Goal: Task Accomplishment & Management: Manage account settings

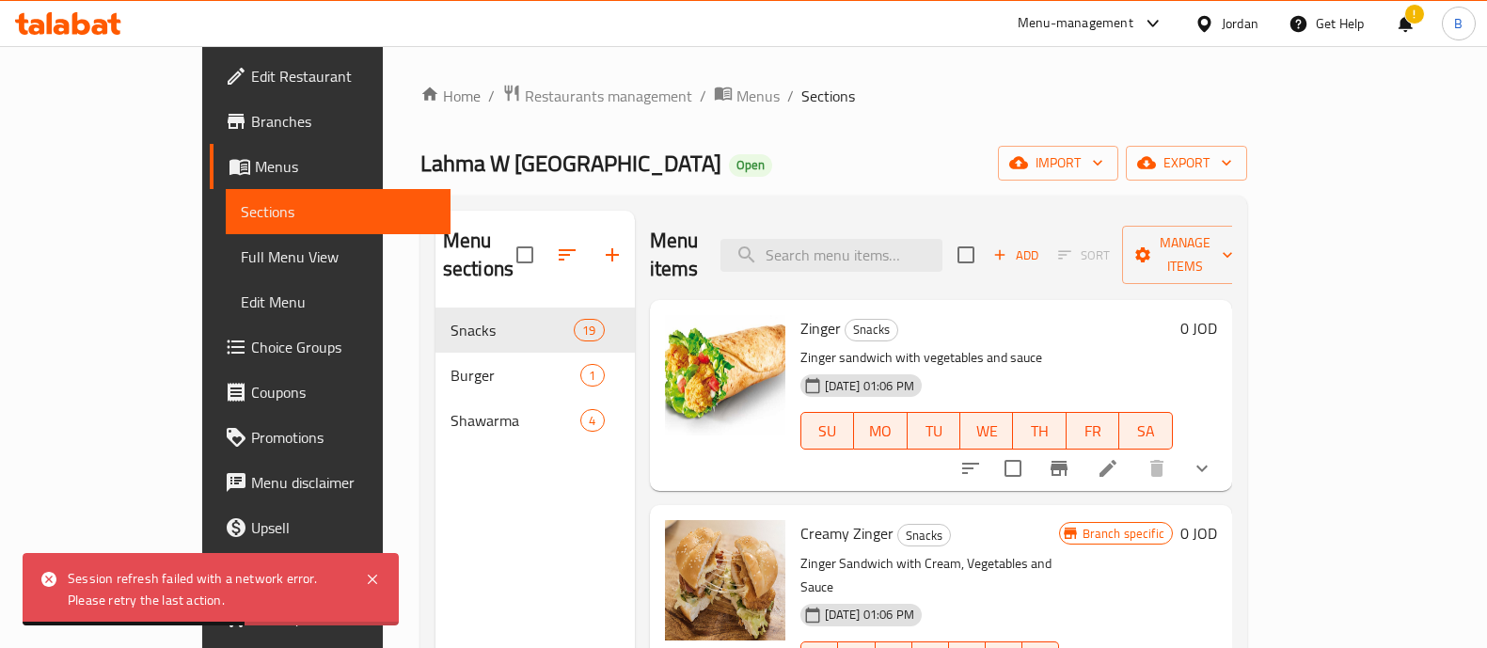
scroll to position [77, 0]
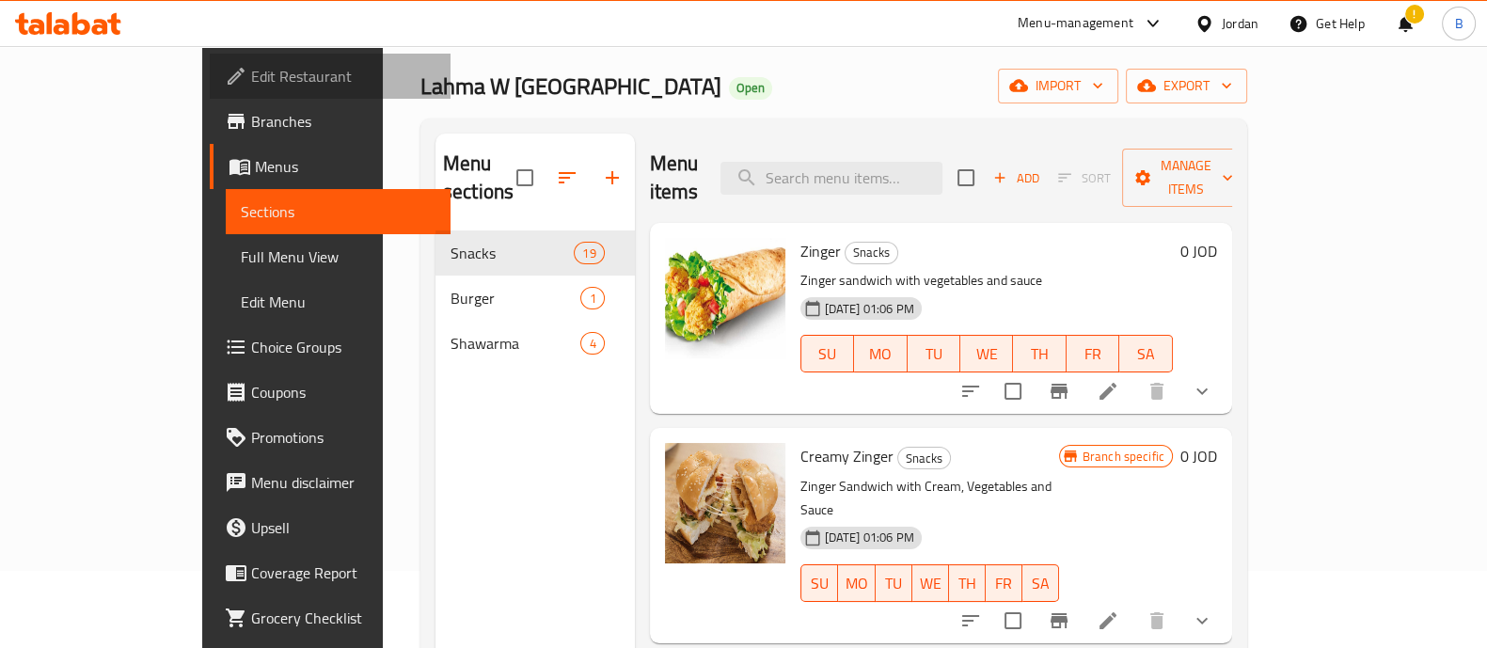
click at [251, 68] on span "Edit Restaurant" at bounding box center [343, 76] width 184 height 23
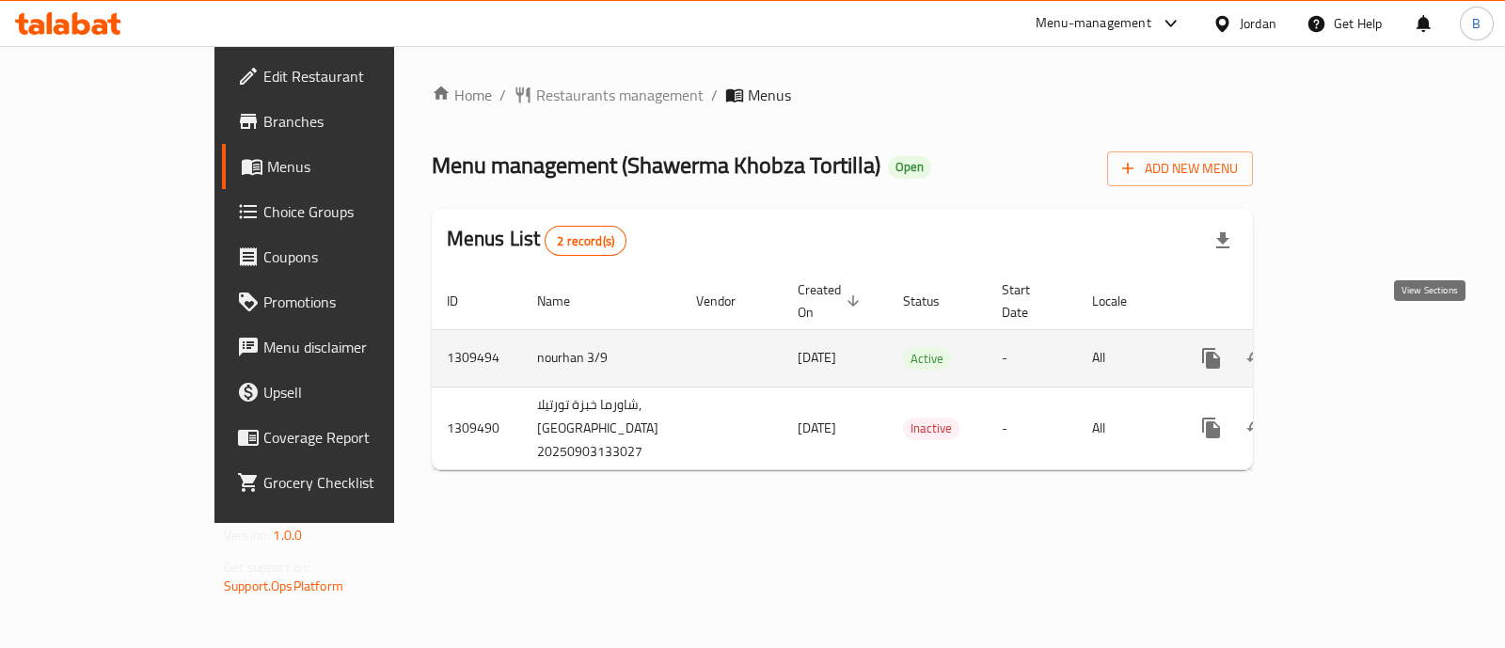
click at [1358, 347] on icon "enhanced table" at bounding box center [1346, 358] width 23 height 23
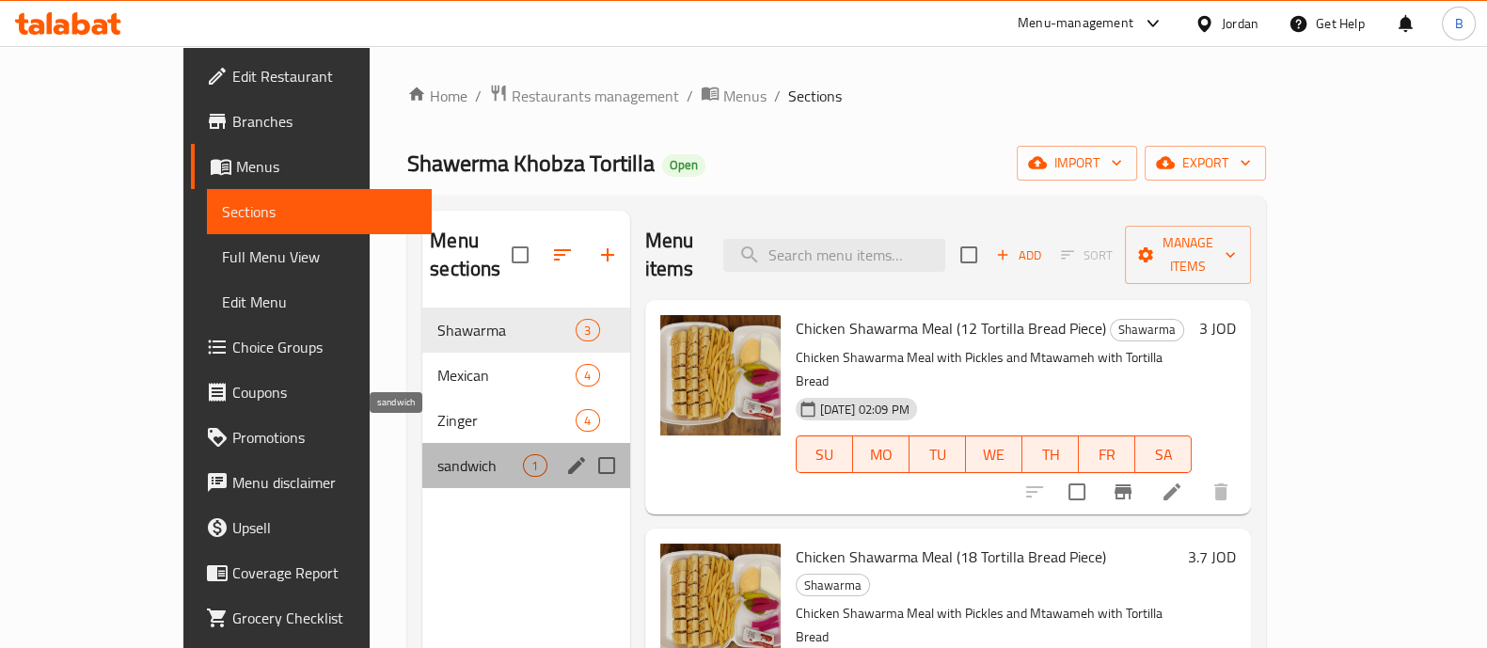
click at [437, 454] on span "sandwich" at bounding box center [480, 465] width 86 height 23
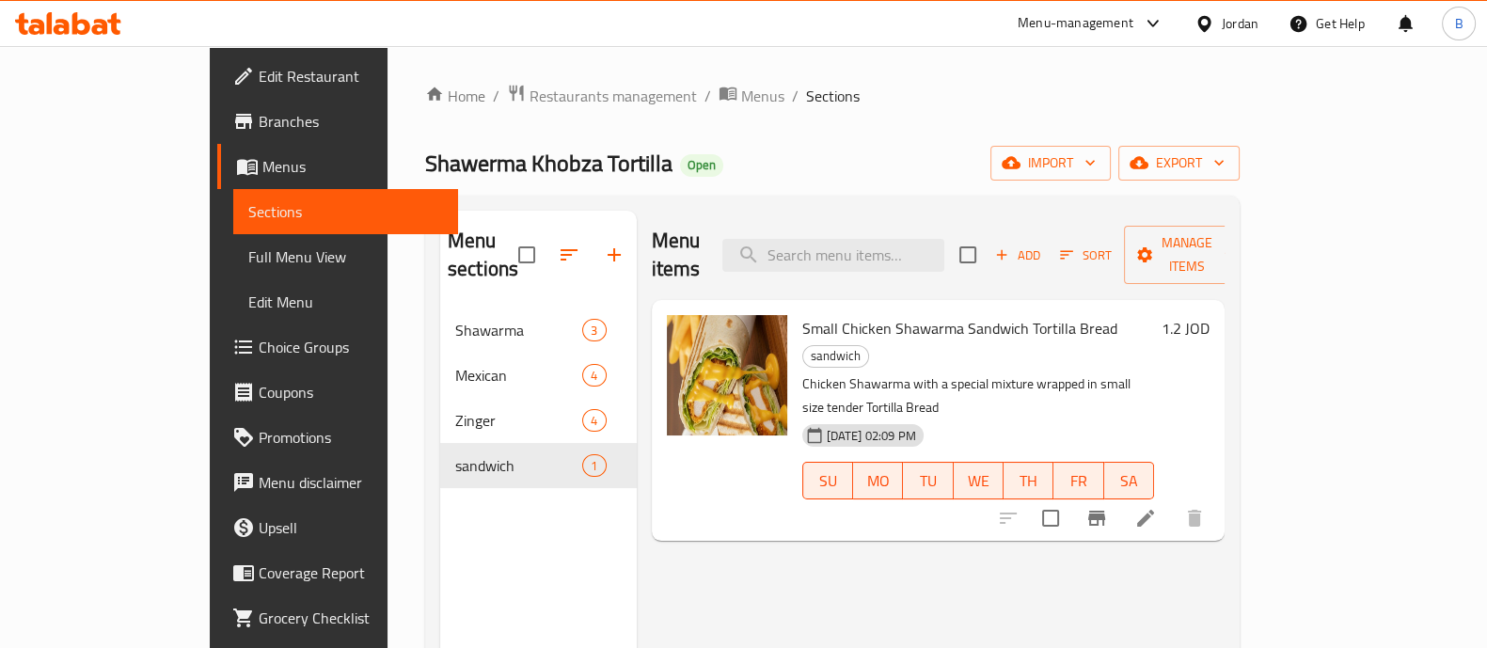
click at [997, 314] on span "Small Chicken Shawarma Sandwich Tortilla Bread" at bounding box center [959, 328] width 315 height 28
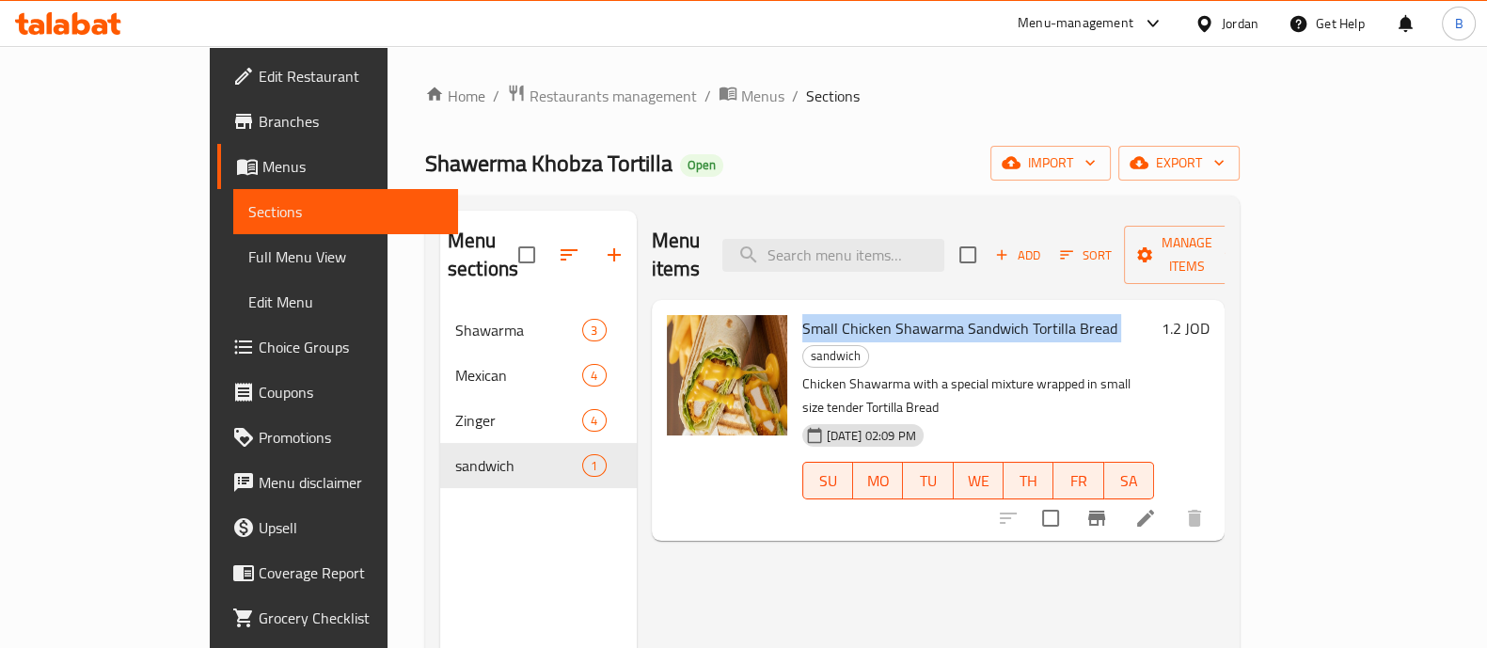
click at [997, 314] on span "Small Chicken Shawarma Sandwich Tortilla Bread" at bounding box center [959, 328] width 315 height 28
copy h6 "Small Chicken Shawarma Sandwich Tortilla Bread"
click at [1043, 245] on span "Add" at bounding box center [1017, 256] width 51 height 22
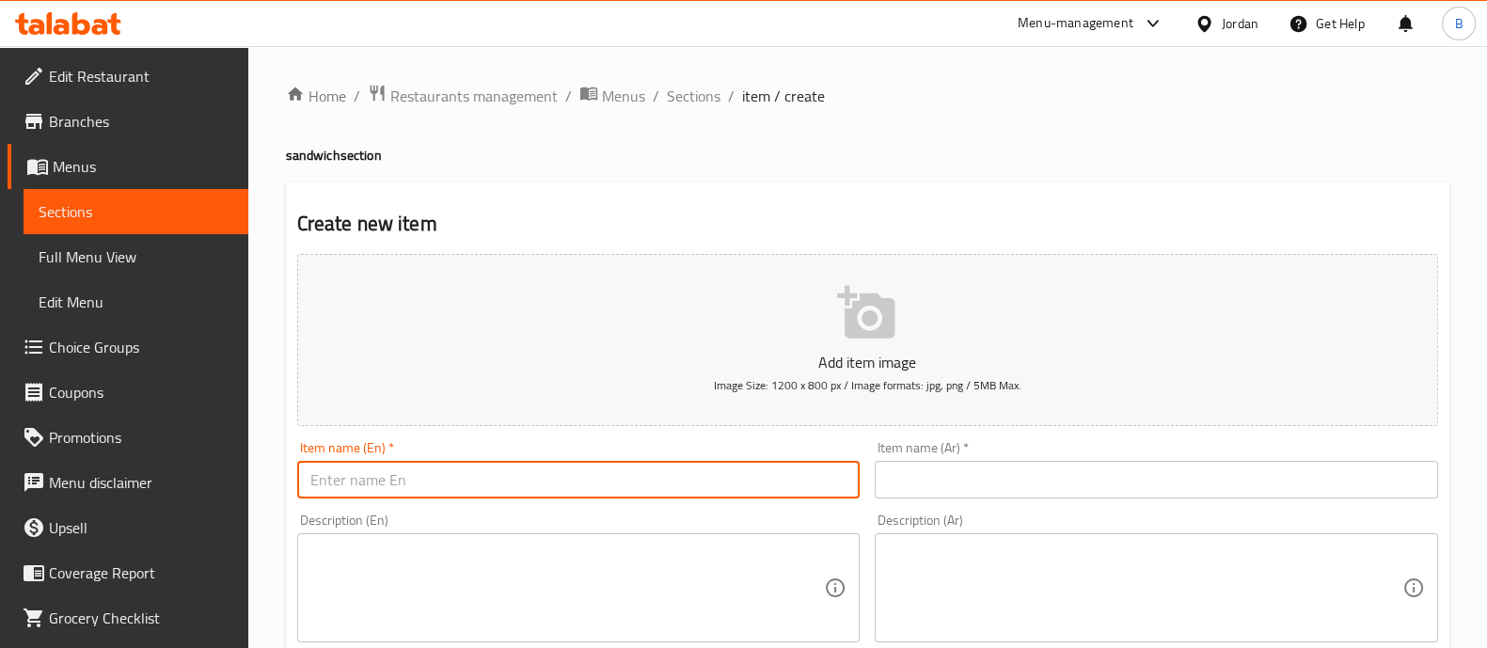
click at [741, 477] on input "text" at bounding box center [578, 480] width 563 height 38
paste input "Small Chicken Shawarma Sandwich Tortilla Bread"
click at [319, 477] on input "Small Chicken Shawarma Sandwich Tortilla Bread" at bounding box center [578, 480] width 563 height 38
type input "Large Chicken Shawarma Sandwich Tortilla Bread"
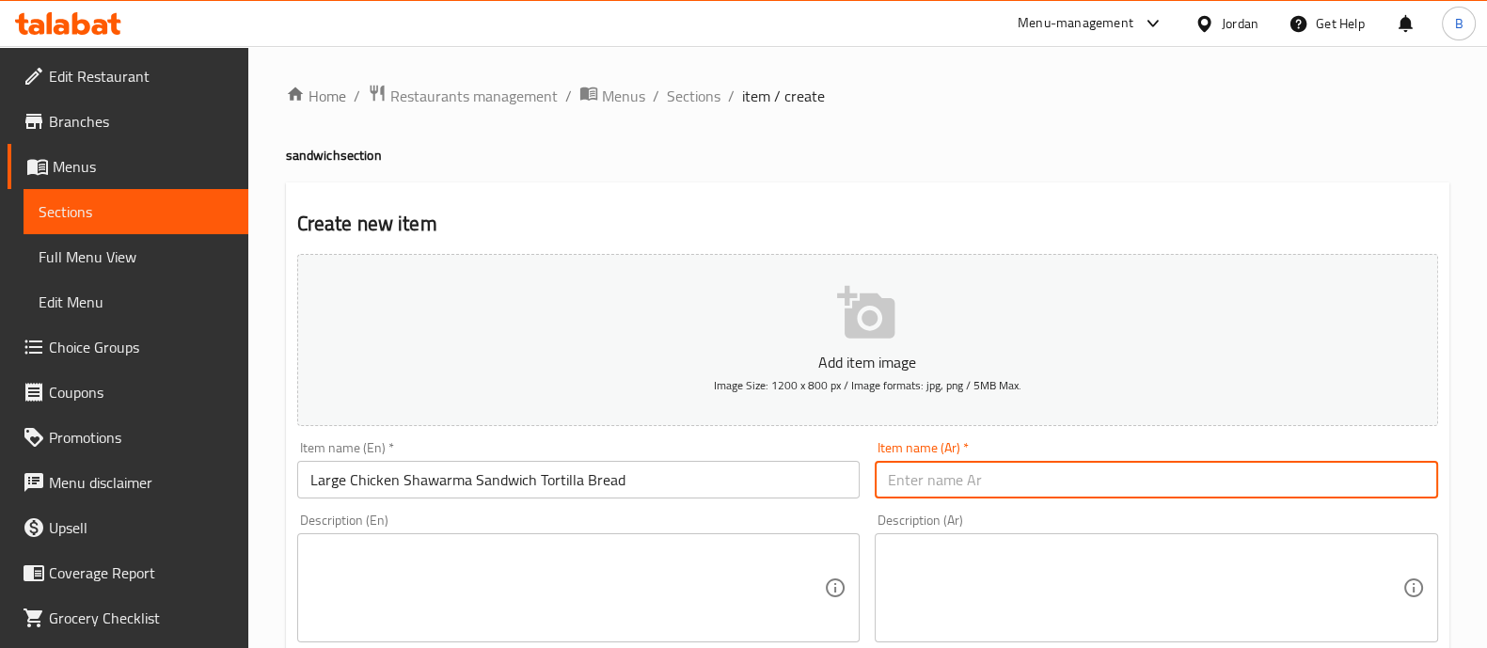
click at [1194, 491] on input "text" at bounding box center [1156, 480] width 563 height 38
paste input "ساندويش كبير شاورما دجاج خبز تورتيلا ٢"
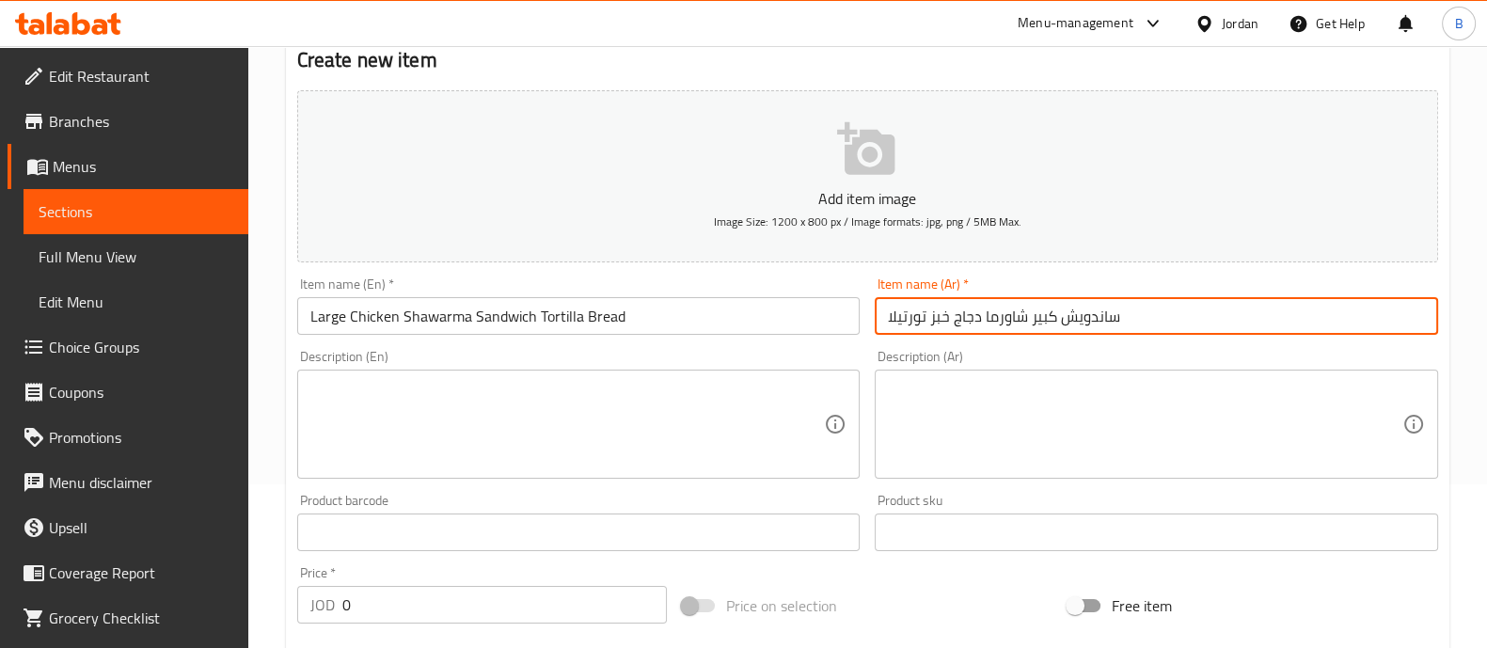
type input "ساندويش كبير شاورما دجاج خبز تورتيلا"
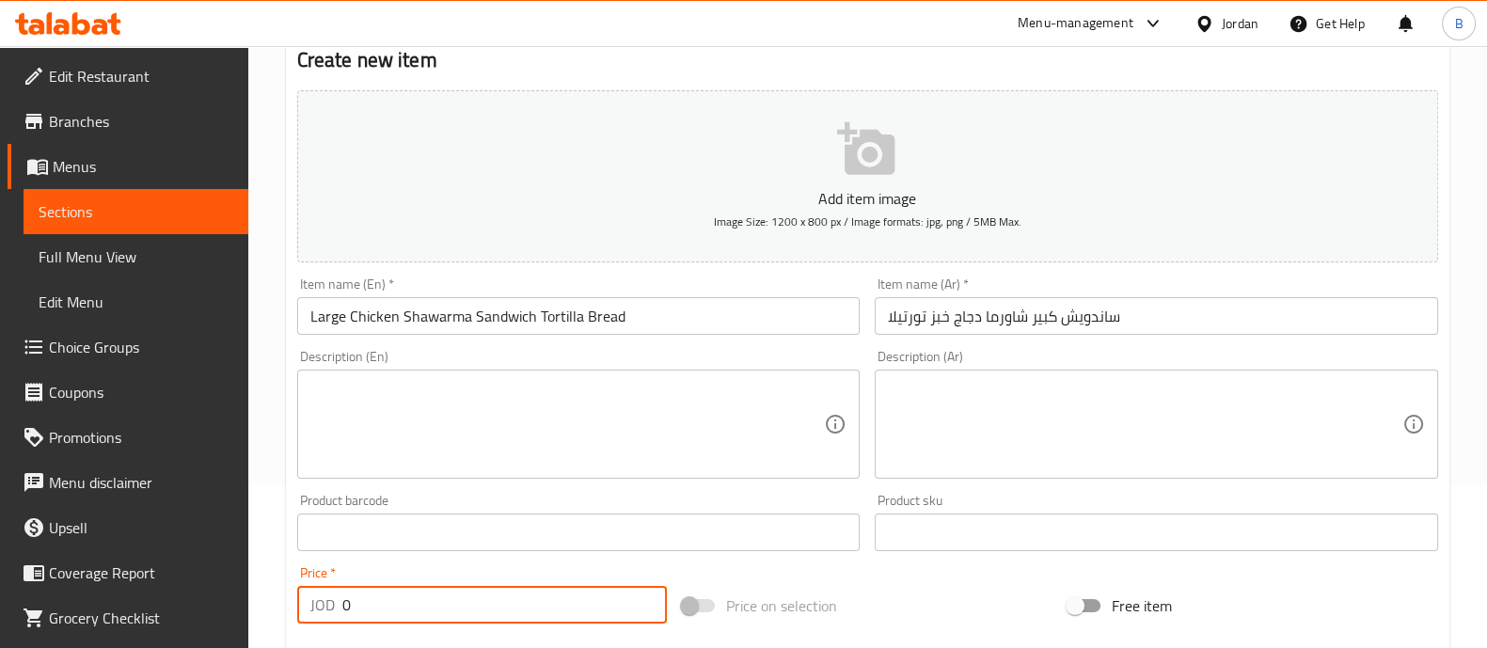
click at [488, 594] on input "0" at bounding box center [504, 605] width 325 height 38
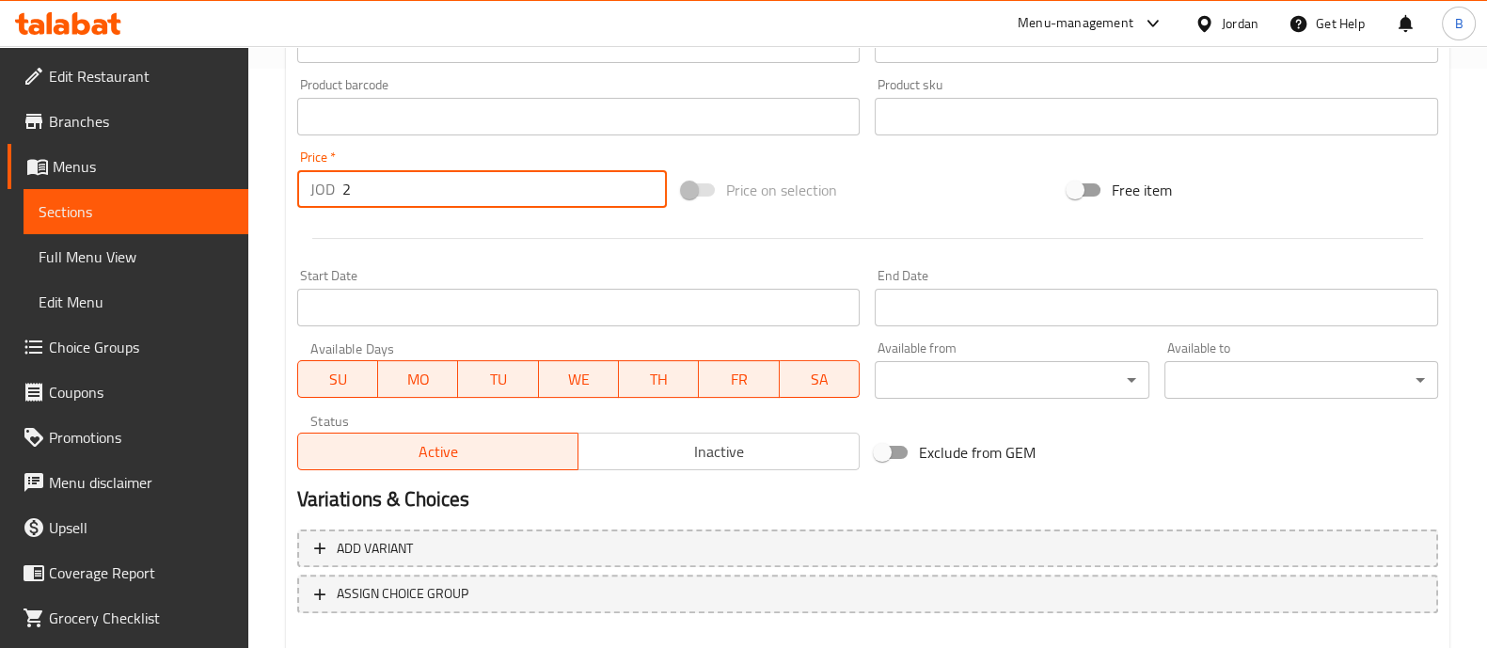
scroll to position [679, 0]
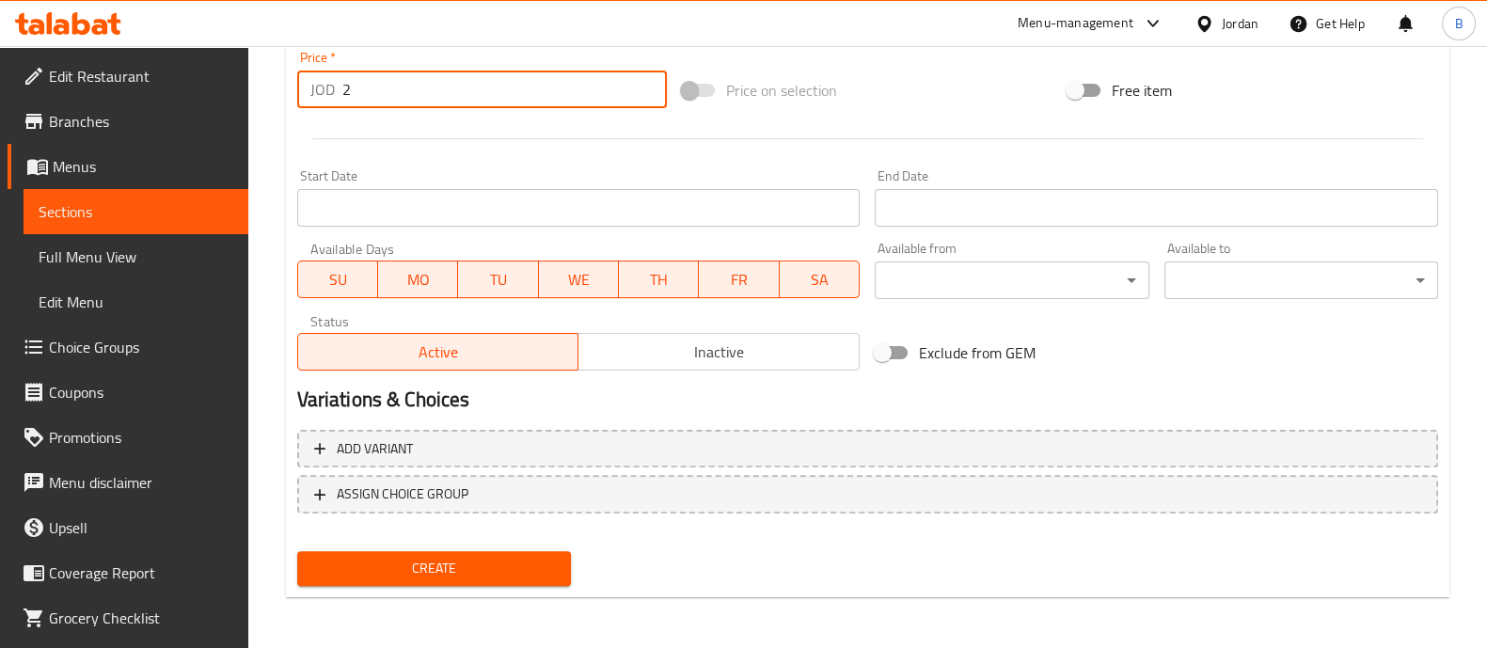
type input "2"
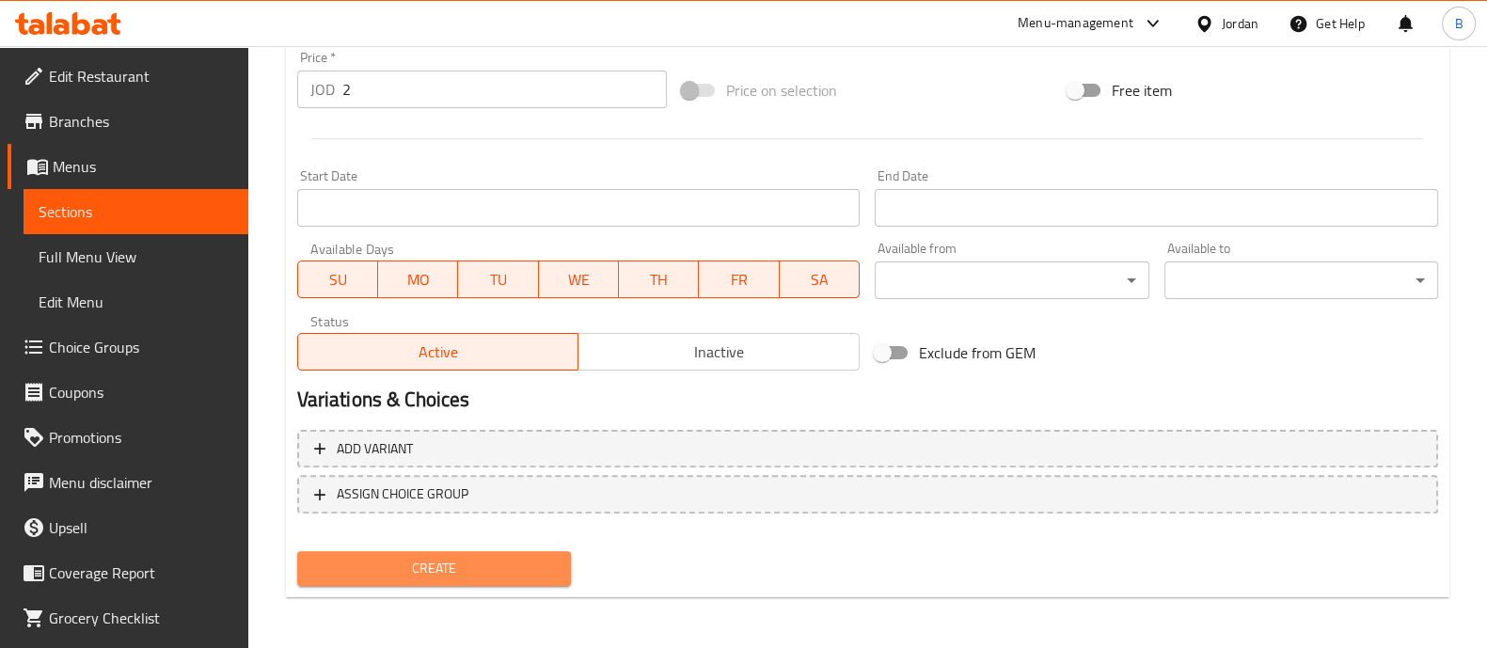
click at [481, 568] on span "Create" at bounding box center [434, 569] width 244 height 24
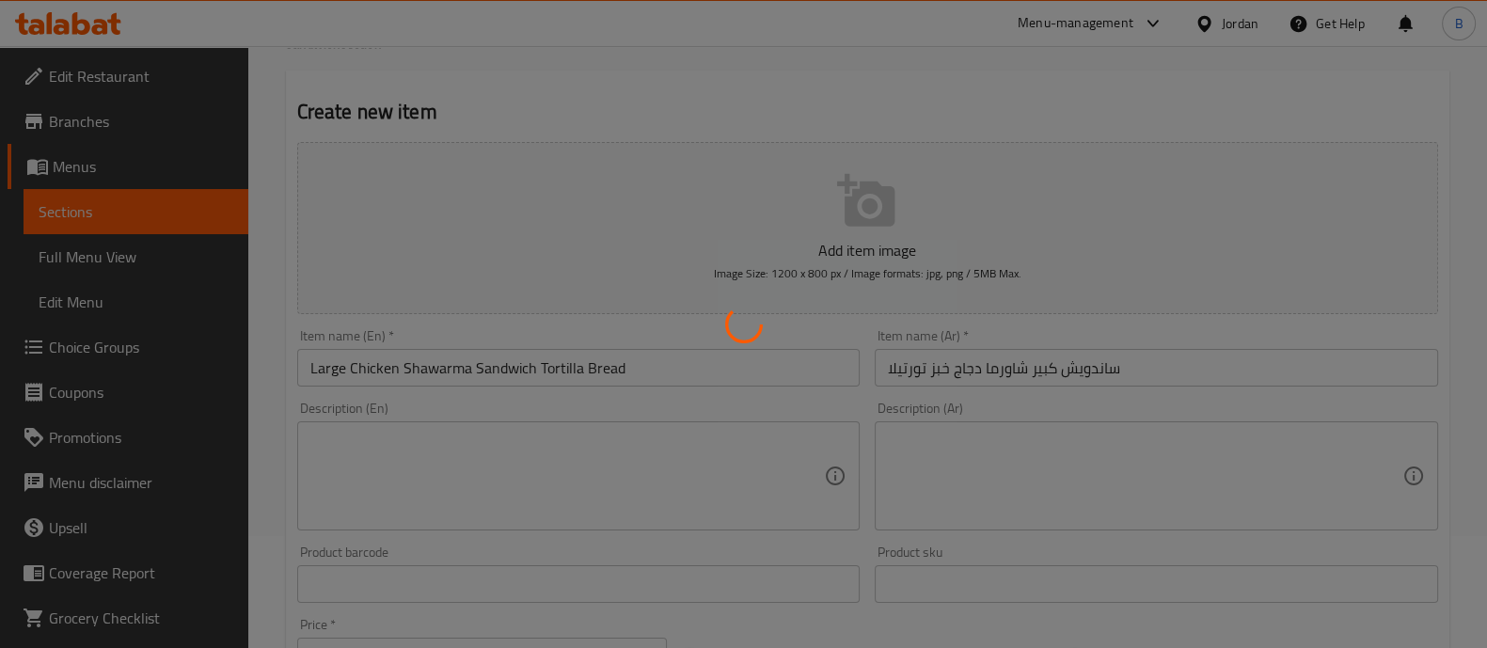
scroll to position [0, 0]
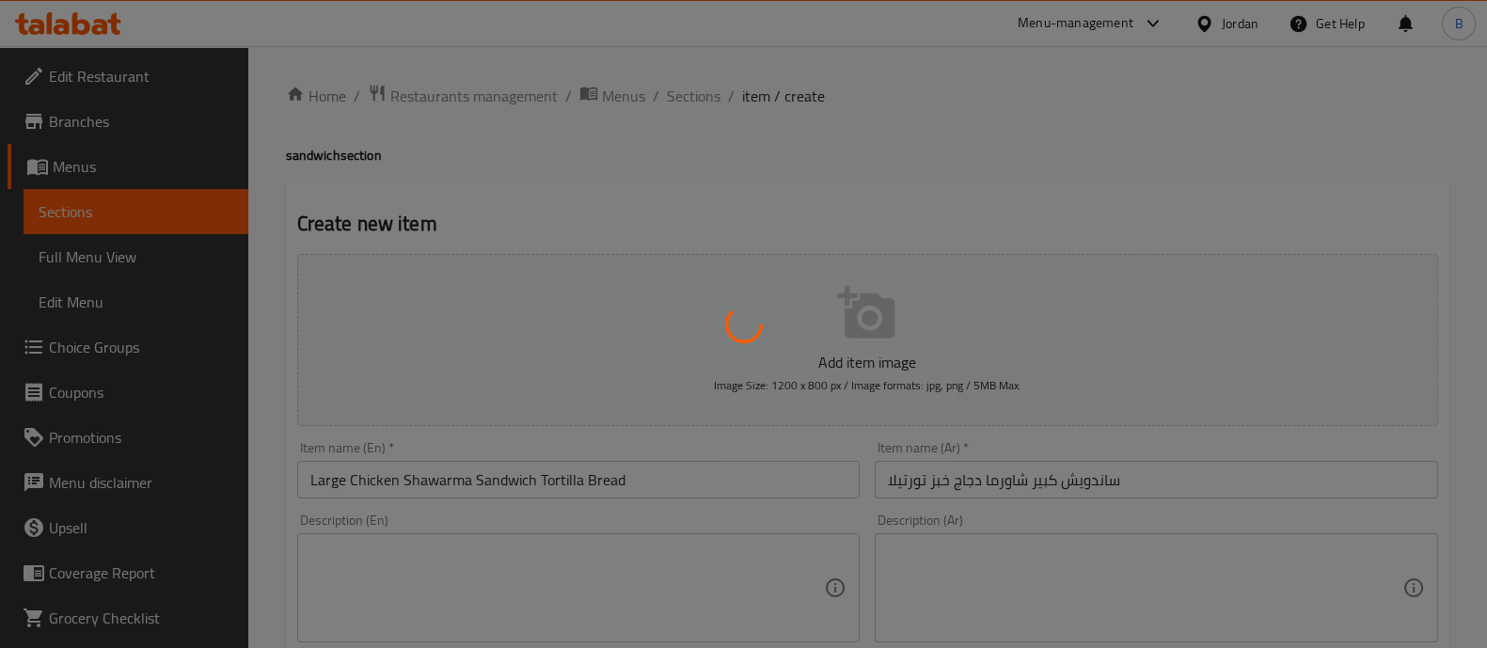
type input "0"
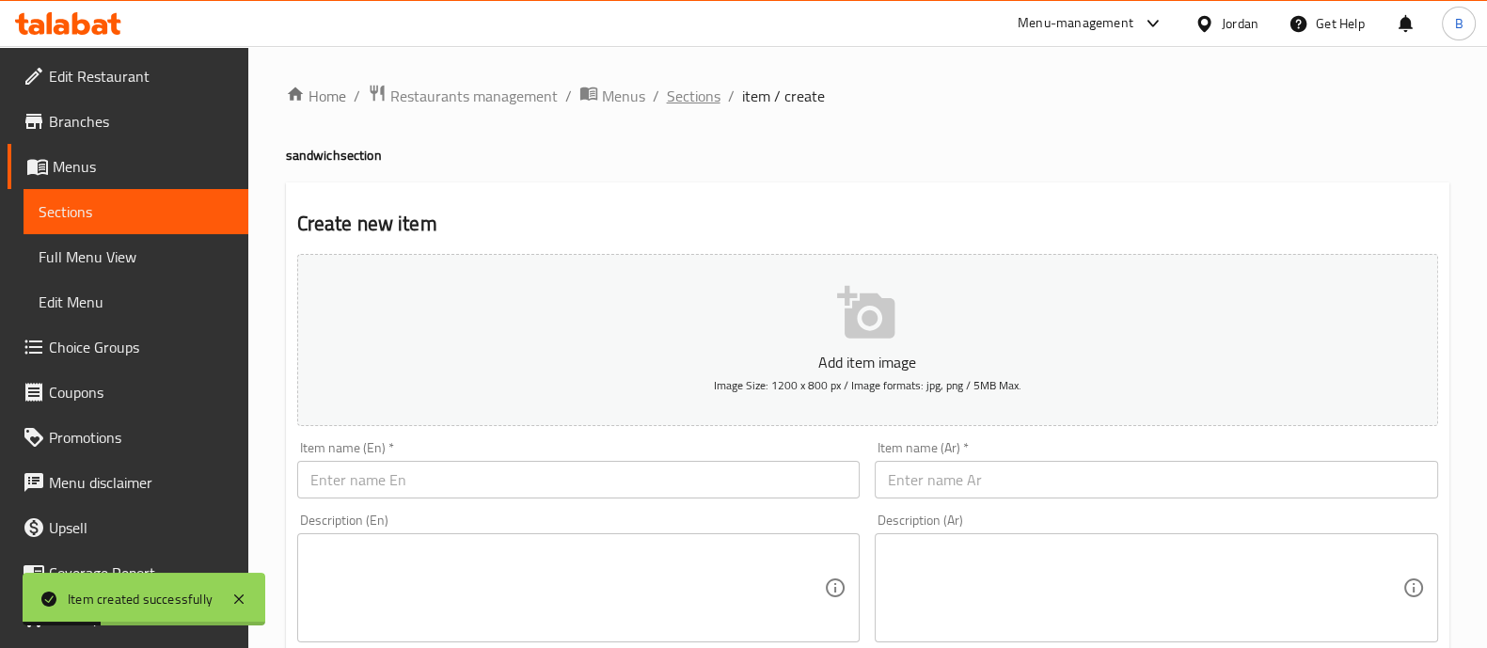
click at [693, 93] on span "Sections" at bounding box center [694, 96] width 54 height 23
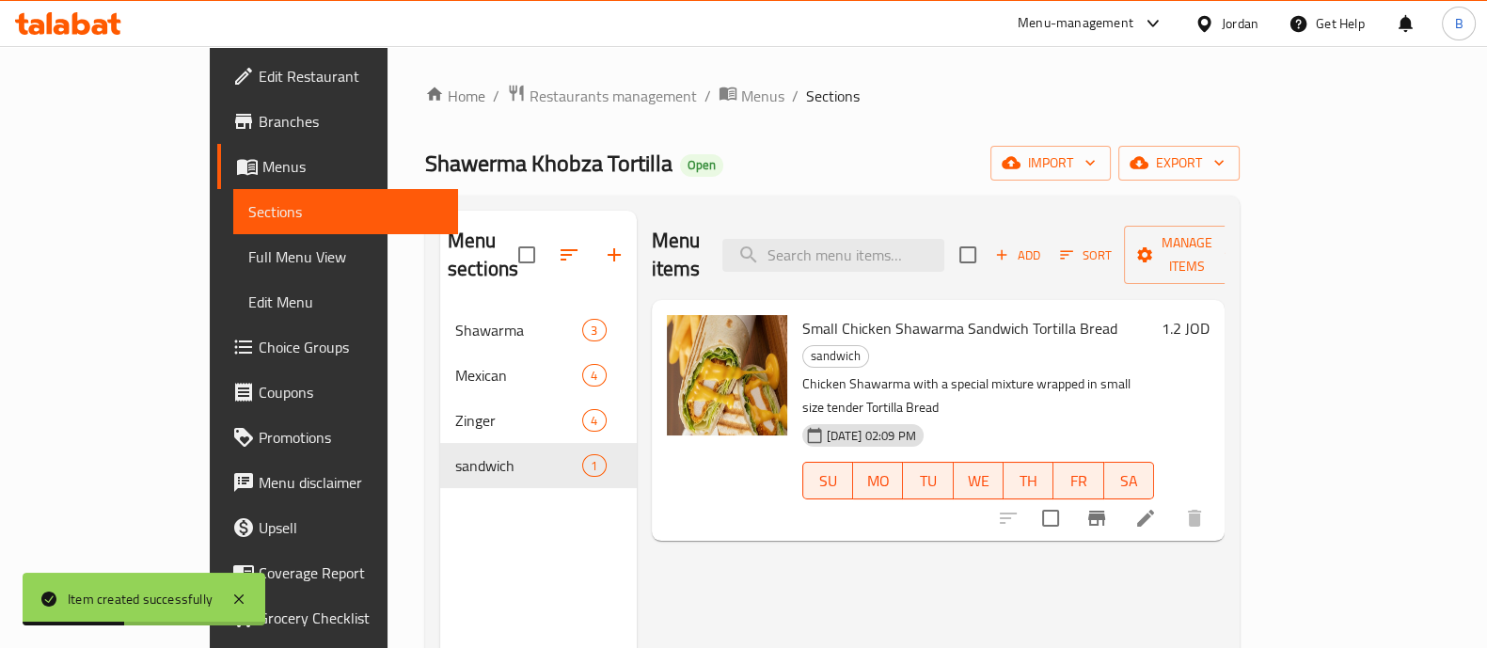
scroll to position [108, 0]
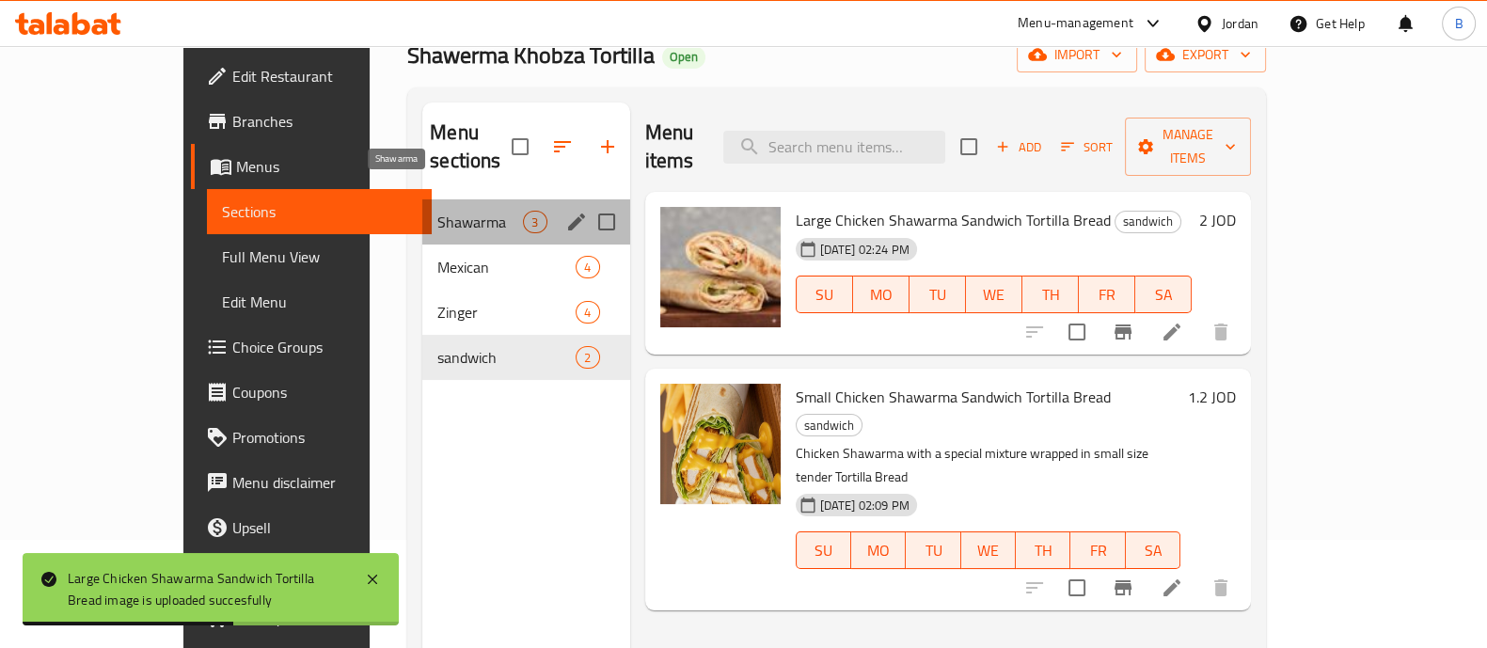
click at [460, 211] on span "Shawarma" at bounding box center [480, 222] width 86 height 23
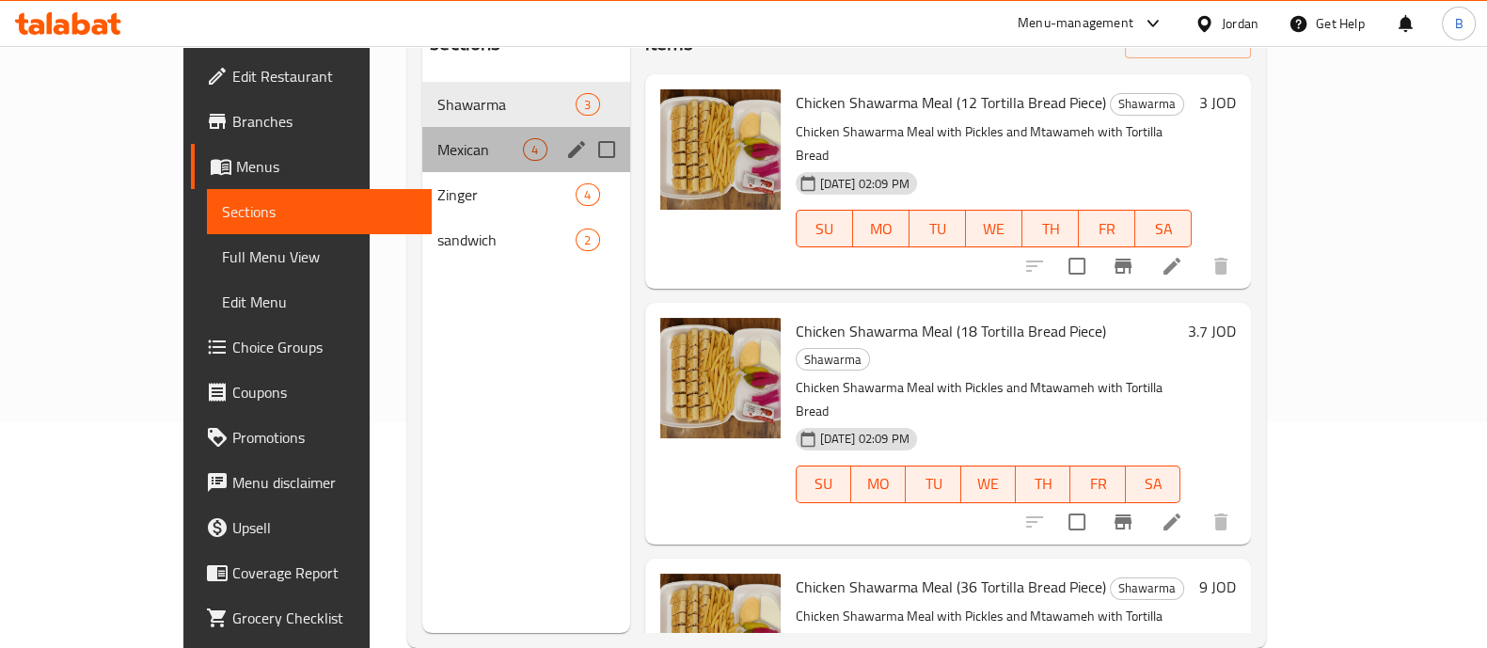
click at [425, 138] on div "Mexican 4" at bounding box center [525, 149] width 207 height 45
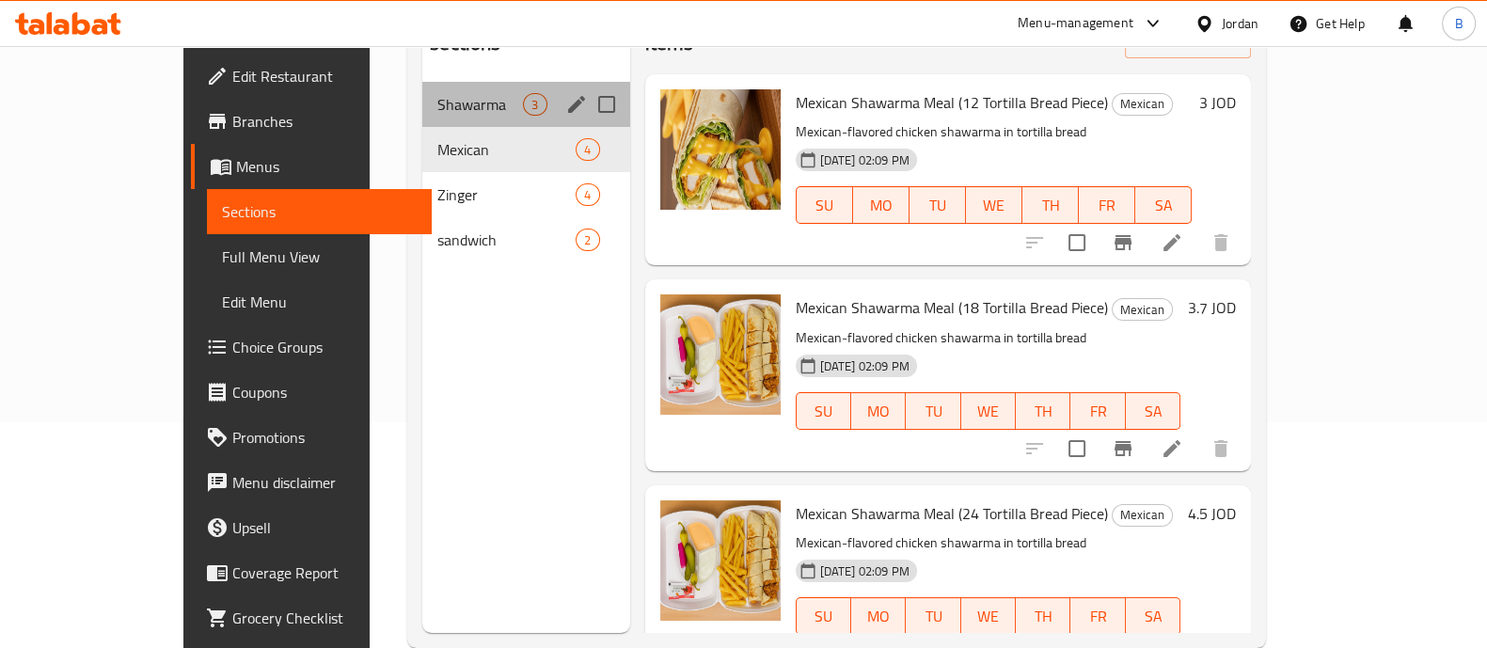
click at [422, 90] on div "Shawarma 3" at bounding box center [525, 104] width 207 height 45
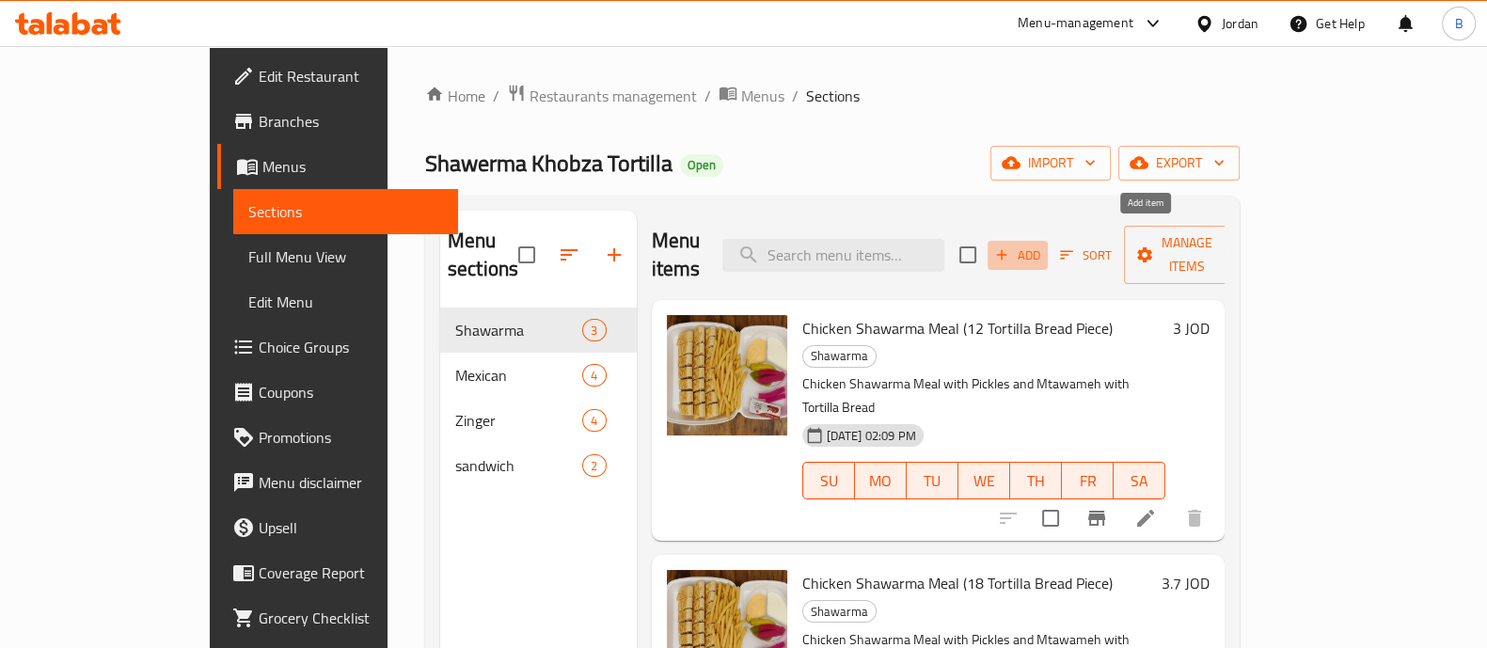
click at [1043, 245] on span "Add" at bounding box center [1017, 256] width 51 height 22
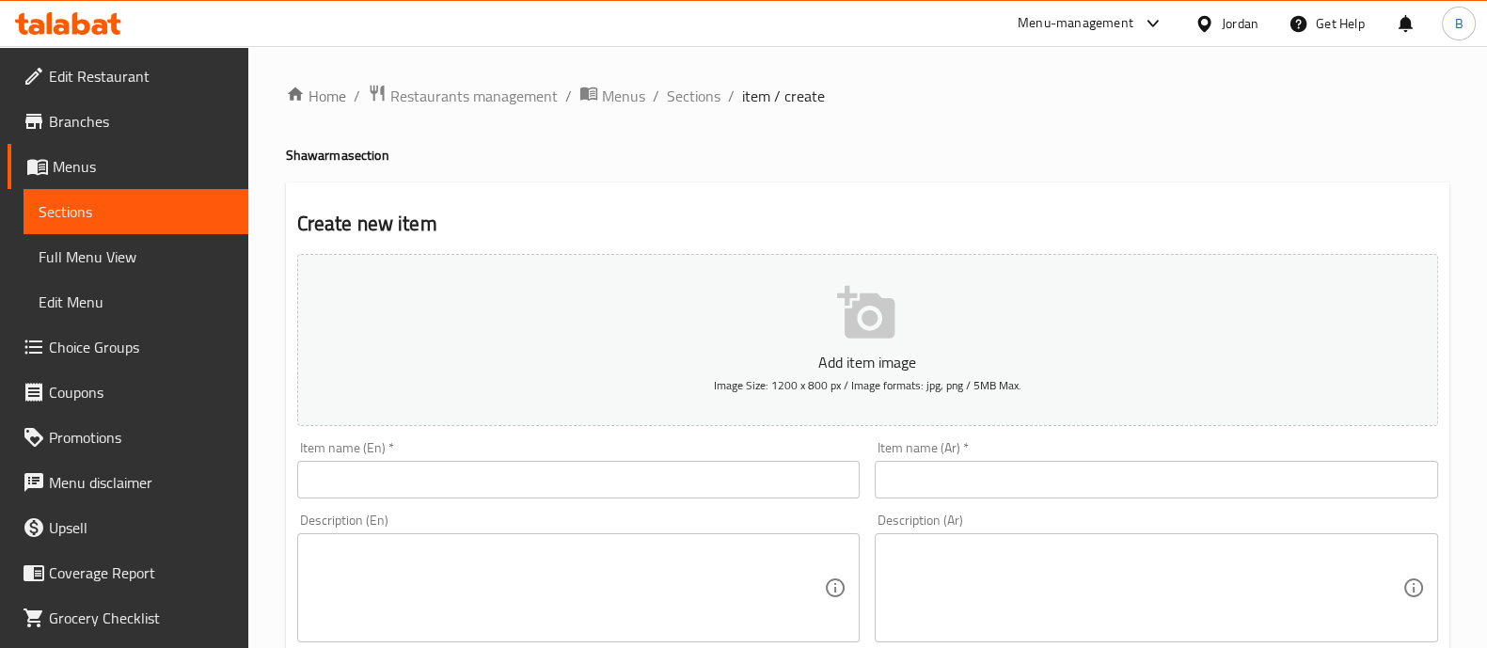
click at [780, 475] on input "text" at bounding box center [578, 480] width 563 height 38
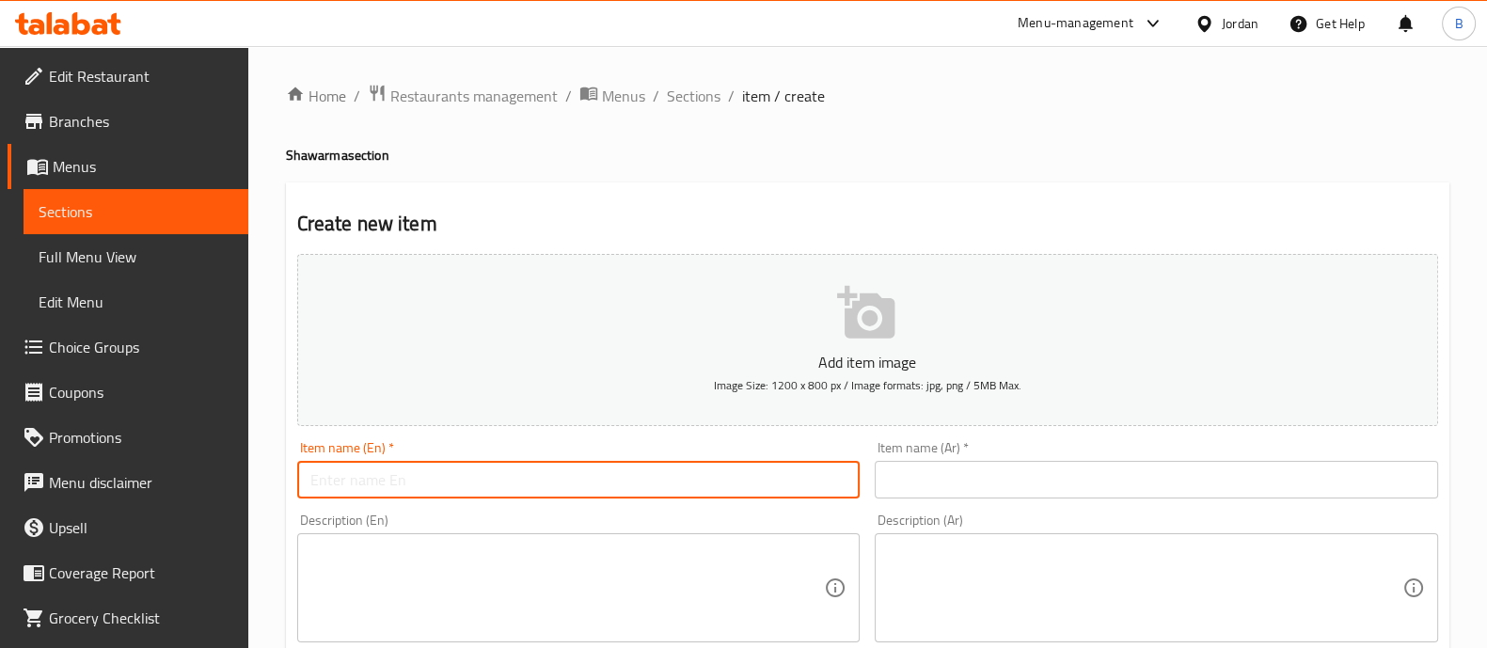
paste input "وجبة شاورما دجاج 60 قطعة خبز تورتيلا"
type input "وجبة شاورما دجاج 60 قطعة خبز تورتيلا"
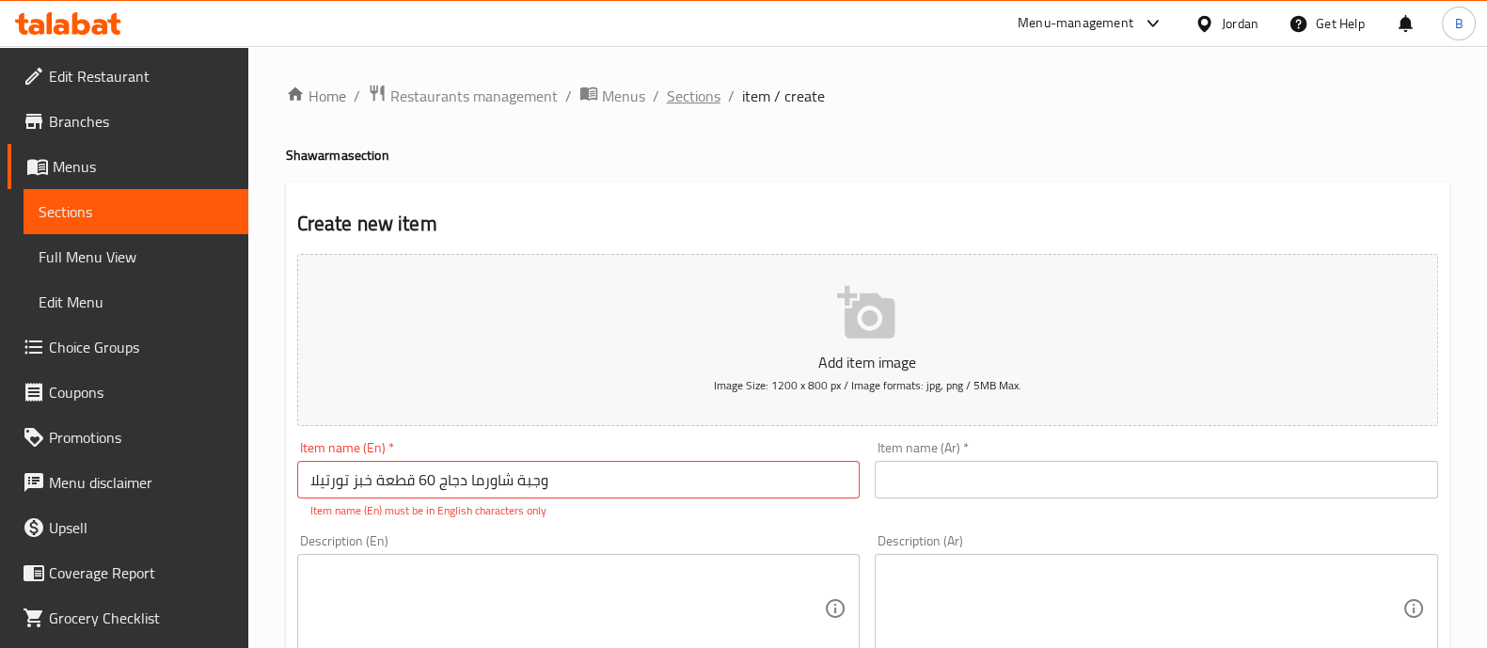
drag, startPoint x: 686, startPoint y: 77, endPoint x: 686, endPoint y: 99, distance: 21.6
click at [686, 99] on span "Sections" at bounding box center [694, 96] width 54 height 23
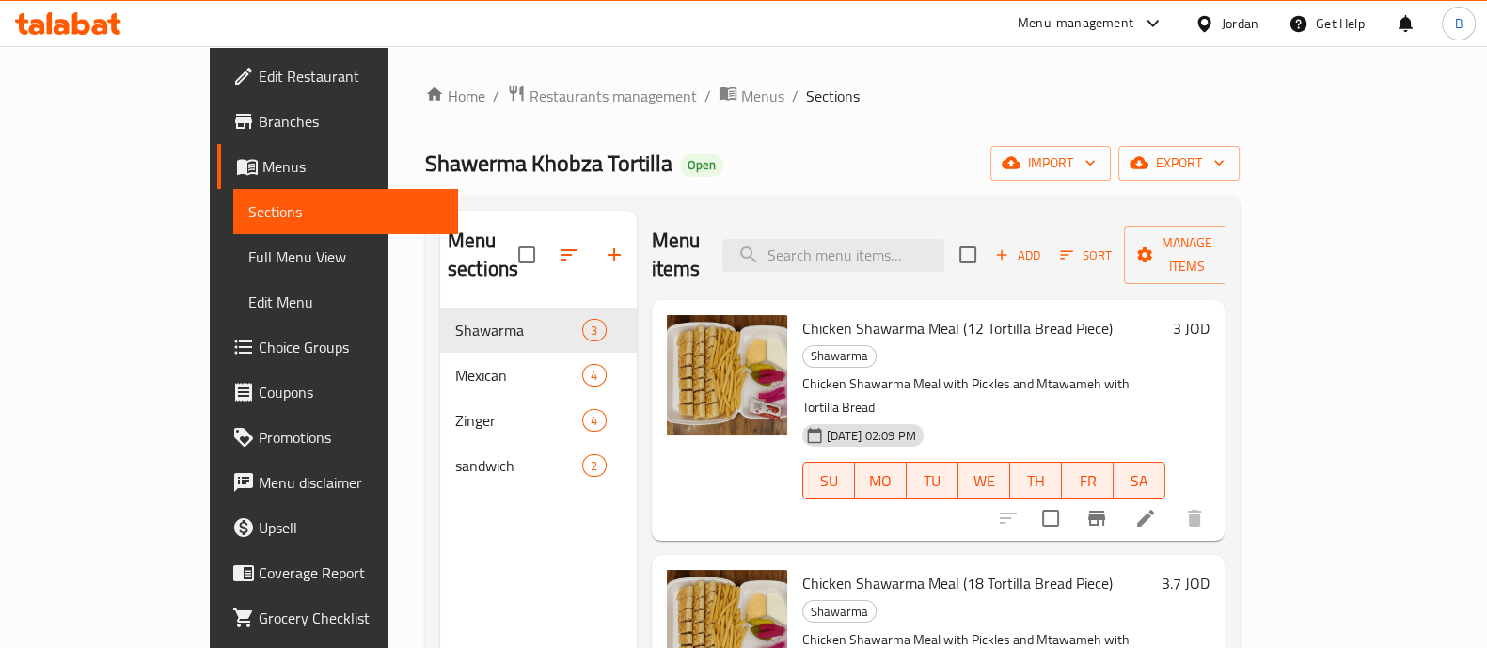
click at [850, 314] on span "Chicken Shawarma Meal (12 Tortilla Bread Piece)" at bounding box center [957, 328] width 310 height 28
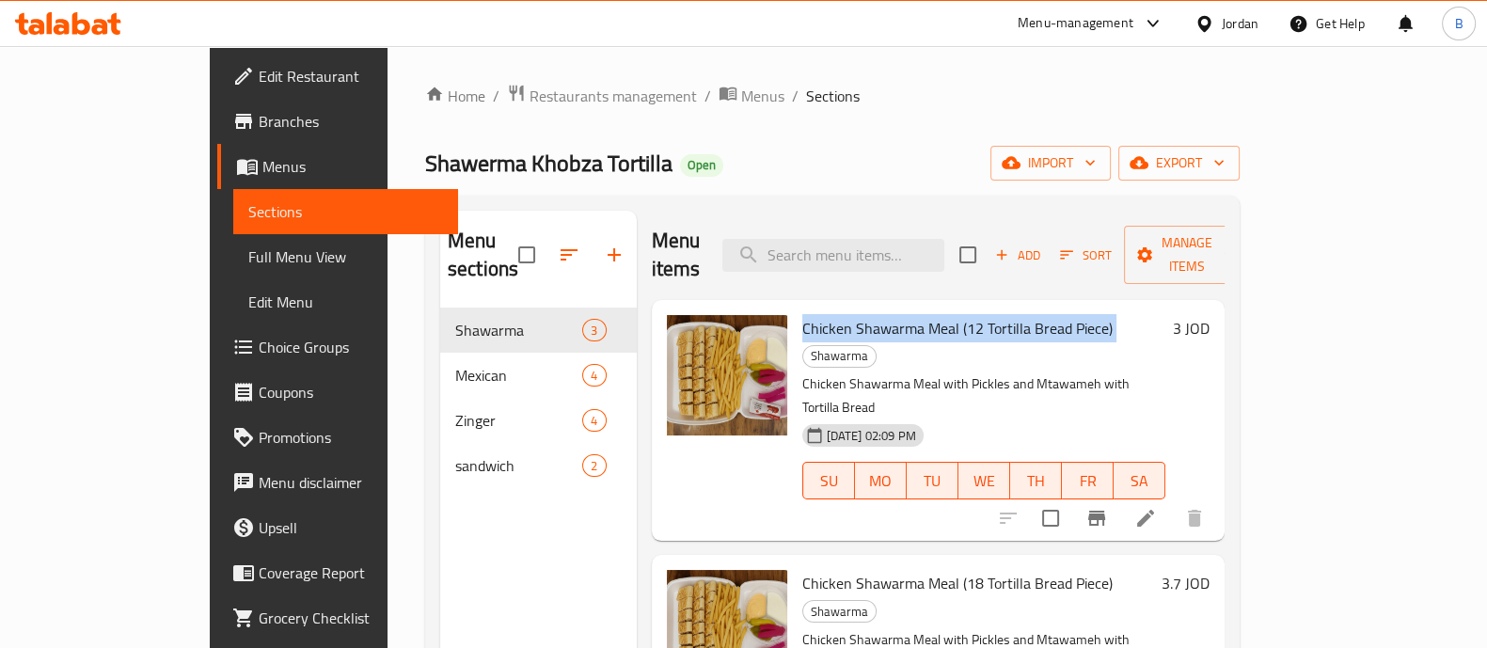
click at [850, 314] on span "Chicken Shawarma Meal (12 Tortilla Bread Piece)" at bounding box center [957, 328] width 310 height 28
copy h6 "Chicken Shawarma Meal (12 Tortilla Bread Piece)"
click at [1157, 507] on icon at bounding box center [1145, 518] width 23 height 23
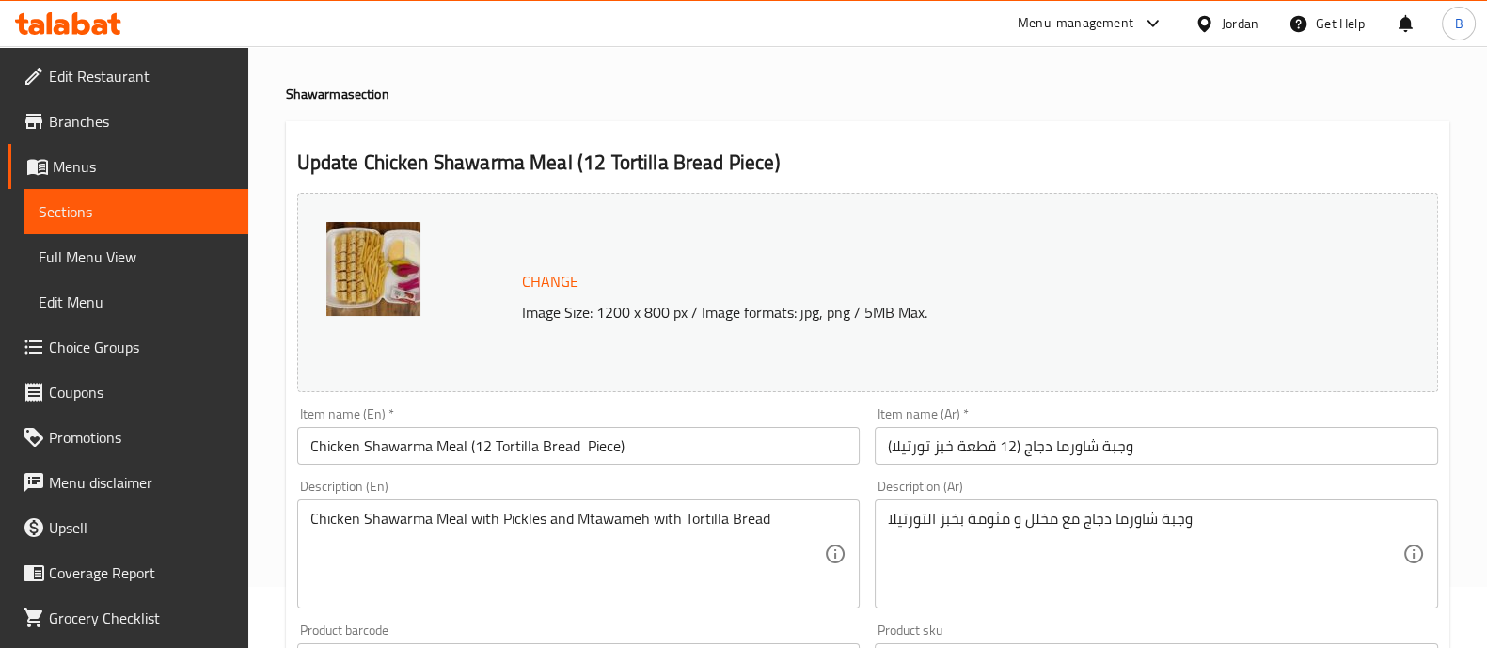
scroll to position [64, 0]
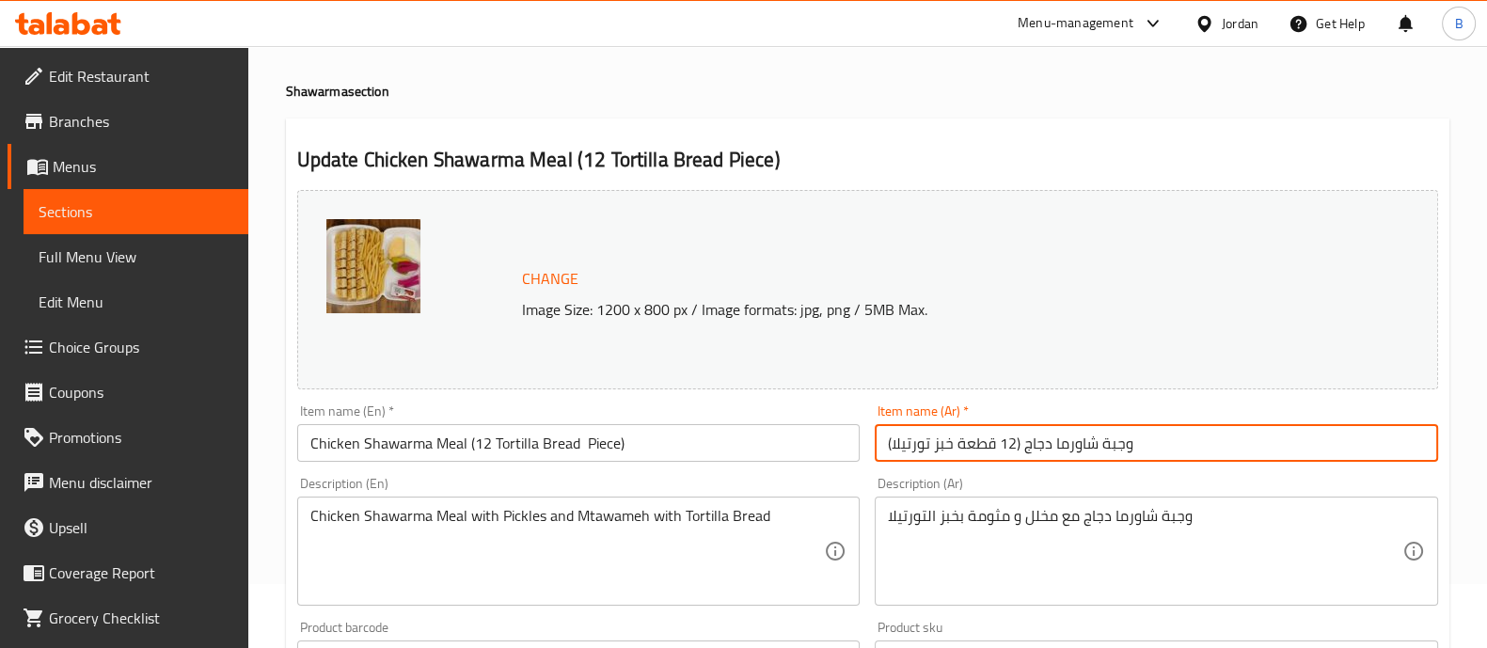
click at [999, 461] on input "وجبة شاورما دجاج (12 قطعة خبز تورتيلا)" at bounding box center [1156, 443] width 563 height 38
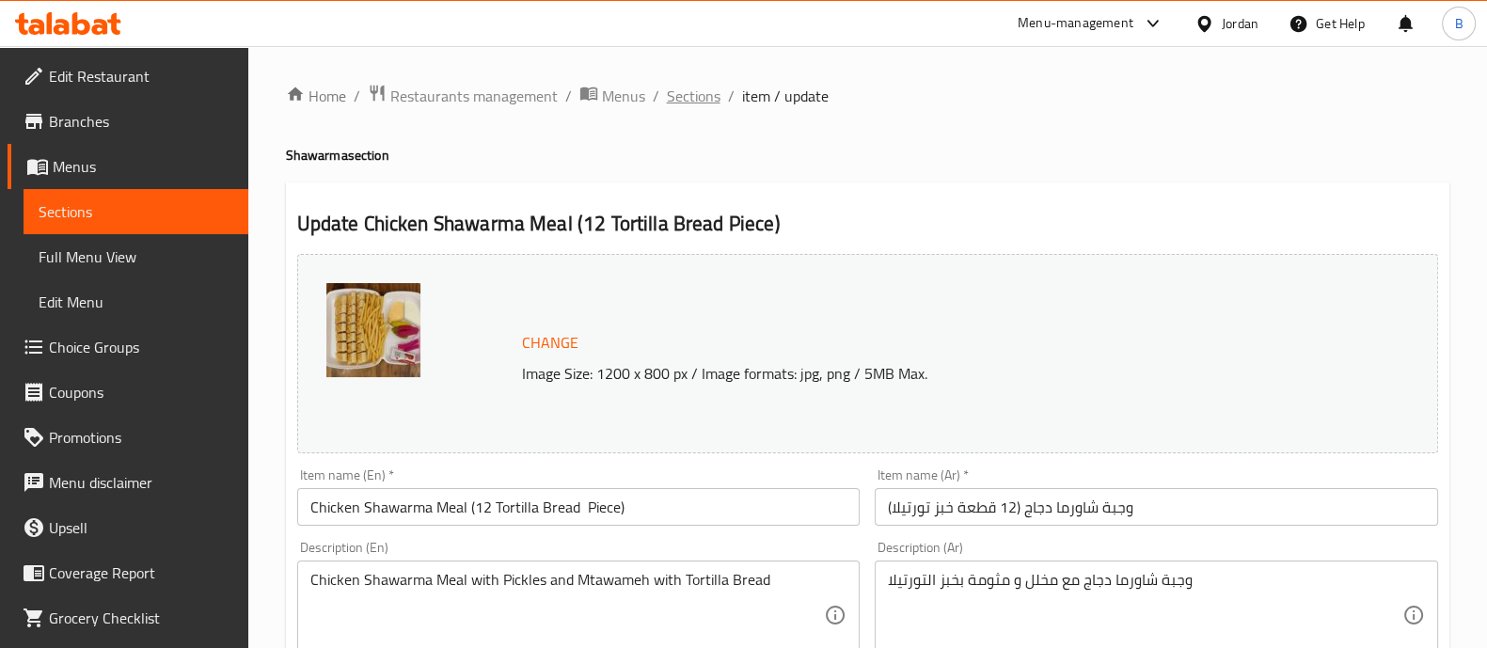
click at [671, 93] on span "Sections" at bounding box center [694, 96] width 54 height 23
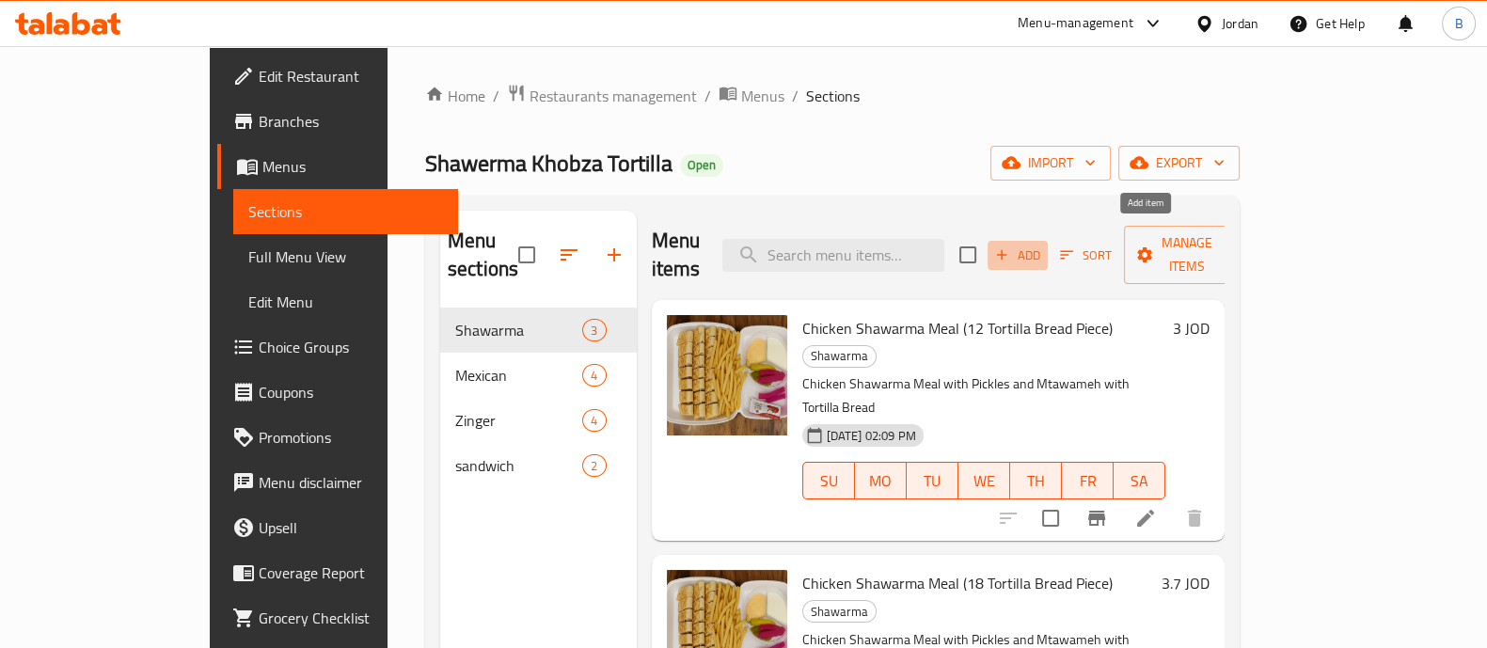
click at [1043, 245] on span "Add" at bounding box center [1017, 256] width 51 height 22
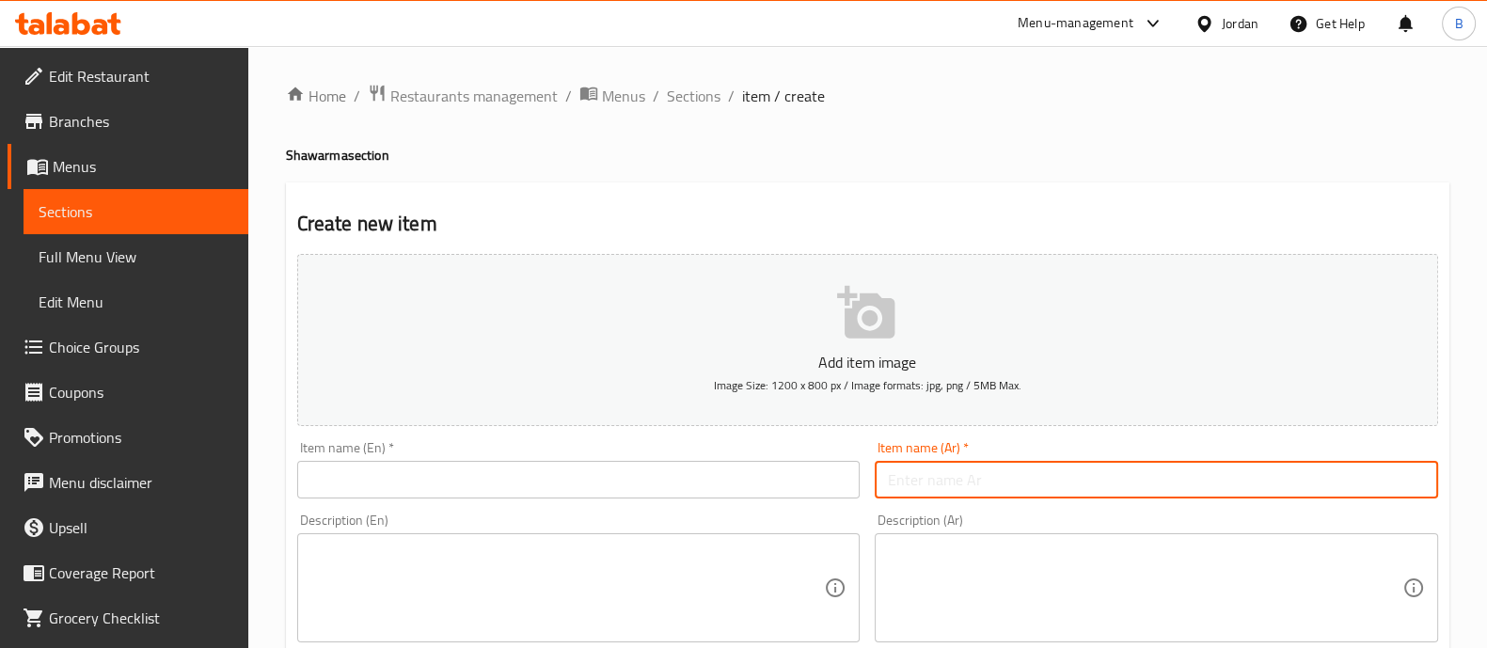
click at [947, 484] on input "text" at bounding box center [1156, 480] width 563 height 38
paste input "وجبة شاورما دجاج (12 قطعة خبز تورتيلا)"
click at [1007, 478] on input "وجبة شاورما دجاج (12 قطعة خبز تورتيلا)" at bounding box center [1156, 480] width 563 height 38
type input "وجبة شاورما دجاج (36قطعة خبز تورتيلا)"
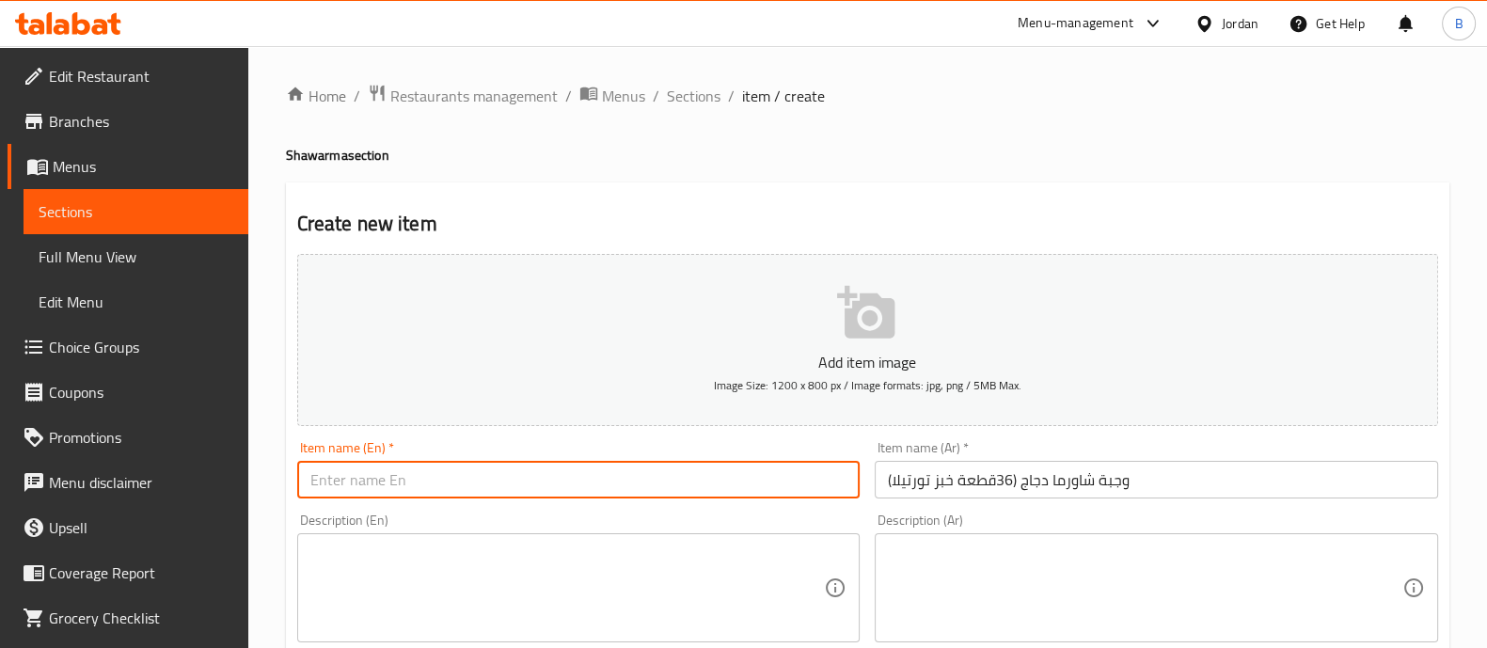
click at [702, 465] on input "text" at bounding box center [578, 480] width 563 height 38
paste input "Chicken Shawarma Meal (12 Tortilla Bread Piece)"
click at [481, 479] on input "Chicken Shawarma Meal (12 Tortilla Bread Piece)" at bounding box center [578, 480] width 563 height 38
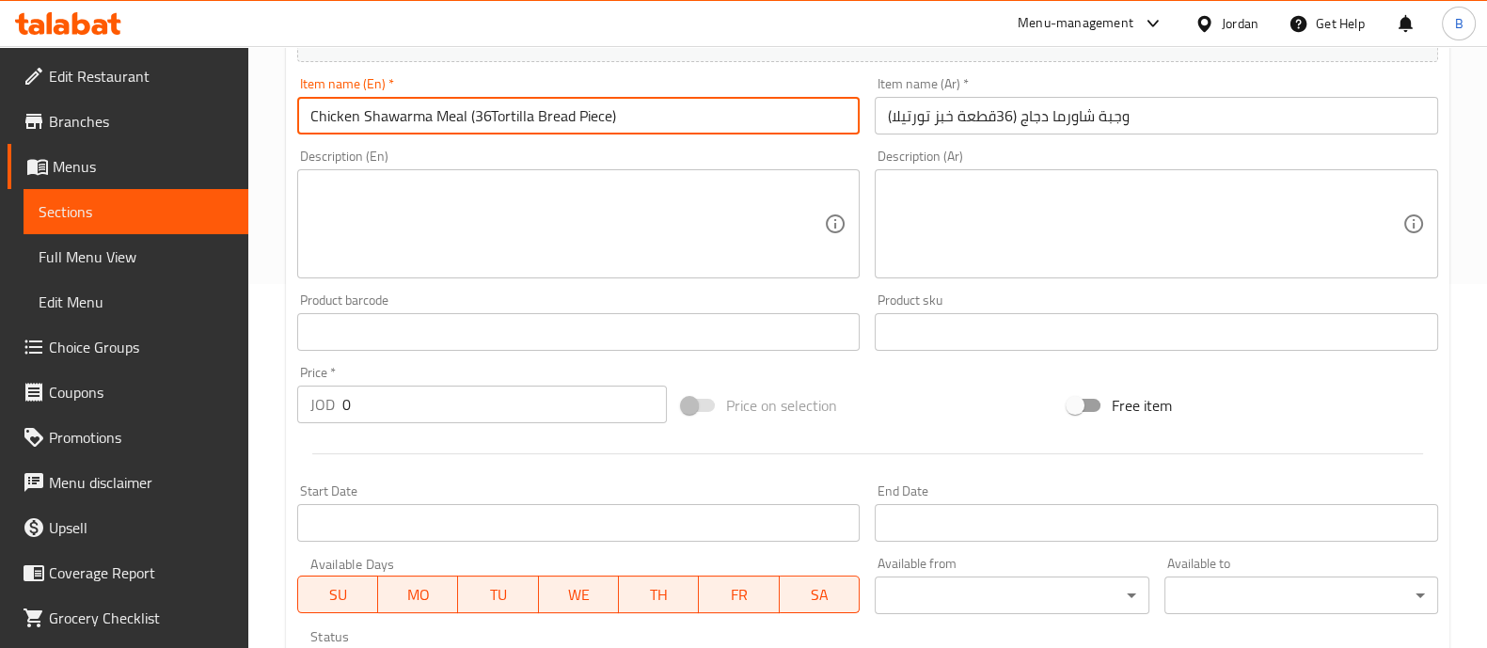
scroll to position [366, 0]
type input "Chicken Shawarma Meal (36Tortilla Bread Piece)"
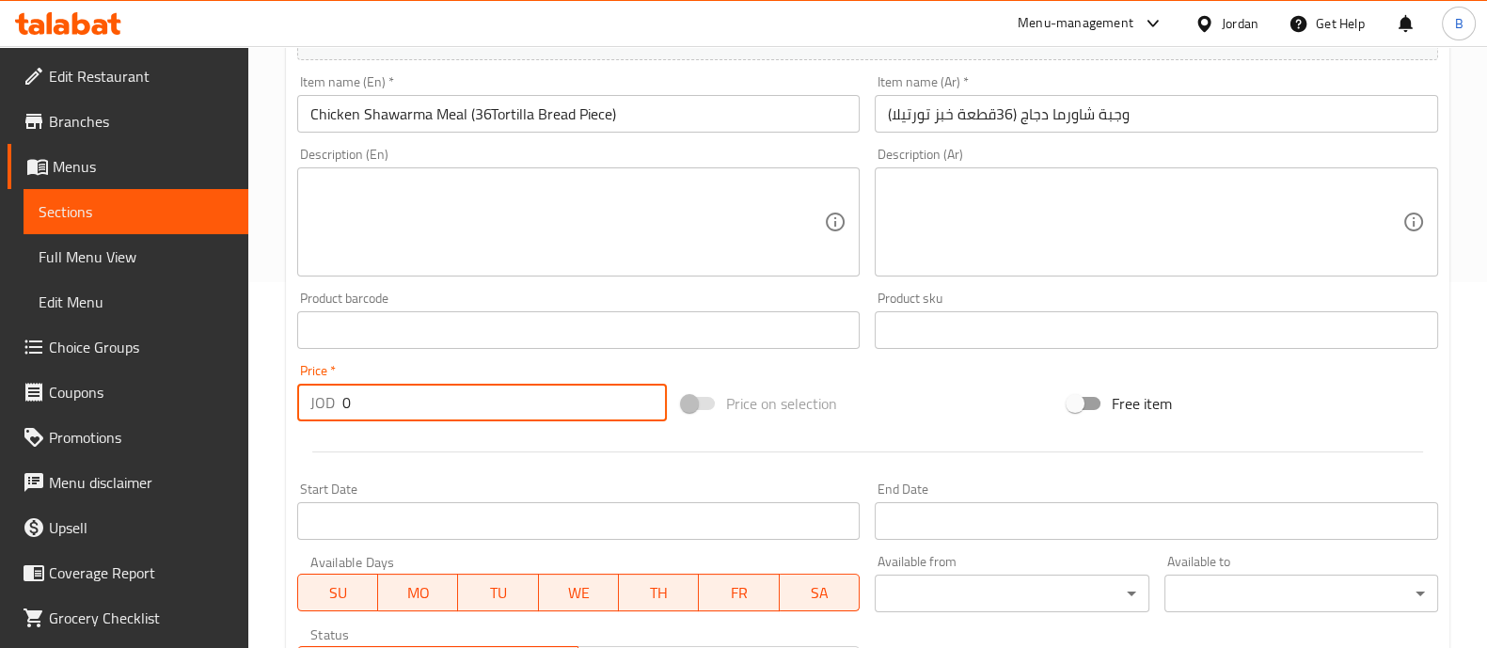
click at [521, 392] on input "0" at bounding box center [504, 403] width 325 height 38
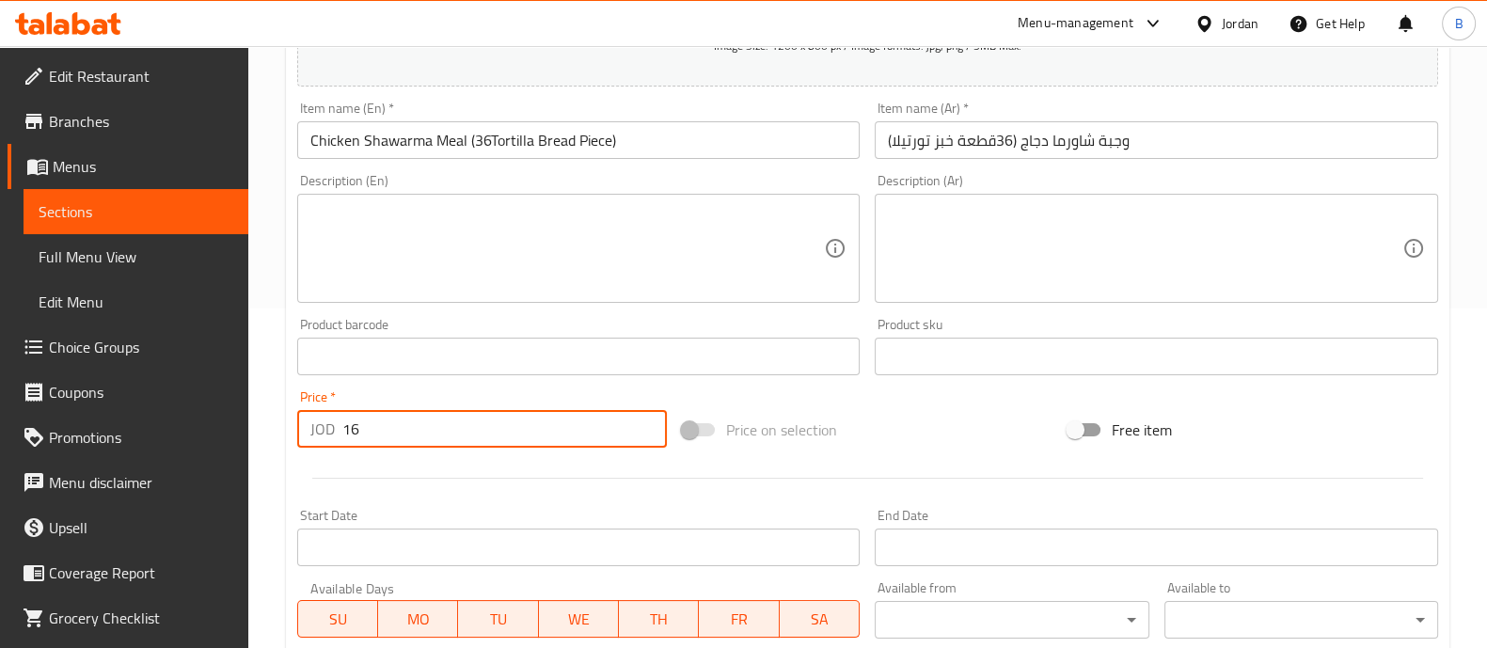
type input "16"
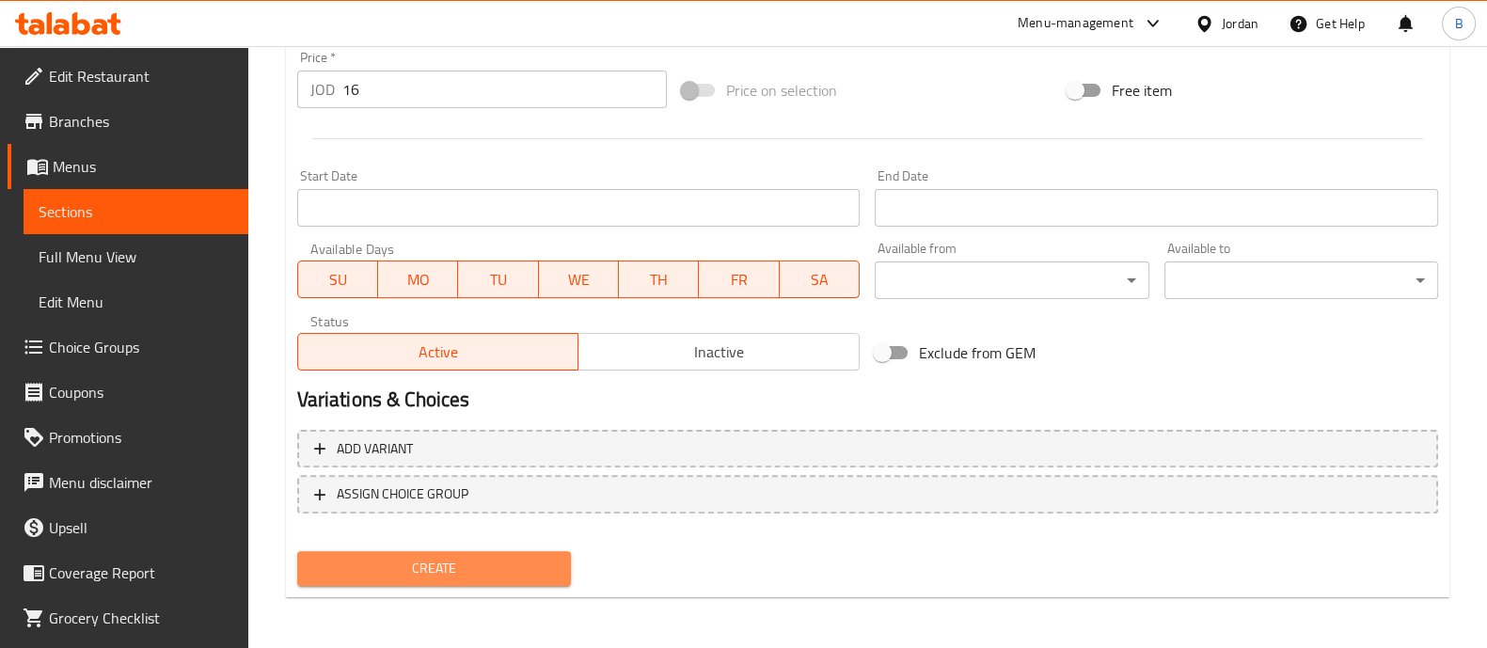
click at [532, 551] on button "Create" at bounding box center [434, 568] width 274 height 35
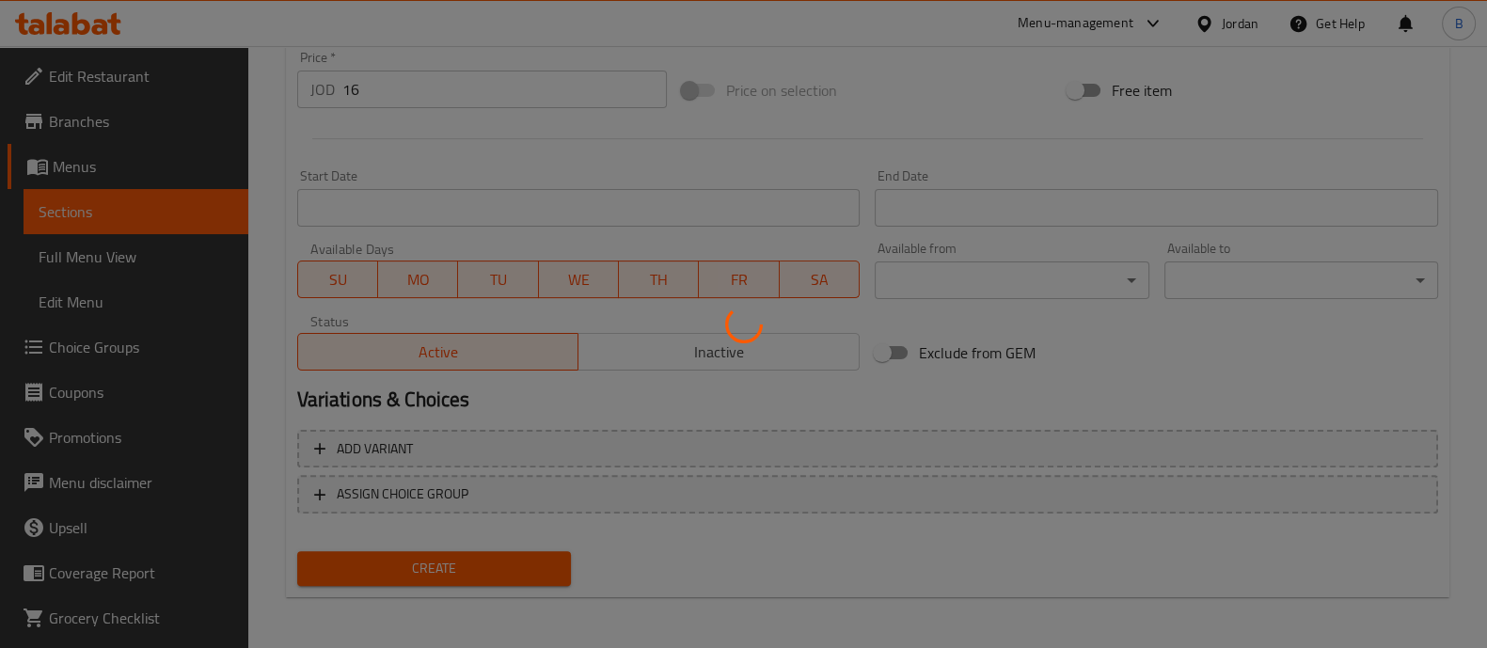
type input "0"
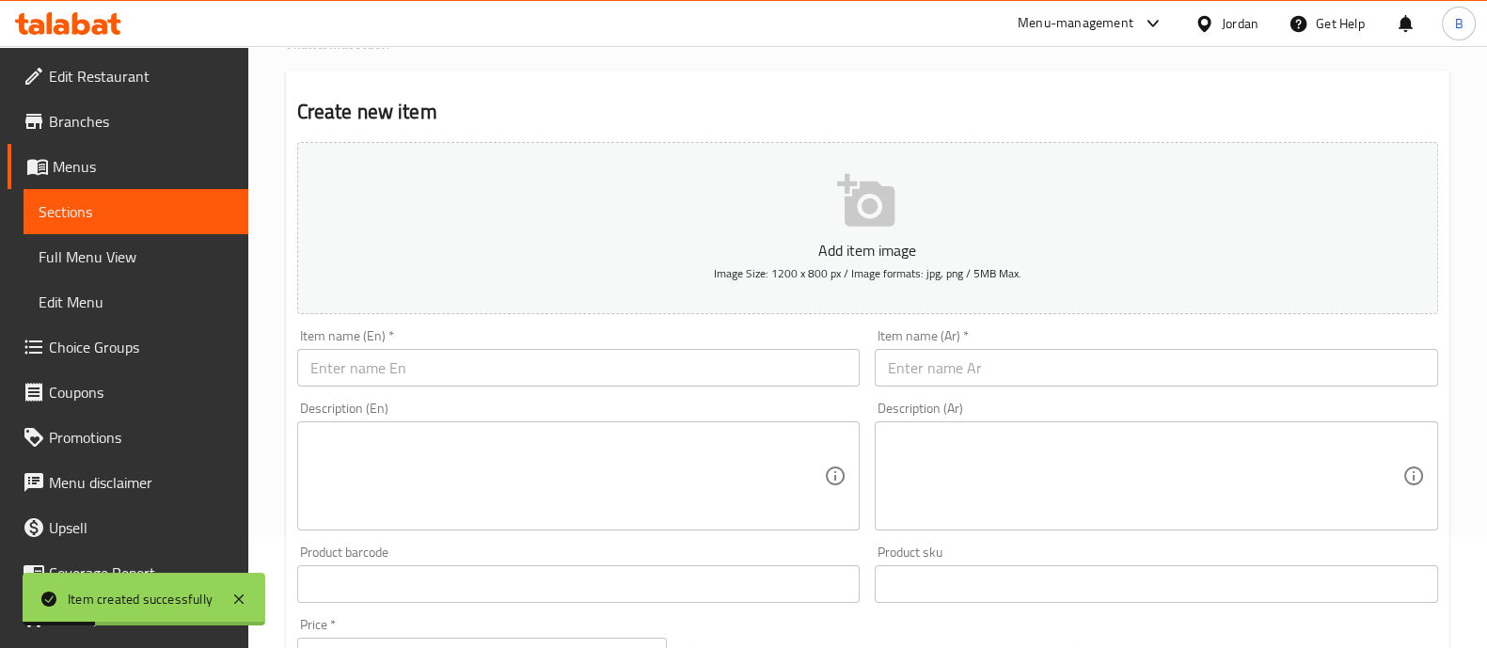
scroll to position [0, 0]
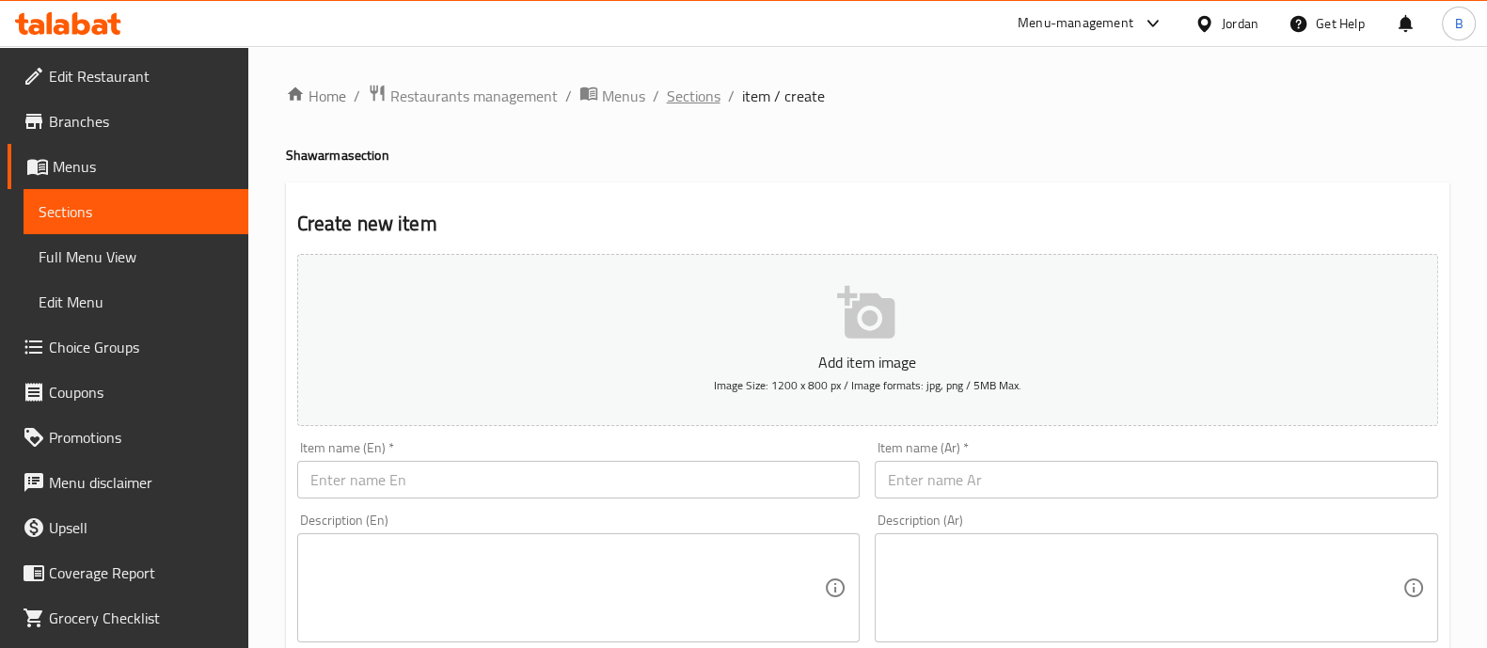
click at [710, 101] on span "Sections" at bounding box center [694, 96] width 54 height 23
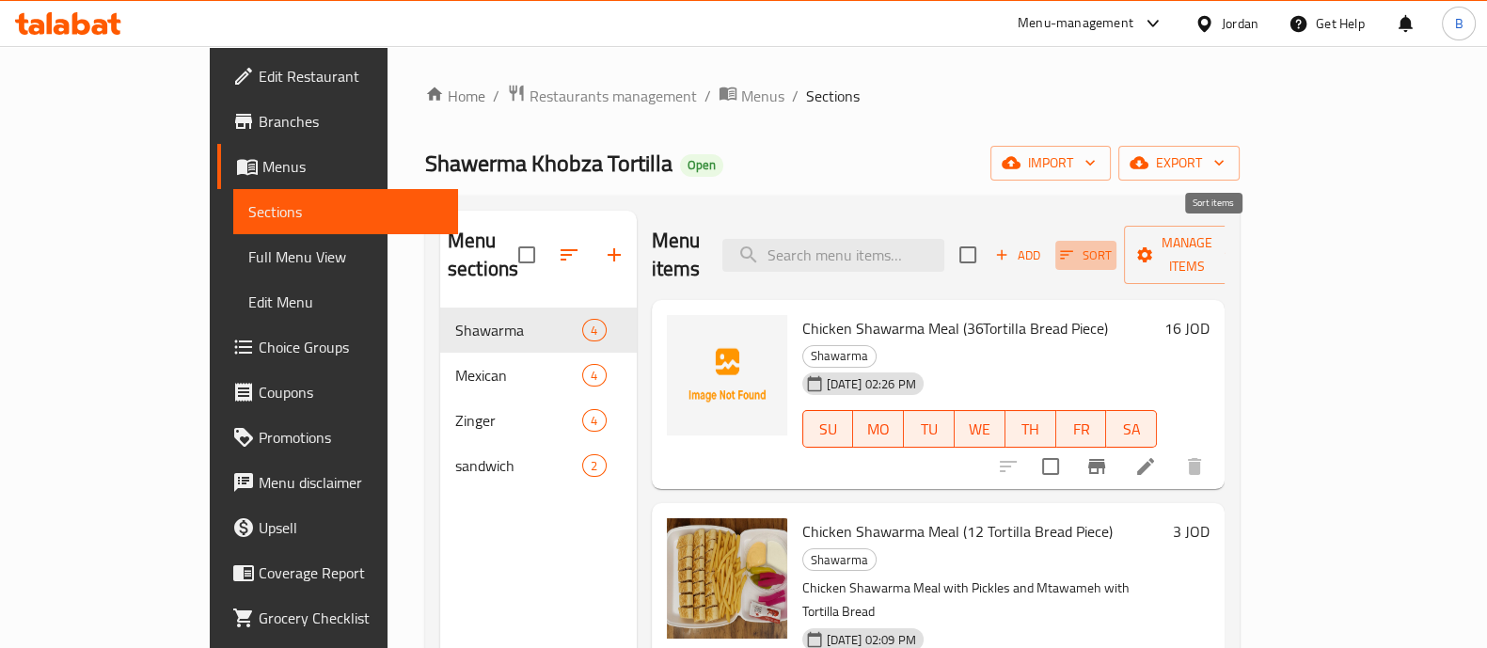
click at [1075, 246] on icon "button" at bounding box center [1066, 254] width 17 height 17
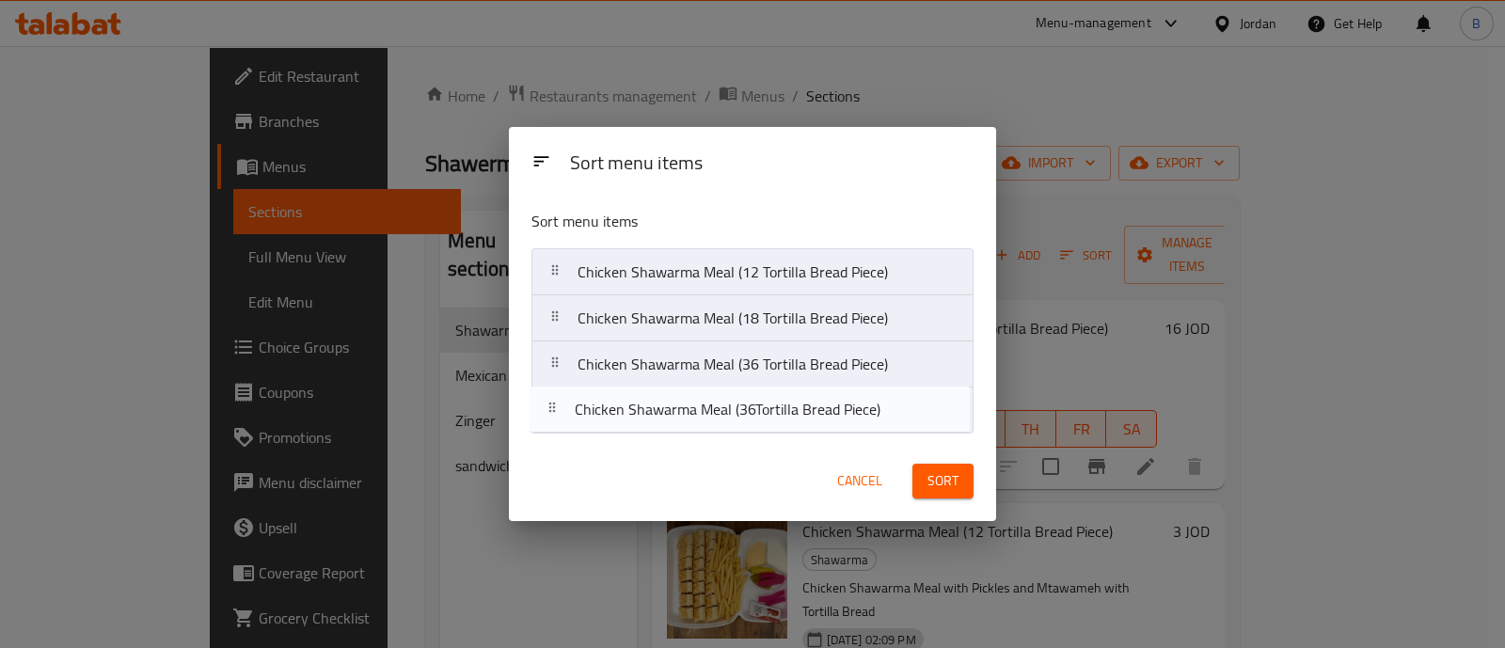
drag, startPoint x: 890, startPoint y: 260, endPoint x: 885, endPoint y: 402, distance: 142.1
click at [885, 402] on nav "Chicken Shawarma Meal (36Tortilla Bread Piece) Chicken Shawarma Meal (12 Tortil…" at bounding box center [751, 341] width 441 height 186
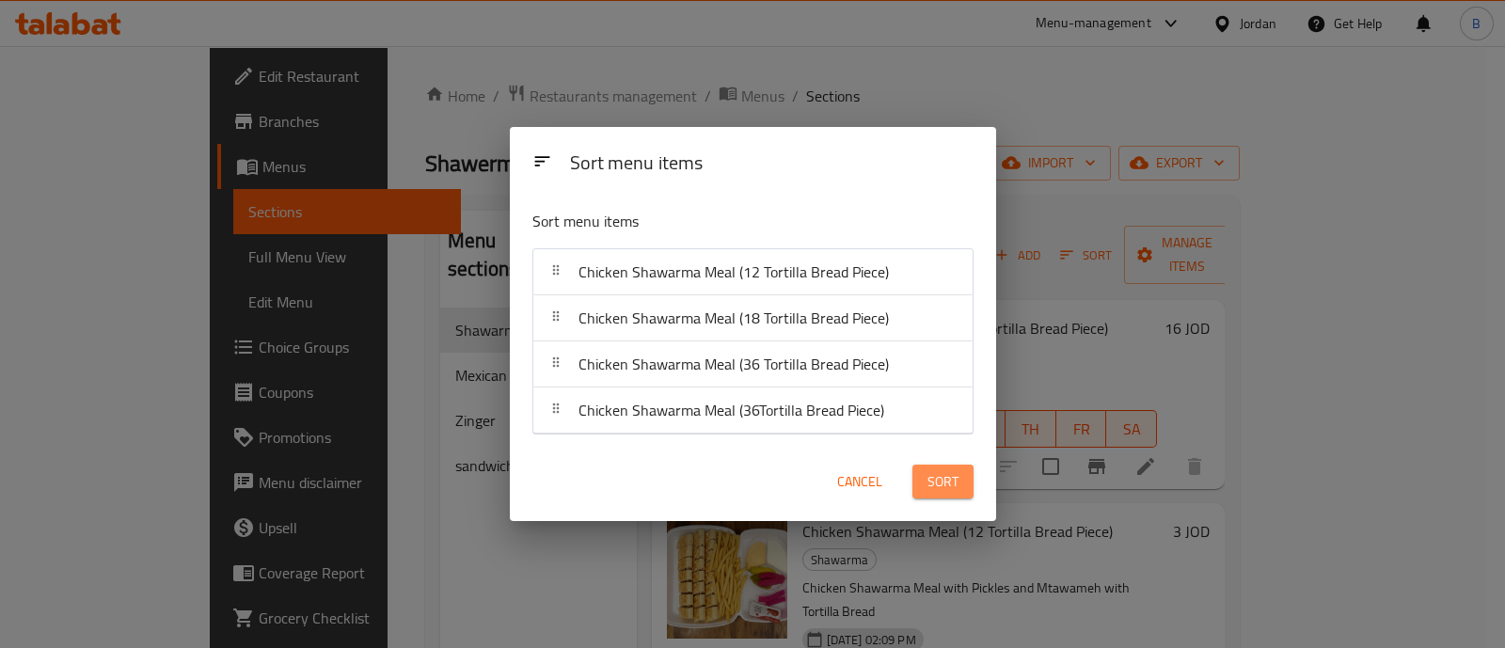
click at [925, 474] on button "Sort" at bounding box center [942, 482] width 61 height 35
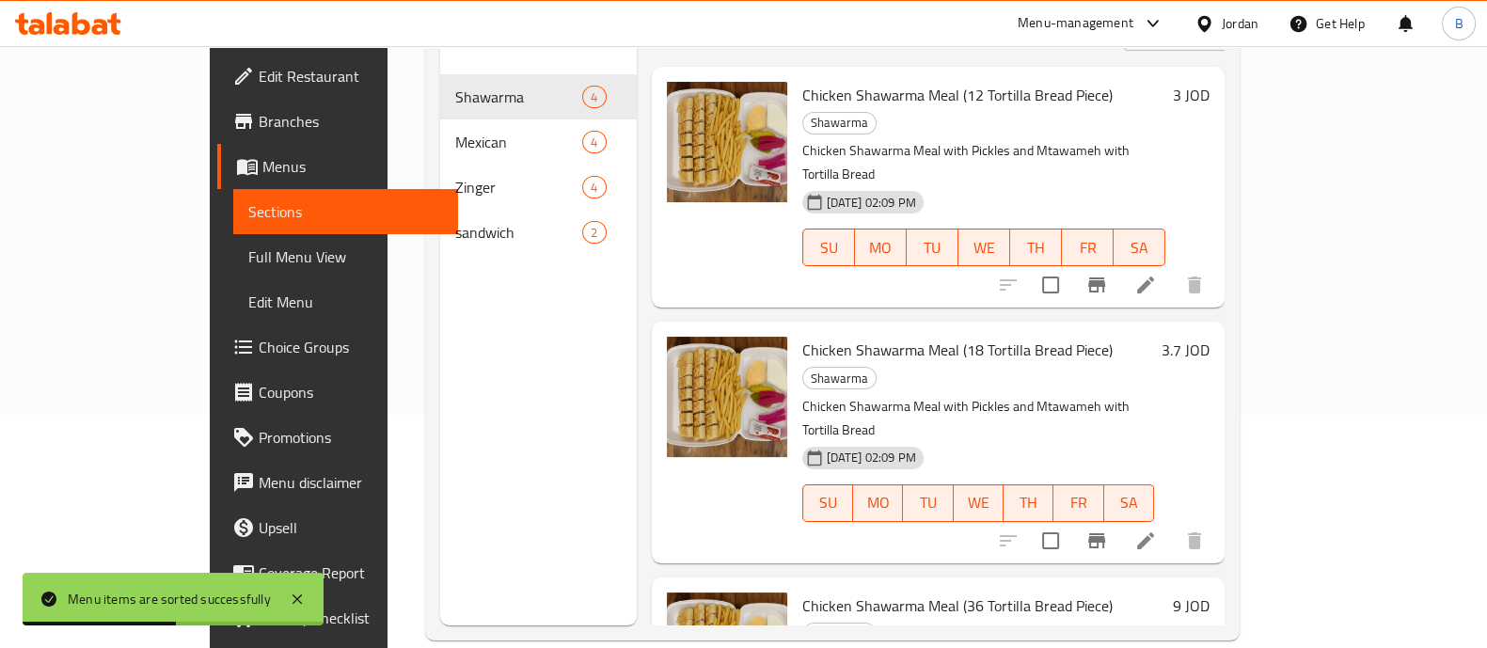
scroll to position [192, 0]
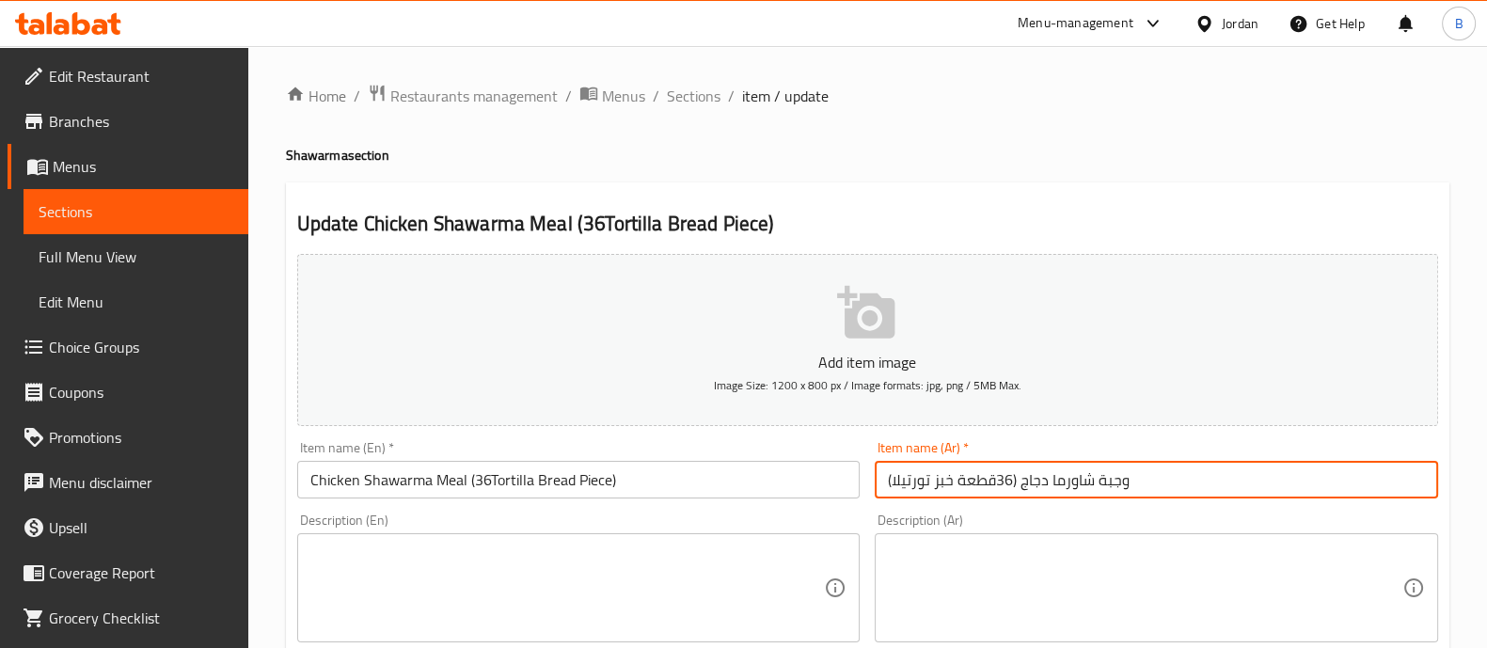
click at [1002, 476] on input "وجبة شاورما دجاج (36قطعة خبز تورتيلا)" at bounding box center [1156, 480] width 563 height 38
drag, startPoint x: 1011, startPoint y: 476, endPoint x: 994, endPoint y: 479, distance: 17.2
click at [994, 479] on input "وجبة شاورما دجاج (36قطعة خبز تورتيلا)" at bounding box center [1156, 480] width 563 height 38
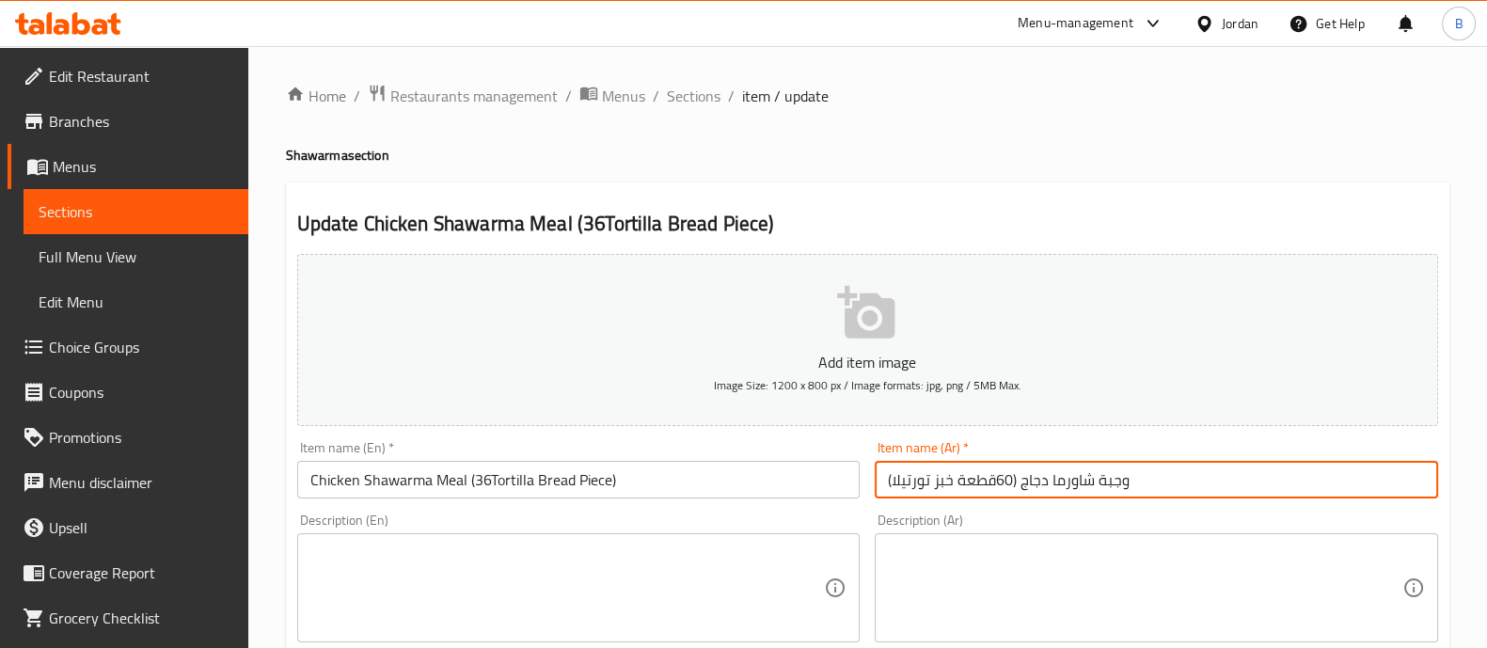
type input "وجبة شاورما دجاج (60قطعة خبز تورتيلا)"
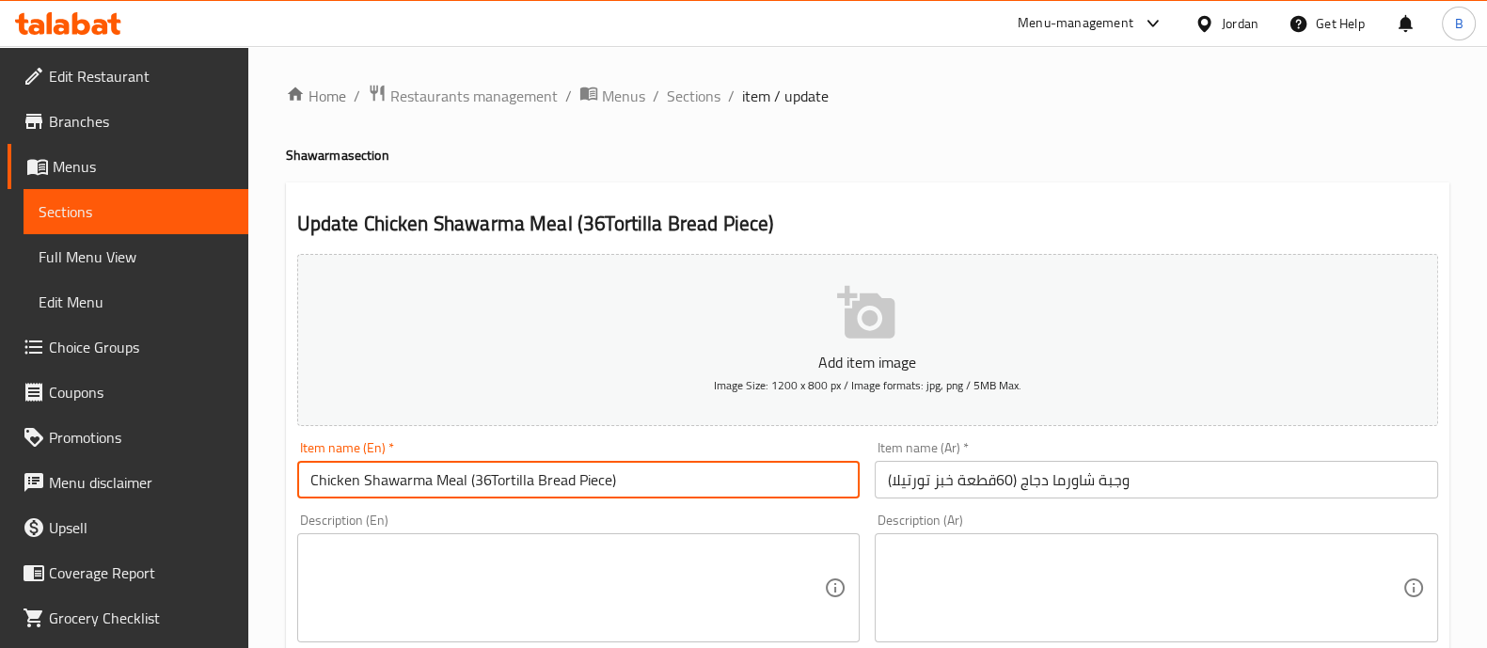
click at [477, 482] on input "Chicken Shawarma Meal (36Tortilla Bread Piece)" at bounding box center [578, 480] width 563 height 38
drag, startPoint x: 485, startPoint y: 482, endPoint x: 468, endPoint y: 481, distance: 17.0
click at [468, 481] on input "Chicken Shawarma Meal (36Tortilla Bread Piece)" at bounding box center [578, 480] width 563 height 38
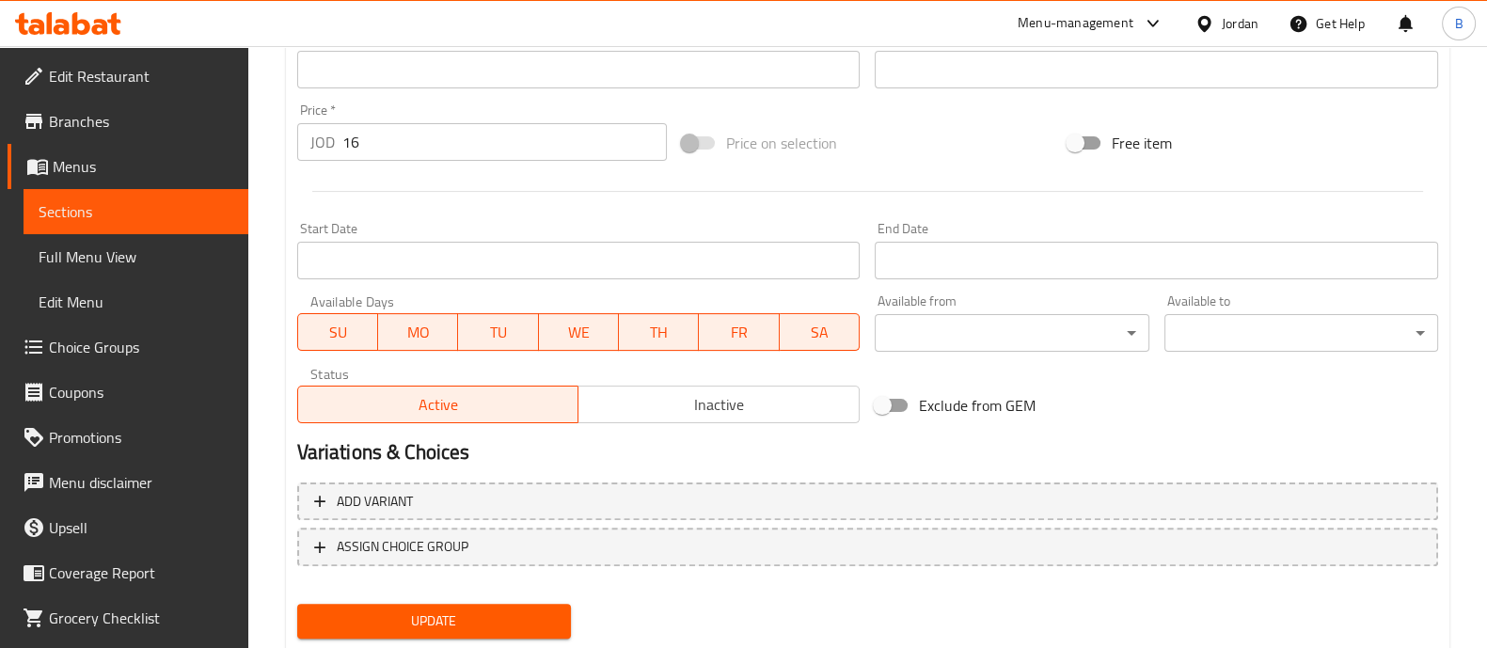
scroll to position [679, 0]
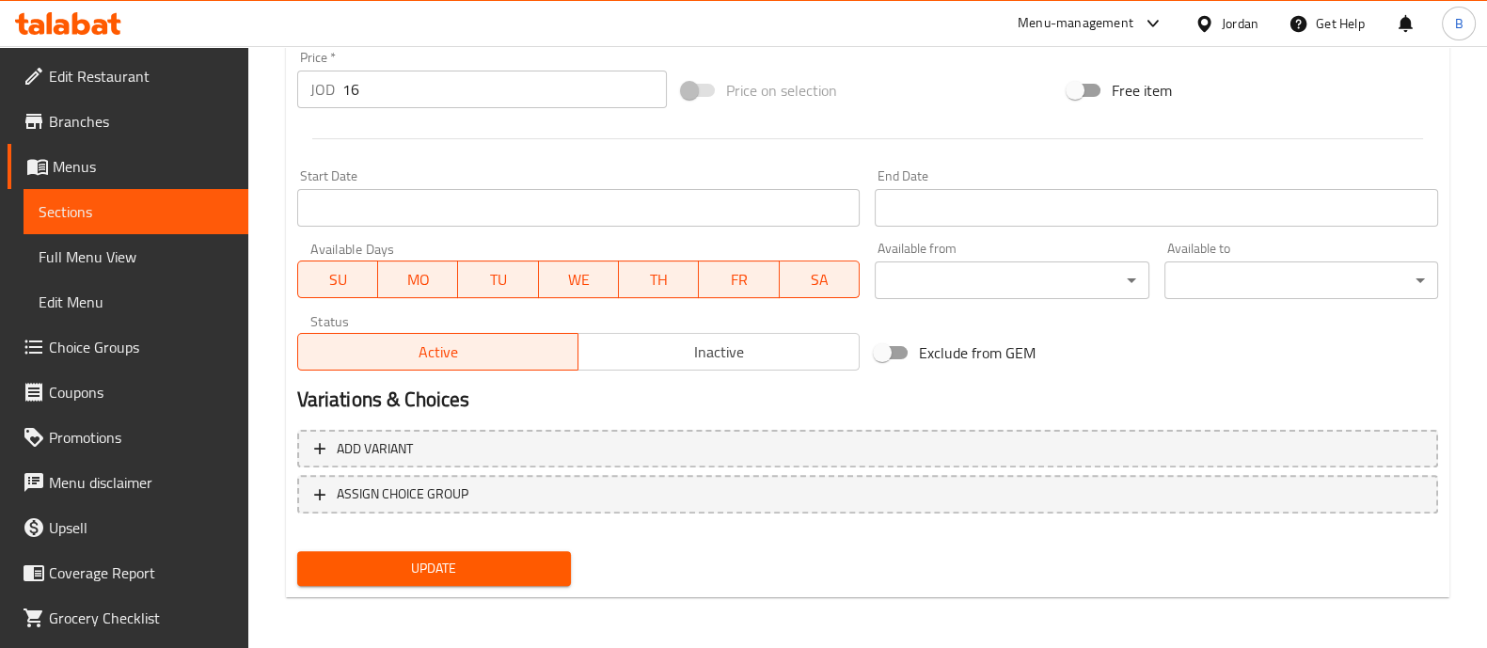
type input "Chicken Shawarma Meal 60Tortilla Bread Piece)"
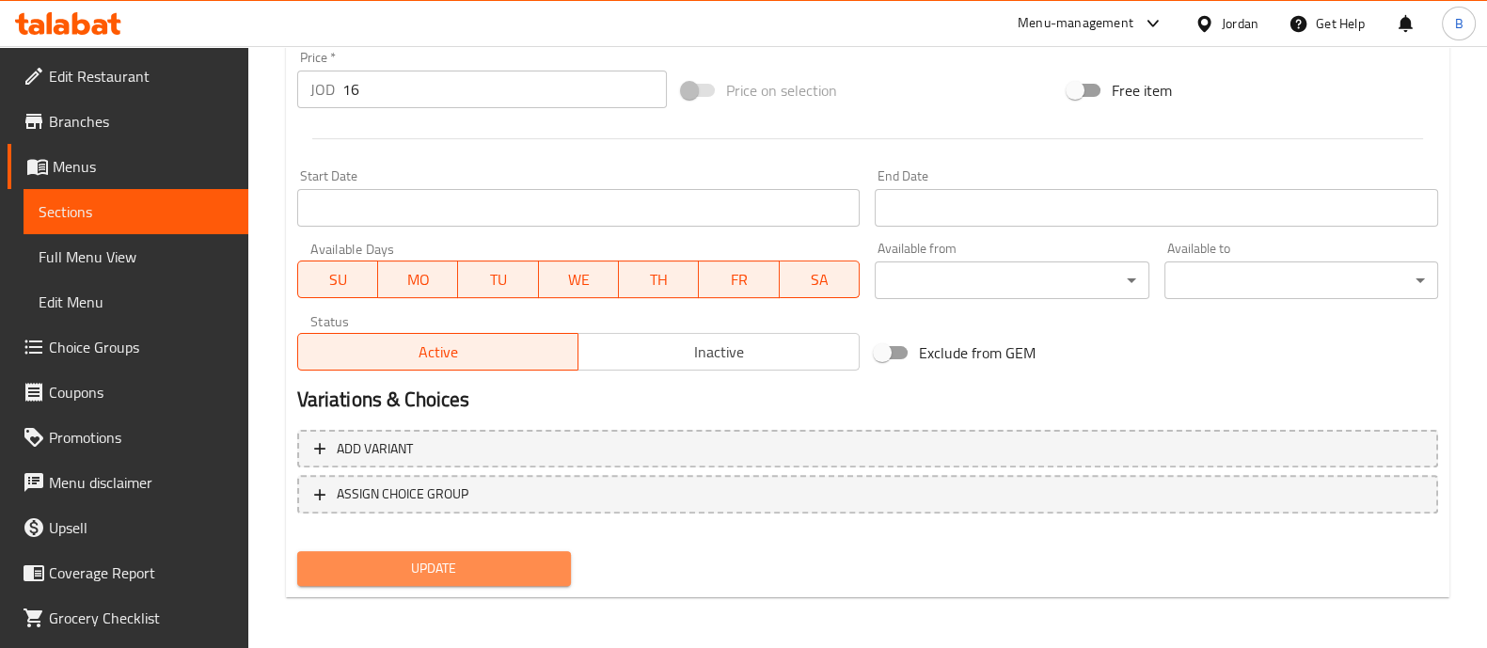
click at [513, 563] on span "Update" at bounding box center [434, 569] width 244 height 24
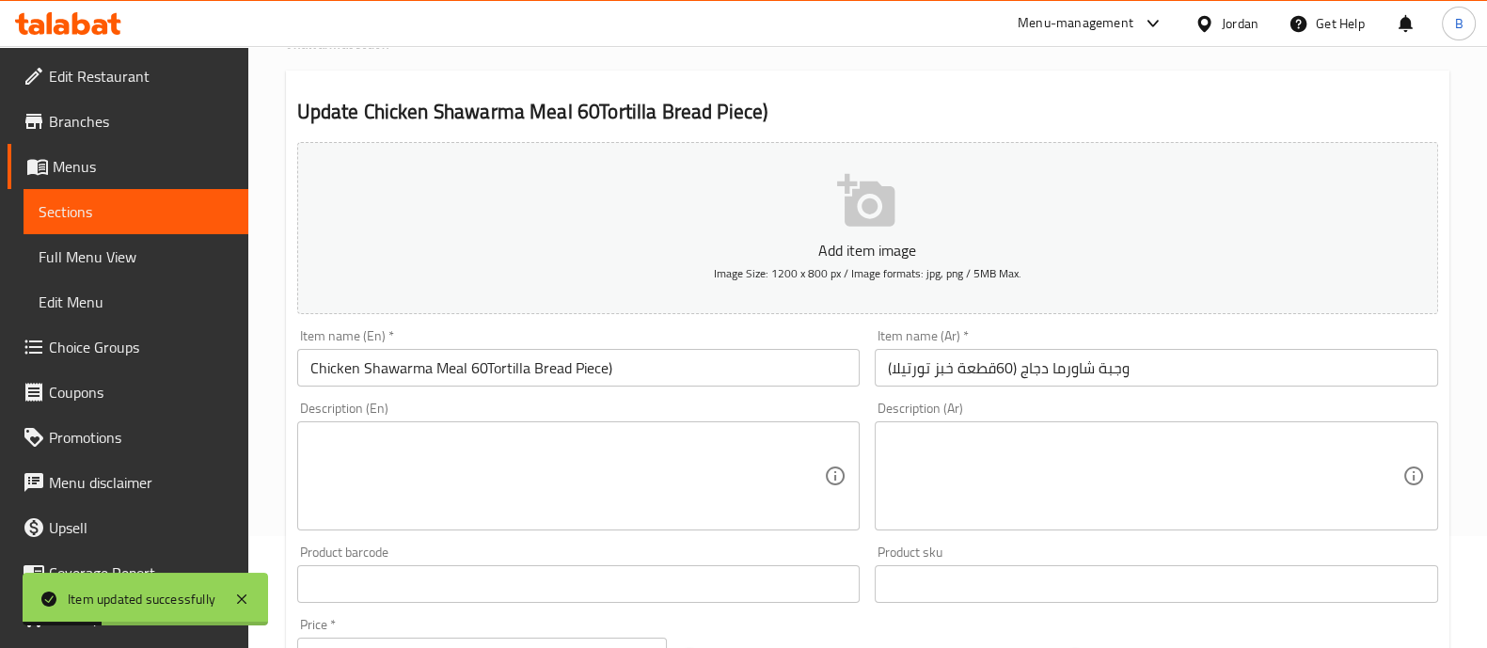
scroll to position [0, 0]
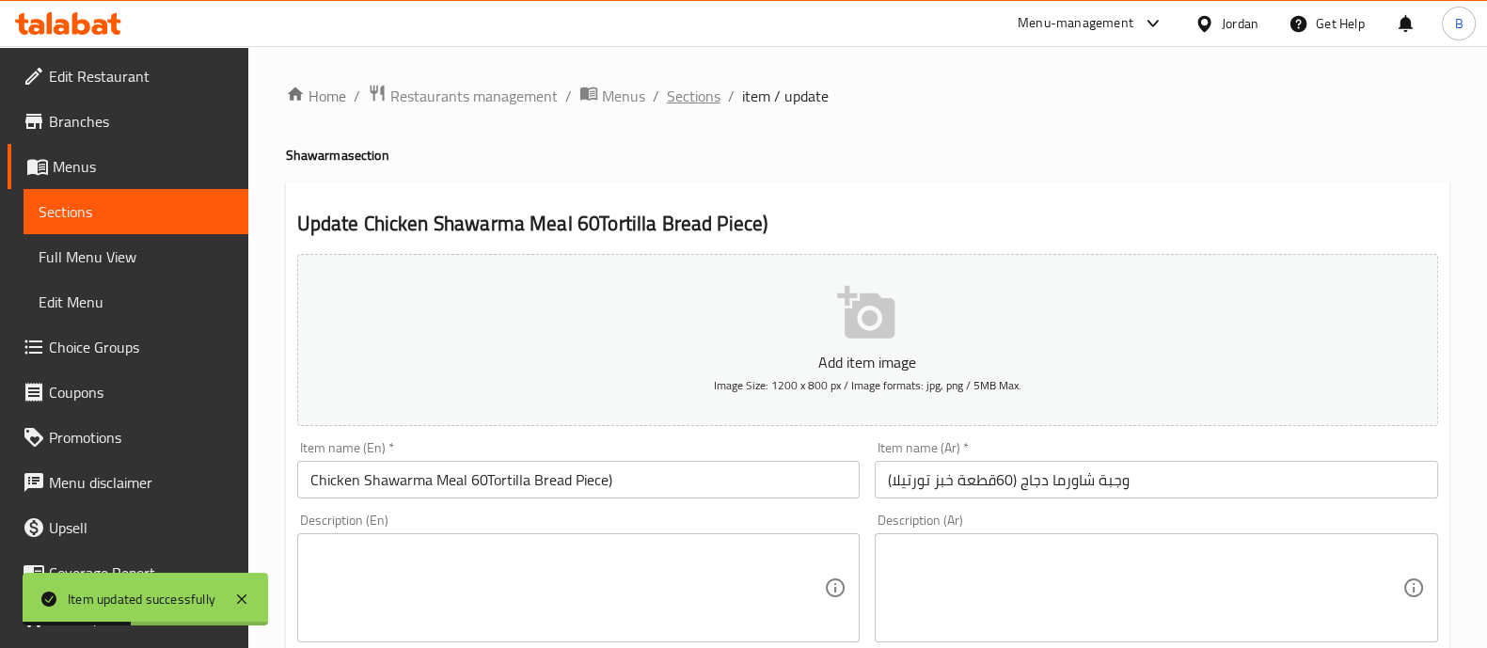
click at [680, 98] on span "Sections" at bounding box center [694, 96] width 54 height 23
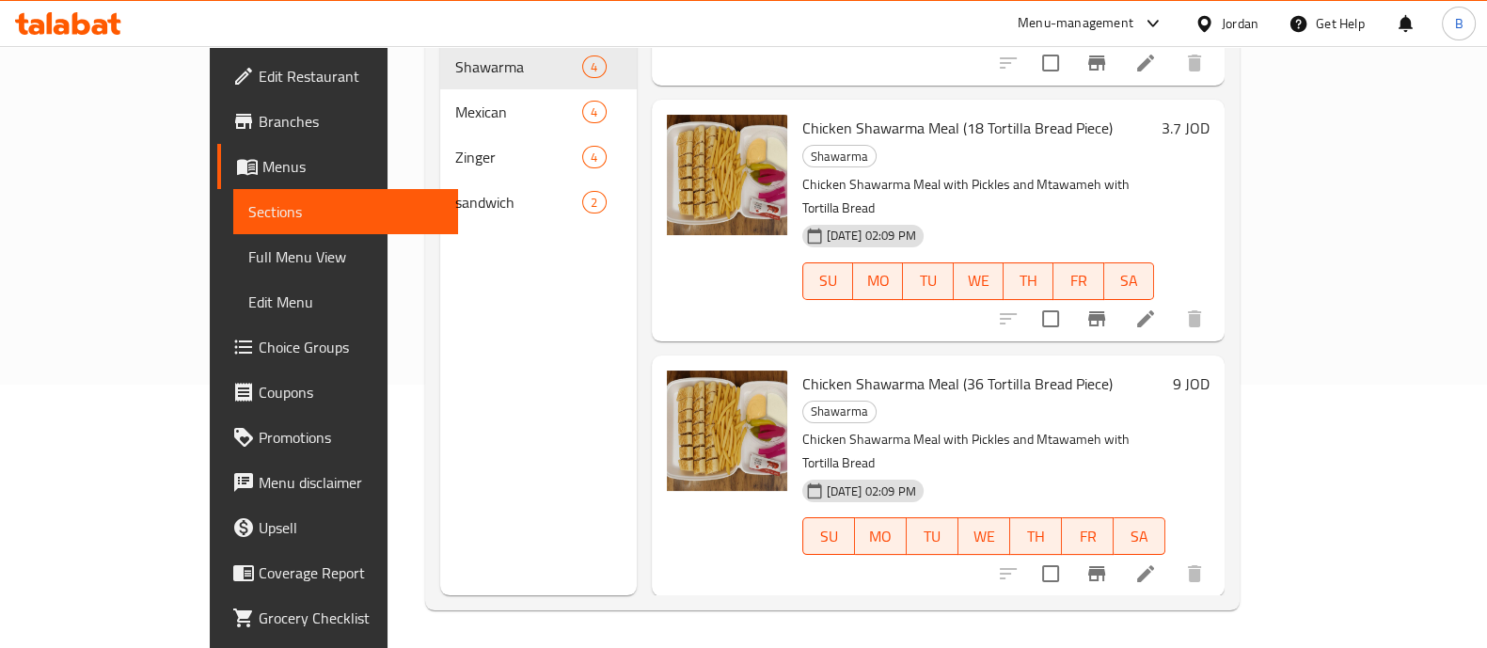
scroll to position [171, 0]
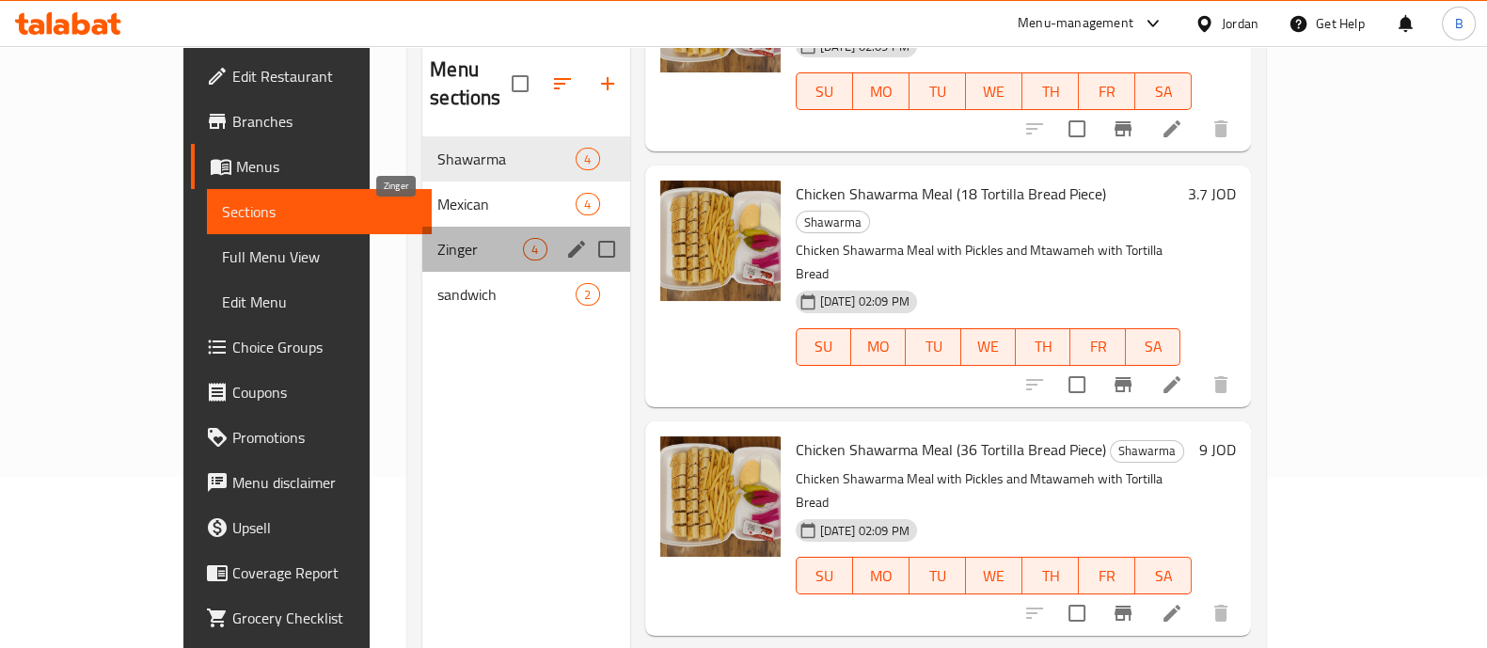
click at [457, 238] on span "Zinger" at bounding box center [480, 249] width 86 height 23
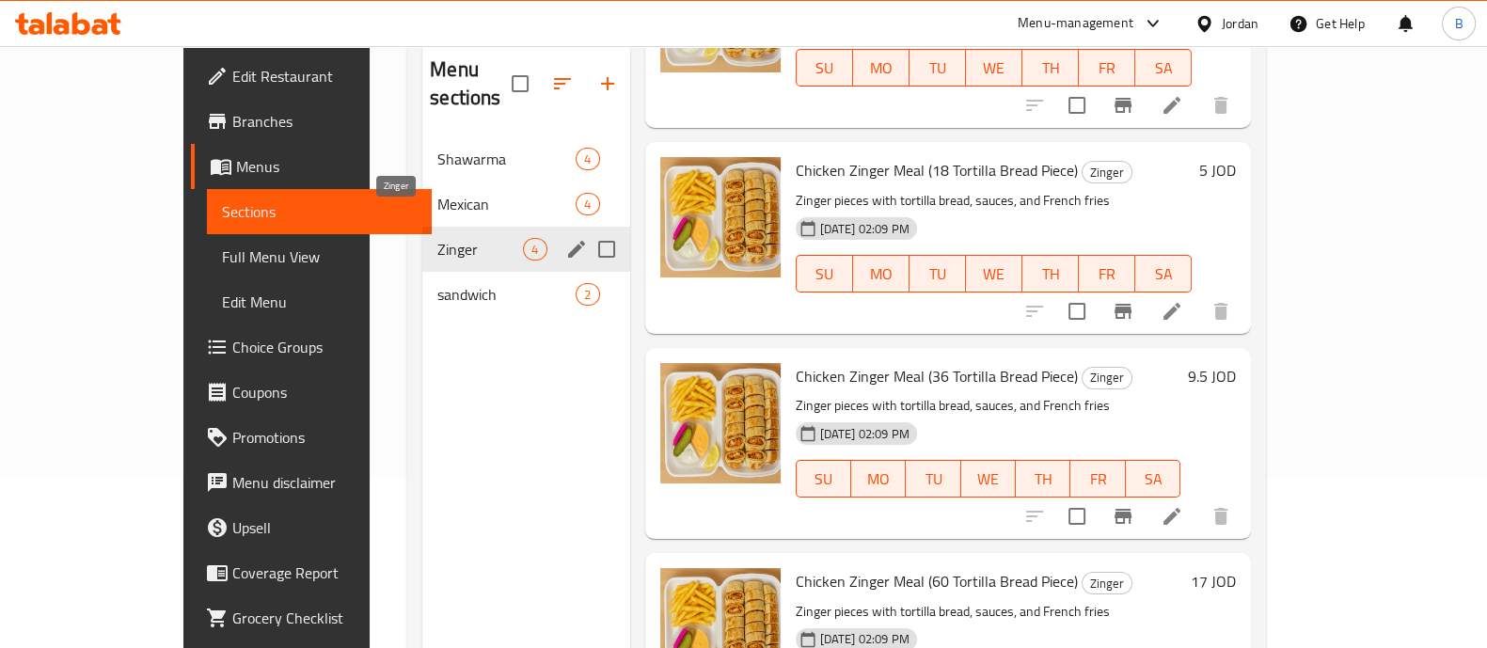
click at [437, 238] on span "Zinger" at bounding box center [480, 249] width 86 height 23
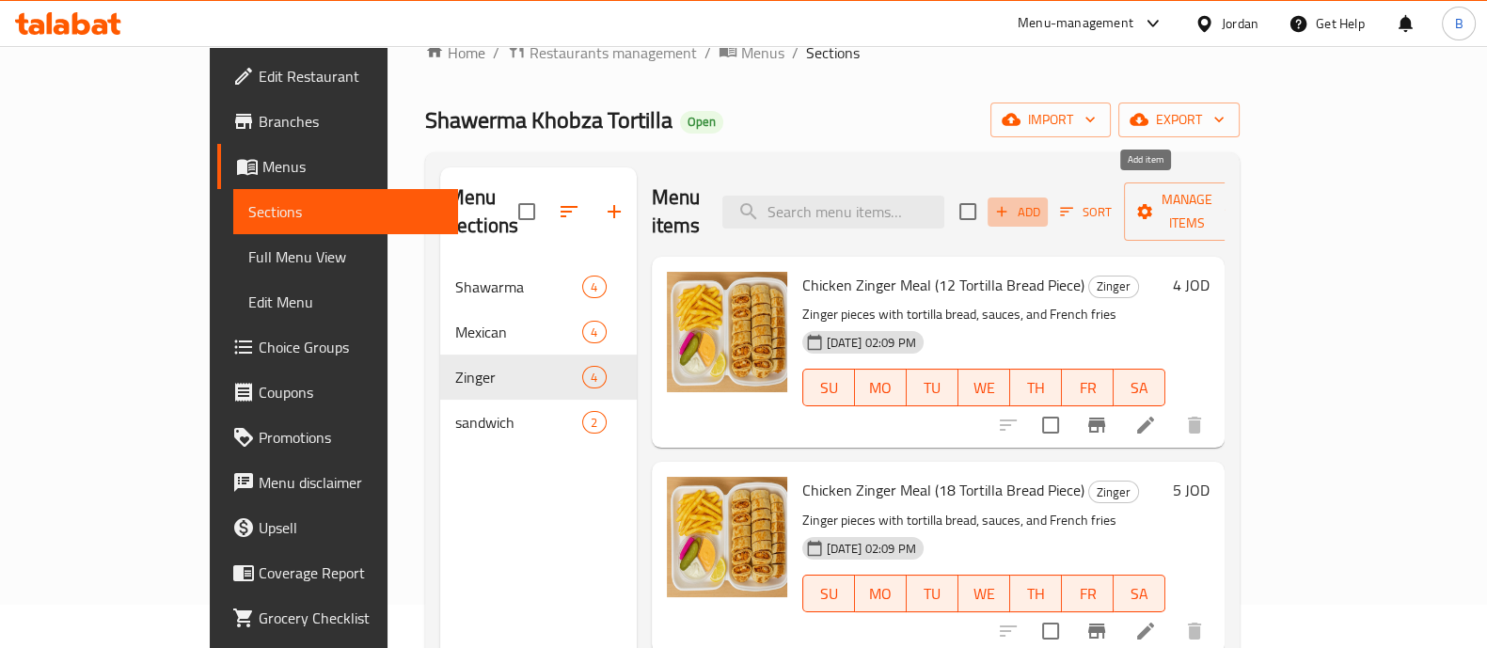
click at [1043, 201] on span "Add" at bounding box center [1017, 212] width 51 height 22
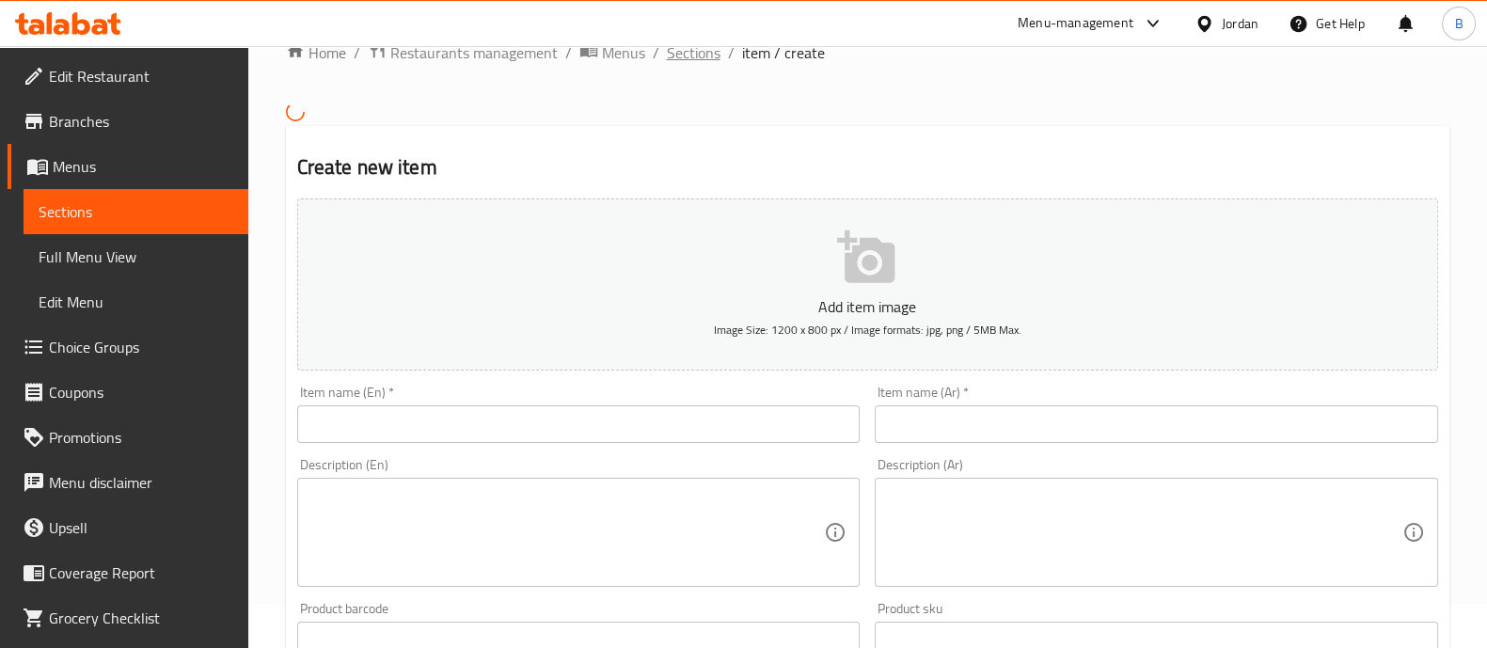
click at [701, 50] on span "Sections" at bounding box center [694, 52] width 54 height 23
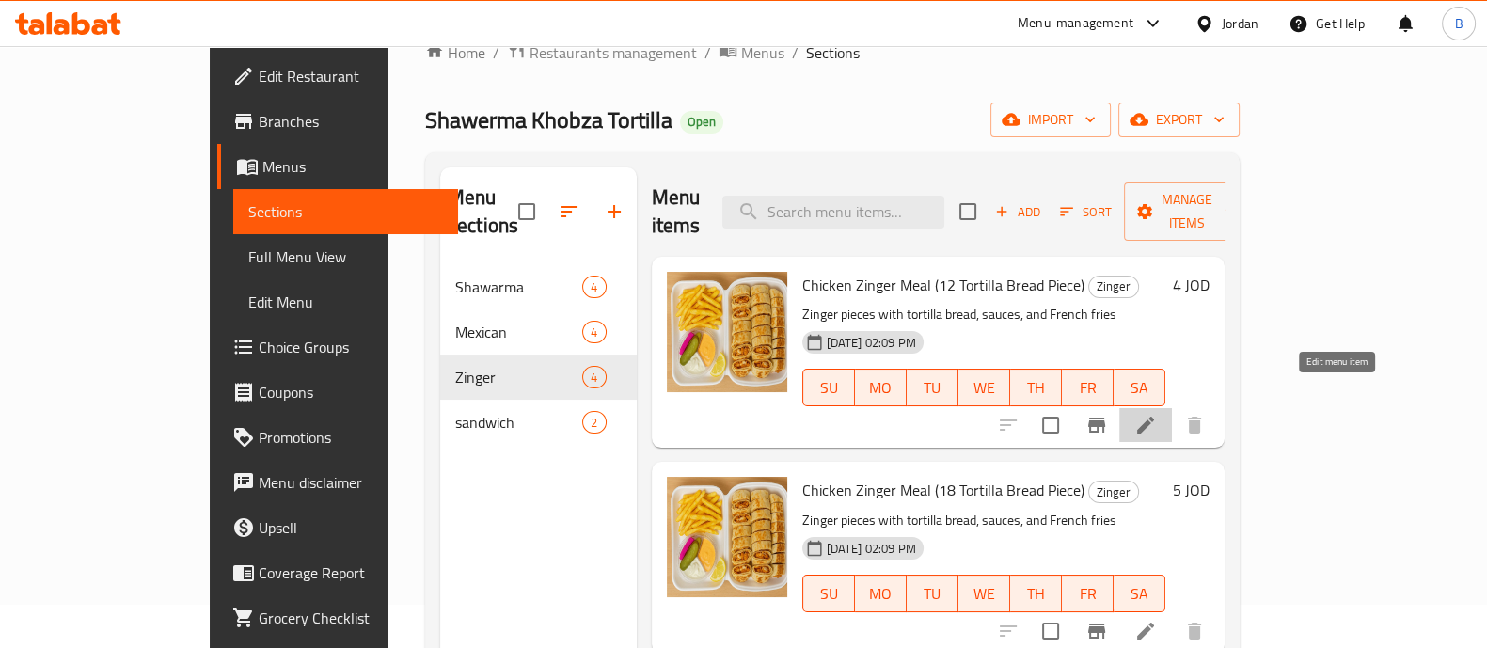
click at [1157, 414] on icon at bounding box center [1145, 425] width 23 height 23
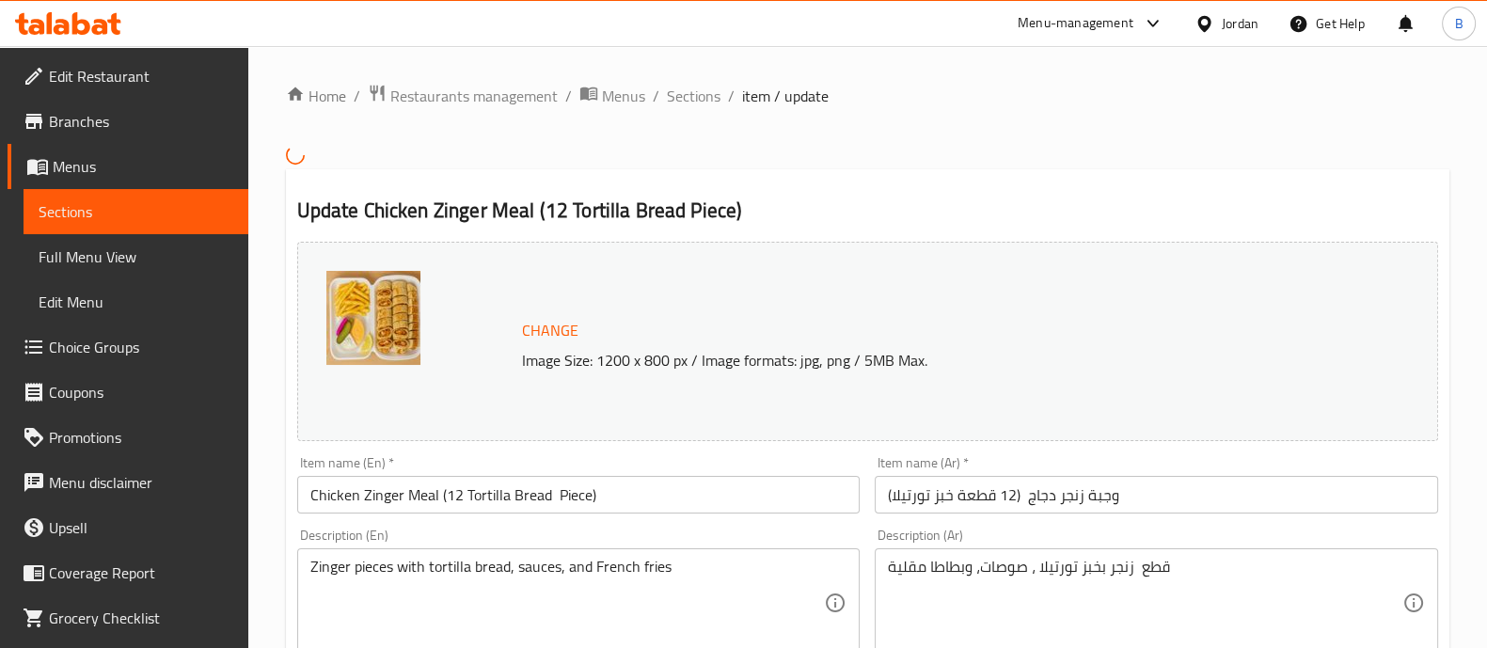
click at [1063, 501] on input "وجبة زنجر دجاج (12 قطعة خبز تورتيلا)" at bounding box center [1156, 495] width 563 height 38
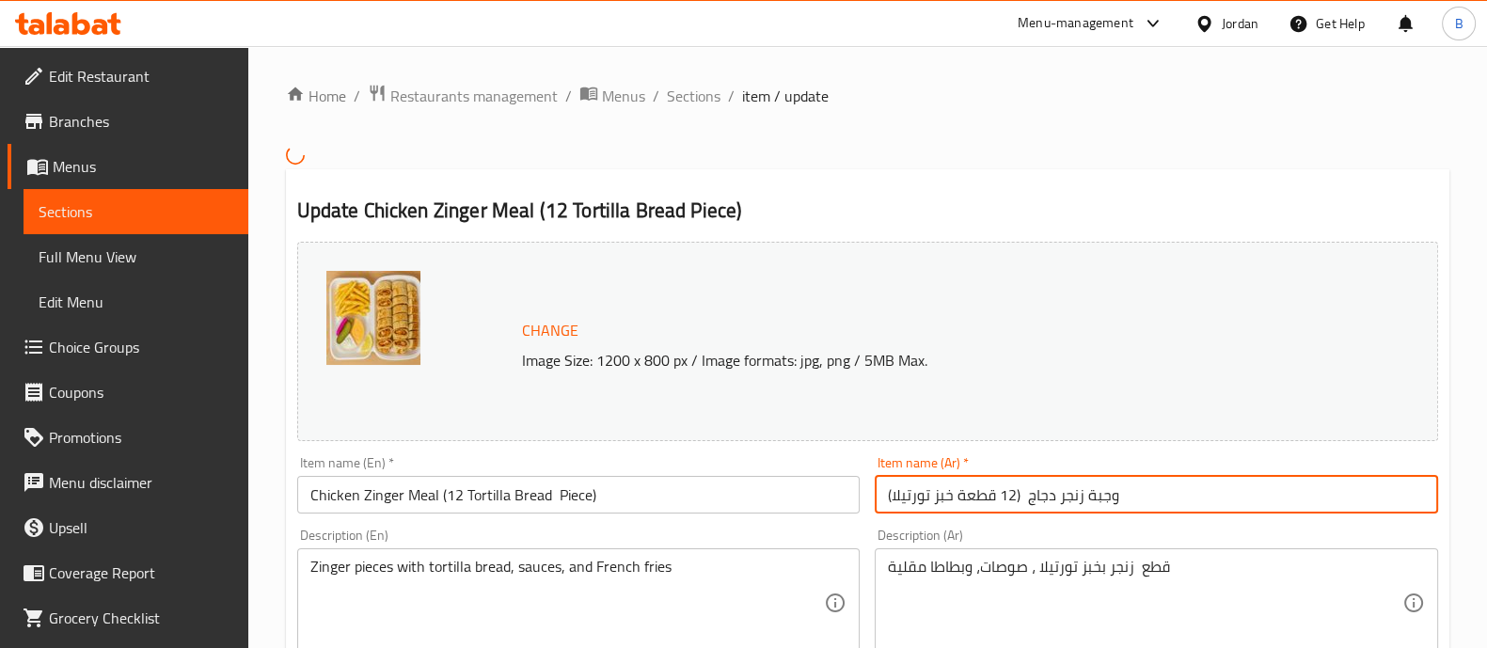
click at [1063, 505] on input "وجبة زنجر دجاج (12 قطعة خبز تورتيلا)" at bounding box center [1156, 495] width 563 height 38
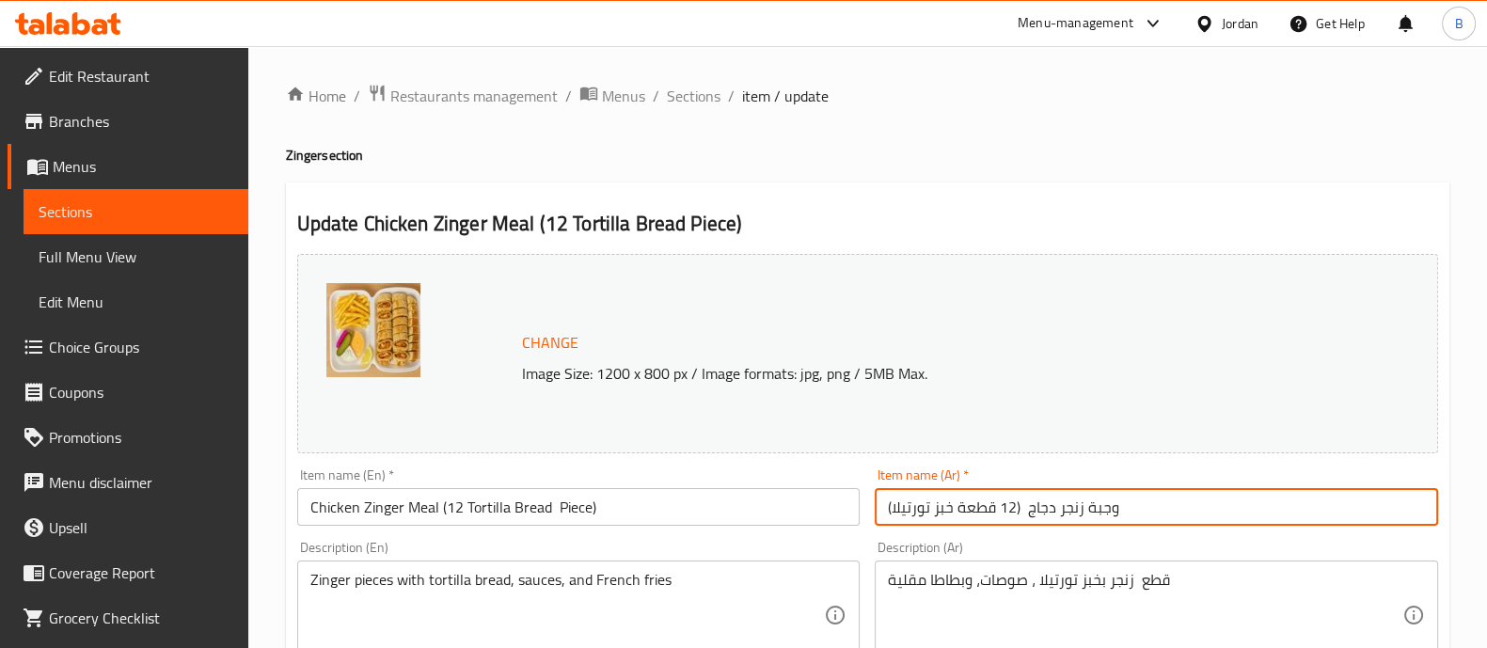
click at [1063, 505] on input "وجبة زنجر دجاج (12 قطعة خبز تورتيلا)" at bounding box center [1156, 507] width 563 height 38
click at [559, 496] on input "Chicken Zinger Meal (12 Tortilla Bread Piece)" at bounding box center [578, 507] width 563 height 38
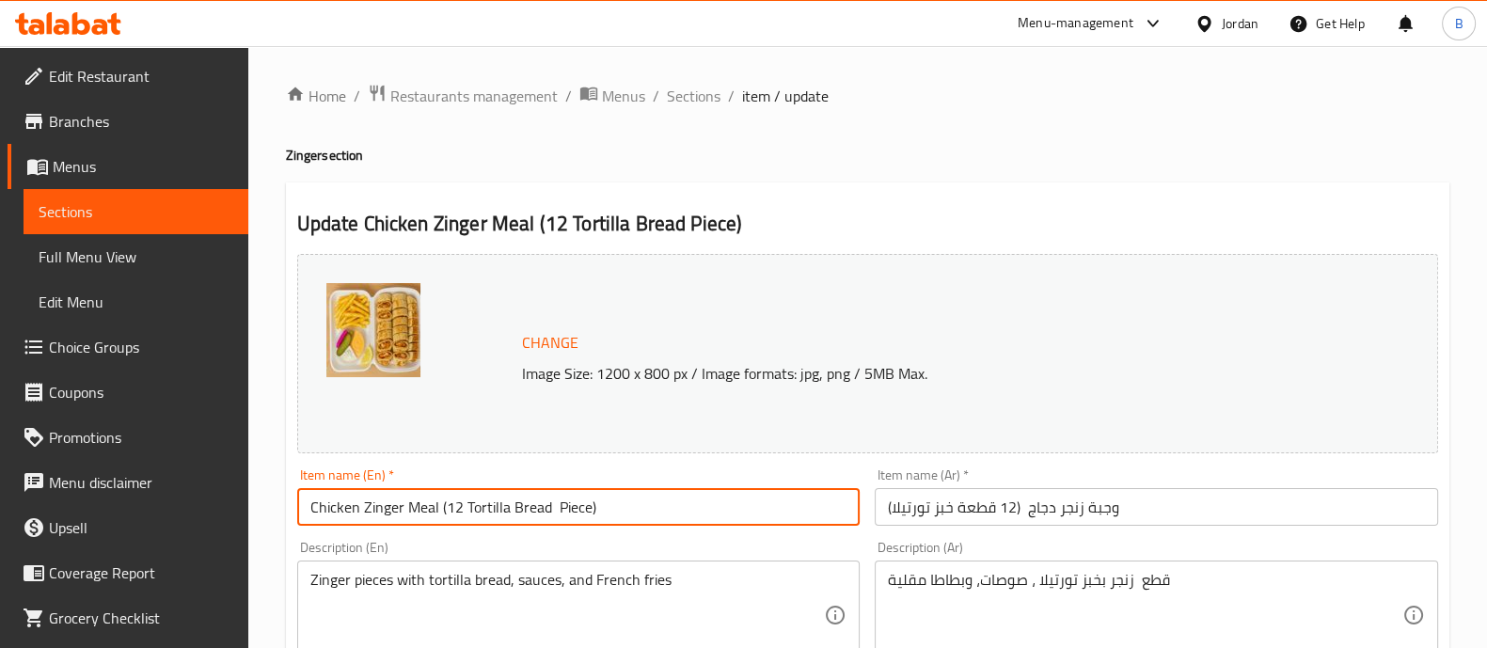
click at [559, 496] on input "Chicken Zinger Meal (12 Tortilla Bread Piece)" at bounding box center [578, 507] width 563 height 38
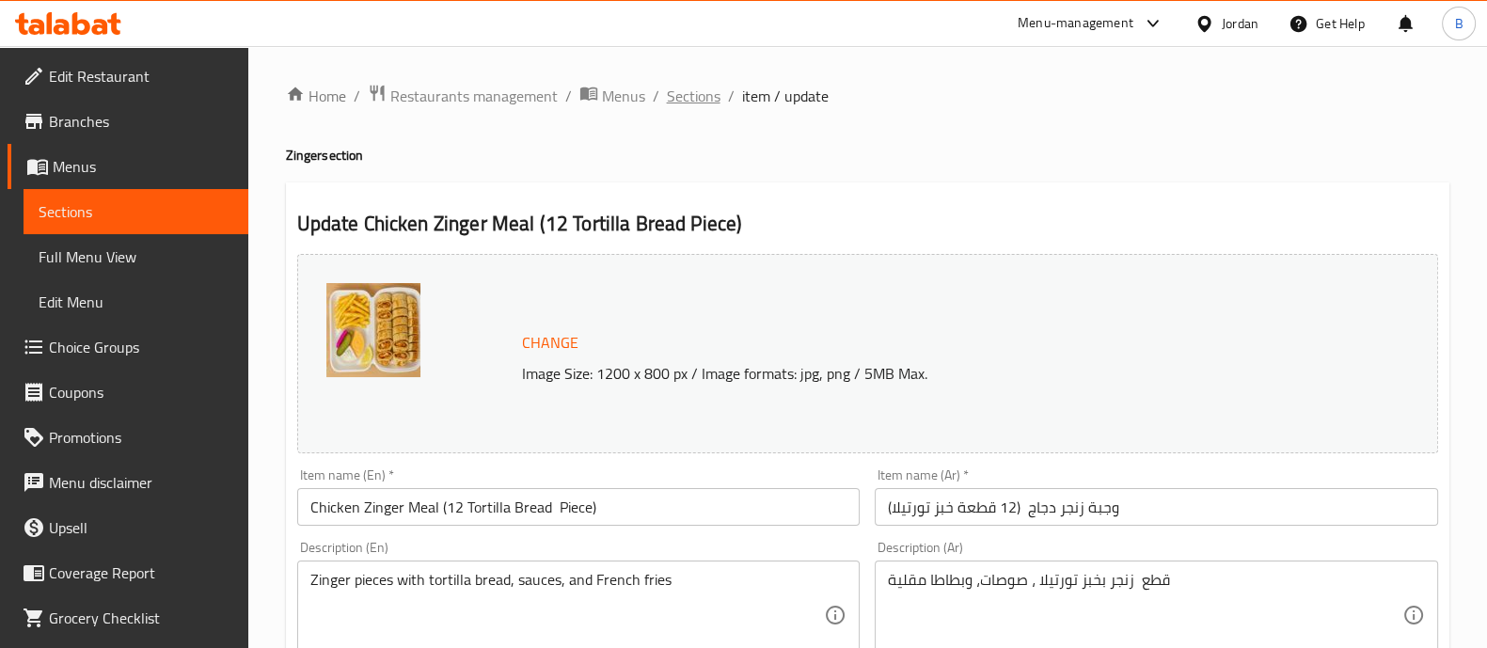
click at [682, 100] on span "Sections" at bounding box center [694, 96] width 54 height 23
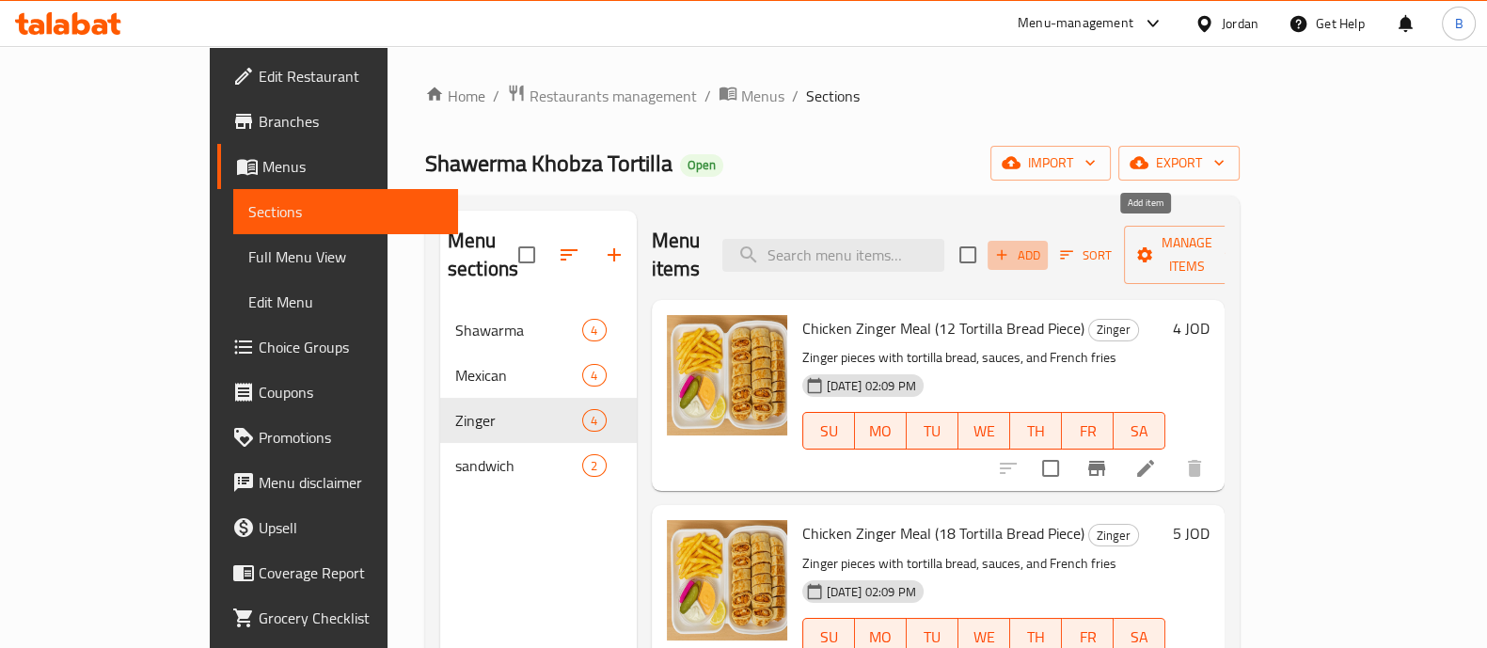
click at [1043, 245] on span "Add" at bounding box center [1017, 256] width 51 height 22
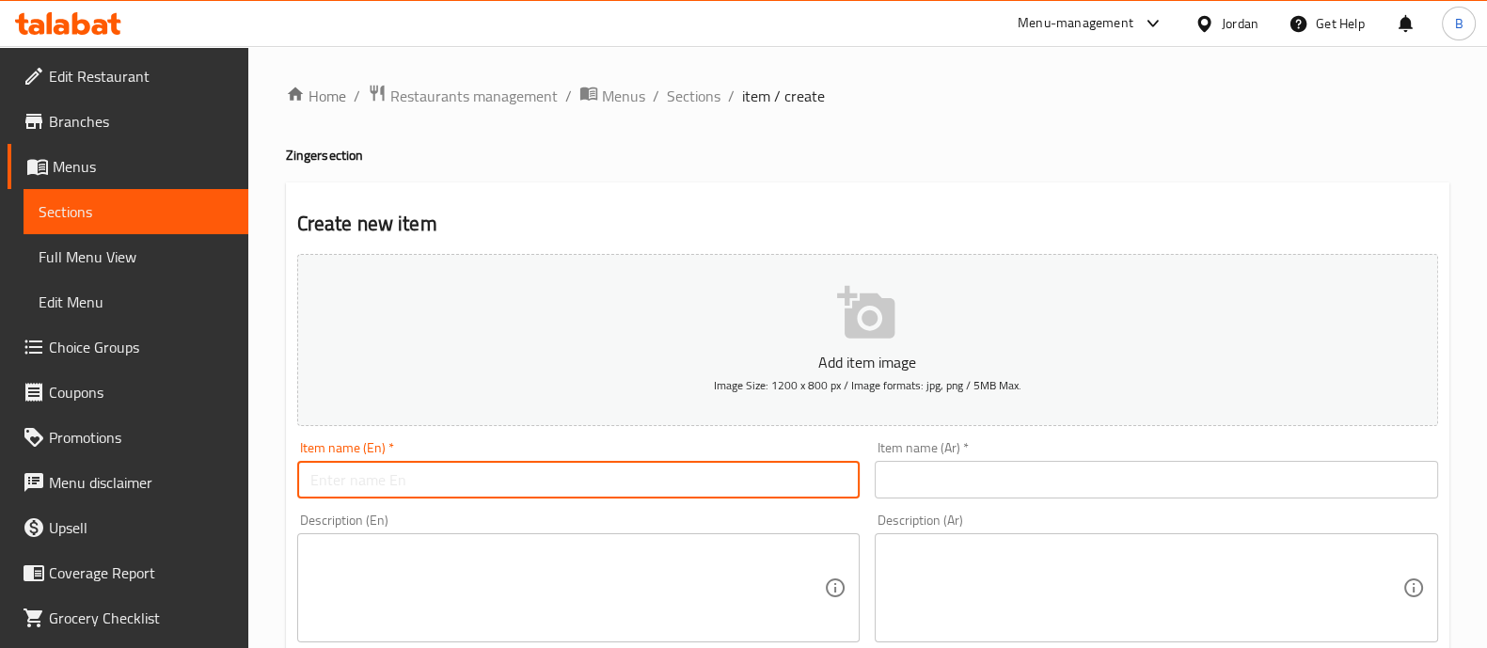
click at [677, 477] on input "text" at bounding box center [578, 480] width 563 height 38
paste input "Chicken Zinger Meal (12 Tortilla Bread Piece)"
click at [453, 485] on input "Chicken Zinger Meal (12 Tortilla Bread Piece)" at bounding box center [578, 480] width 563 height 38
type input "Chicken Zinger Meal (24Tortilla Bread Piece)"
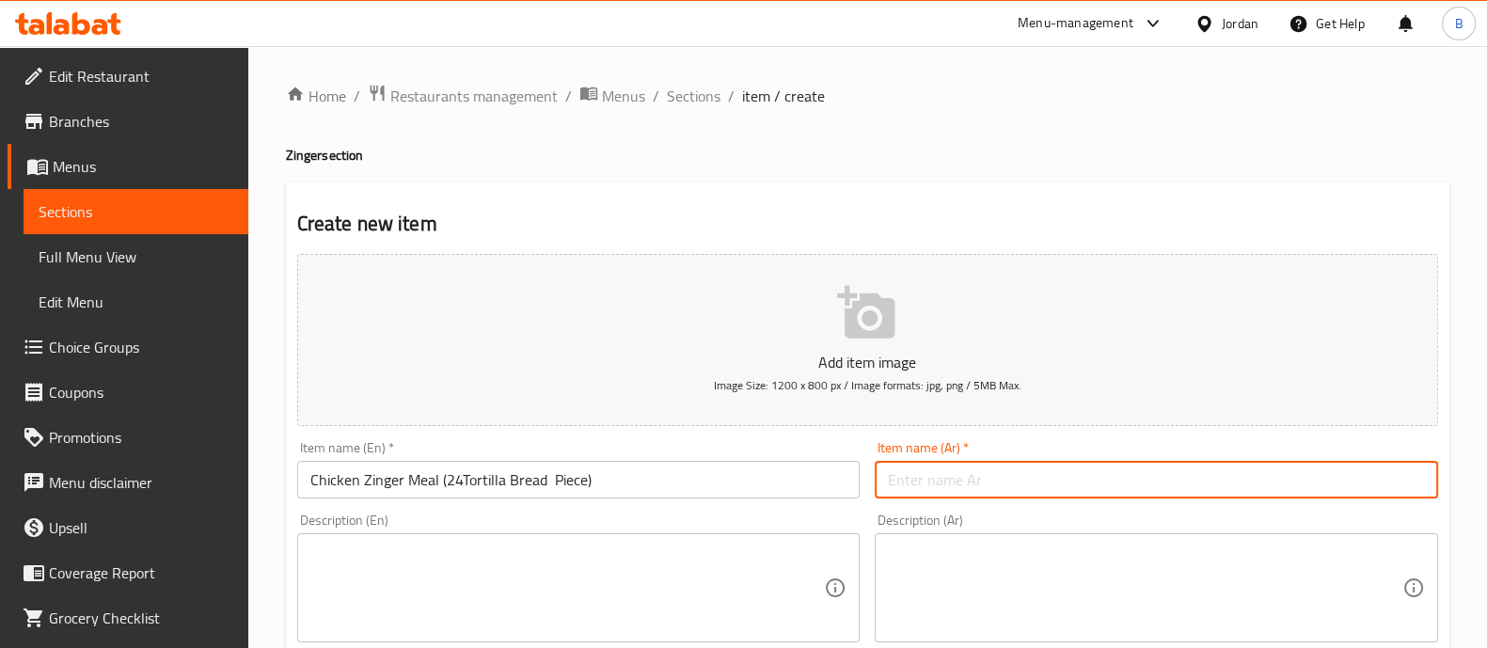
click at [929, 473] on input "text" at bounding box center [1156, 480] width 563 height 38
paste input "وجبة زنجر دجاج (12 قطعة خبز تورتيلا)"
click at [1005, 478] on input "وجبة زنجر دجاج (12 قطعة خبز تورتيلا)" at bounding box center [1156, 480] width 563 height 38
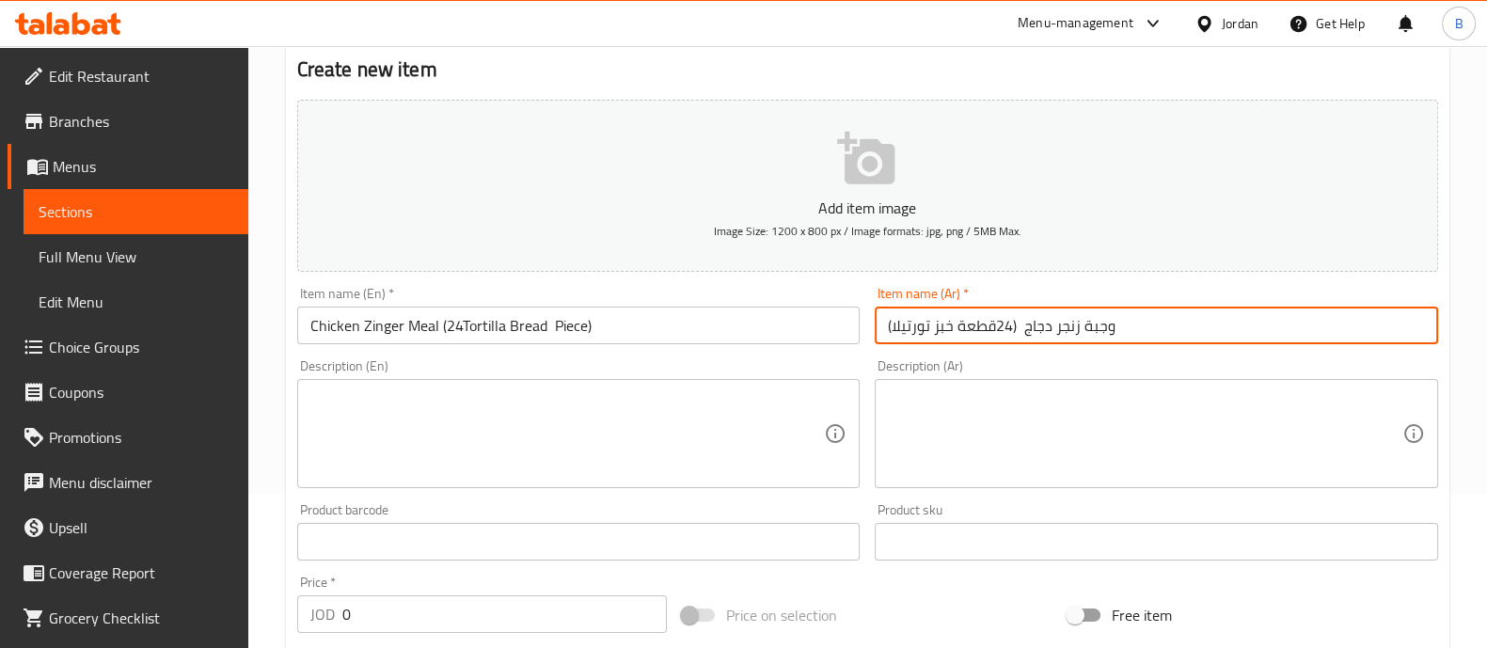
scroll to position [184, 0]
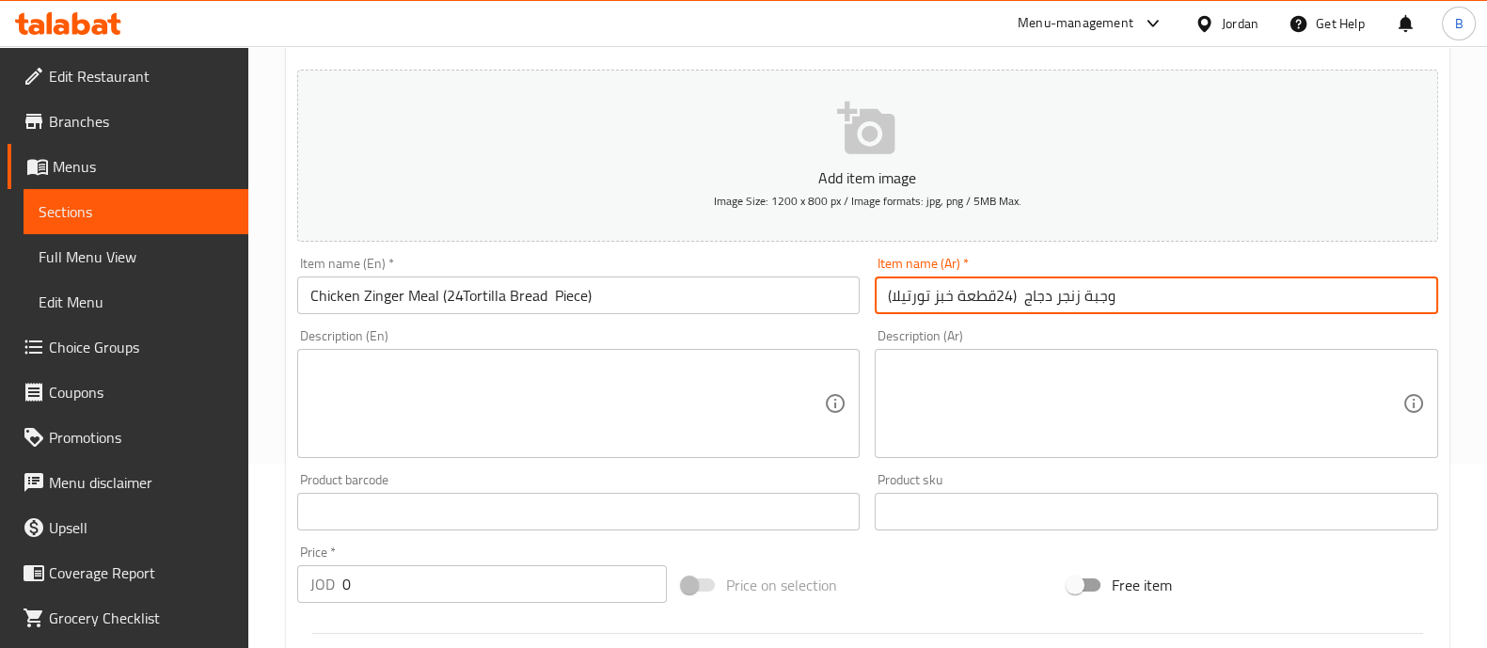
type input "وجبة زنجر دجاج (24قطعة خبز تورتيلا)"
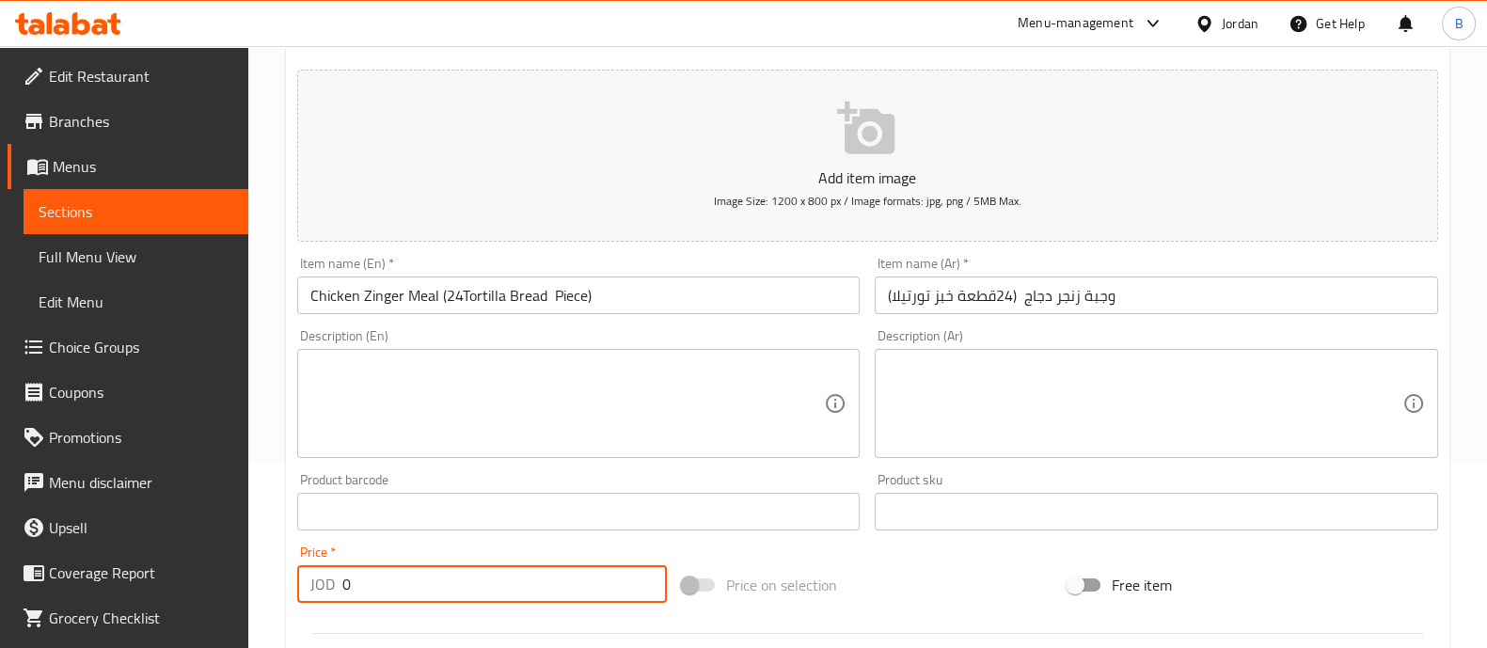
click at [502, 584] on input "0" at bounding box center [504, 584] width 325 height 38
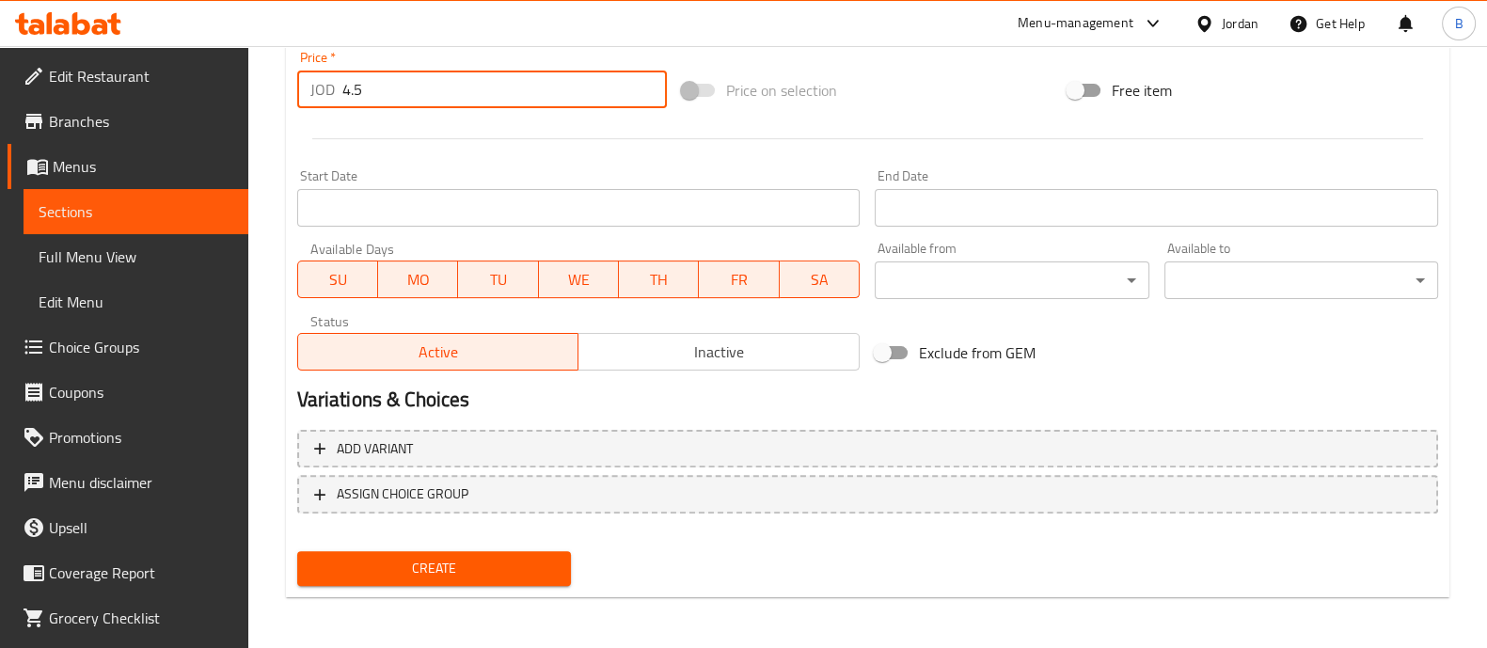
type input "4.5"
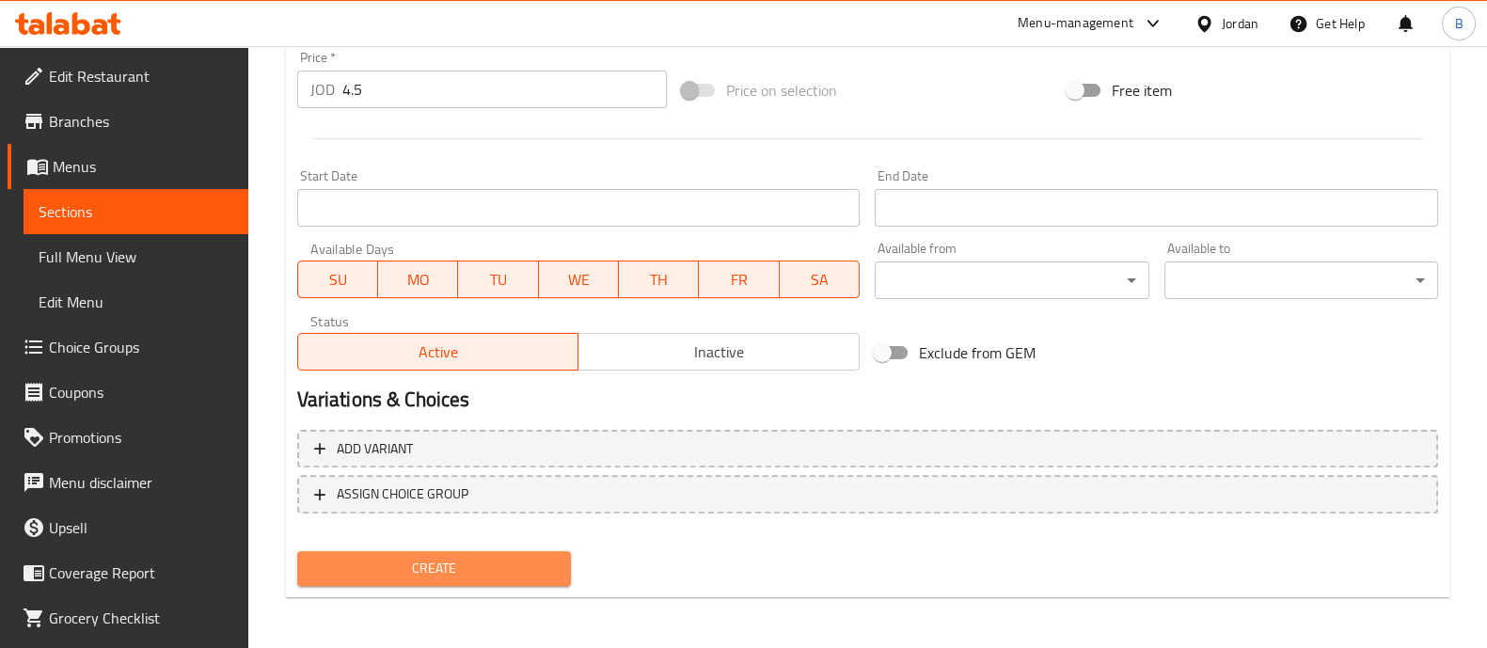
click at [458, 569] on span "Create" at bounding box center [434, 569] width 244 height 24
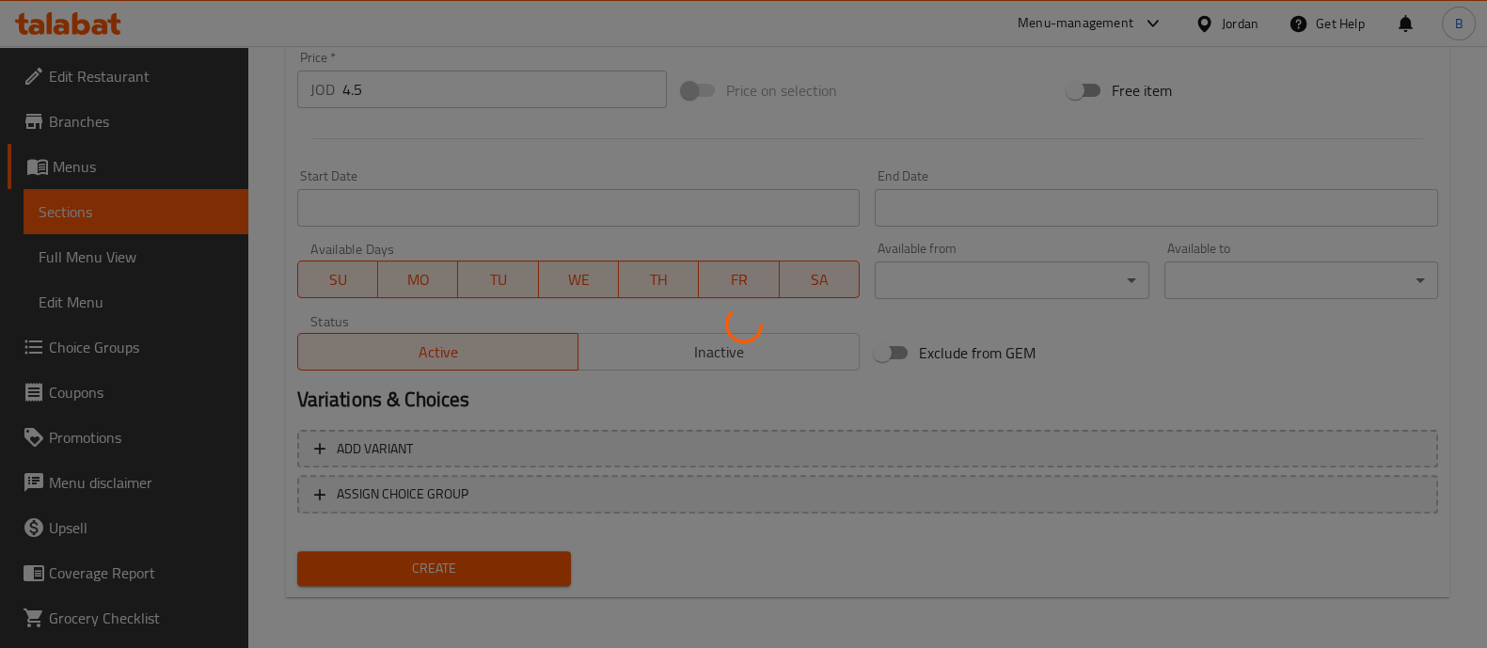
type input "0"
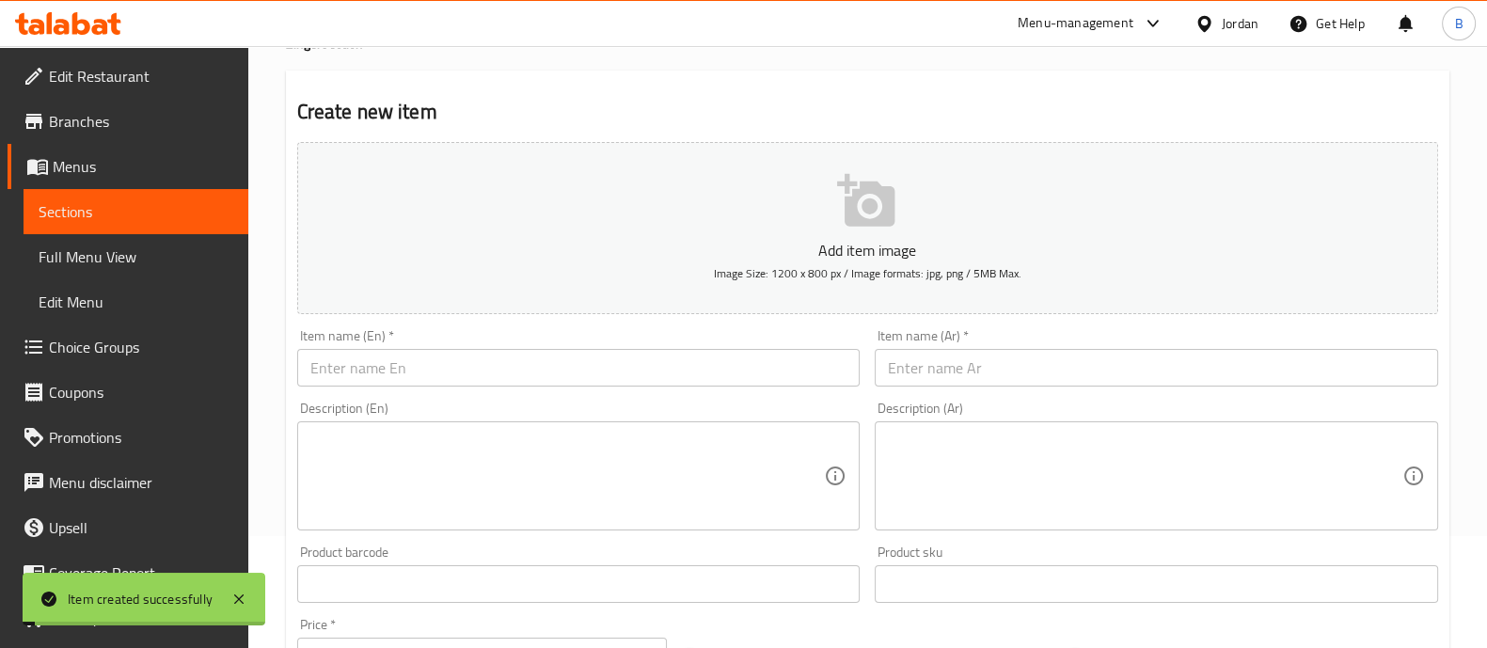
scroll to position [0, 0]
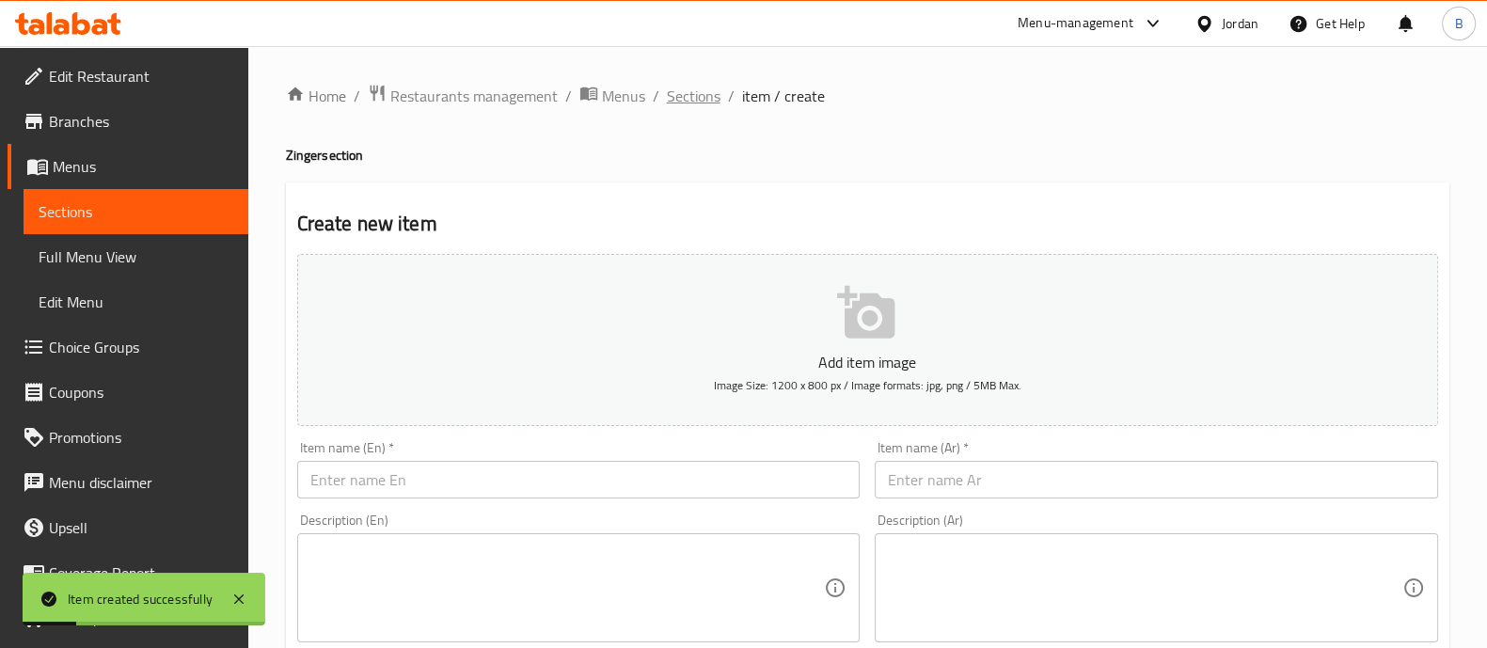
click at [677, 96] on span "Sections" at bounding box center [694, 96] width 54 height 23
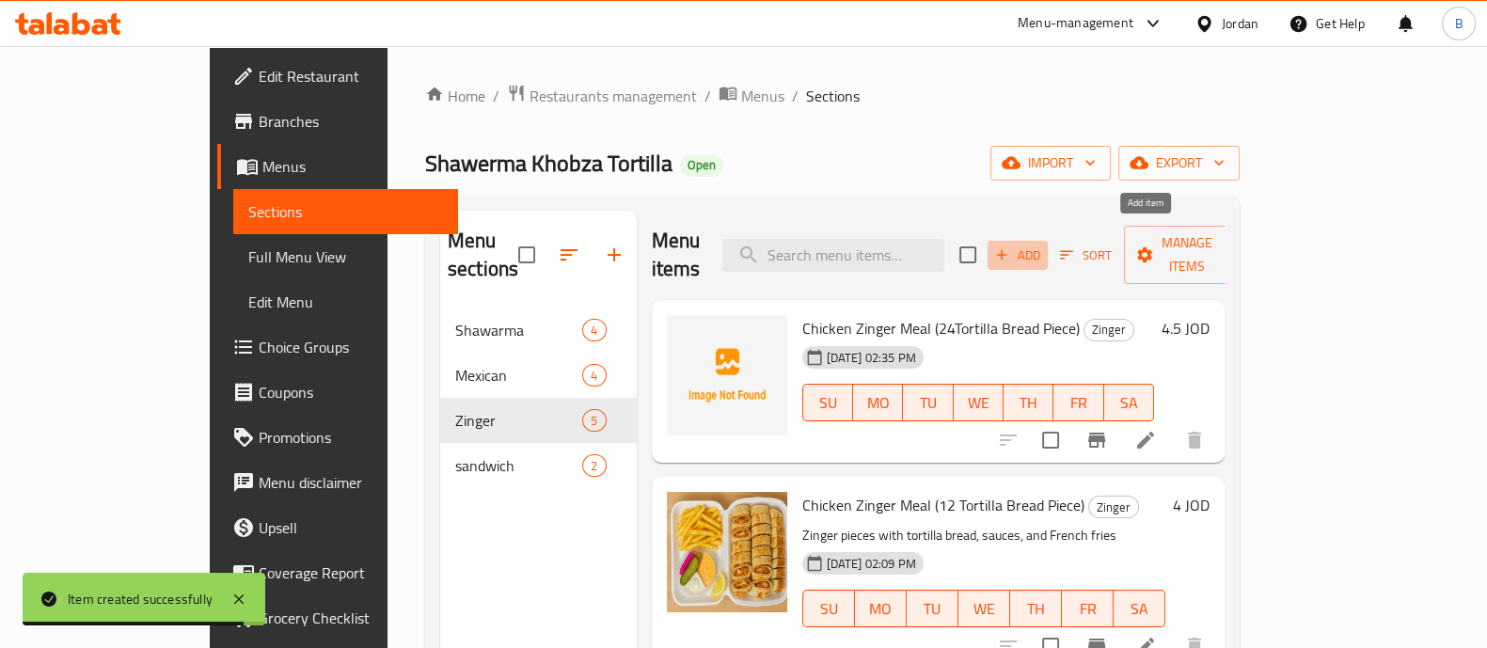
click at [1043, 245] on span "Add" at bounding box center [1017, 256] width 51 height 22
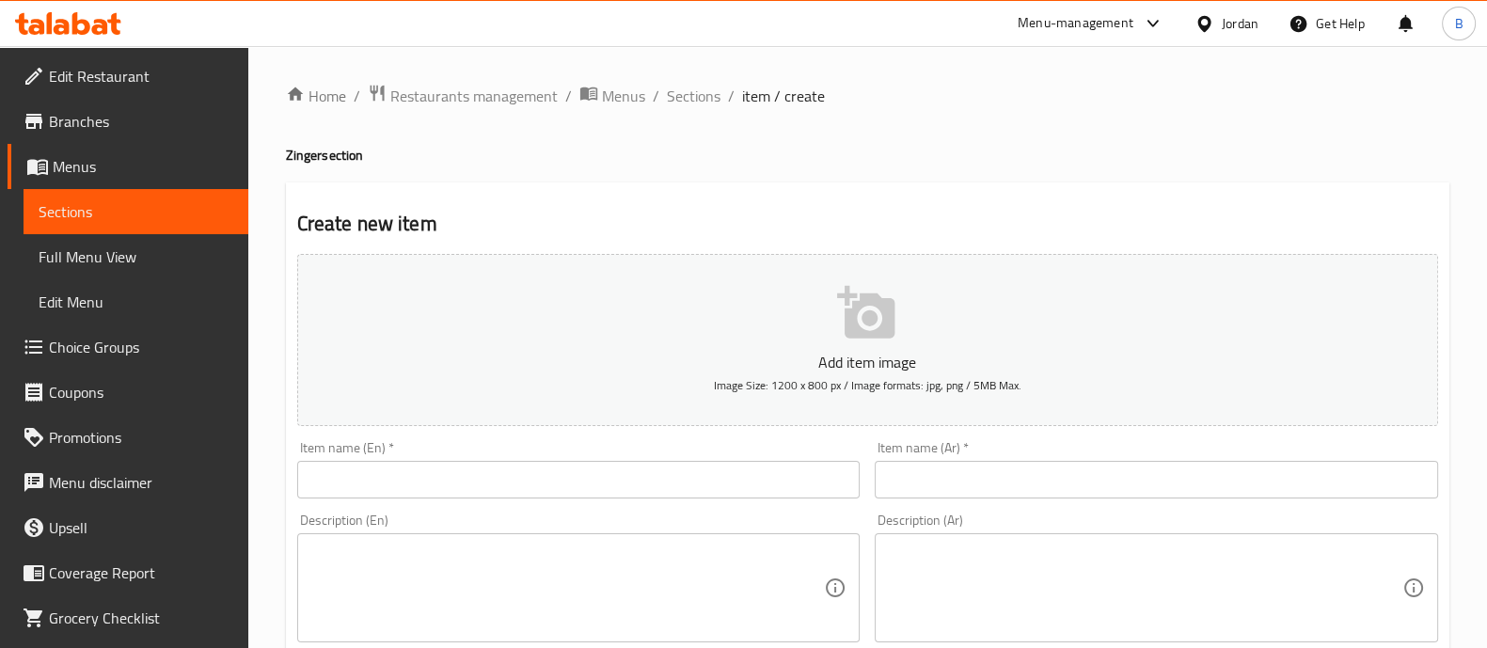
click at [718, 89] on ol "Home / Restaurants management / Menus / Sections / item / create" at bounding box center [867, 96] width 1163 height 24
click at [686, 103] on span "Sections" at bounding box center [694, 96] width 54 height 23
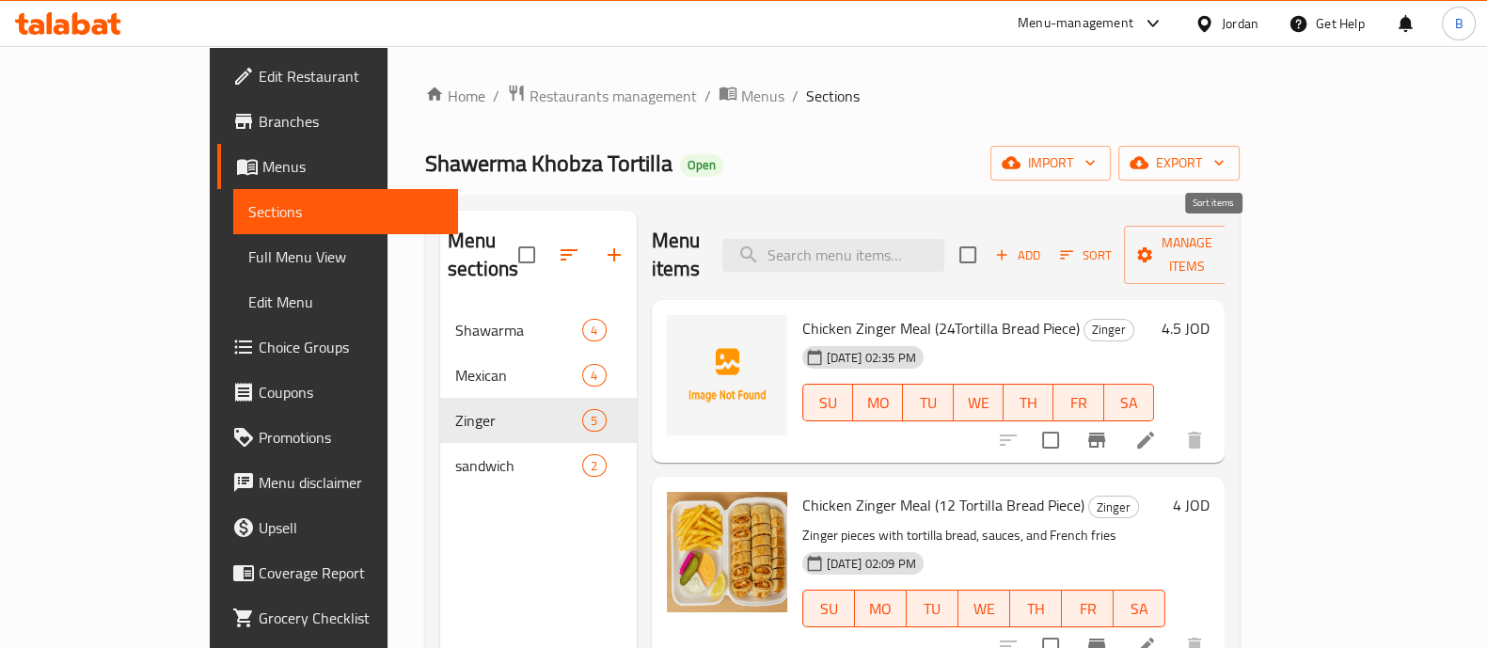
click at [1112, 245] on span "Sort" at bounding box center [1086, 256] width 52 height 22
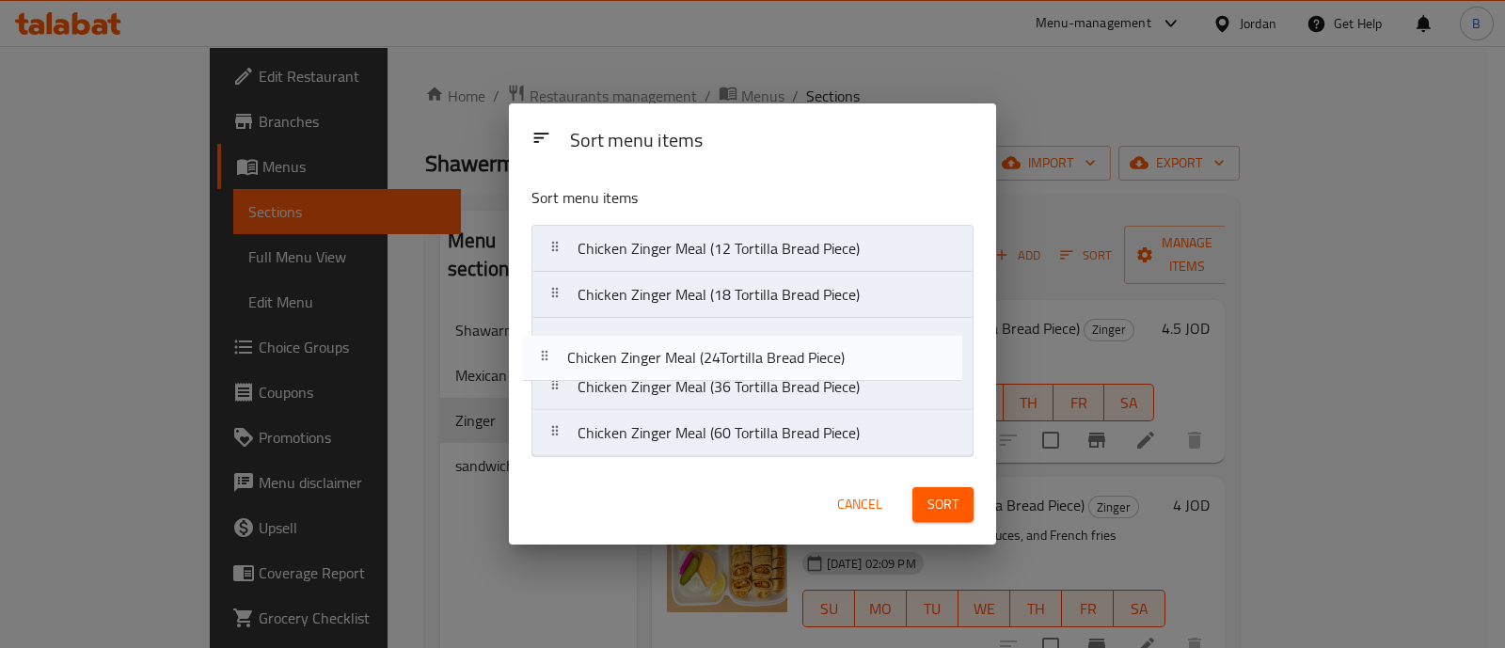
drag, startPoint x: 879, startPoint y: 250, endPoint x: 863, endPoint y: 360, distance: 111.2
click at [863, 360] on nav "Chicken Zinger Meal (24Tortilla Bread Piece) Chicken Zinger Meal (12 Tortilla B…" at bounding box center [751, 341] width 441 height 232
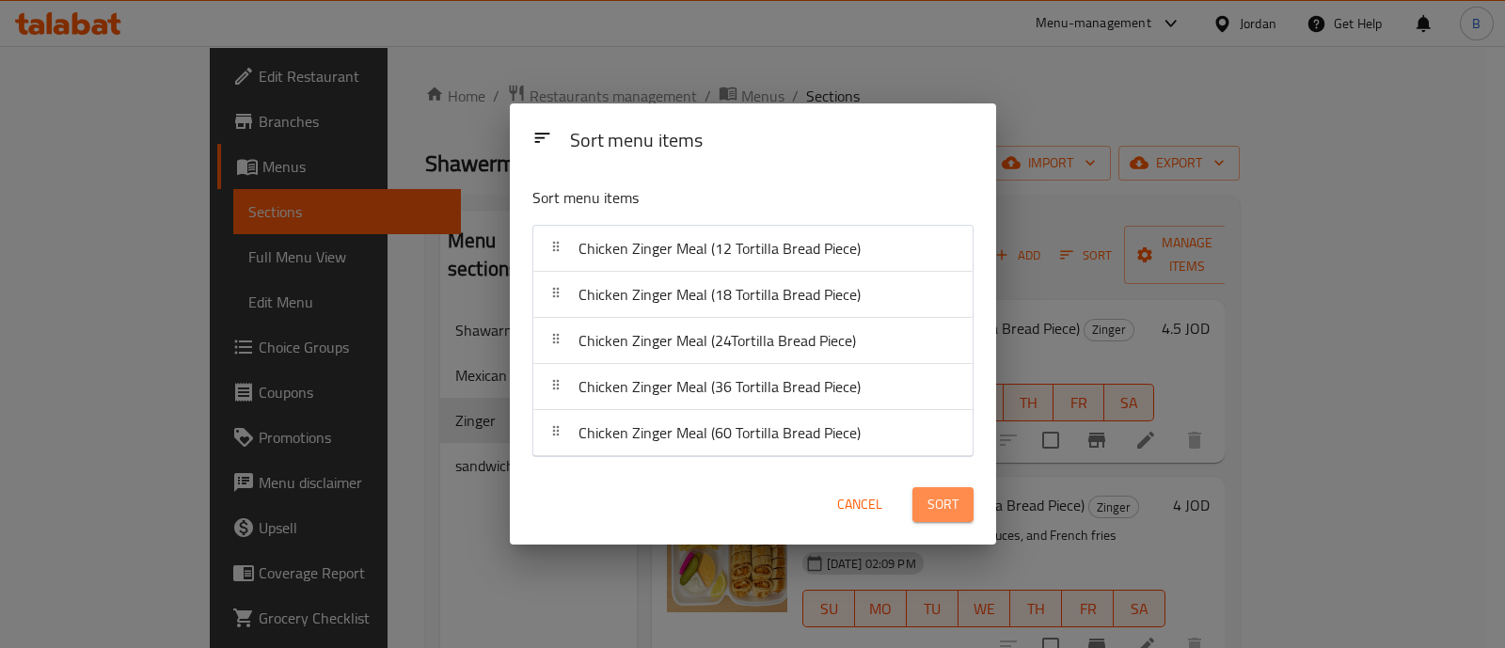
click at [939, 513] on span "Sort" at bounding box center [942, 505] width 31 height 24
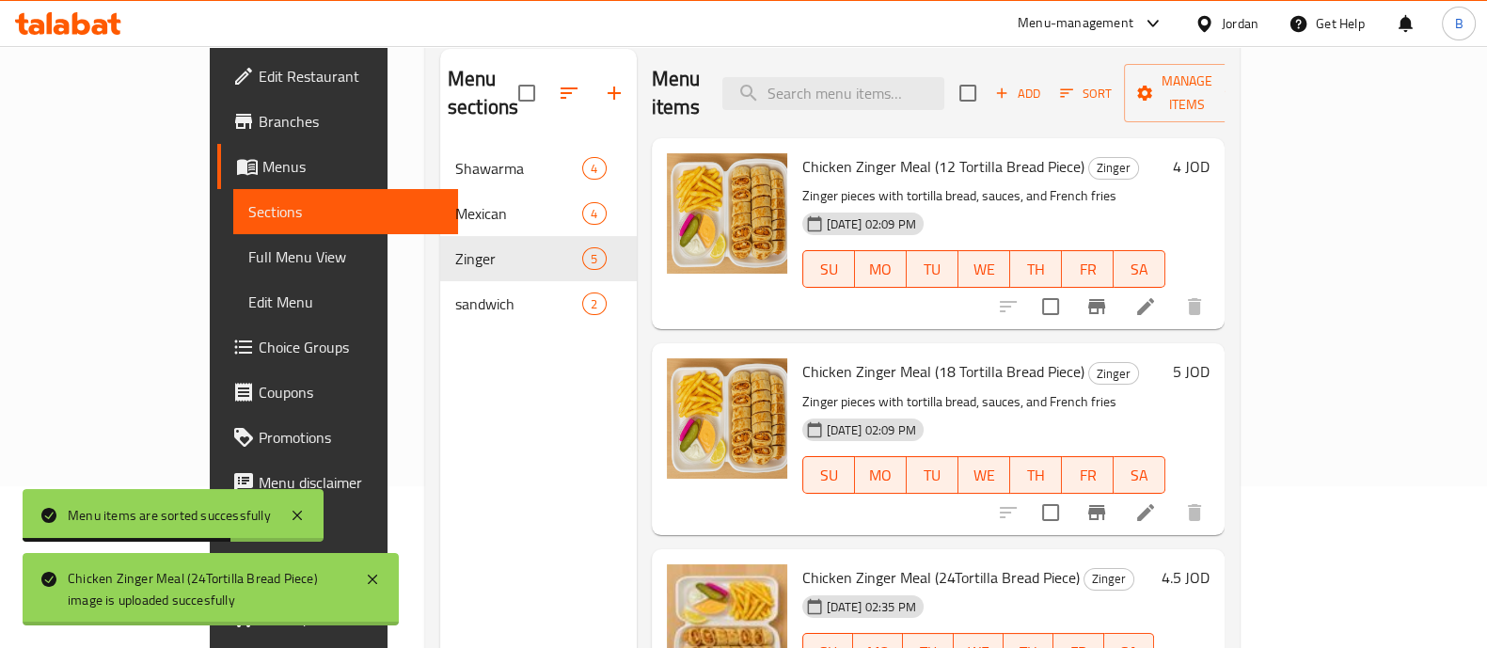
scroll to position [140, 0]
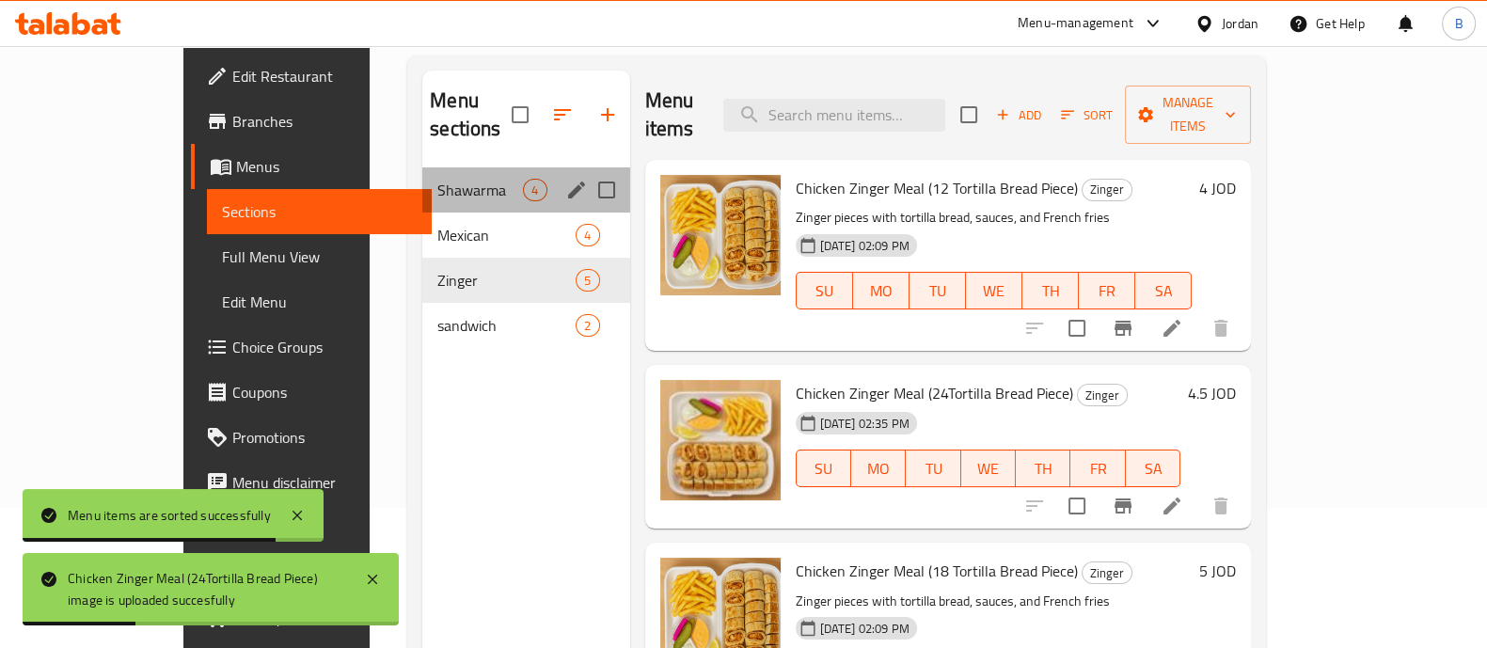
click at [422, 178] on div "Shawarma 4" at bounding box center [525, 189] width 207 height 45
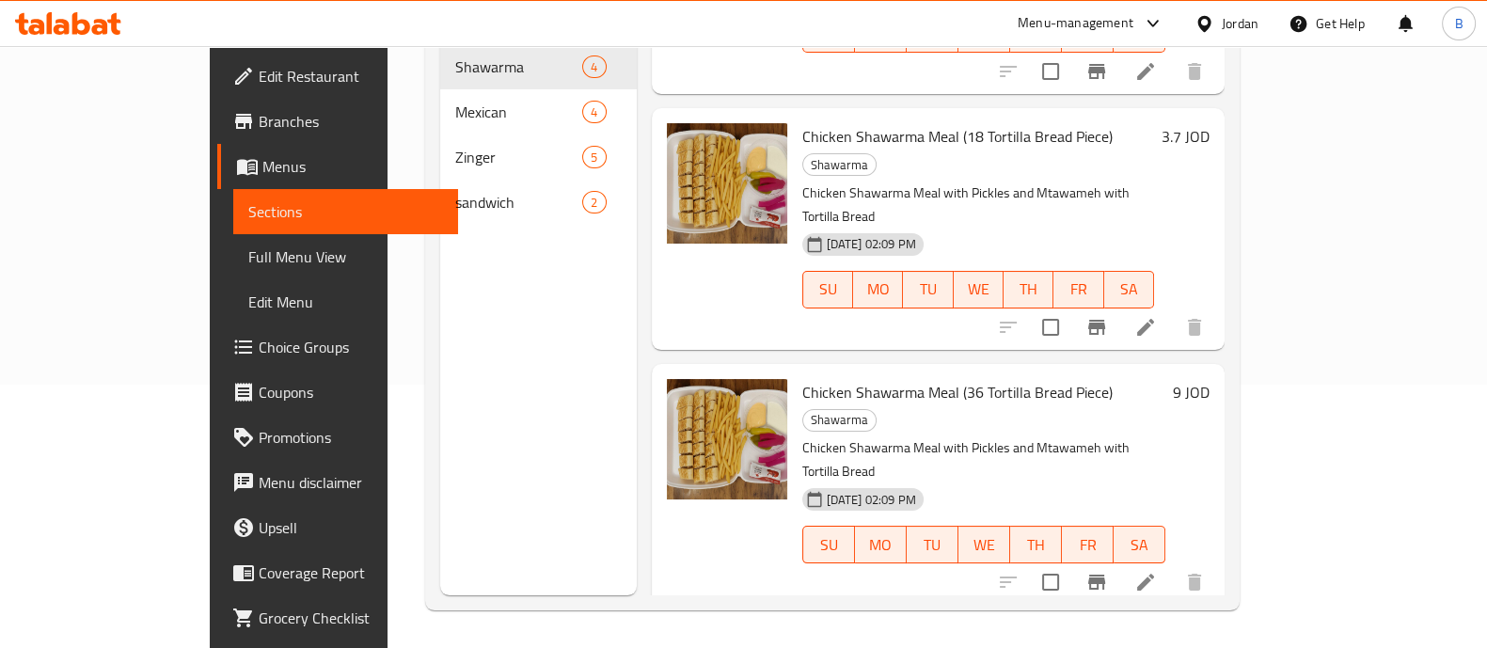
scroll to position [192, 0]
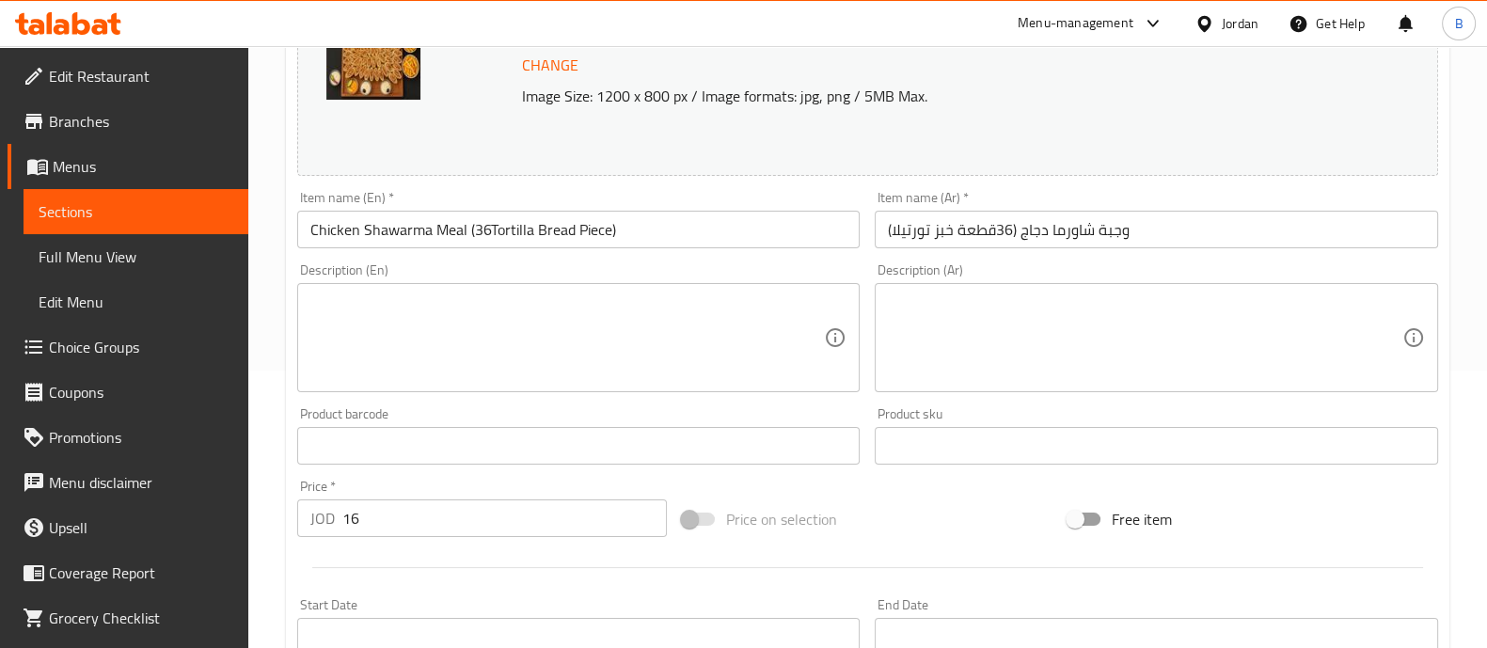
scroll to position [301, 0]
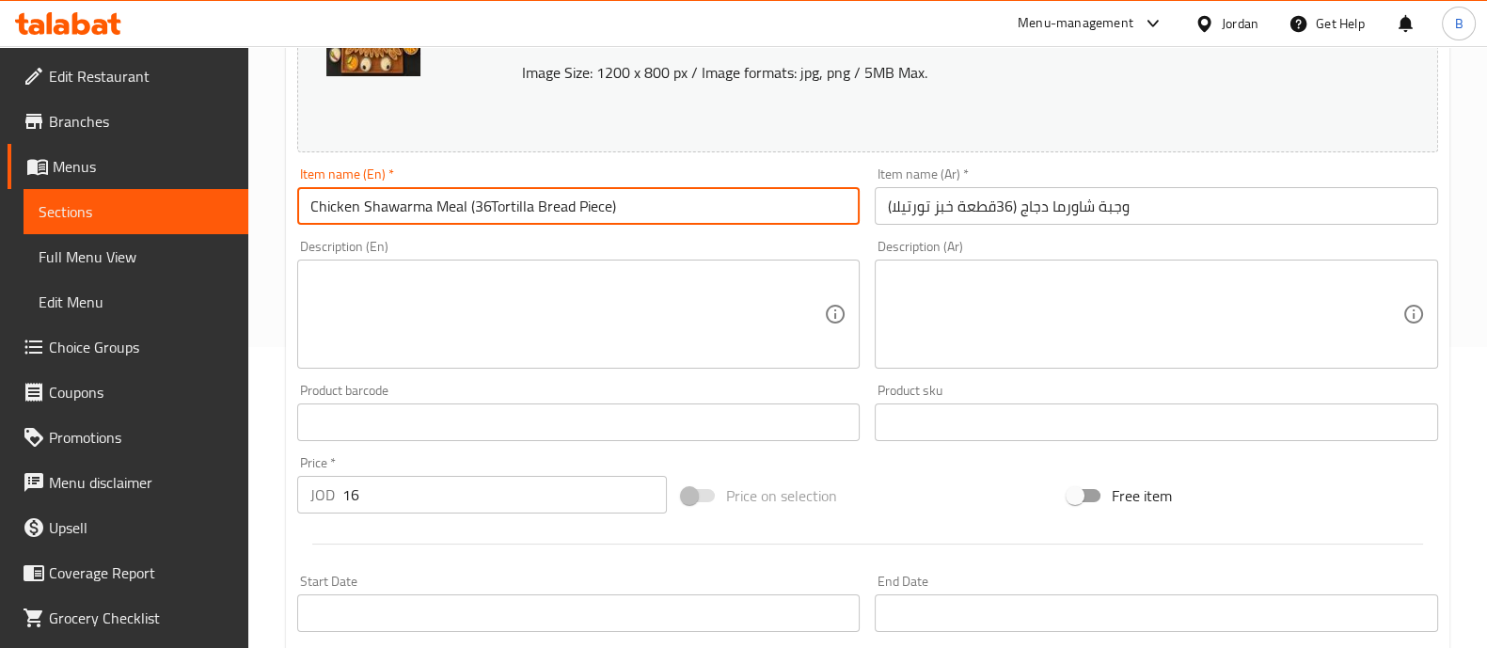
click at [474, 213] on input "Chicken Shawarma Meal (36Tortilla Bread Piece)" at bounding box center [578, 206] width 563 height 38
click at [482, 213] on input "Chicken Shawarma Meal (36Tortilla Bread Piece)" at bounding box center [578, 206] width 563 height 38
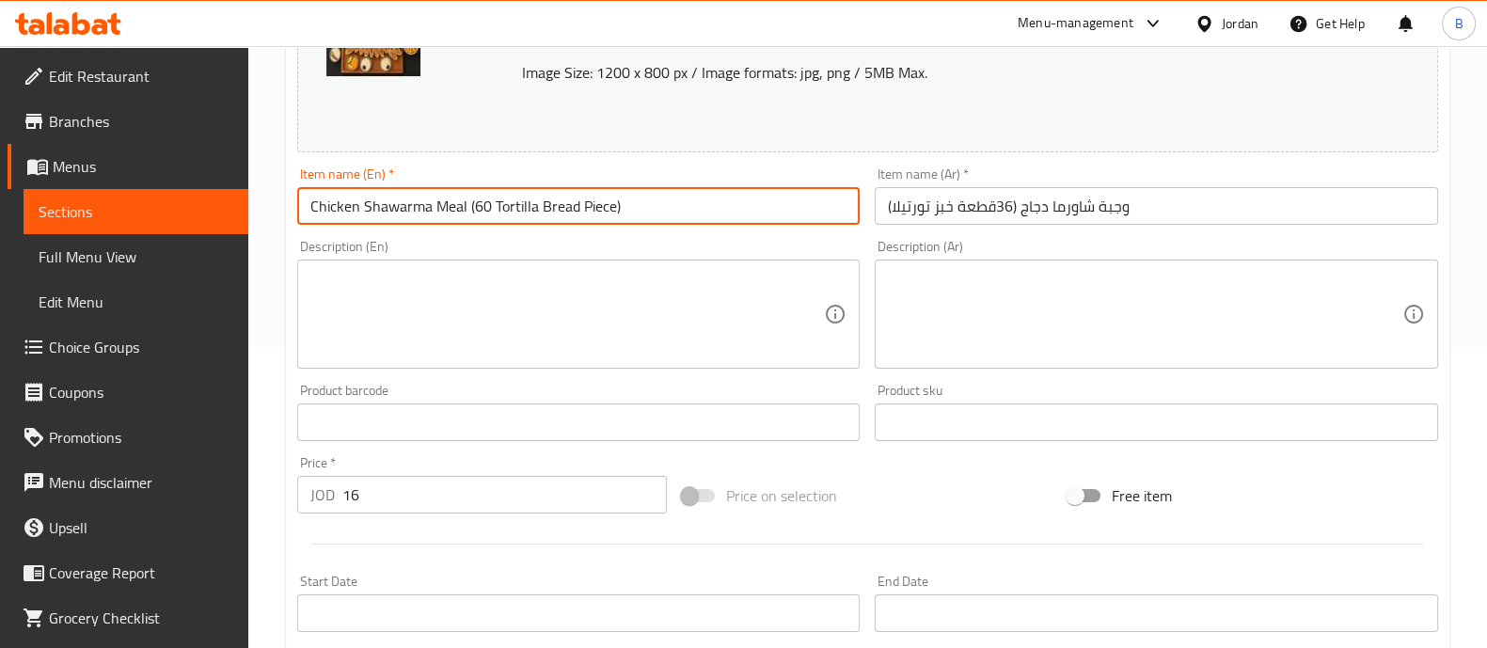
type input "Chicken Shawarma Meal (60 Tortilla Bread Piece)"
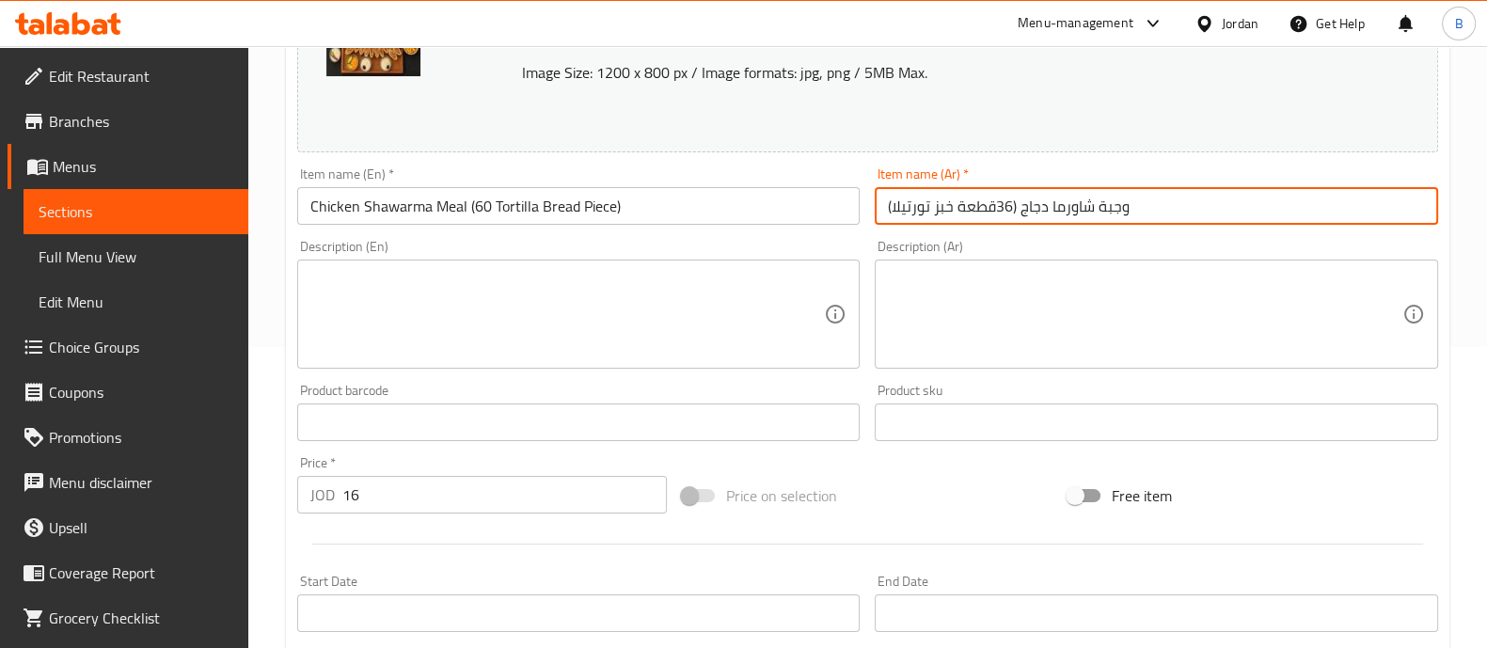
click at [997, 207] on input "وجبة شاورما دجاج (36قطعة خبز تورتيلا)" at bounding box center [1156, 206] width 563 height 38
click at [1002, 206] on input "وجبة شاورما دجاج (36قطعة خبز تورتيلا)" at bounding box center [1156, 206] width 563 height 38
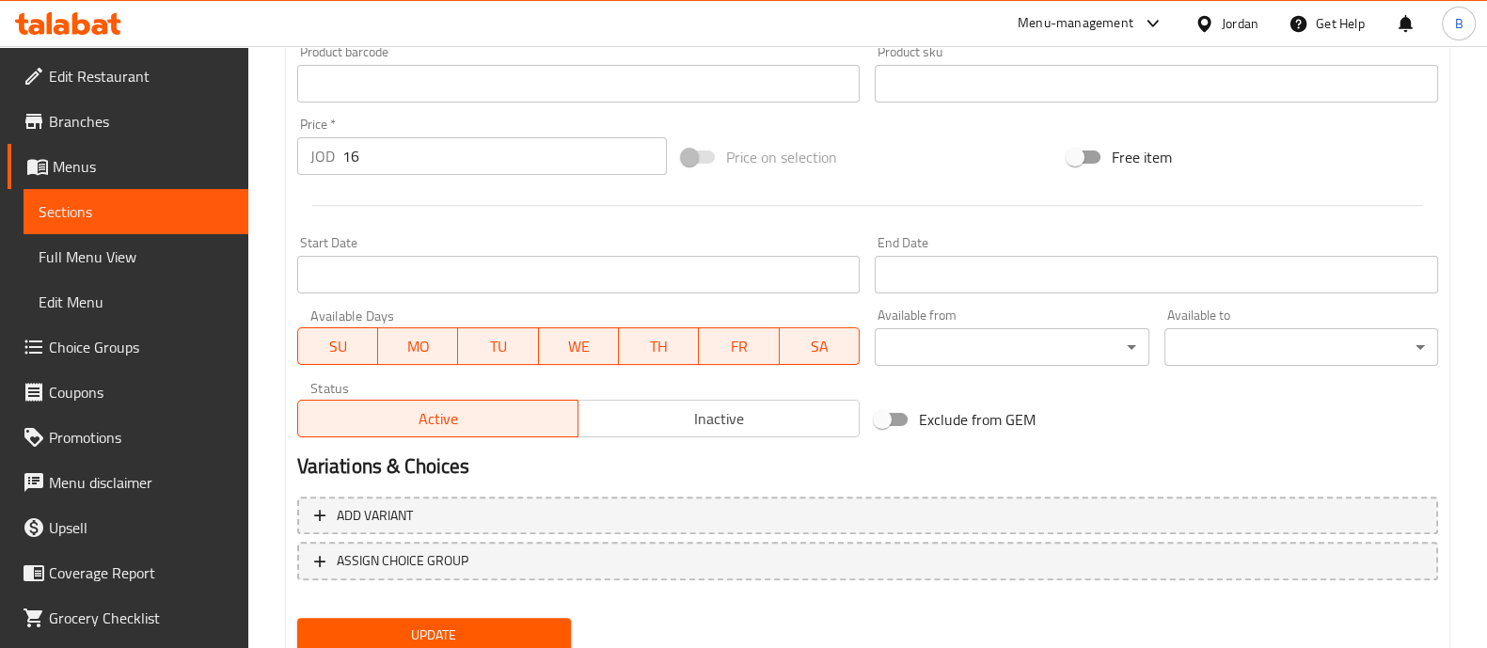
scroll to position [706, 0]
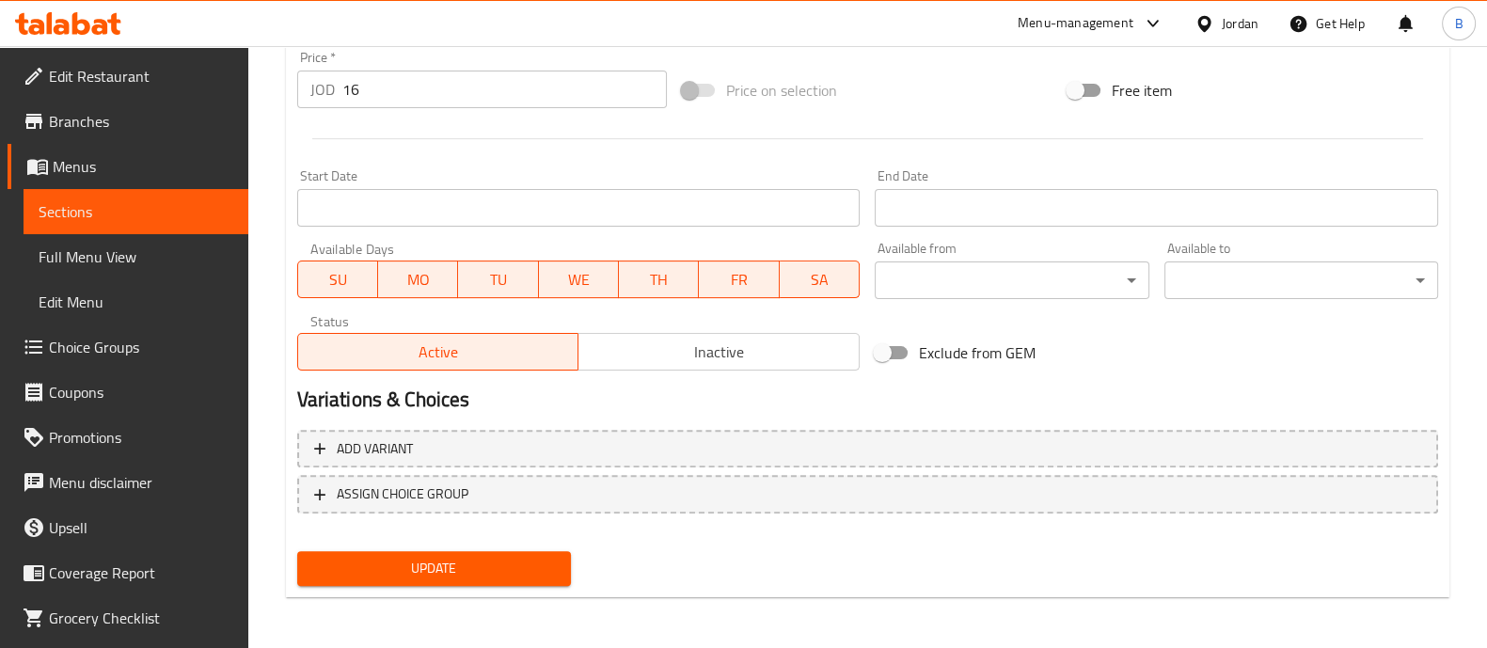
type input "وجبة شاورما دجاج (60قطعة خبز تورتيلا)"
click at [522, 559] on span "Update" at bounding box center [434, 569] width 244 height 24
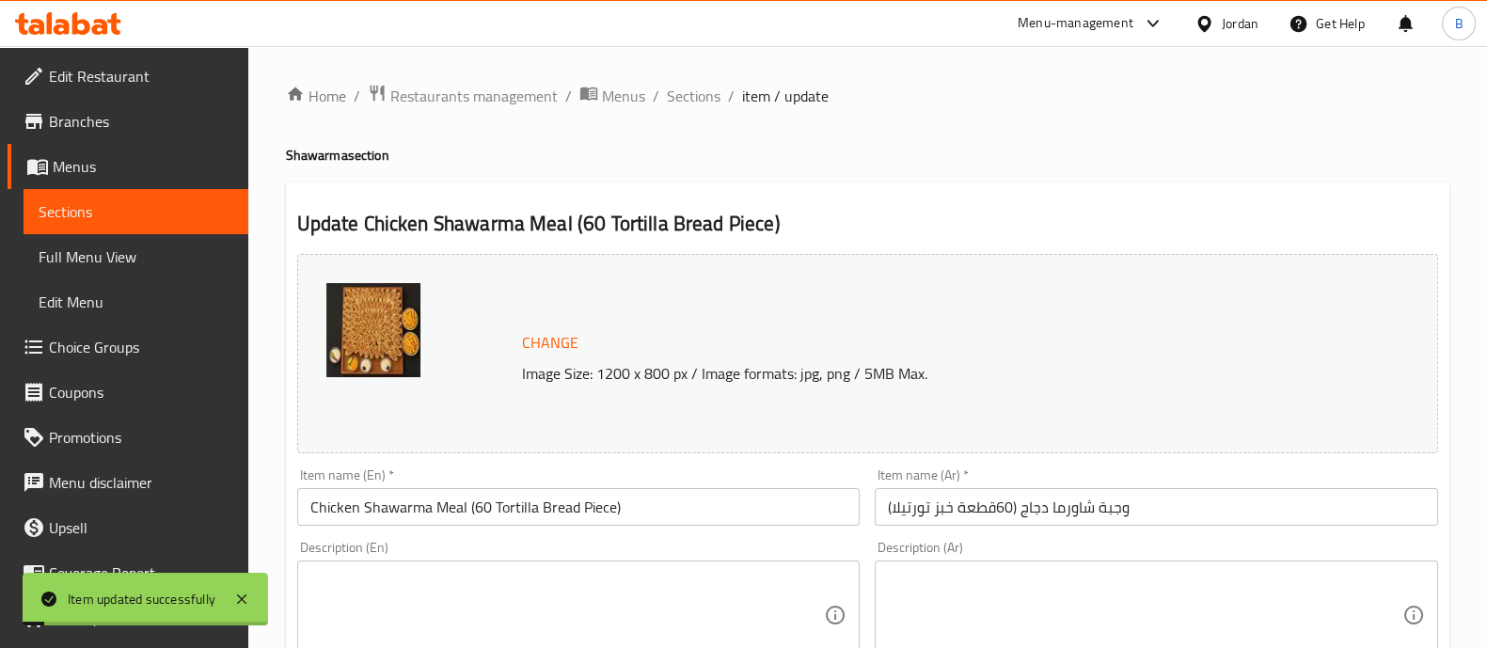
scroll to position [0, 0]
click at [668, 103] on span "Sections" at bounding box center [694, 96] width 54 height 23
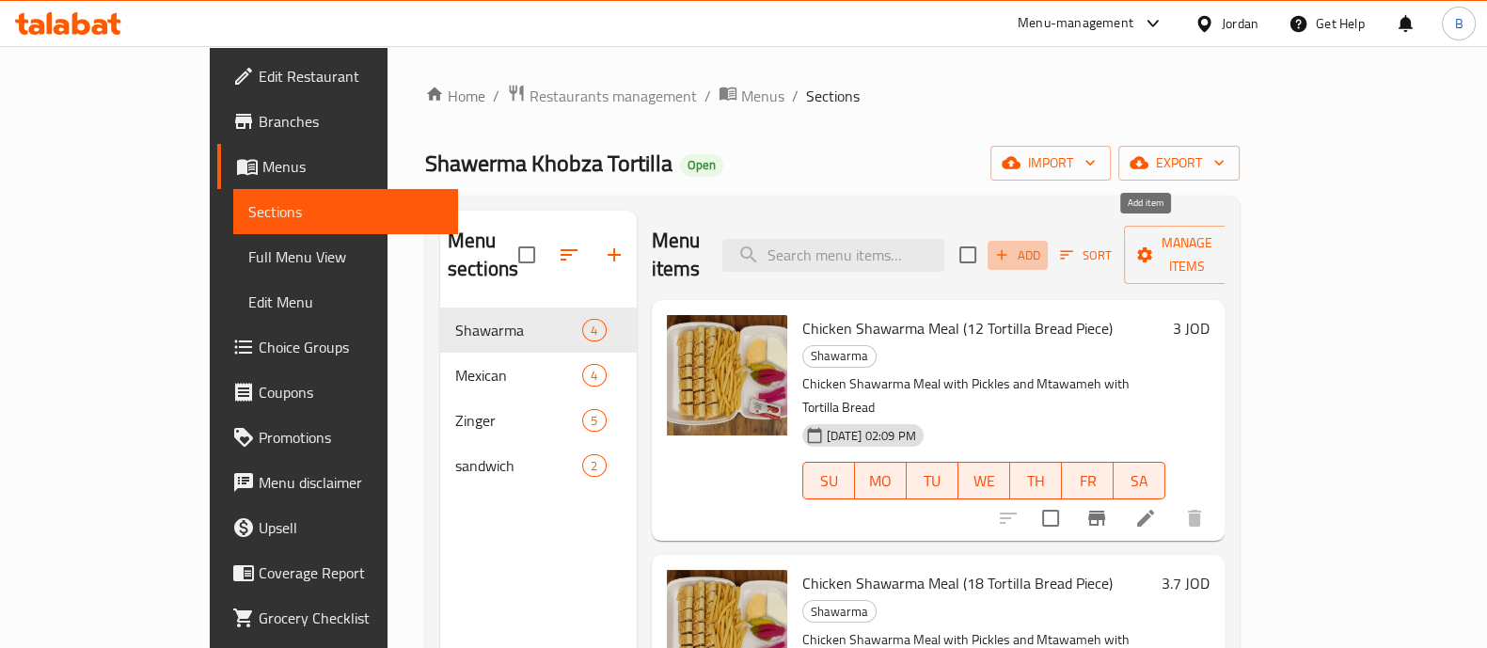
click at [1048, 241] on button "Add" at bounding box center [1017, 255] width 60 height 29
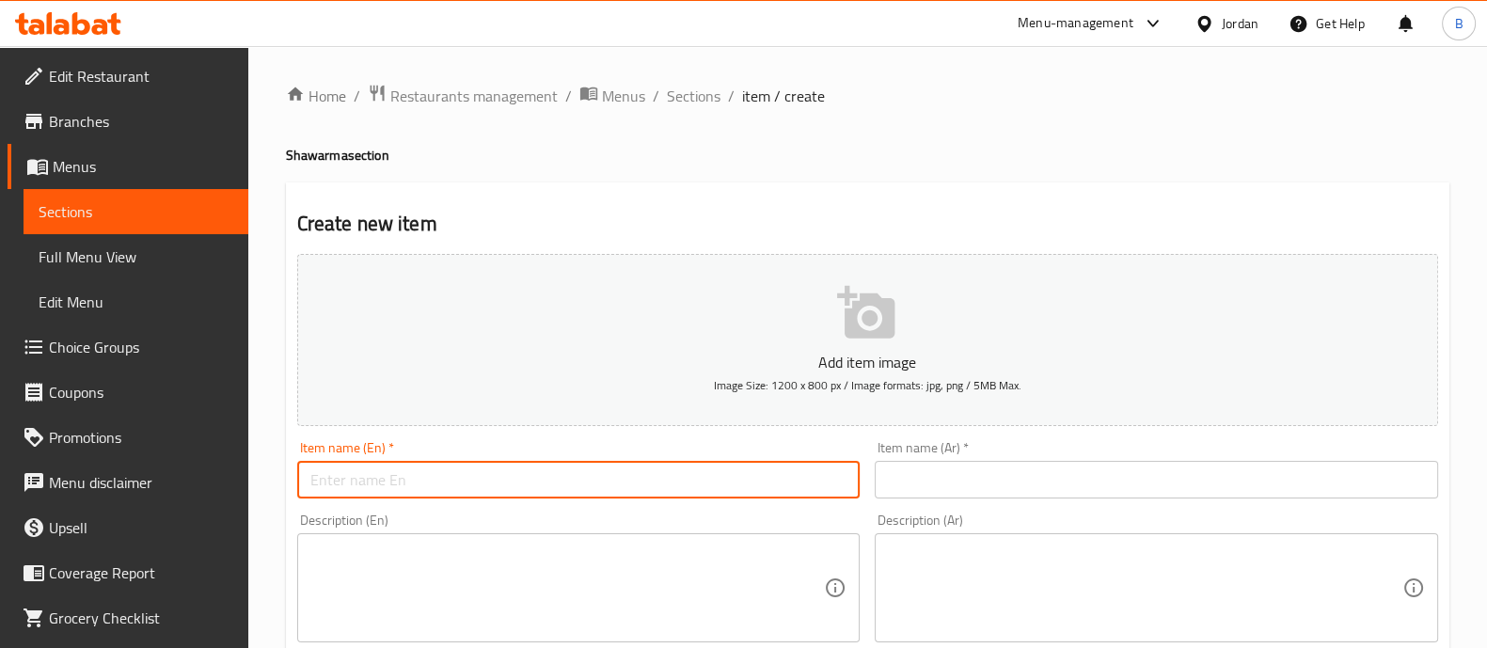
click at [625, 472] on input "text" at bounding box center [578, 480] width 563 height 38
type input "v"
paste input "وجبة شاورما دجاج (12 قطعة خبز تورتيلا)"
type input "وجبة شاورما دجاج (12 قطعة خبز تورتيلا)"
click at [426, 478] on input "وجبة شاورما دجاج (12 قطعة خبز تورتيلا)" at bounding box center [578, 480] width 563 height 38
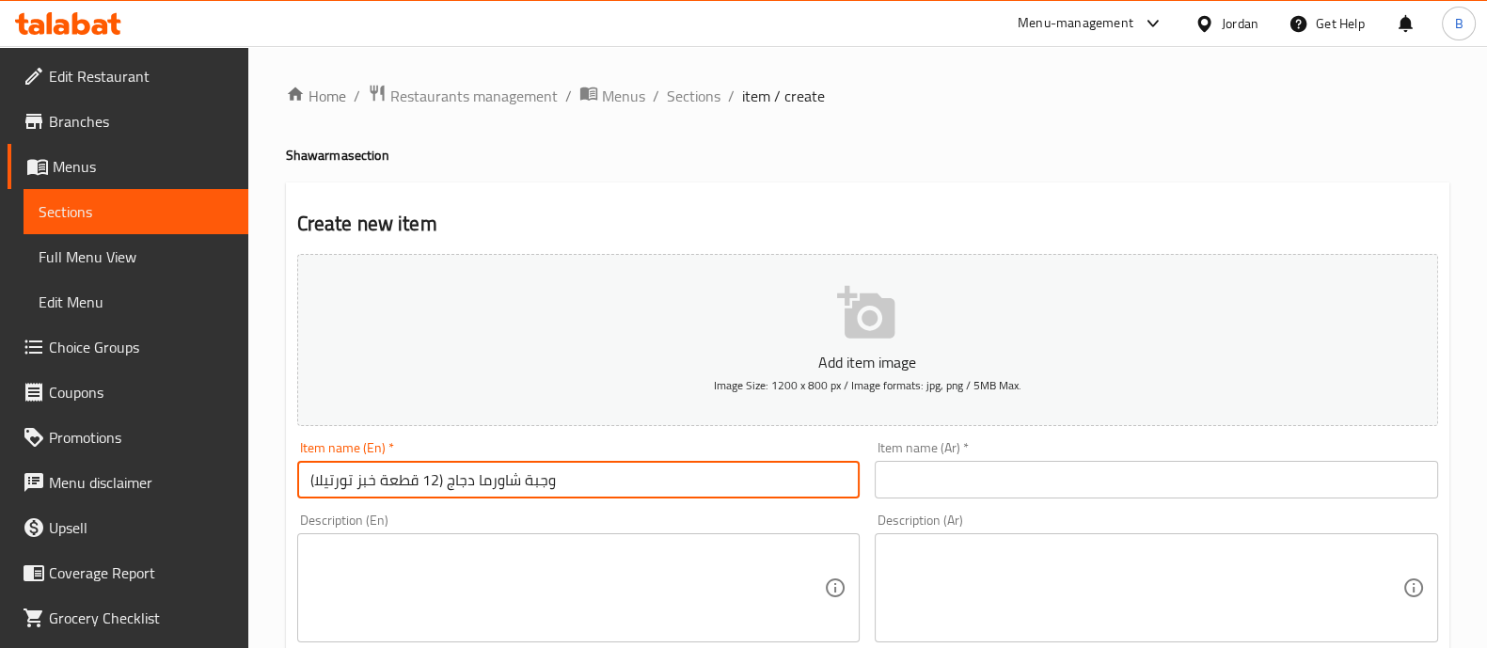
click at [426, 478] on input "وجبة شاورما دجاج (12 قطعة خبز تورتيلا)" at bounding box center [578, 480] width 563 height 38
paste input "Chicken Shawarma Meal (12 Tortilla Bread Piece)"
click at [484, 477] on input "Chicken Shawarma Meal (12 Tortilla Bread Piece)" at bounding box center [578, 480] width 563 height 38
click at [481, 477] on input "Chicken Shawarma Meal (12 Tortilla Bread Piece)" at bounding box center [578, 480] width 563 height 38
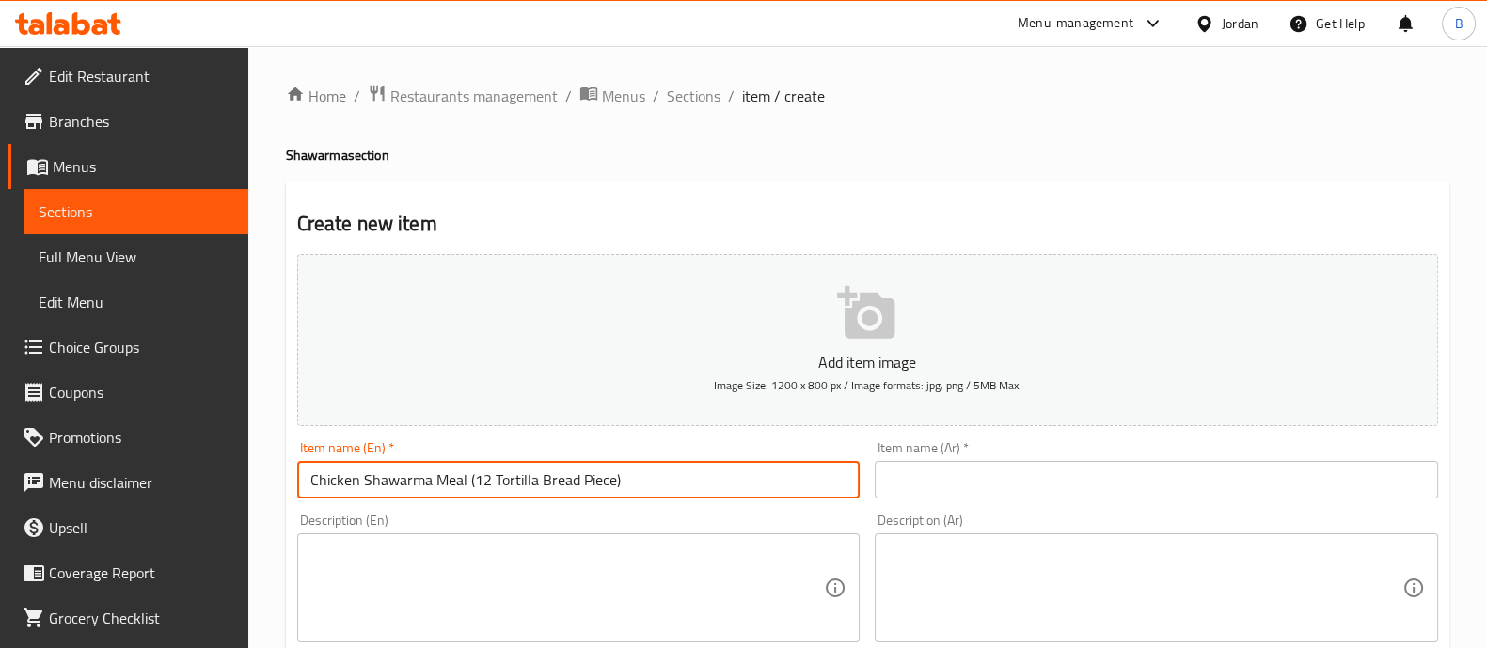
click at [481, 477] on input "Chicken Shawarma Meal (12 Tortilla Bread Piece)" at bounding box center [578, 480] width 563 height 38
type input "Chicken Shawarma Meal (24 Tortilla Bread Piece)"
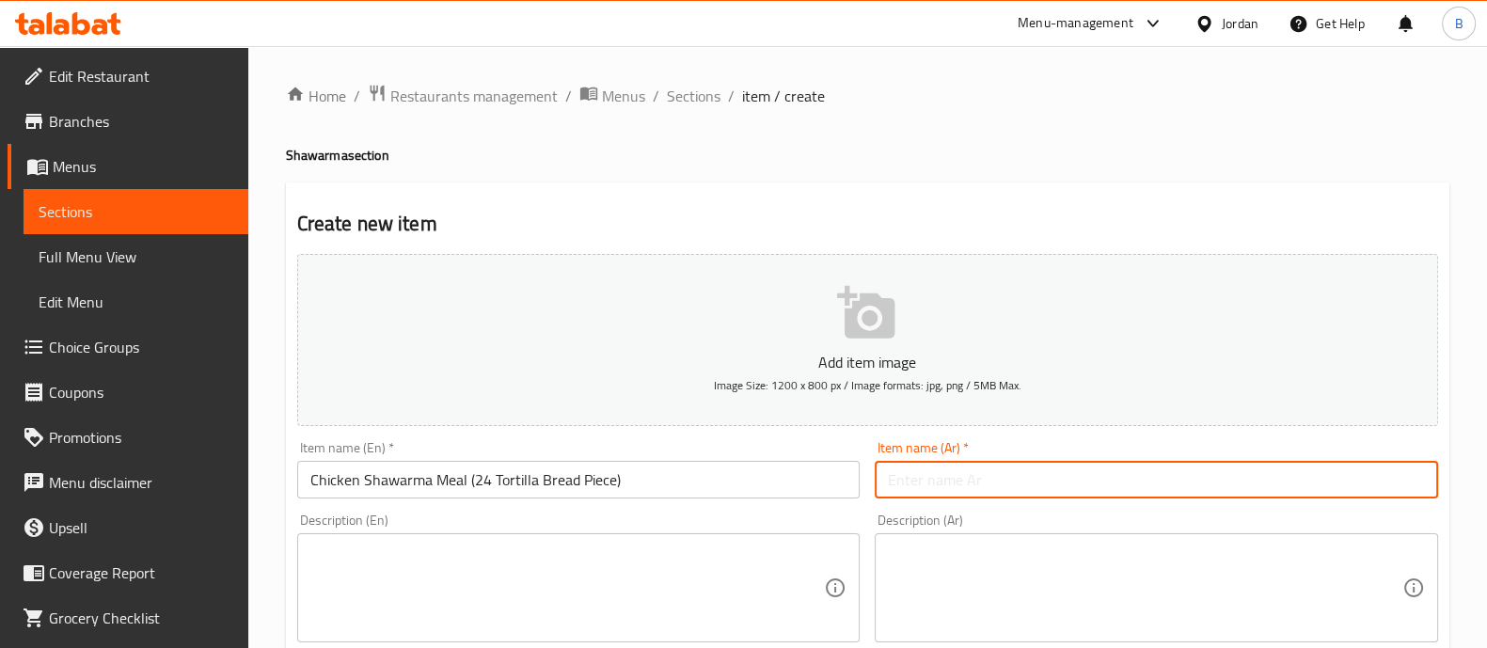
click at [925, 479] on input "text" at bounding box center [1156, 480] width 563 height 38
paste input "وجبة شاورما دجاج (12 قطعة خبز تورتيلا)"
click at [1009, 485] on input "وجبة شاورما دجاج (12 قطعة خبز تورتيلا)" at bounding box center [1156, 480] width 563 height 38
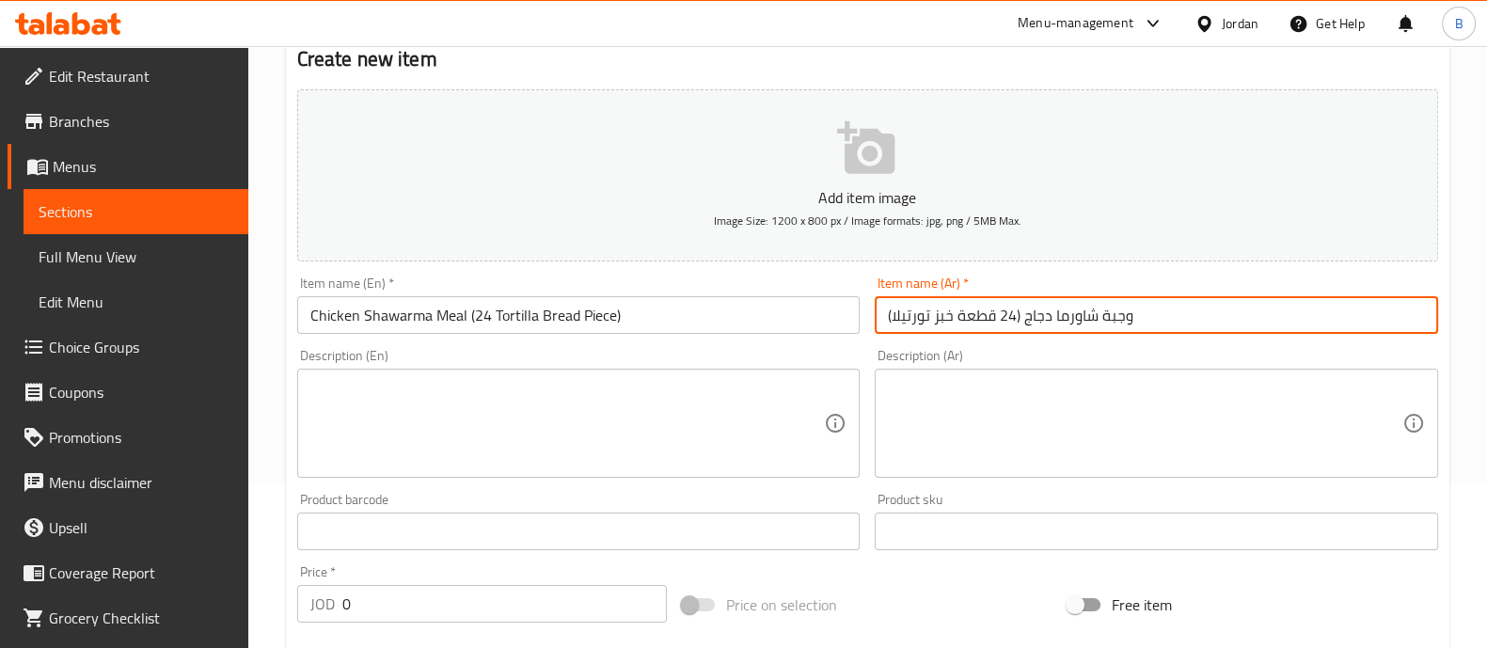
scroll to position [181, 0]
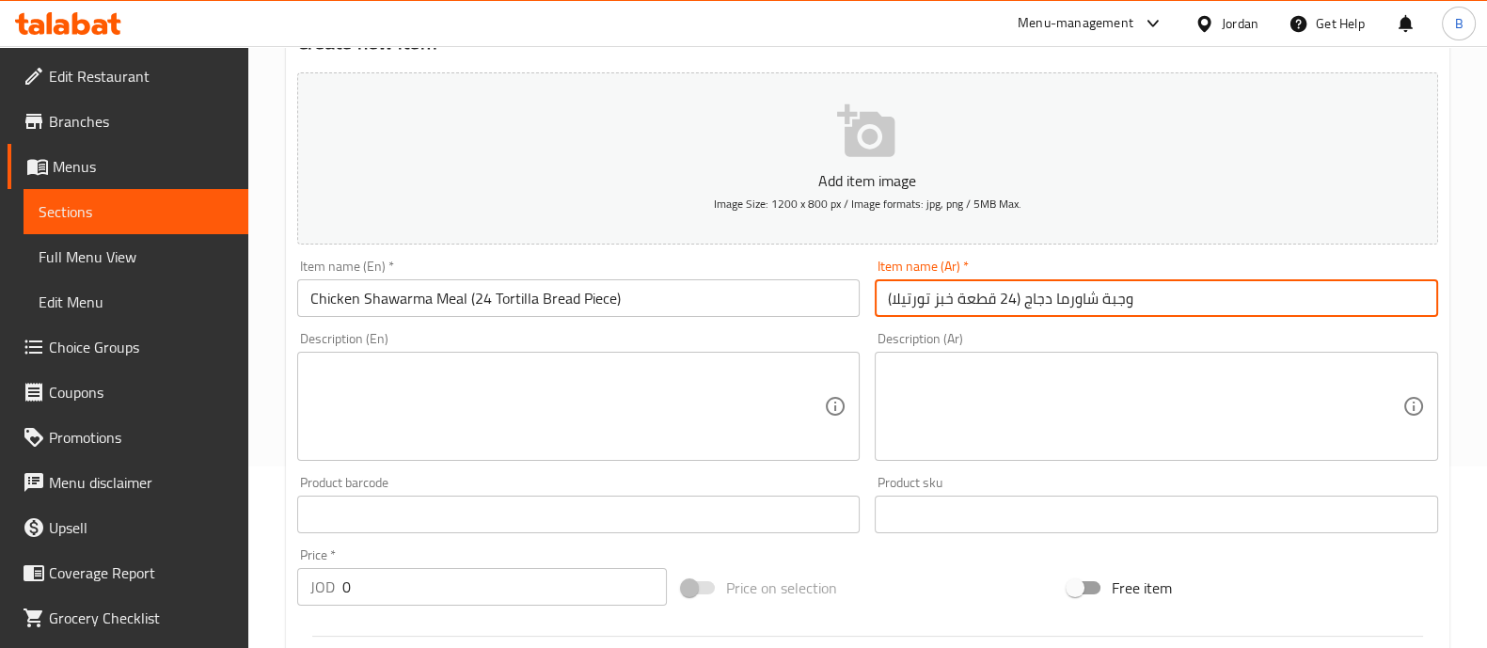
type input "وجبة شاورما دجاج (24 قطعة خبز تورتيلا)"
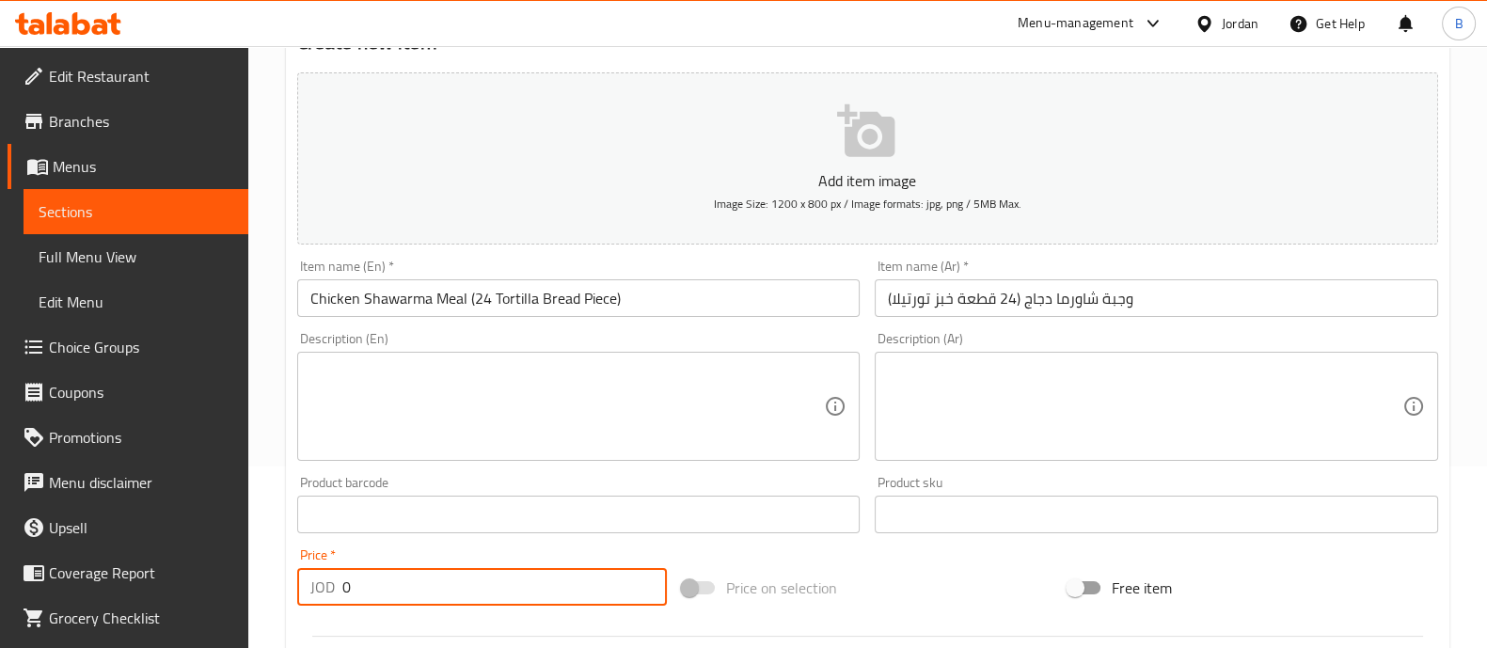
click at [592, 577] on input "0" at bounding box center [504, 587] width 325 height 38
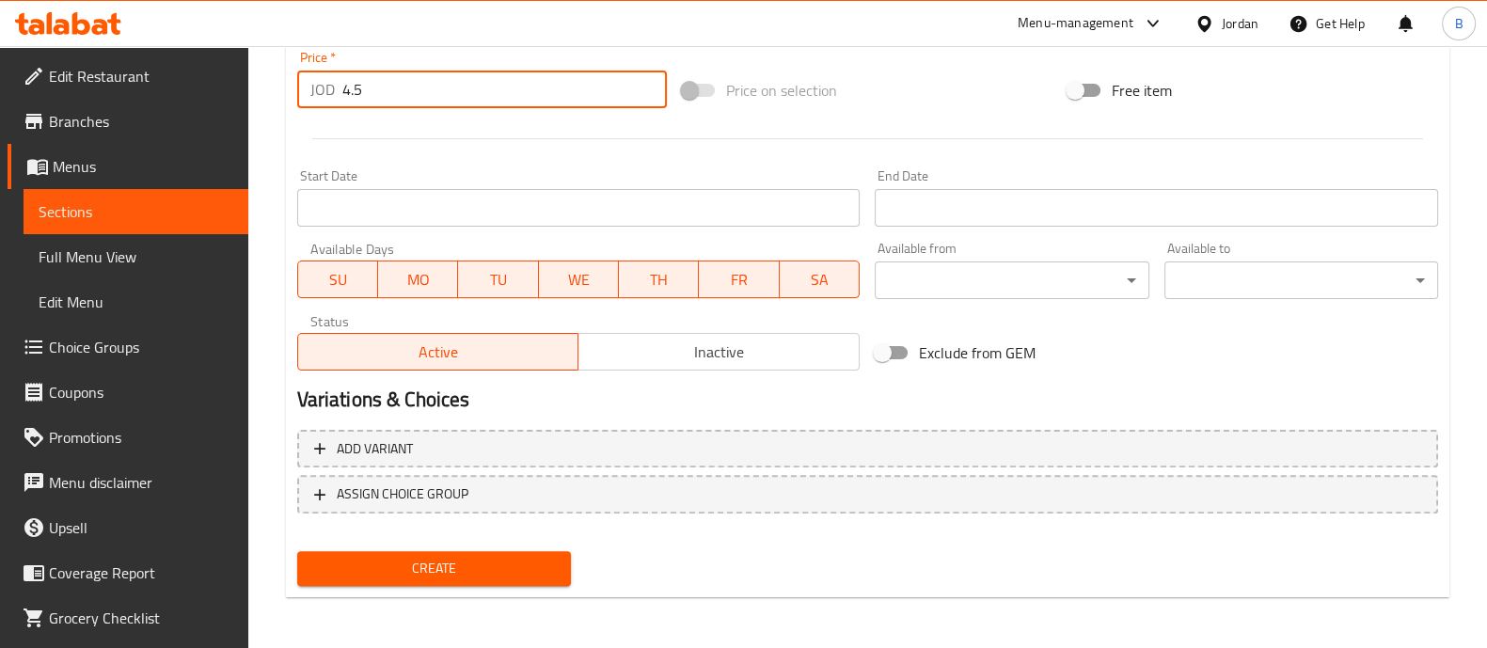
type input "4.5"
click at [433, 571] on span "Create" at bounding box center [434, 569] width 244 height 24
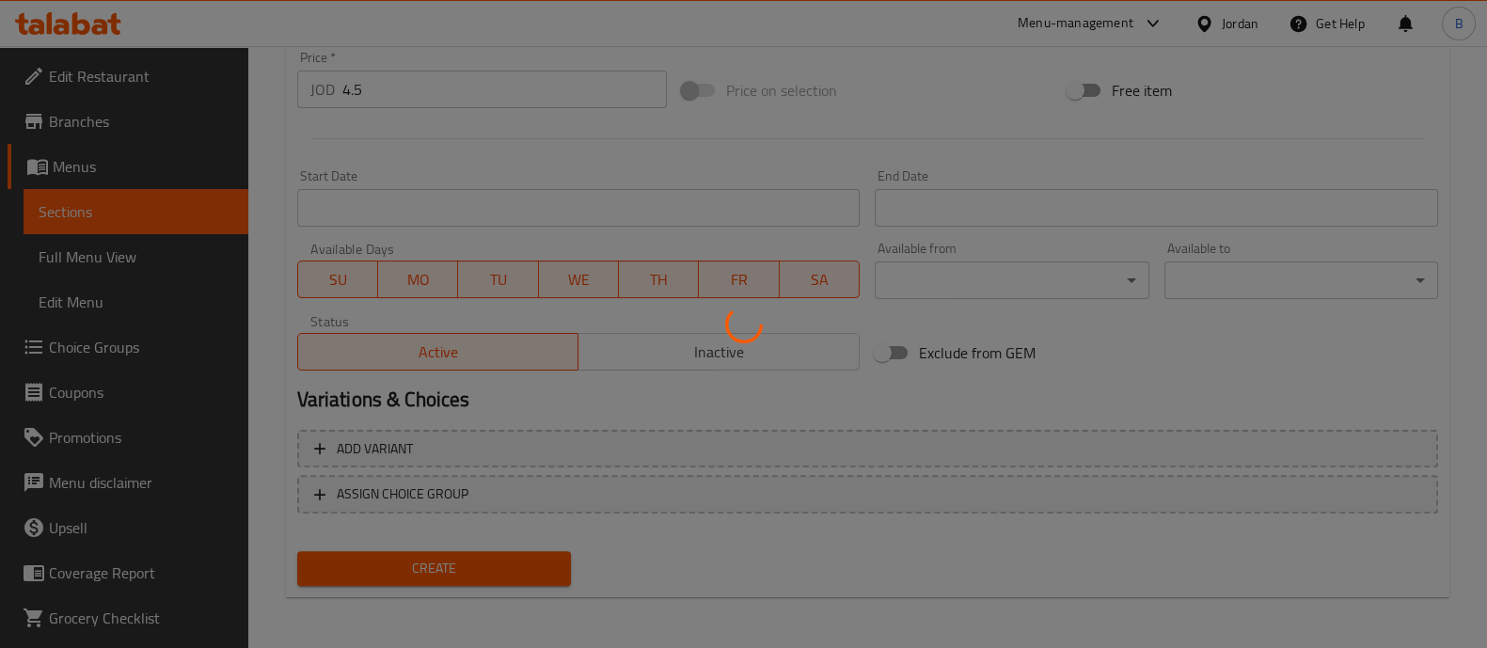
type input "0"
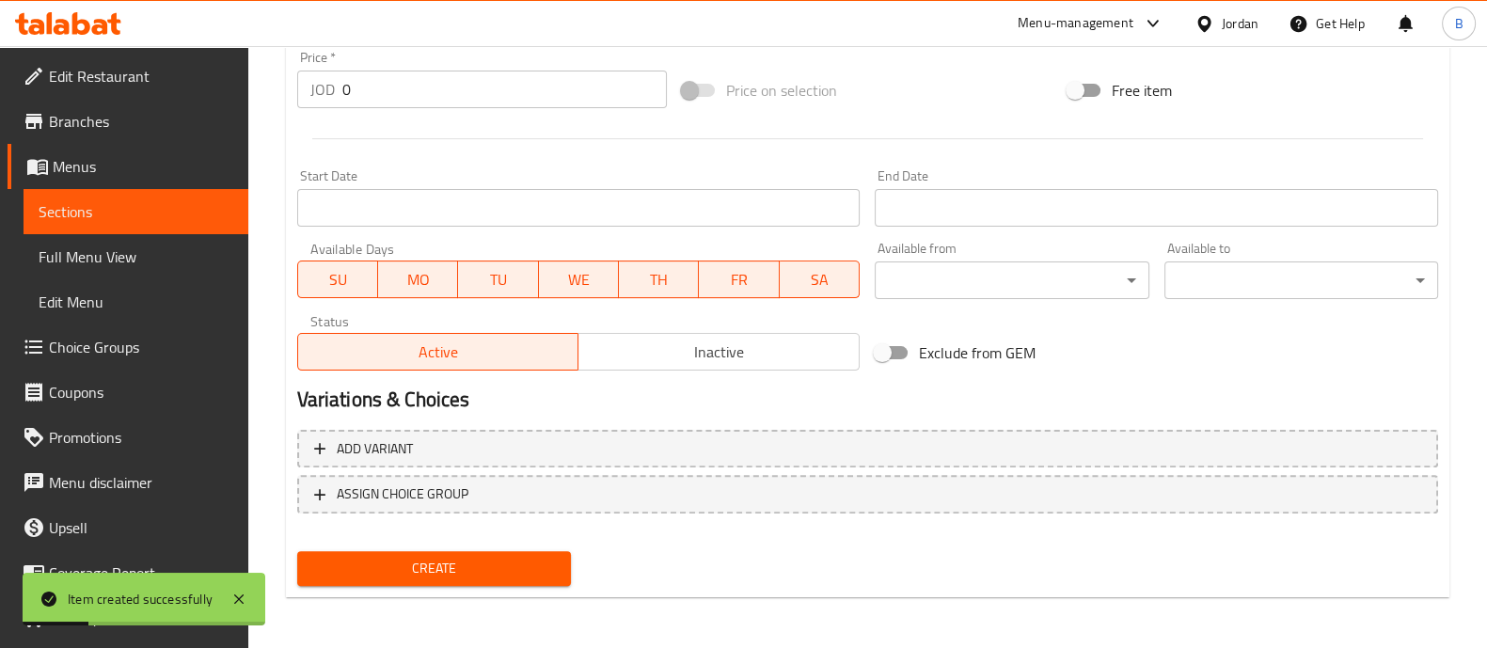
scroll to position [112, 0]
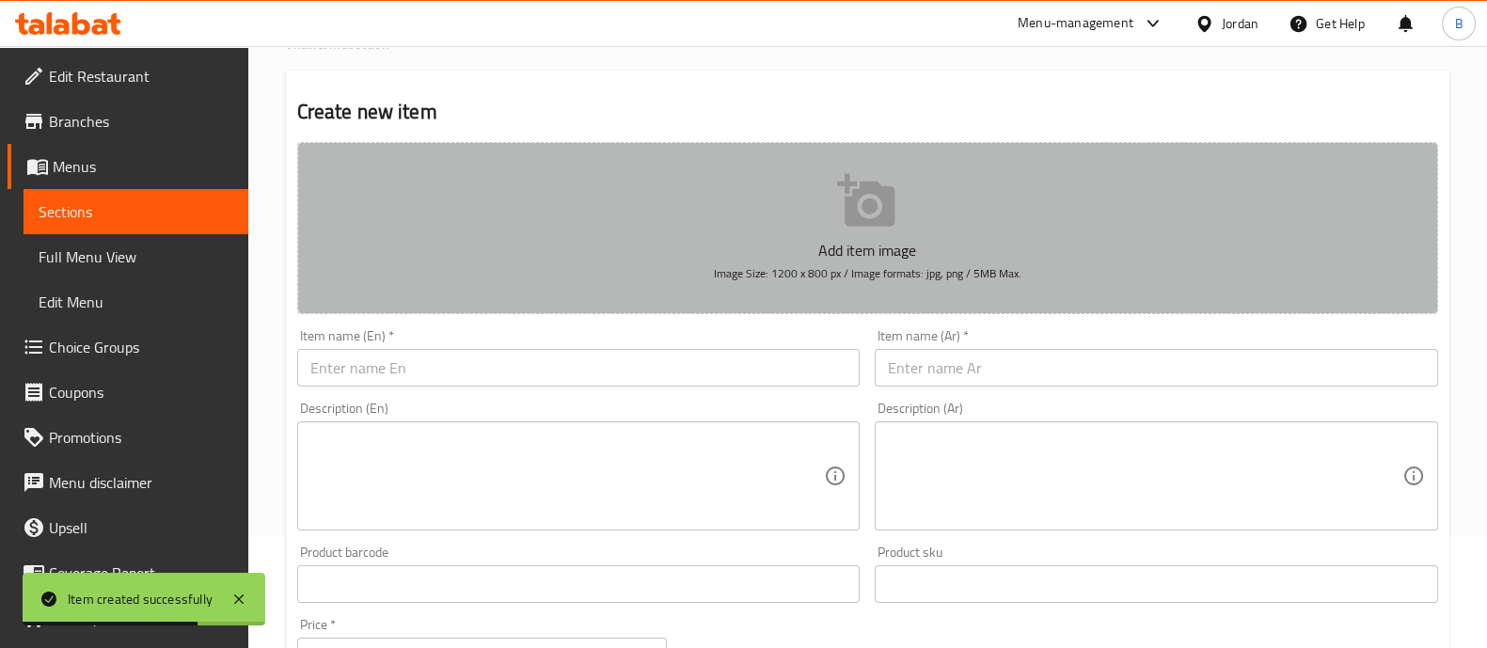
click at [890, 271] on span "Image Size: 1200 x 800 px / Image formats: jpg, png / 5MB Max." at bounding box center [868, 273] width 308 height 22
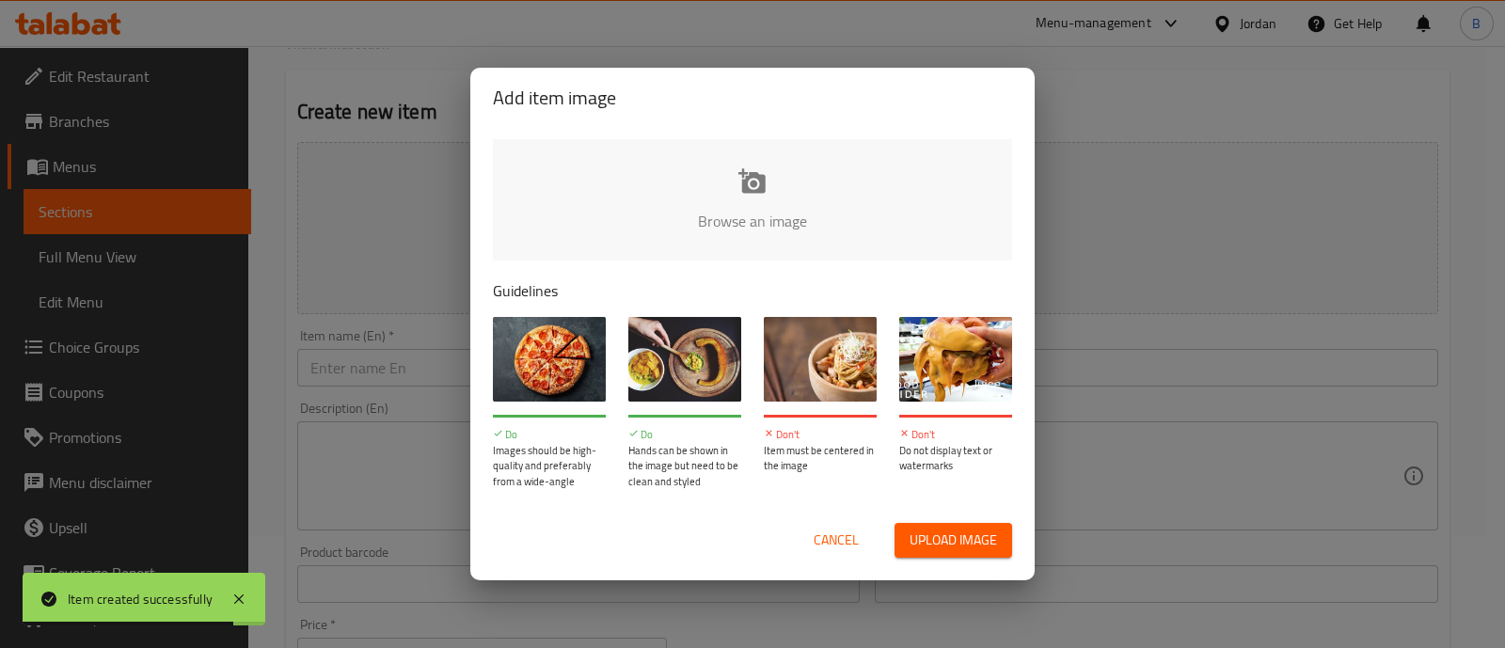
click at [1196, 74] on div "Add item image Browse an image Guidelines Do Images should be high-quality and …" at bounding box center [752, 324] width 1505 height 648
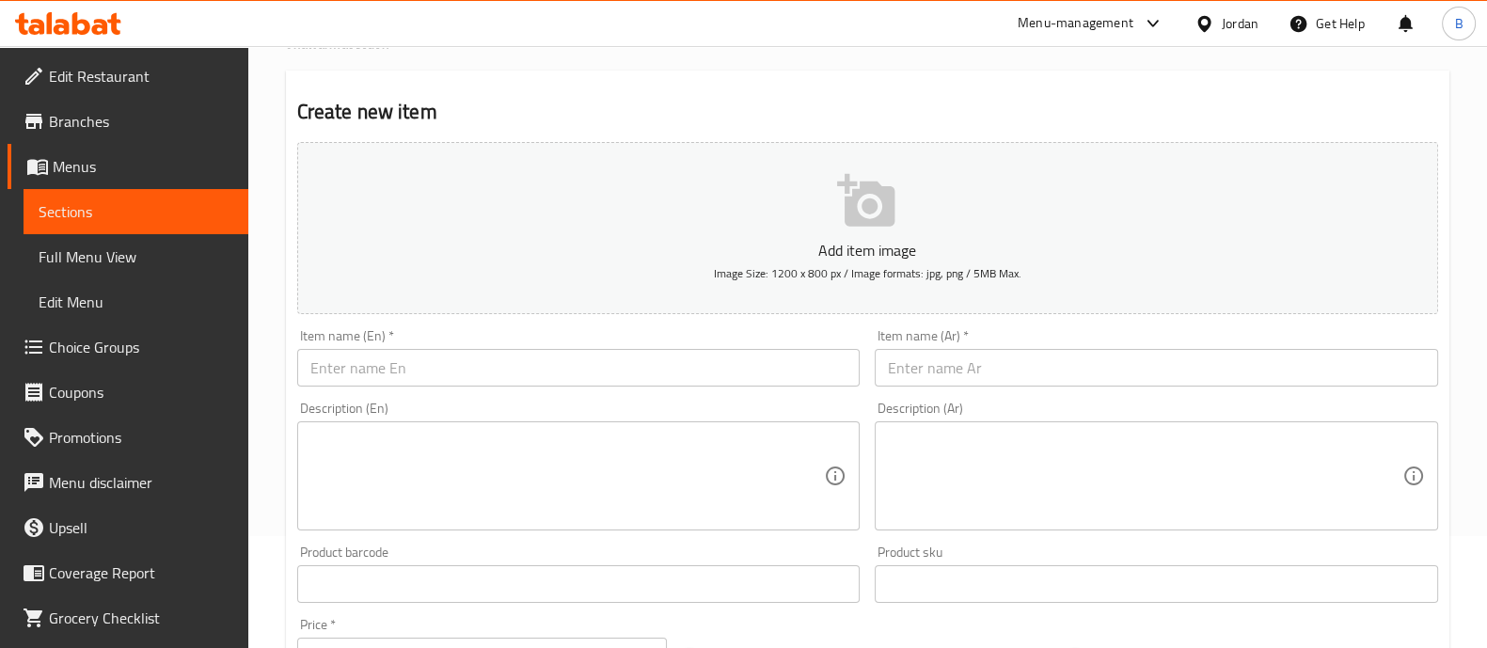
scroll to position [0, 0]
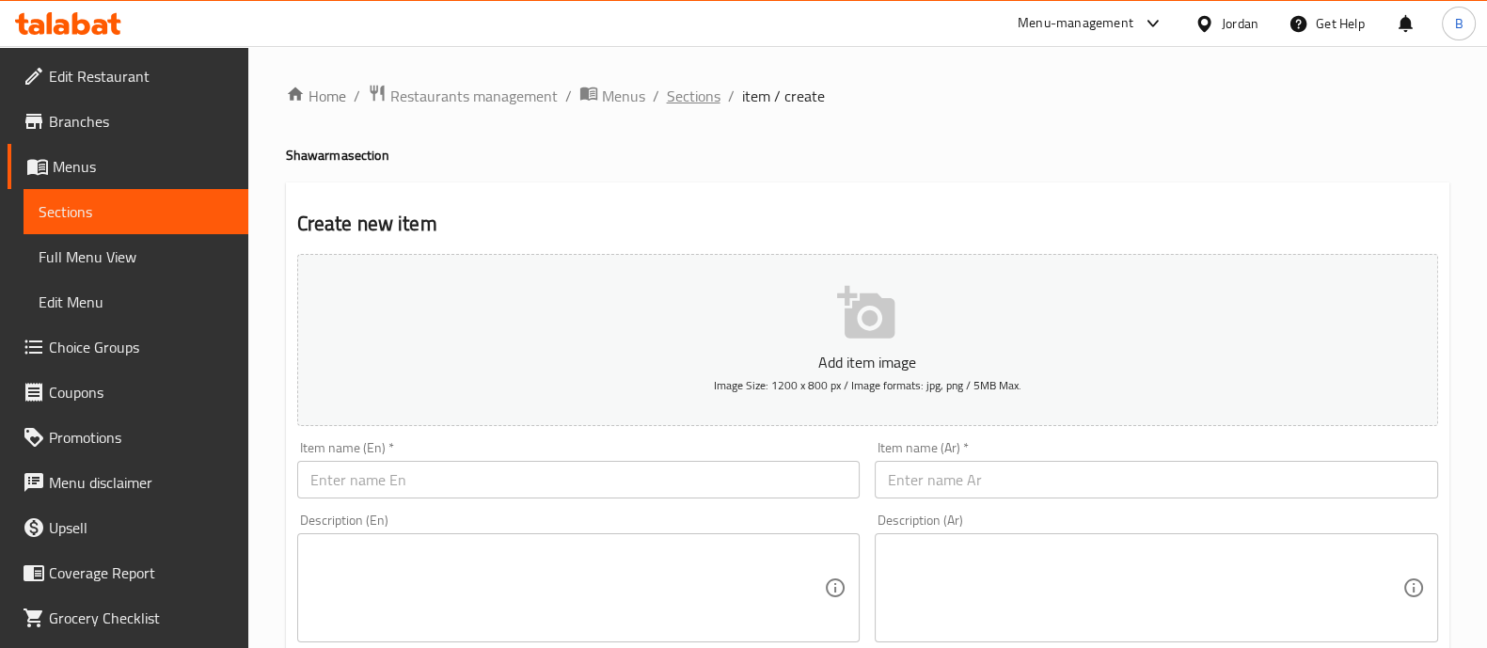
click at [686, 91] on span "Sections" at bounding box center [694, 96] width 54 height 23
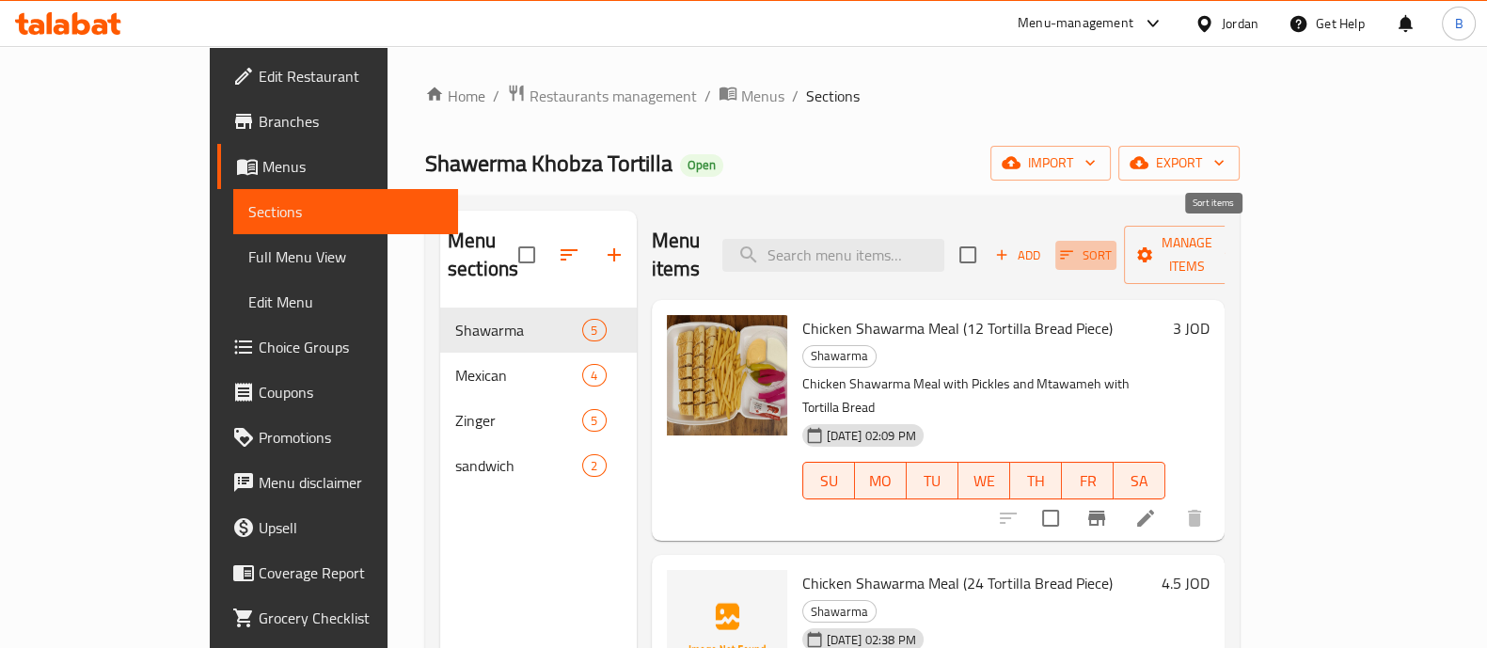
click at [1112, 245] on span "Sort" at bounding box center [1086, 256] width 52 height 22
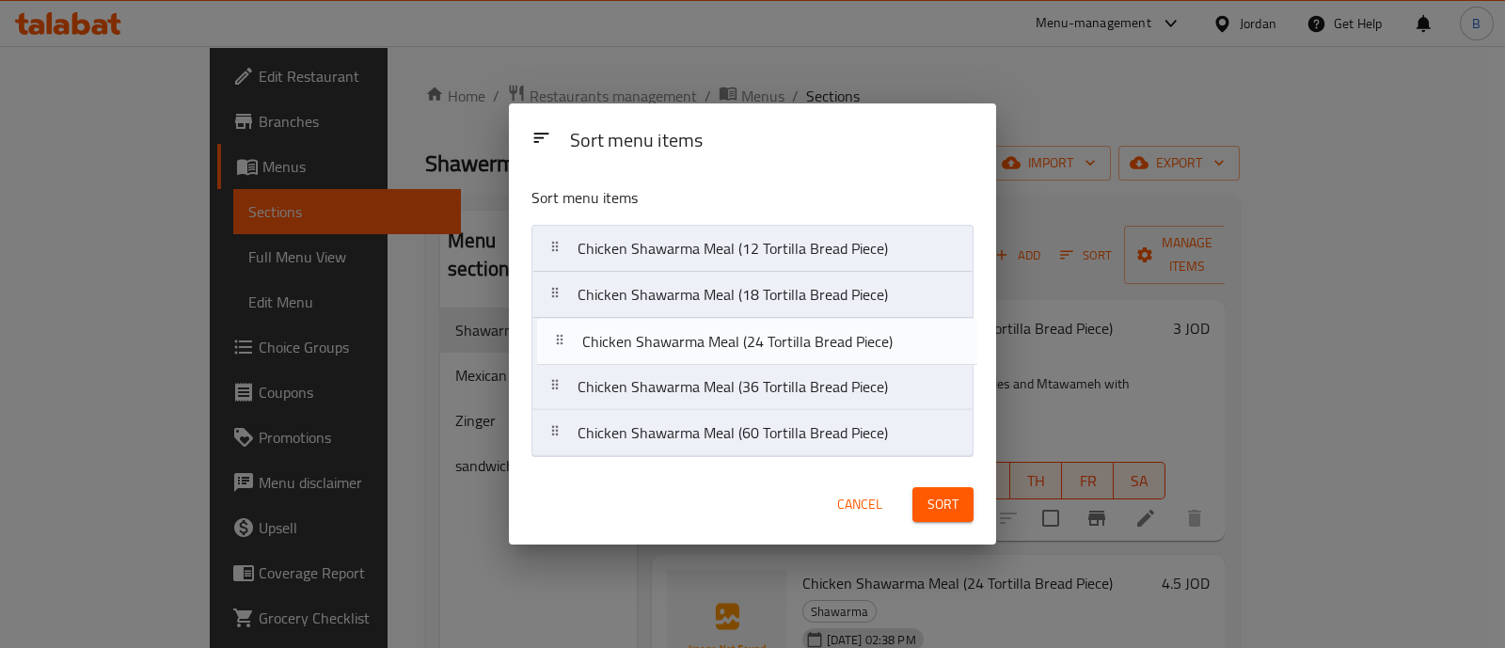
drag, startPoint x: 844, startPoint y: 301, endPoint x: 848, endPoint y: 355, distance: 53.8
click at [848, 355] on nav "Chicken Shawarma Meal (12 Tortilla Bread Piece) Chicken Shawarma Meal (24 Torti…" at bounding box center [751, 341] width 441 height 232
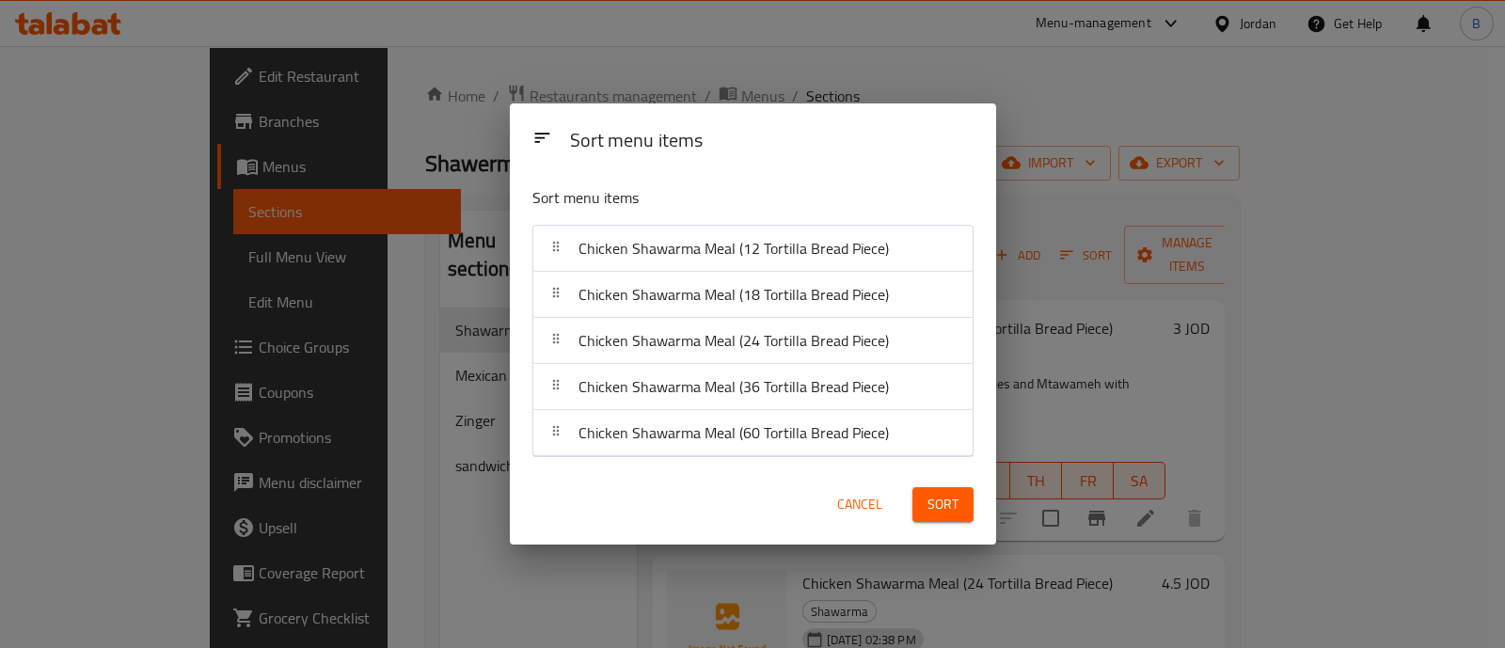
click at [942, 504] on span "Sort" at bounding box center [942, 505] width 31 height 24
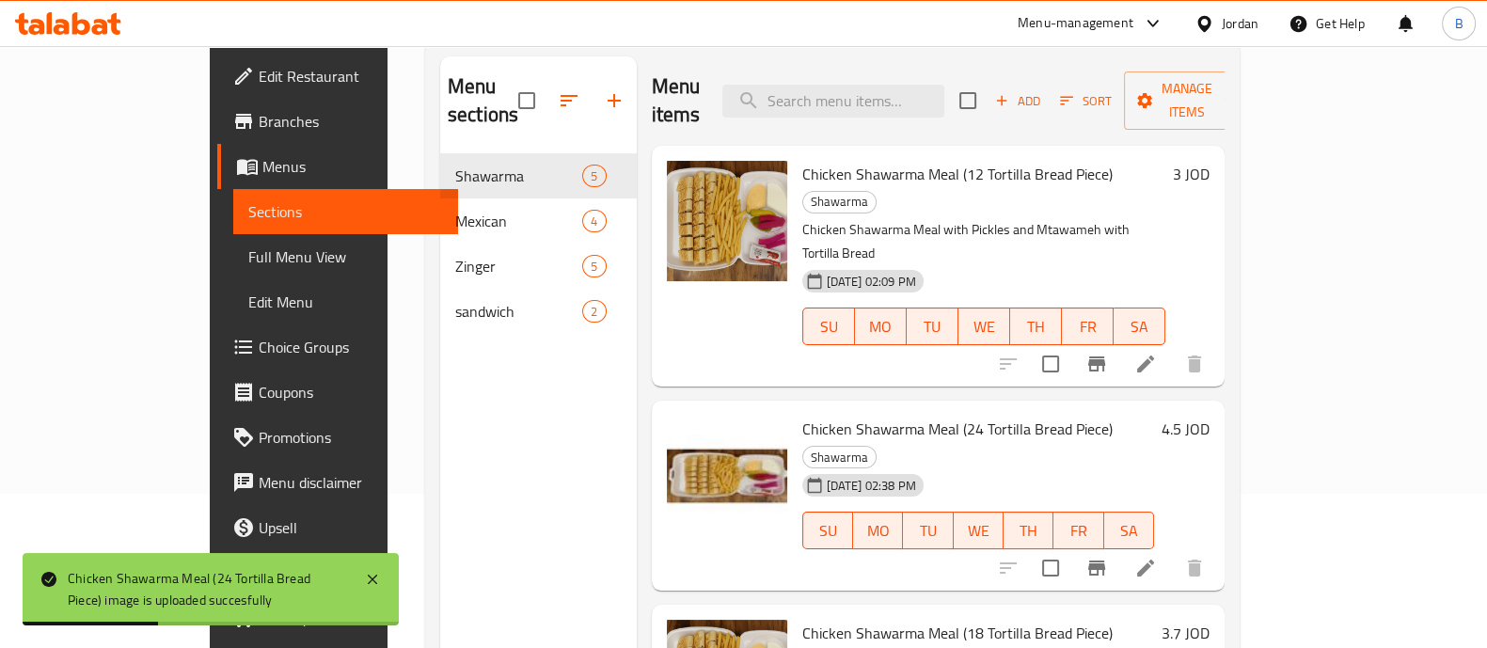
scroll to position [263, 0]
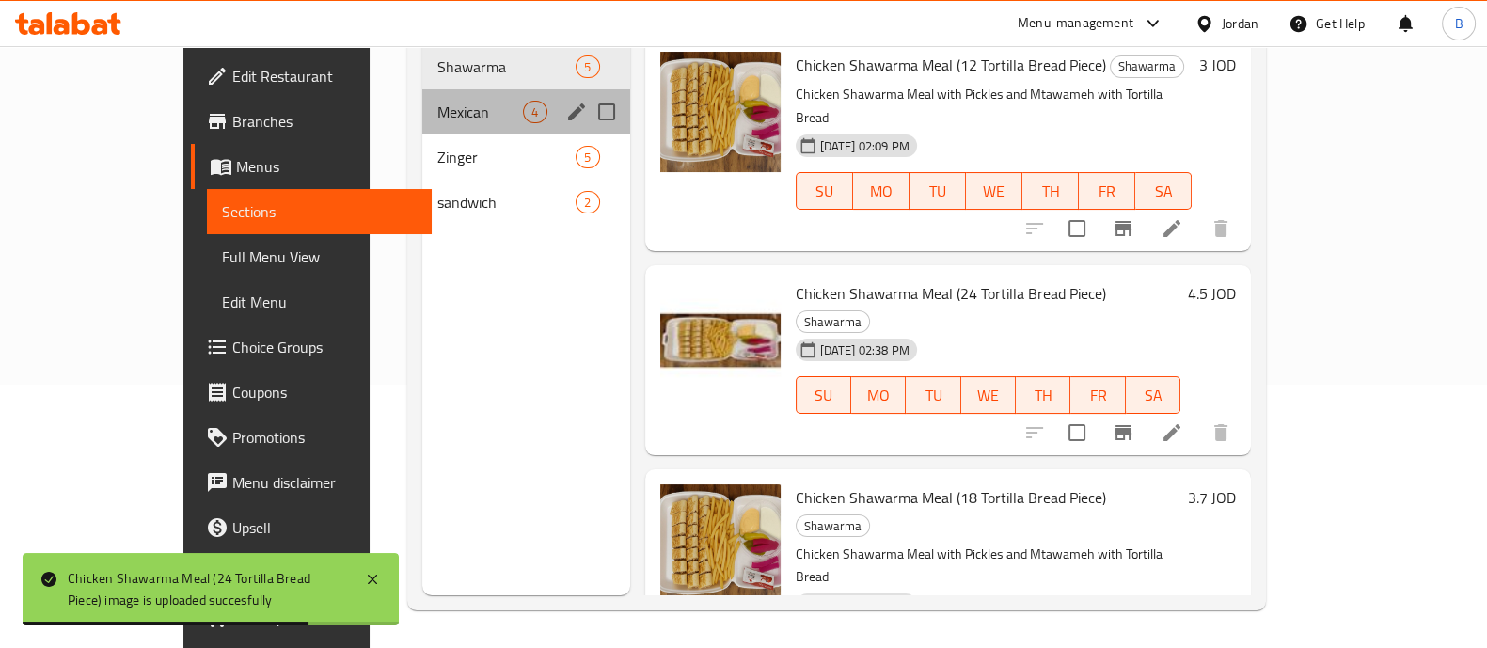
click at [431, 103] on div "Mexican 4" at bounding box center [525, 111] width 207 height 45
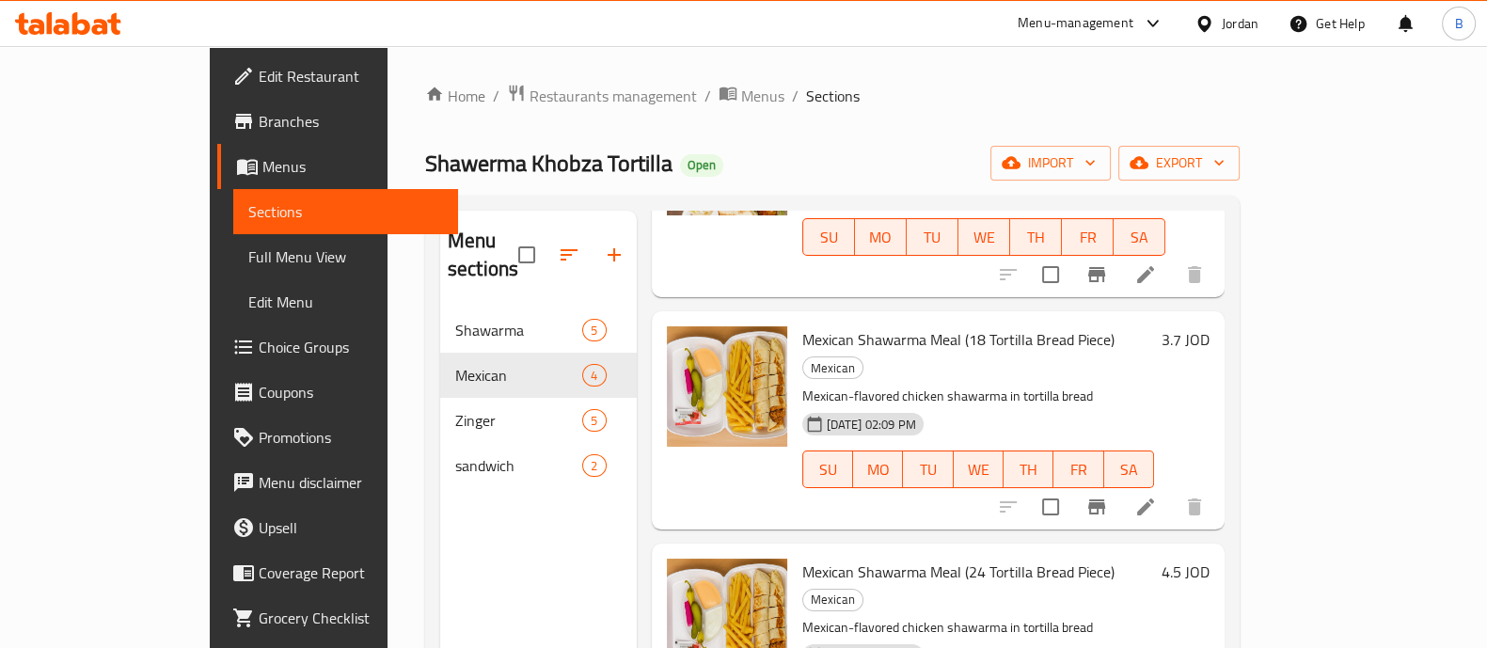
scroll to position [263, 0]
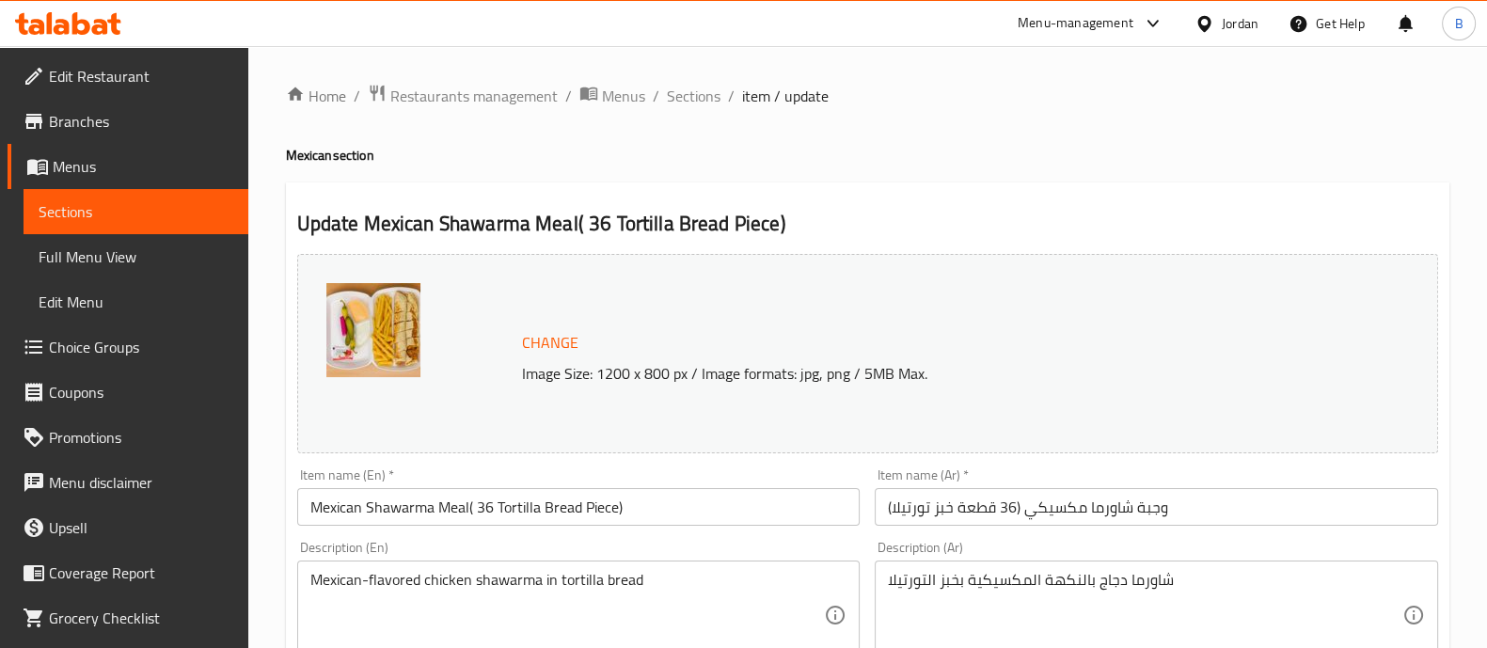
click at [466, 497] on input "Mexican Shawarma Meal( 36 Tortilla Bread Piece)" at bounding box center [578, 507] width 563 height 38
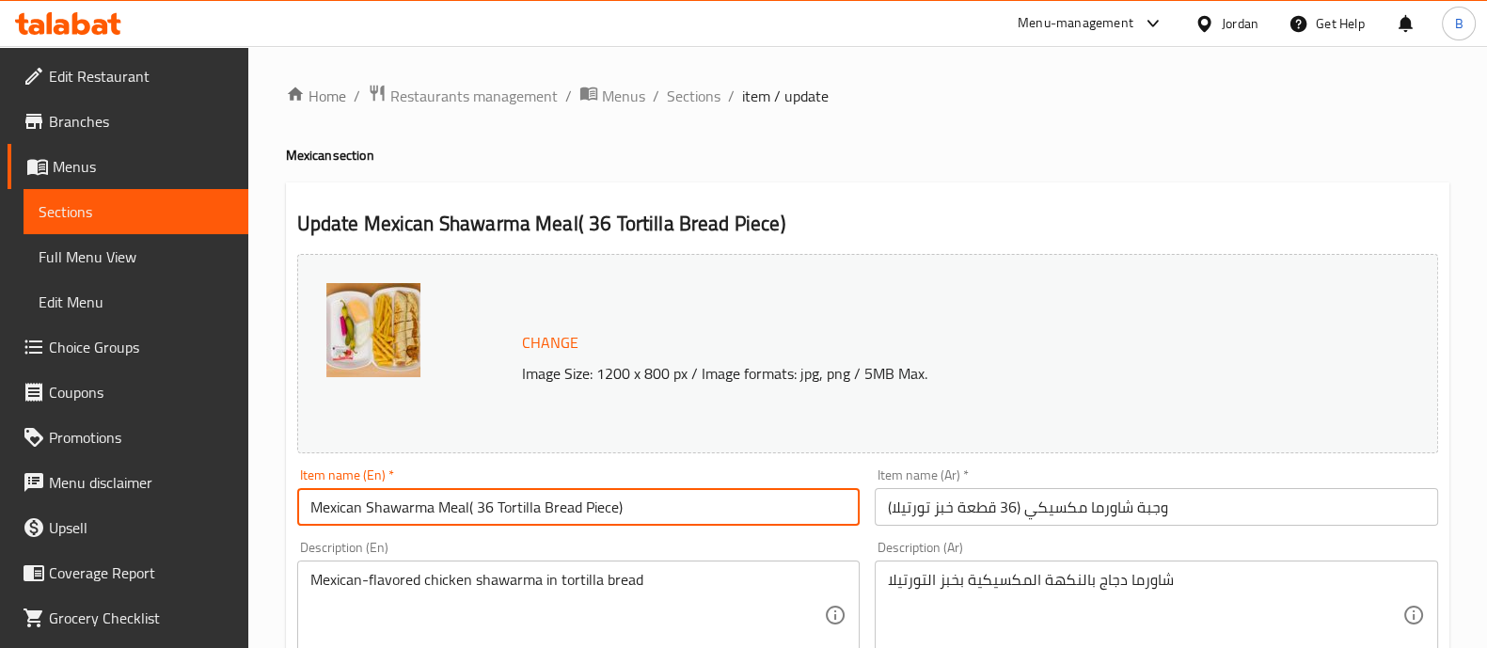
click at [466, 497] on input "Mexican Shawarma Meal( 36 Tortilla Bread Piece)" at bounding box center [578, 507] width 563 height 38
click at [1003, 516] on input "وجبة شاورما مكسيكي (36 قطعة خبز تورتيلا)" at bounding box center [1156, 507] width 563 height 38
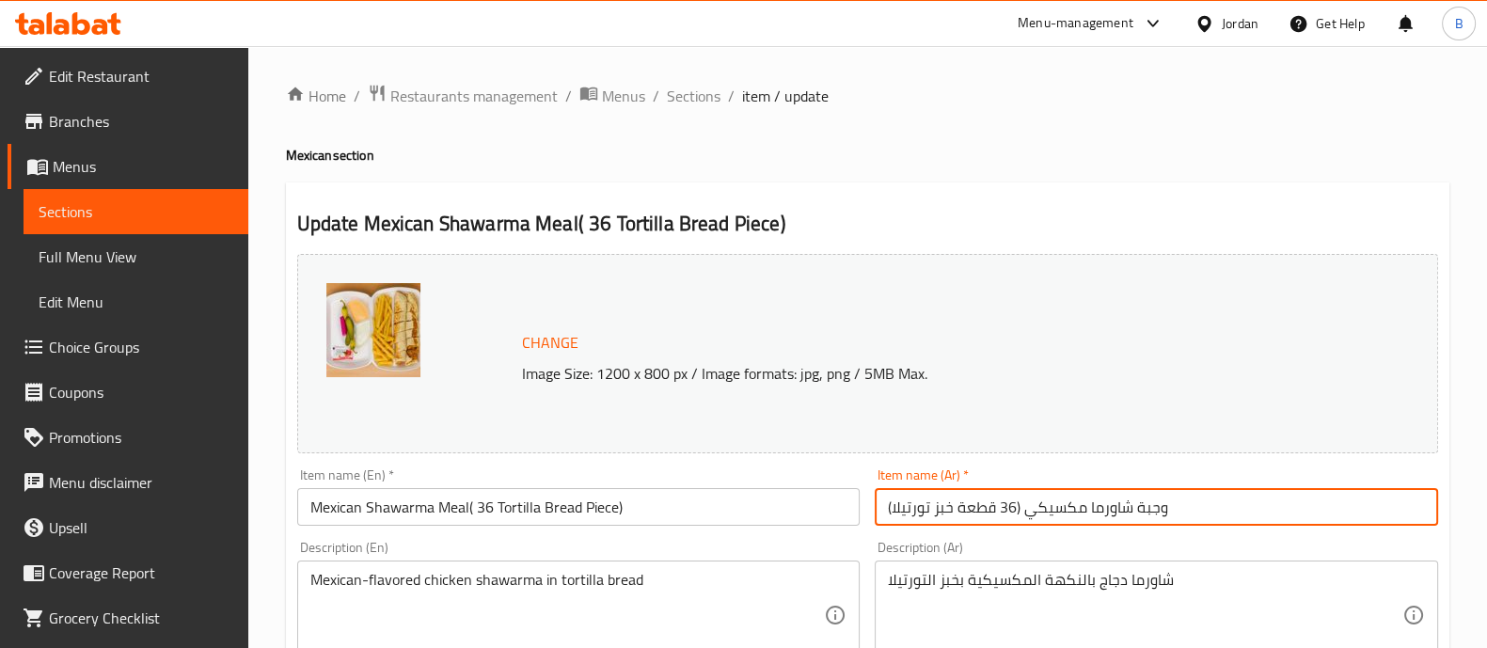
click at [1003, 516] on input "وجبة شاورما مكسيكي (36 قطعة خبز تورتيلا)" at bounding box center [1156, 507] width 563 height 38
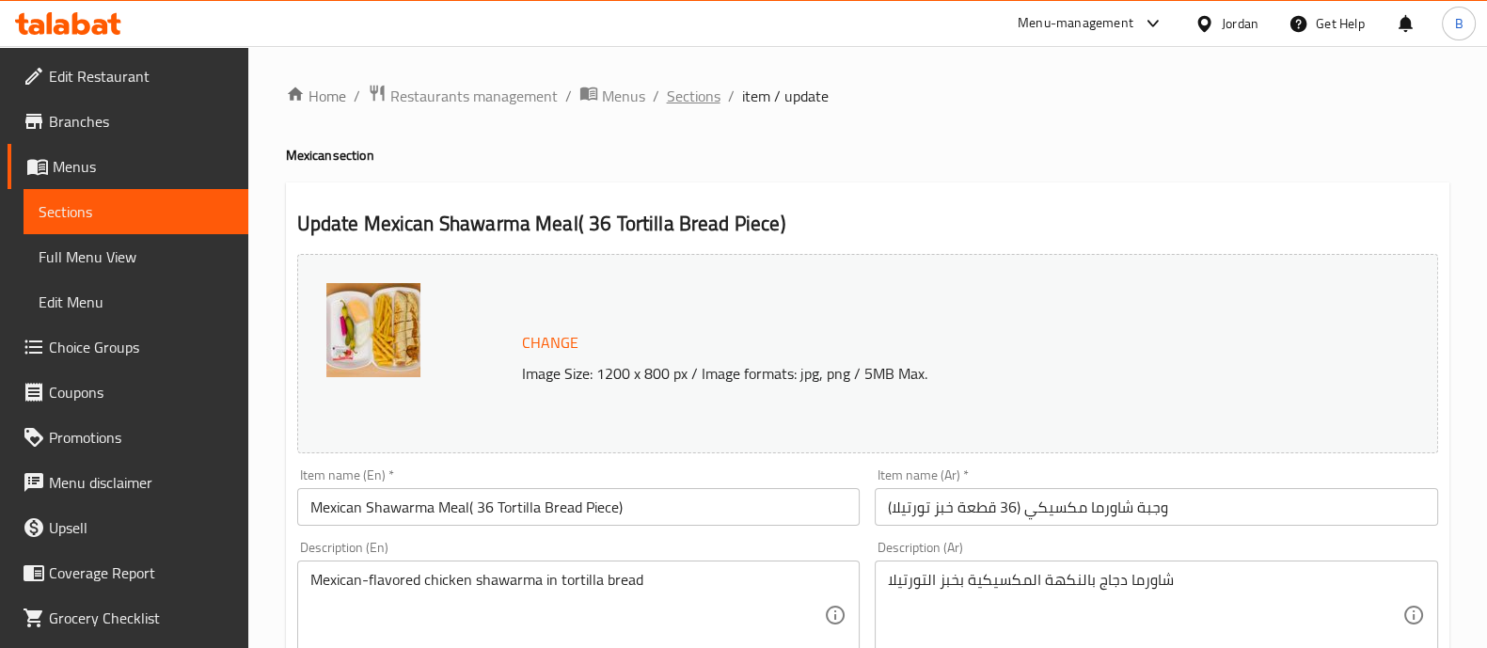
click at [704, 96] on span "Sections" at bounding box center [694, 96] width 54 height 23
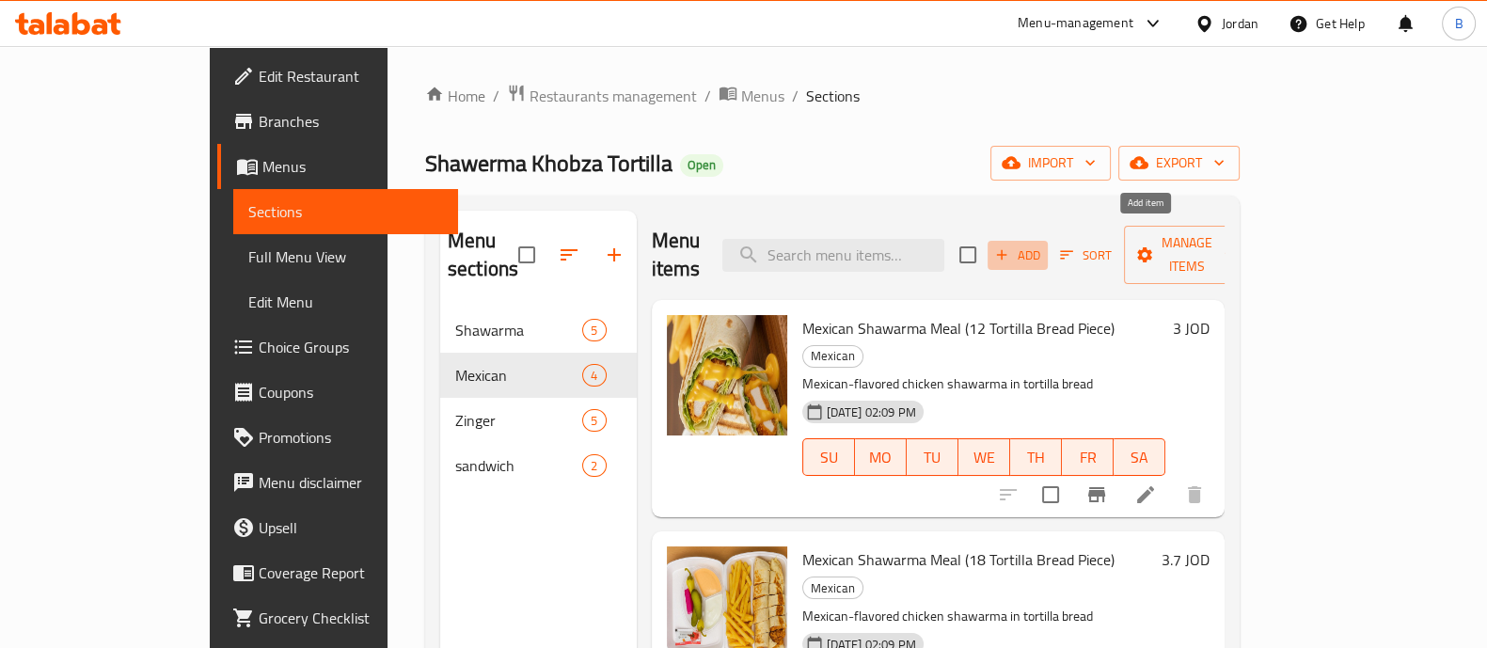
click at [1043, 245] on span "Add" at bounding box center [1017, 256] width 51 height 22
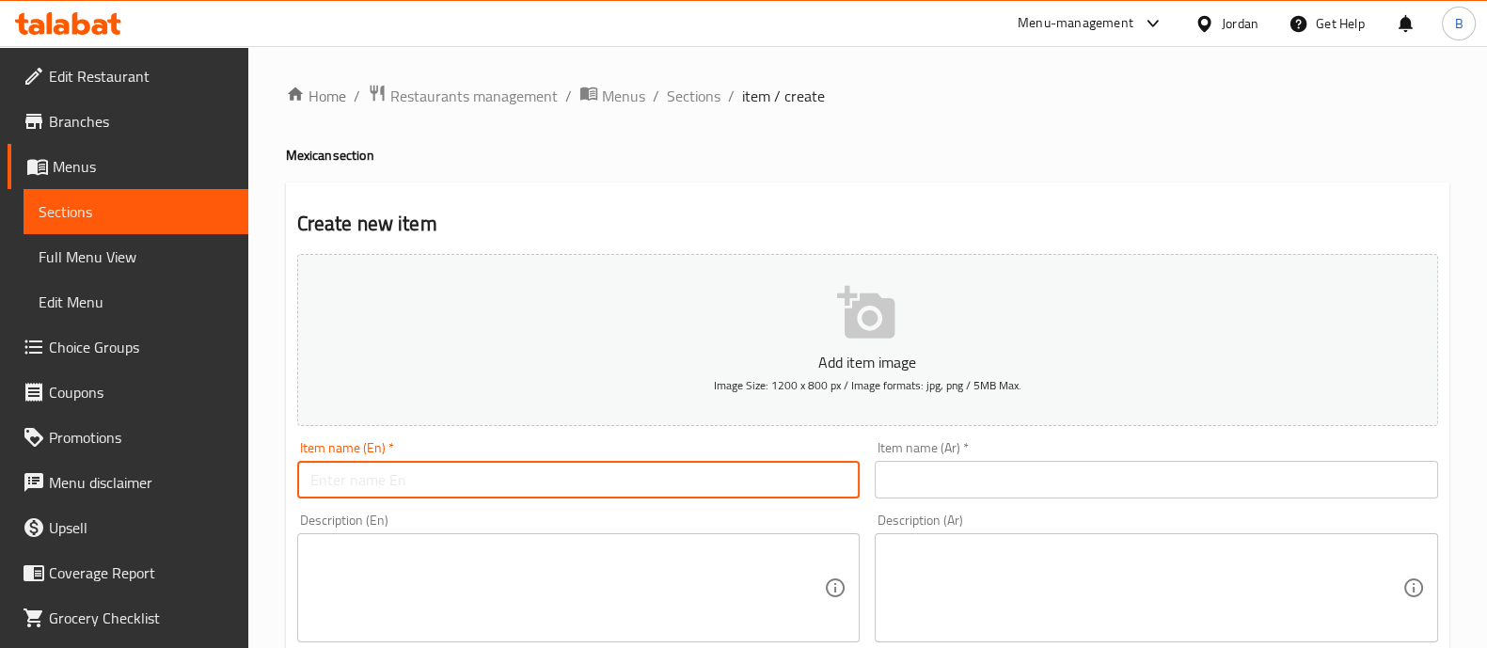
click at [597, 479] on input "text" at bounding box center [578, 480] width 563 height 38
paste input "وجبة شاورما مكسيكي (36 قطعة خبز تورتيلا)"
type input "وجبة شاورما مكسيكي (36 قطعة خبز تورتيلا)"
paste input "Mexican Shawarma Meal( 36 Tortilla Bread Piece)"
click at [484, 479] on input "Mexican Shawarma Meal( 36 Tortilla Bread Piece)" at bounding box center [578, 480] width 563 height 38
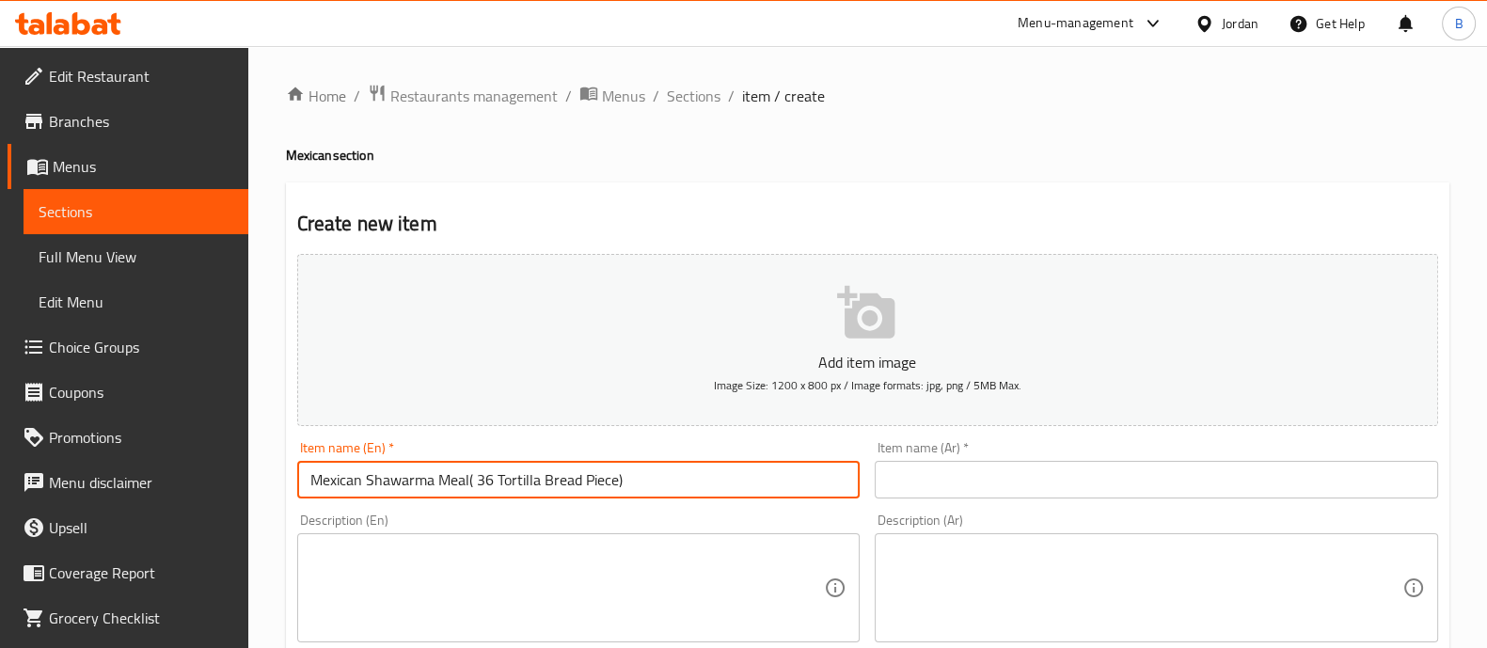
click at [484, 479] on input "Mexican Shawarma Meal( 36 Tortilla Bread Piece)" at bounding box center [578, 480] width 563 height 38
type input "Mexican Shawarma Meal( 60 Tortilla Bread Piece)"
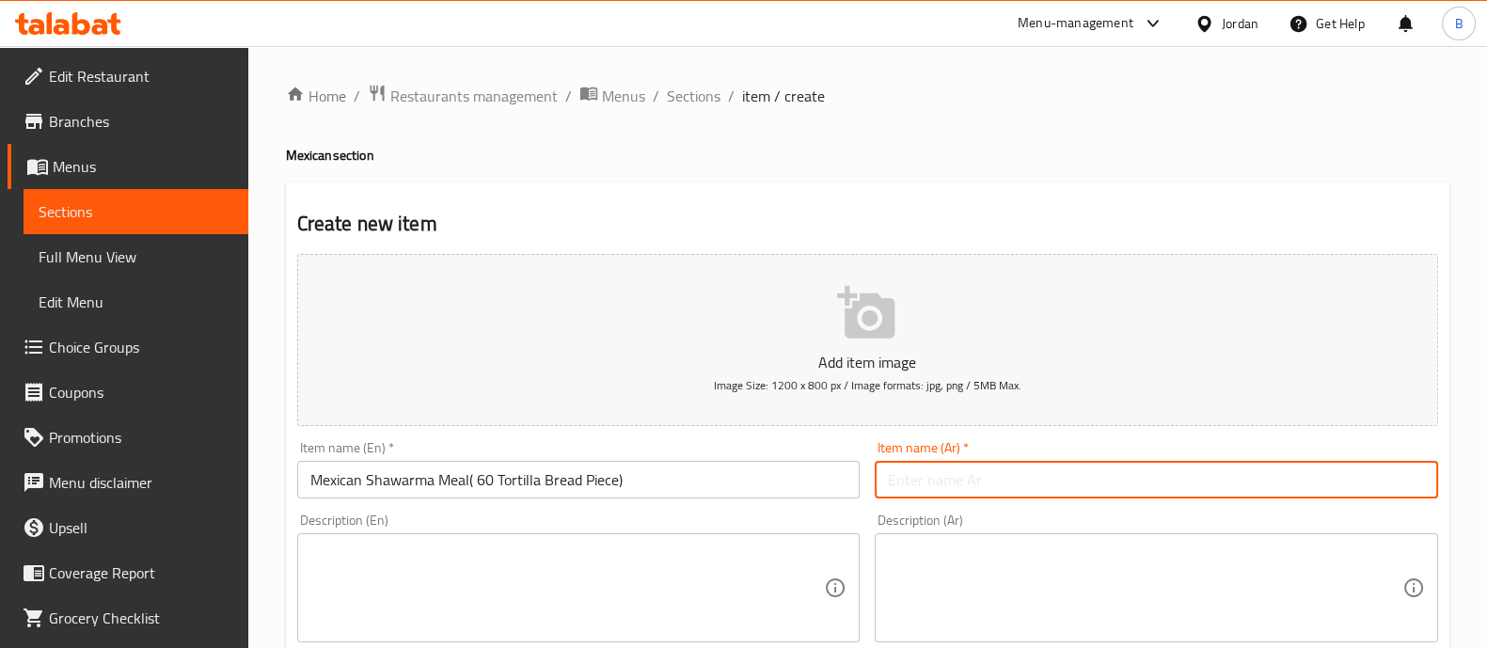
click at [928, 481] on input "text" at bounding box center [1156, 480] width 563 height 38
paste input "وجبة شاورما مكسيكي (36 قطعة خبز تورتيلا)"
click at [1006, 486] on input "وجبة شاورما مكسيكي (36 قطعة خبز تورتيلا)" at bounding box center [1156, 480] width 563 height 38
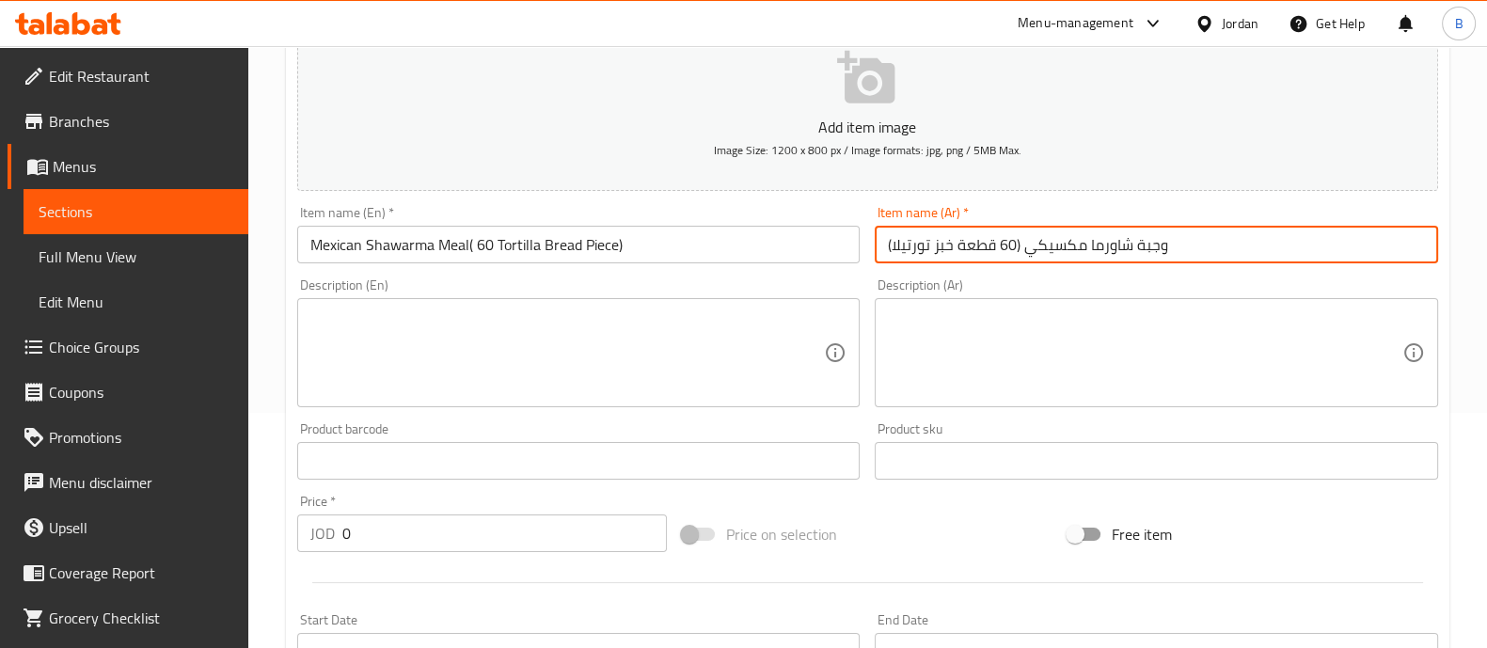
scroll to position [249, 0]
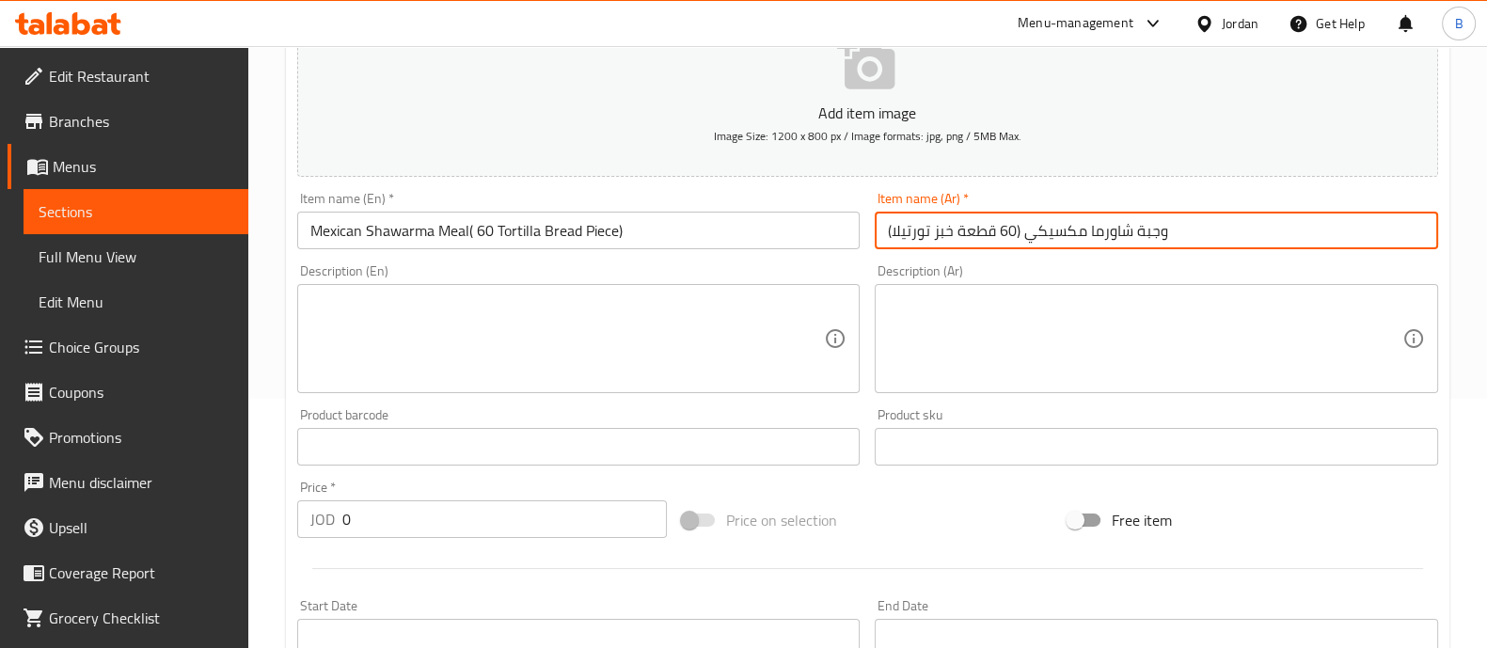
type input "وجبة شاورما مكسيكي (60 قطعة خبز تورتيلا)"
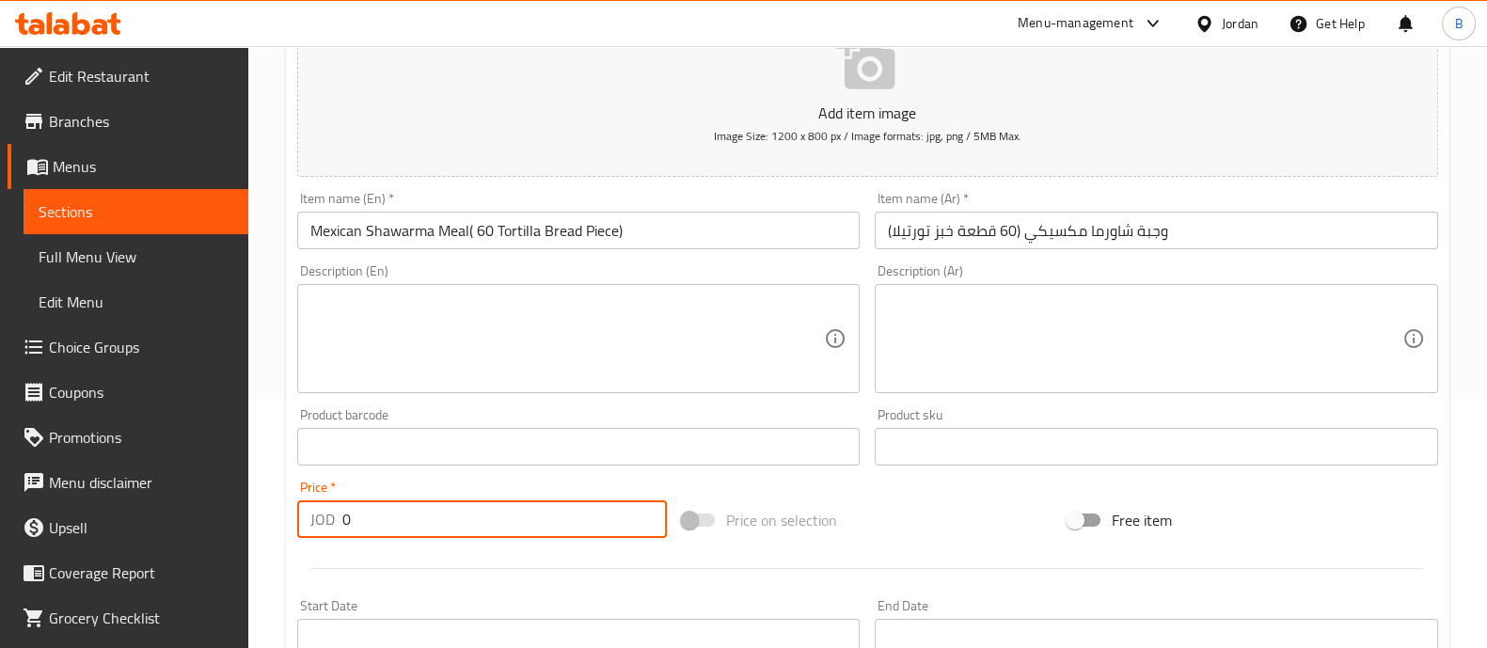
click at [522, 514] on input "0" at bounding box center [504, 519] width 325 height 38
type input "16"
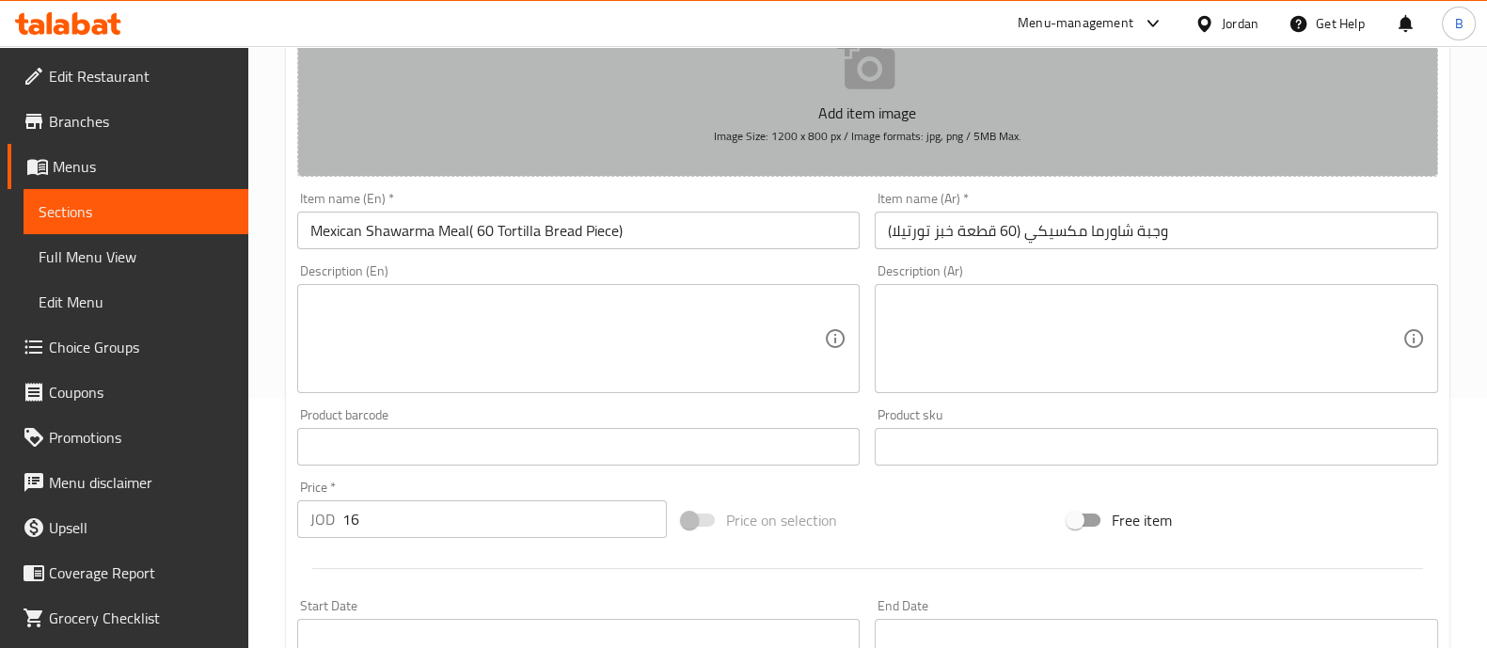
click at [941, 104] on p "Add item image" at bounding box center [867, 113] width 1082 height 23
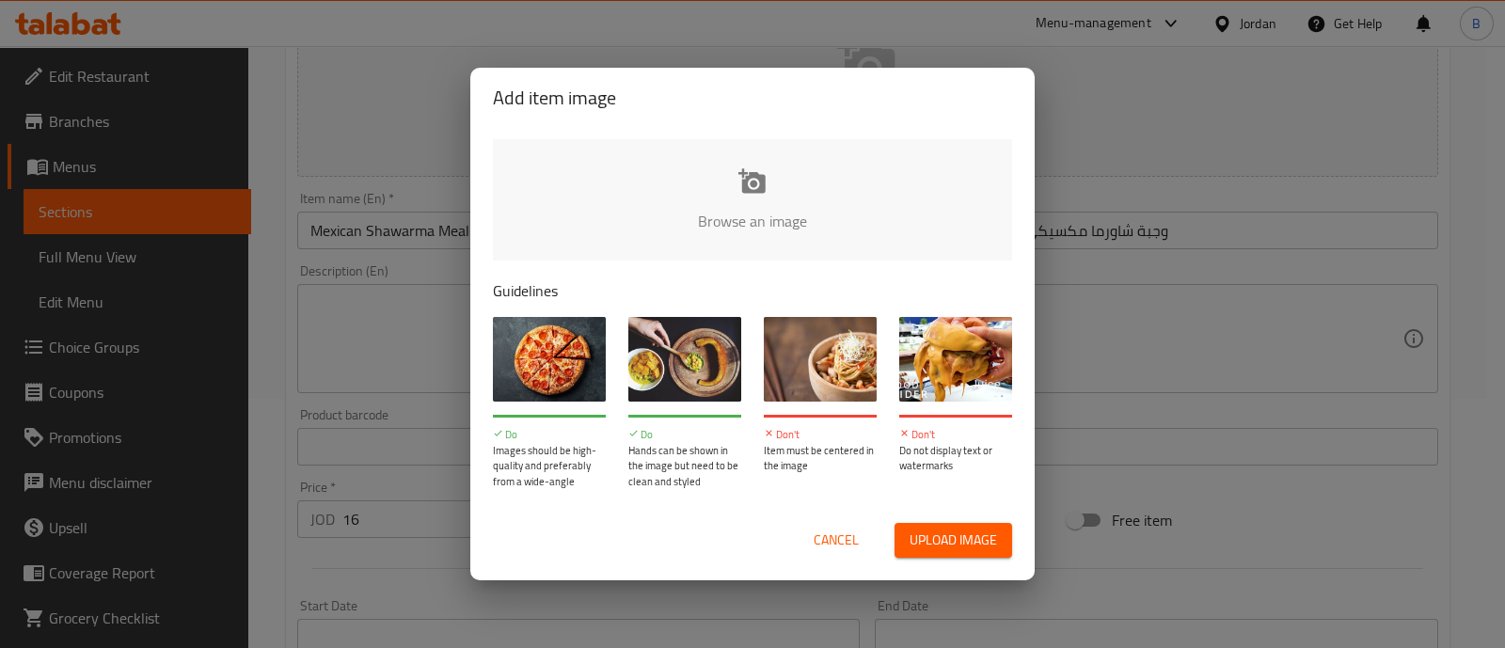
click at [912, 131] on div "Browse an image Guidelines Do Images should be high-quality and preferably from…" at bounding box center [752, 314] width 564 height 372
click at [905, 145] on input "file" at bounding box center [1388, 227] width 1791 height 176
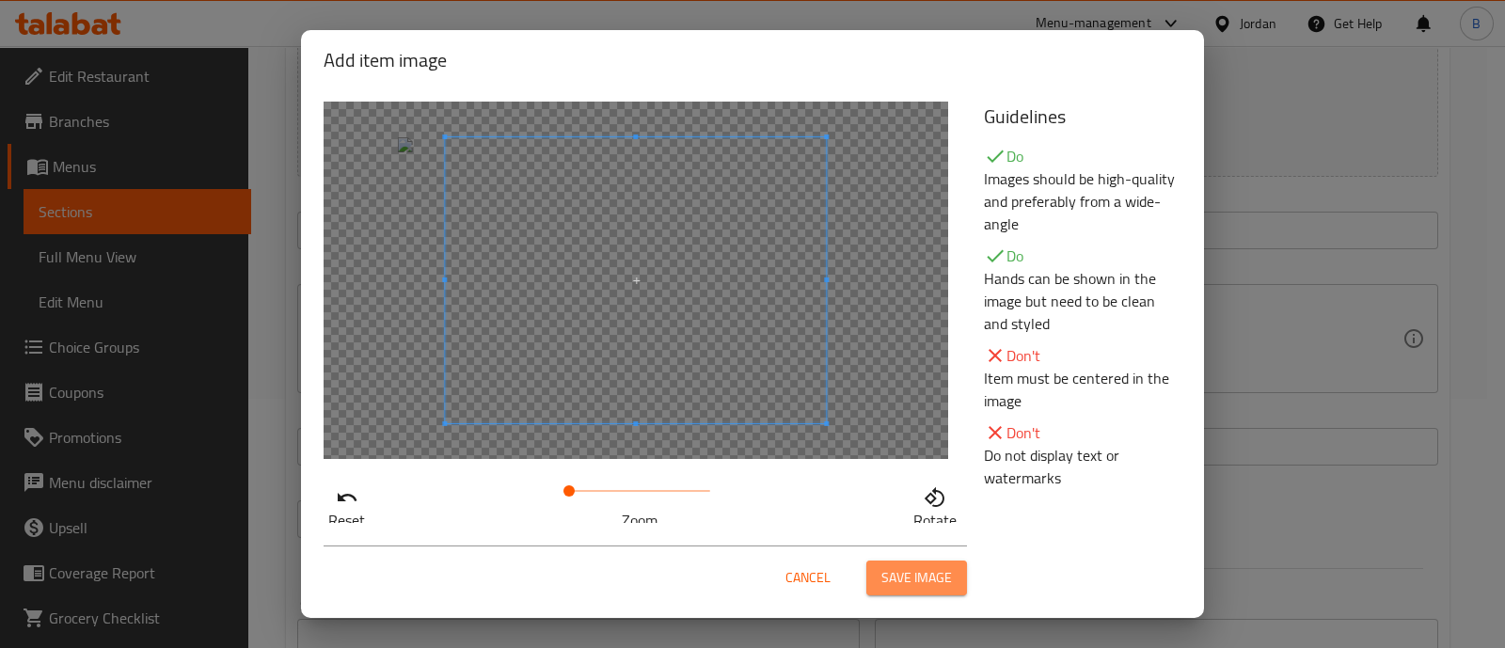
click at [915, 576] on span "Save image" at bounding box center [916, 578] width 71 height 24
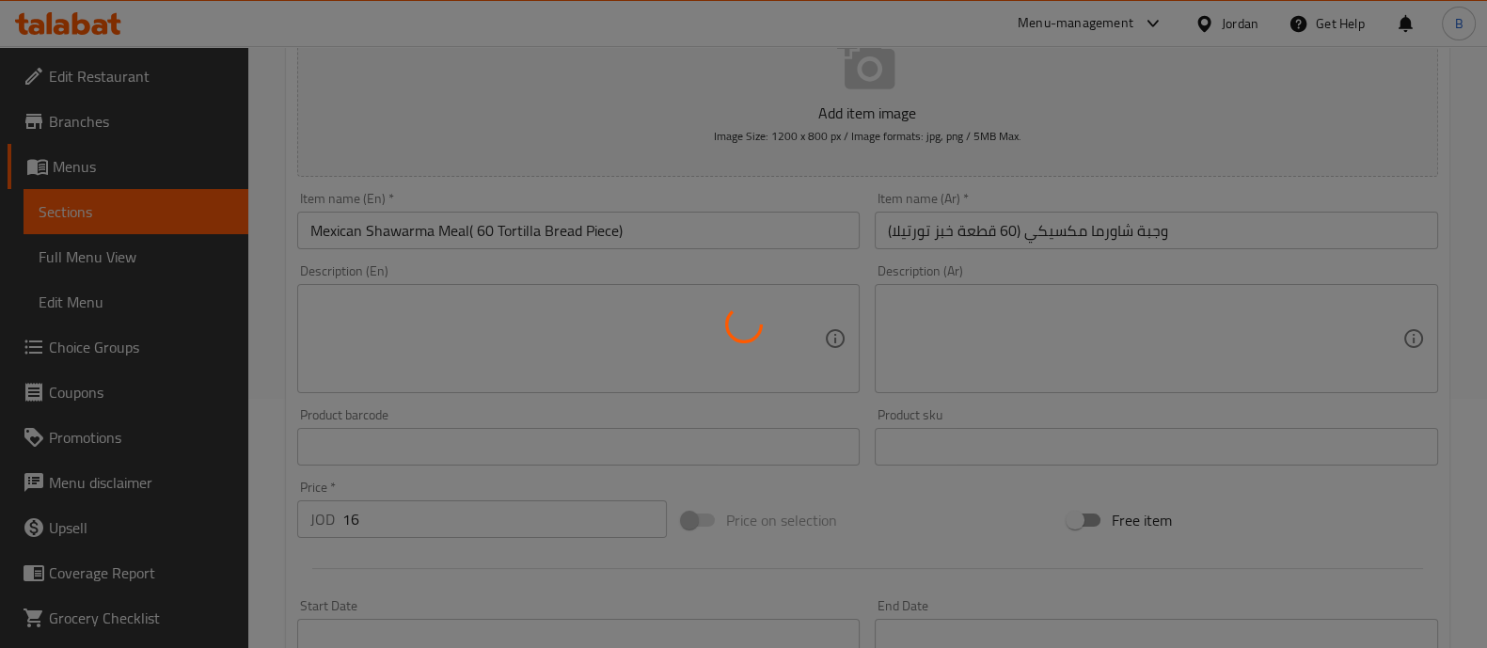
scroll to position [0, 0]
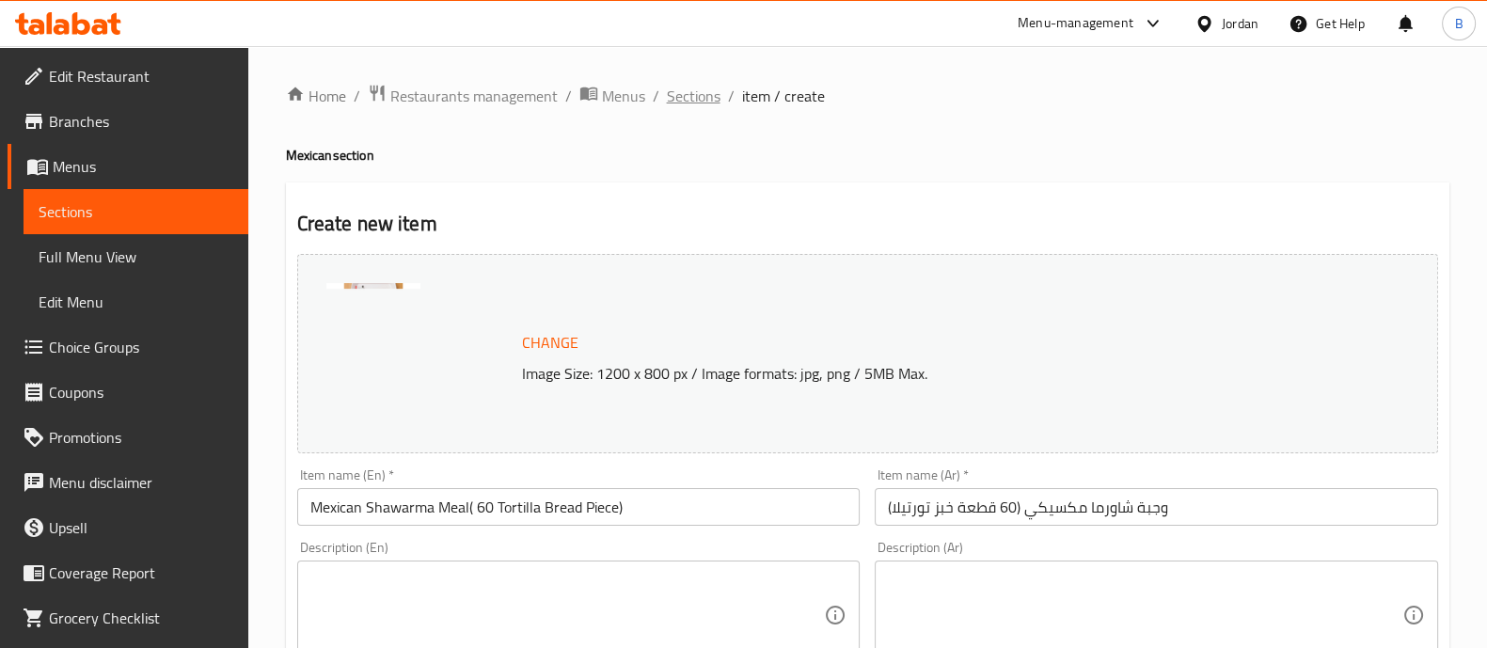
click at [686, 85] on span "Sections" at bounding box center [694, 96] width 54 height 23
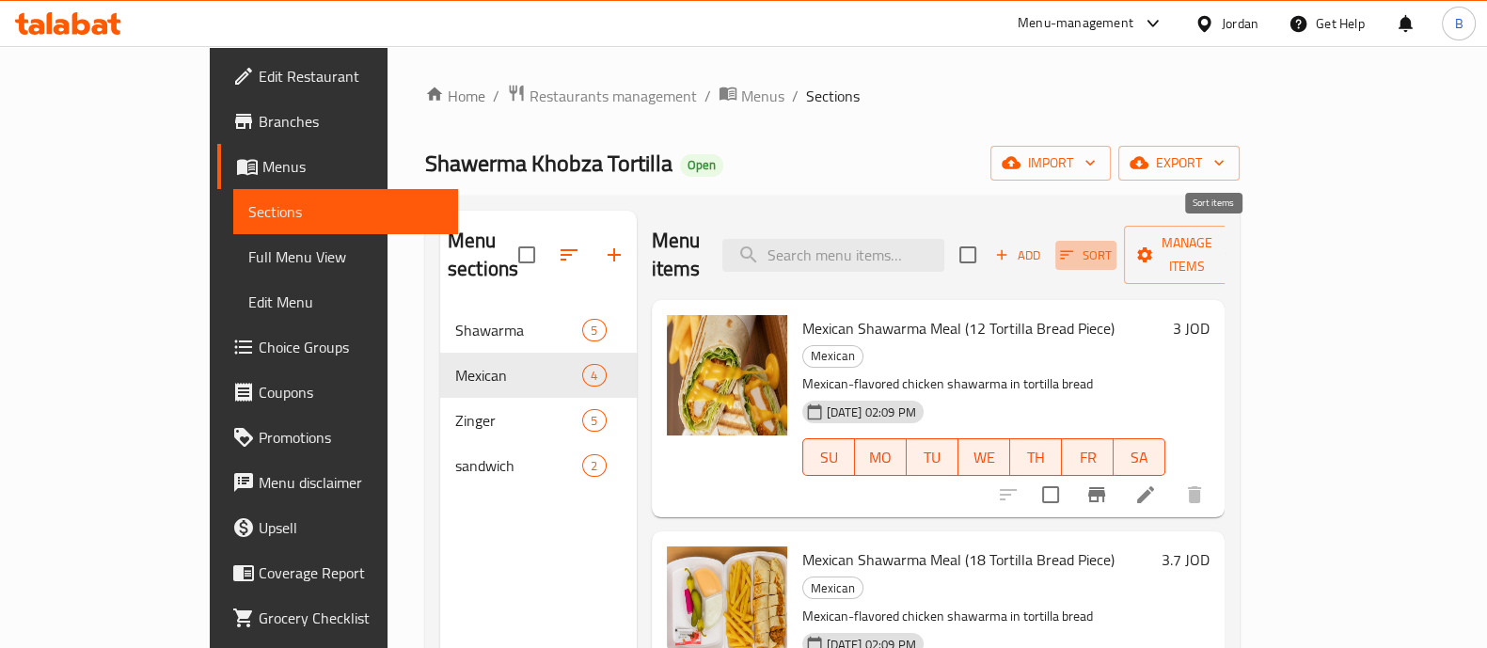
click at [1112, 245] on span "Sort" at bounding box center [1086, 256] width 52 height 22
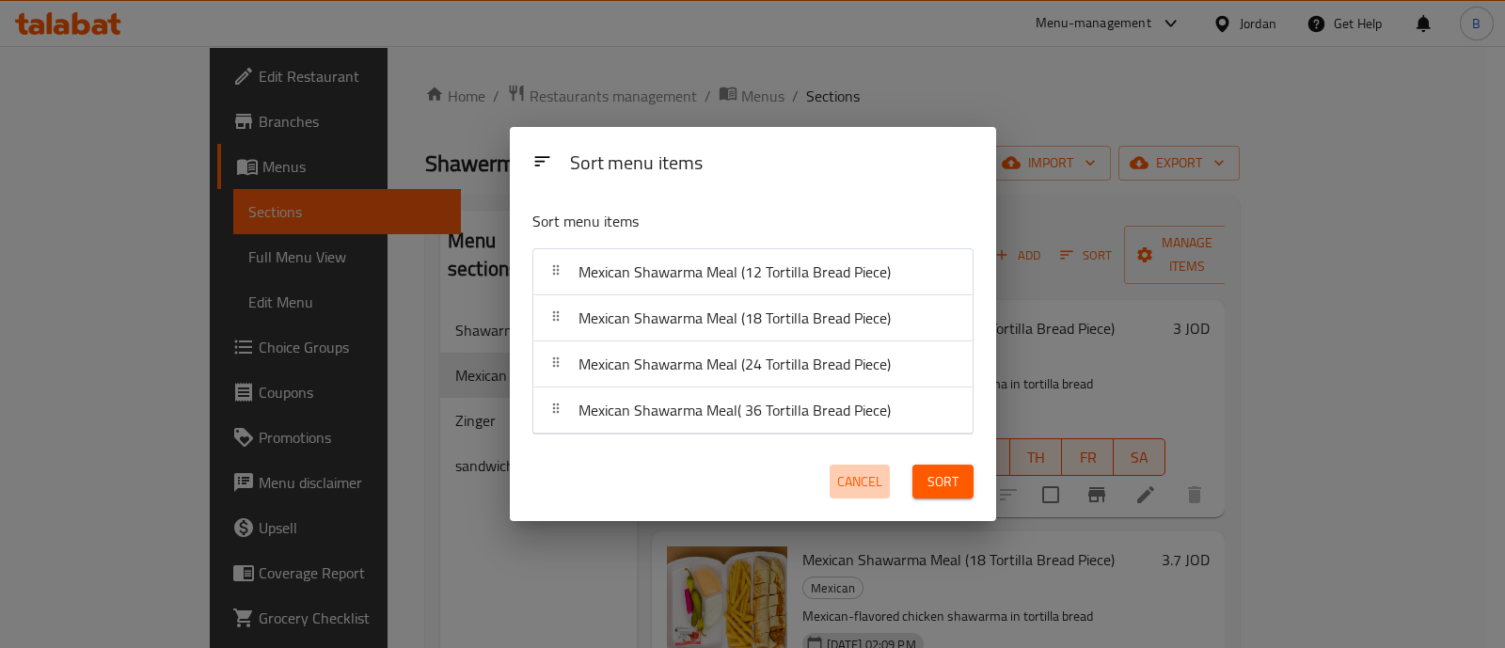
click at [865, 483] on span "Cancel" at bounding box center [859, 482] width 45 height 24
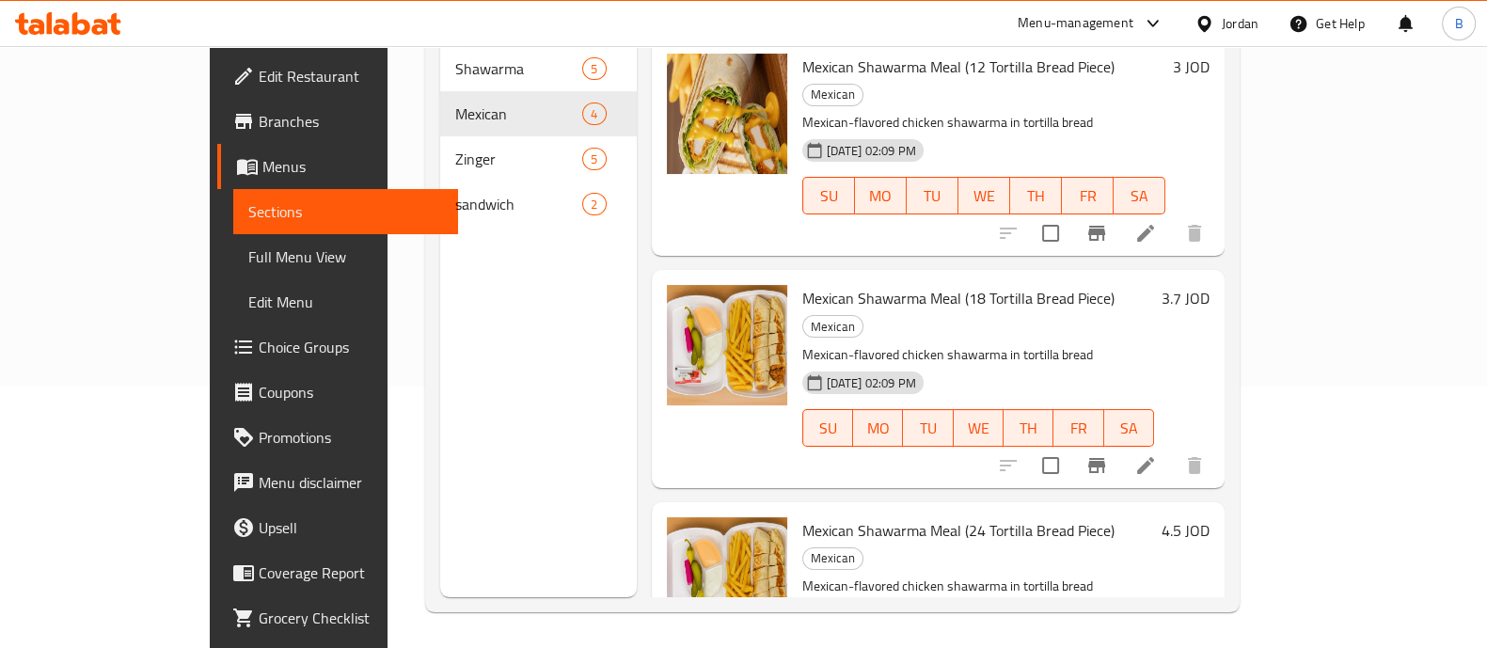
scroll to position [263, 0]
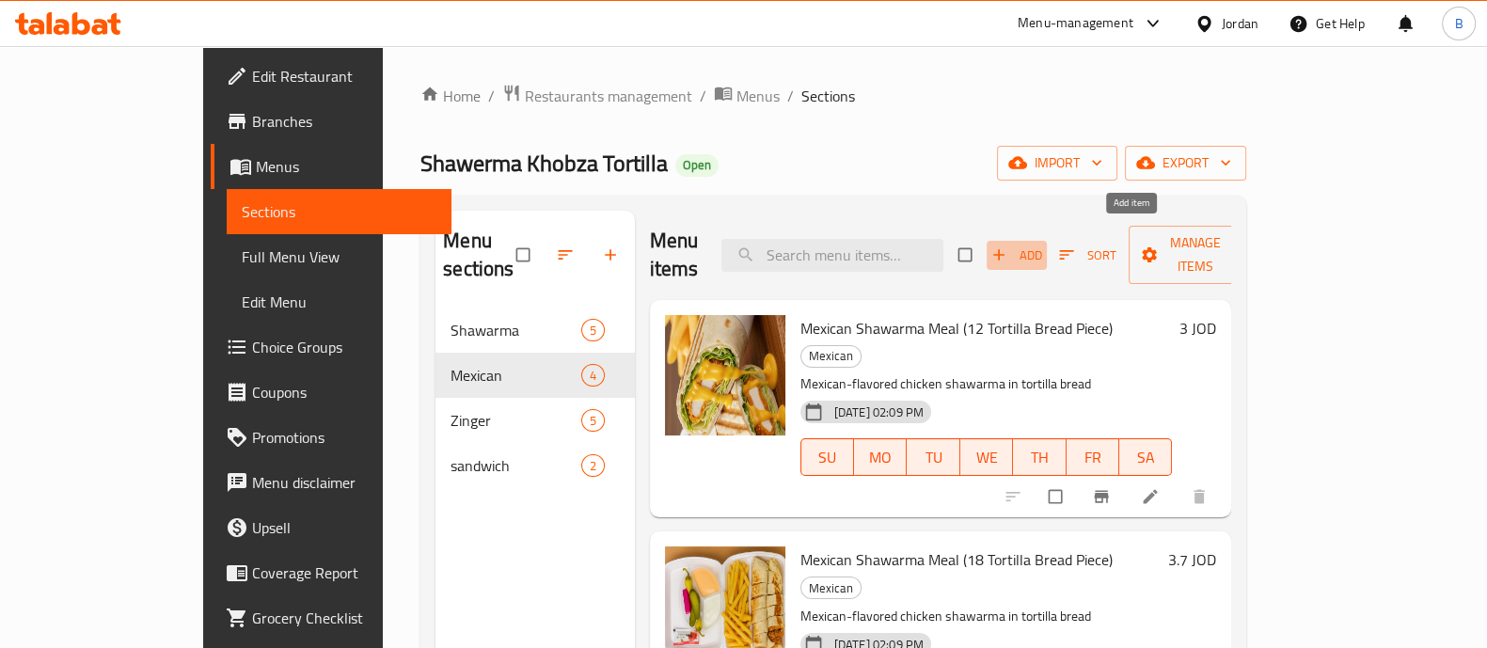
click at [1042, 245] on span "Add" at bounding box center [1016, 256] width 51 height 22
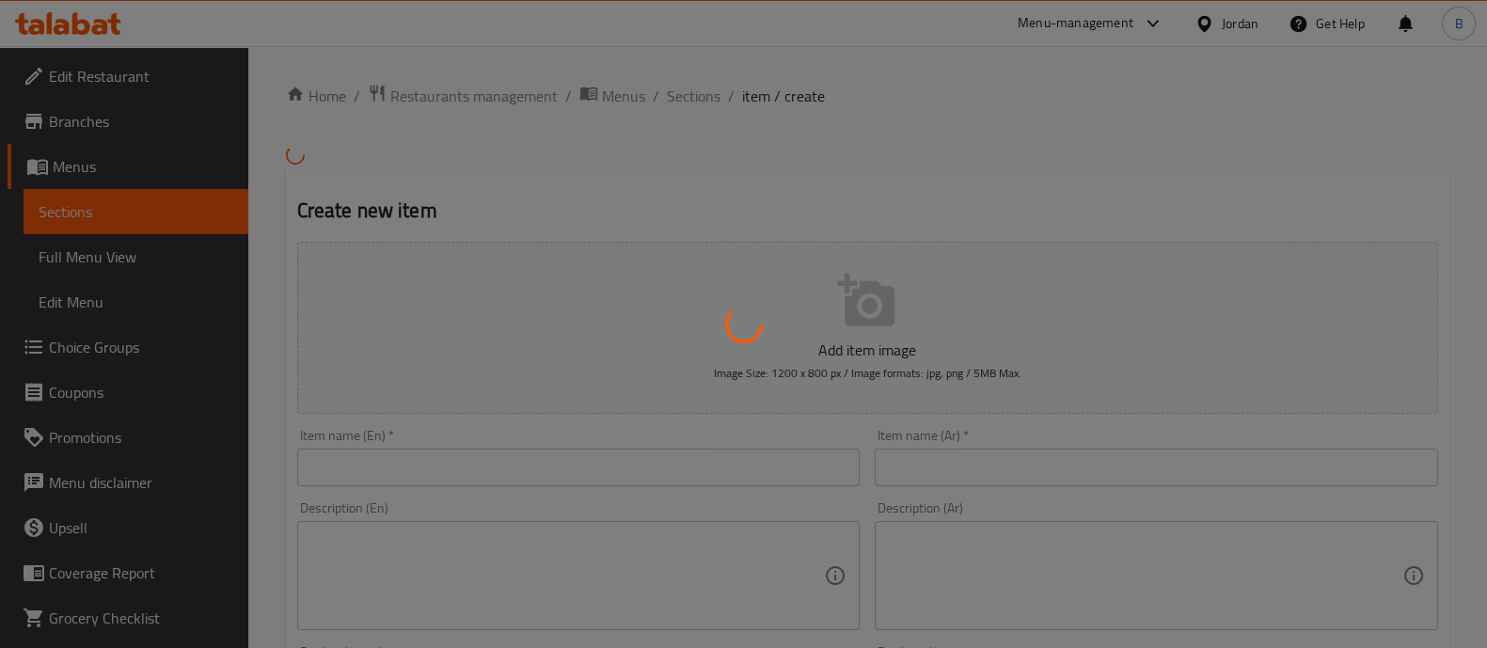
click at [518, 450] on div at bounding box center [743, 324] width 1487 height 648
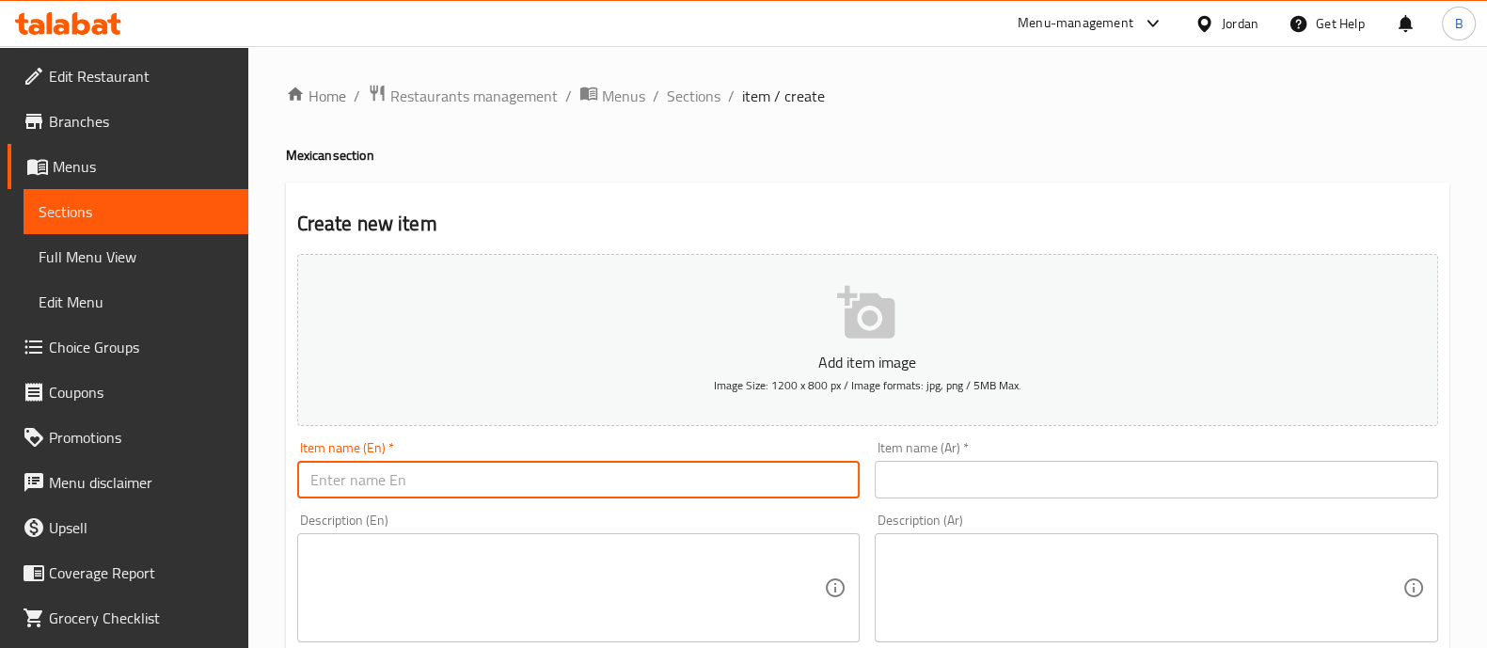
click at [501, 463] on input "text" at bounding box center [578, 480] width 563 height 38
paste input "وجبة شاورما مكسيكي (36 قطعة خبز تورتيلا)"
type input "وجبة شاورما مكسيكي (36 قطعة خبز تورتيلا)"
paste input "Mexican Shawarma Meal( 36 Tortilla Bread Piece)"
drag, startPoint x: 489, startPoint y: 473, endPoint x: 479, endPoint y: 473, distance: 10.3
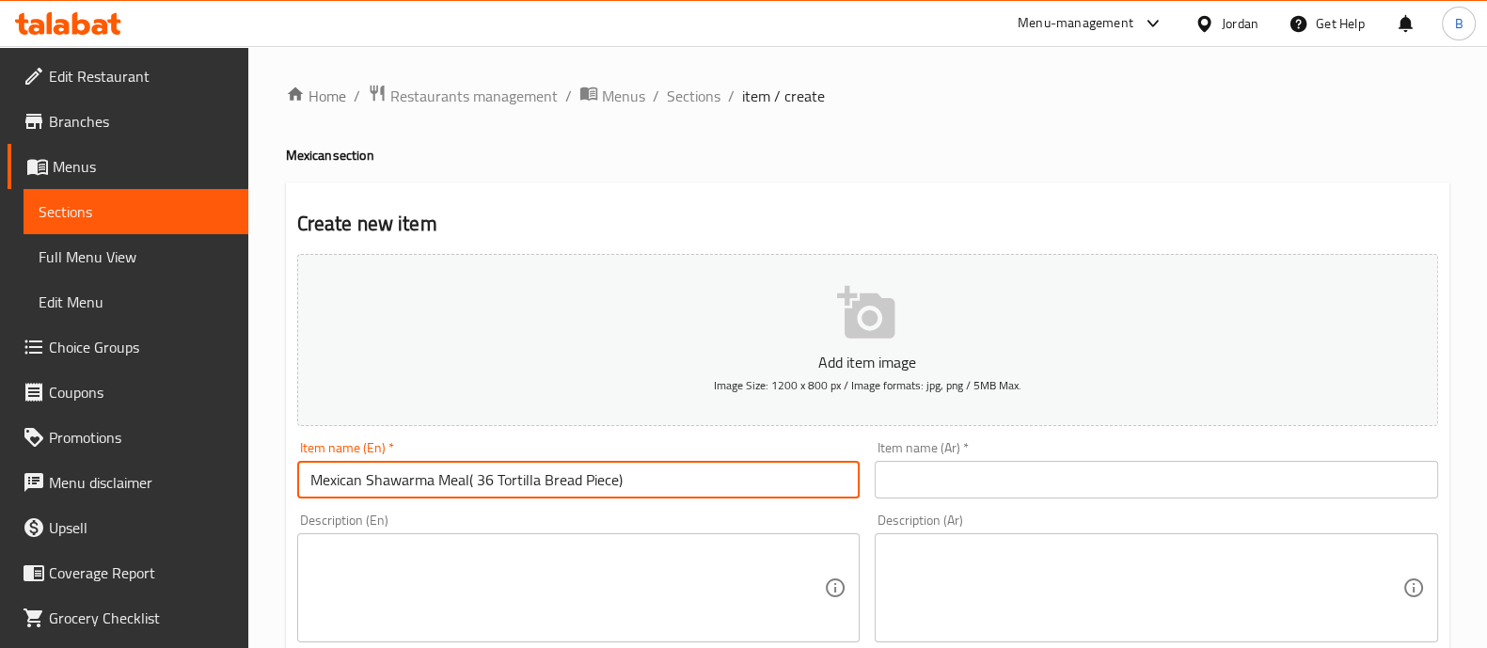
click at [479, 473] on input "Mexican Shawarma Meal( 36 Tortilla Bread Piece)" at bounding box center [578, 480] width 563 height 38
type input "Mexican Shawarma Meal( 60 Tortilla Bread Piece)"
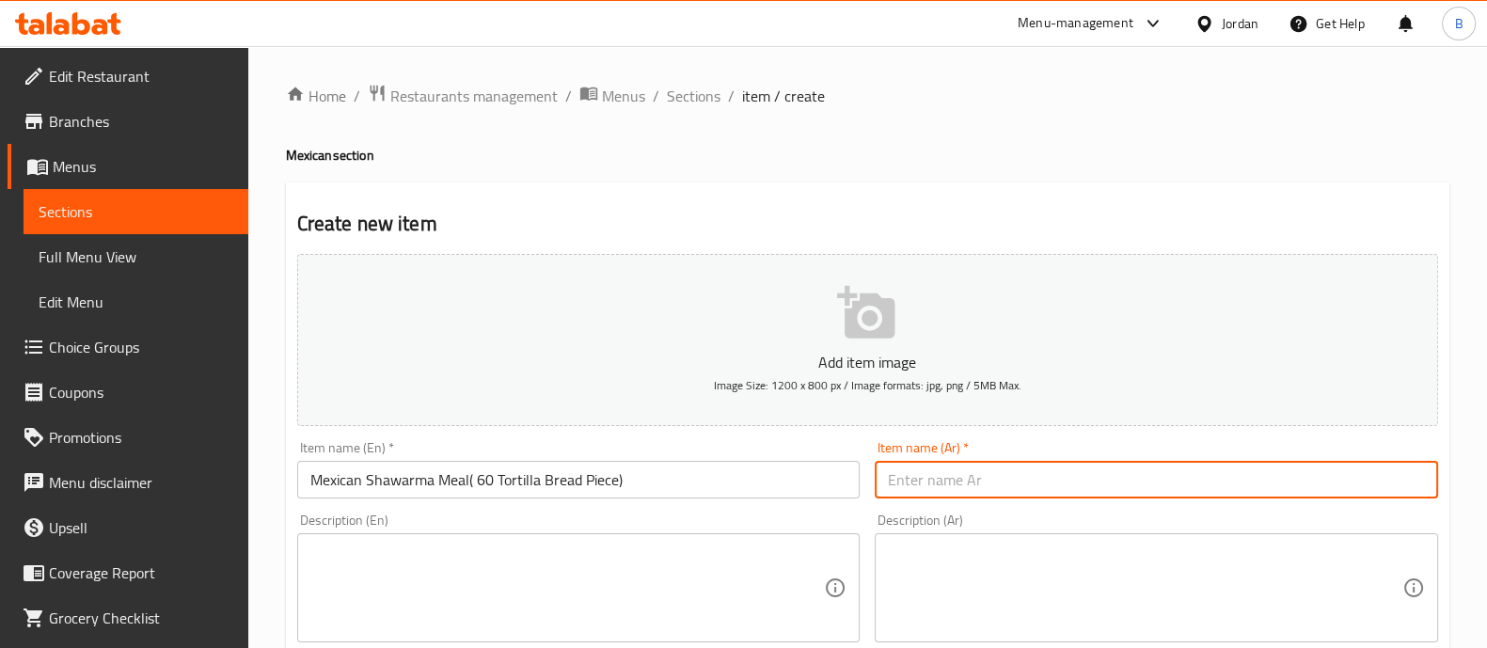
click at [911, 478] on input "text" at bounding box center [1156, 480] width 563 height 38
type input "v"
paste input "وجبة شاورما مكسيكي (36 قطعة خبز تورتيلا)"
click at [1006, 475] on input "وجبة شاورما مكسيكي (36 قطعة خبز تورتيلا)" at bounding box center [1156, 480] width 563 height 38
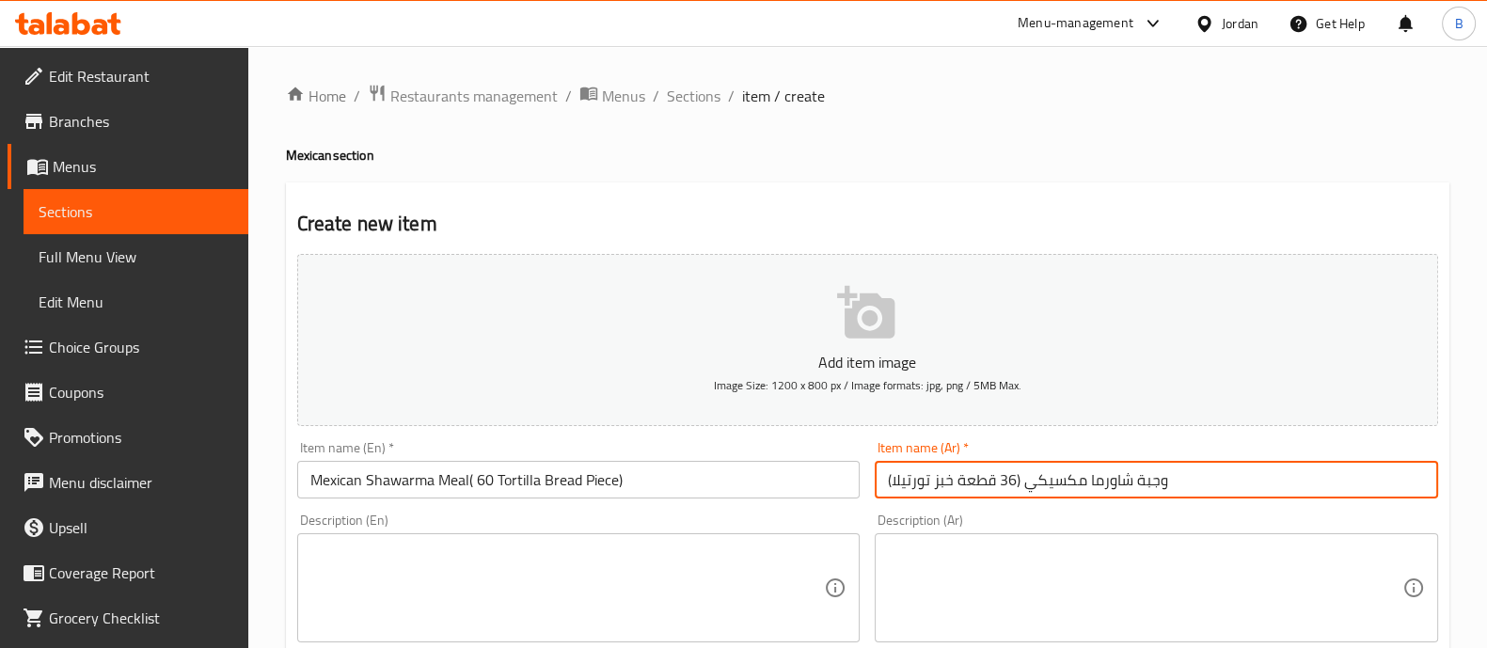
click at [1006, 475] on input "وجبة شاورما مكسيكي (36 قطعة خبز تورتيلا)" at bounding box center [1156, 480] width 563 height 38
type input "وجبة شاورما مكسيكي (60 قطعة خبز تورتيلا)"
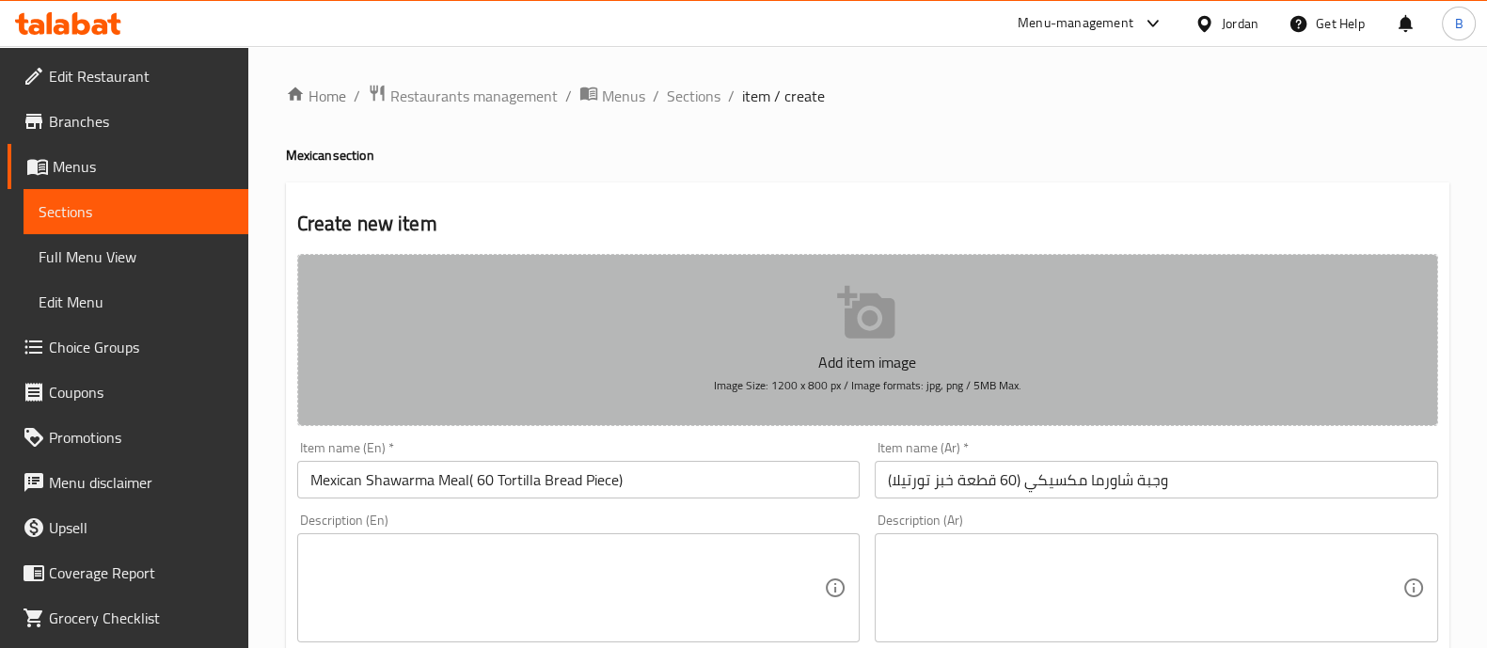
click at [980, 331] on button "Add item image Image Size: 1200 x 800 px / Image formats: jpg, png / 5MB Max." at bounding box center [867, 340] width 1141 height 172
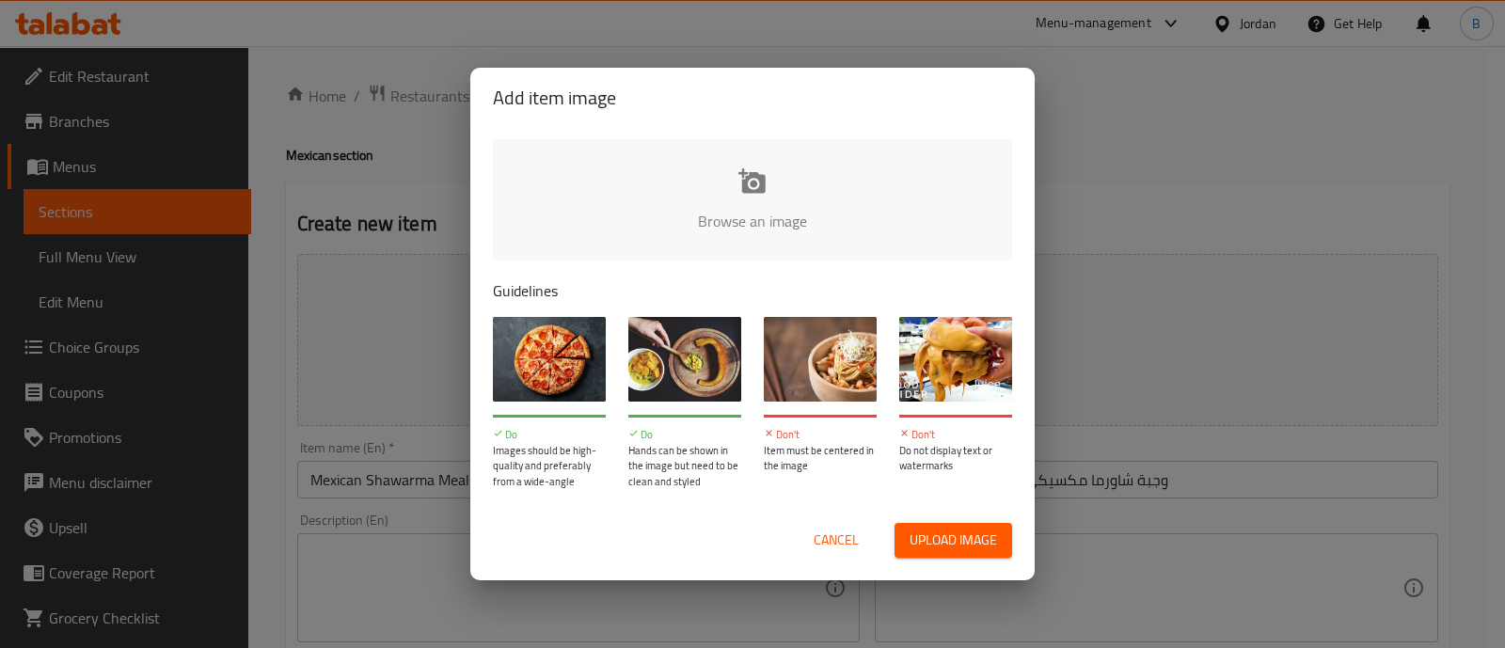
click at [884, 219] on input "file" at bounding box center [1388, 227] width 1791 height 176
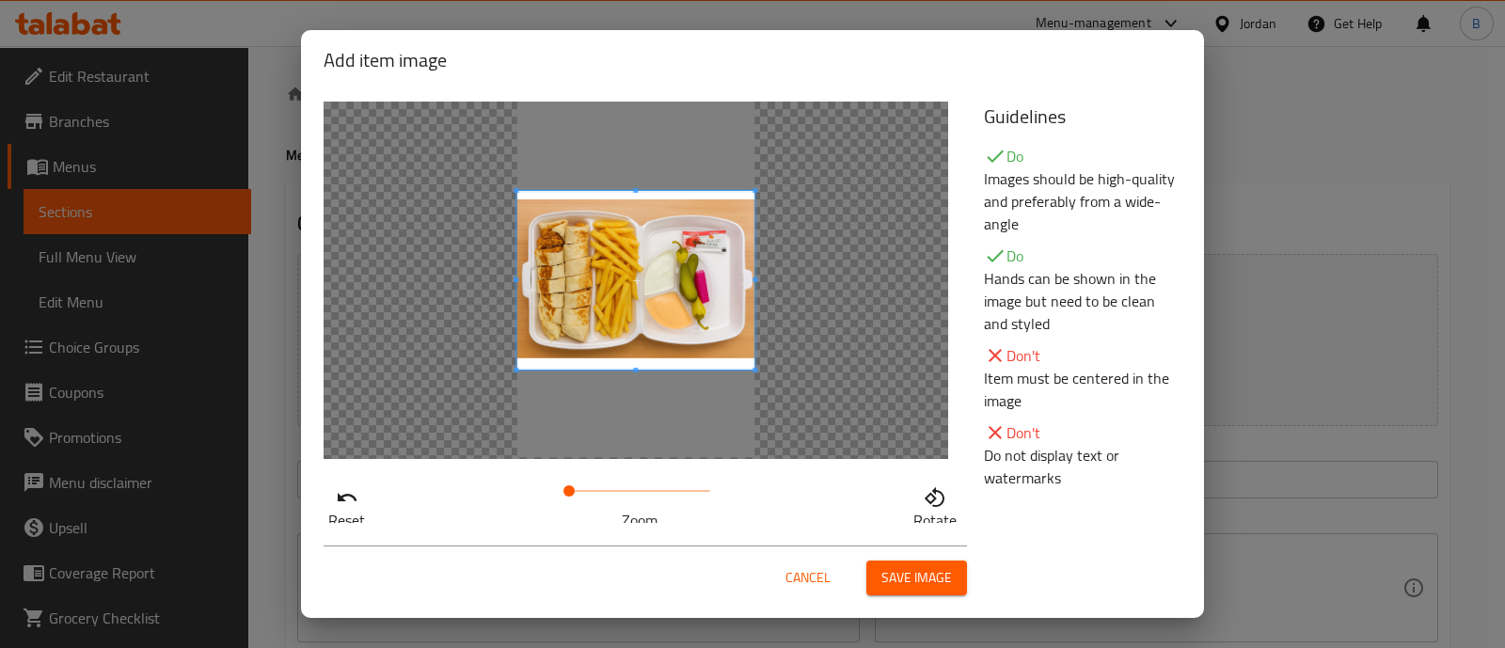
click at [783, 312] on div at bounding box center [635, 280] width 624 height 357
click at [898, 561] on button "Save image" at bounding box center [916, 577] width 101 height 35
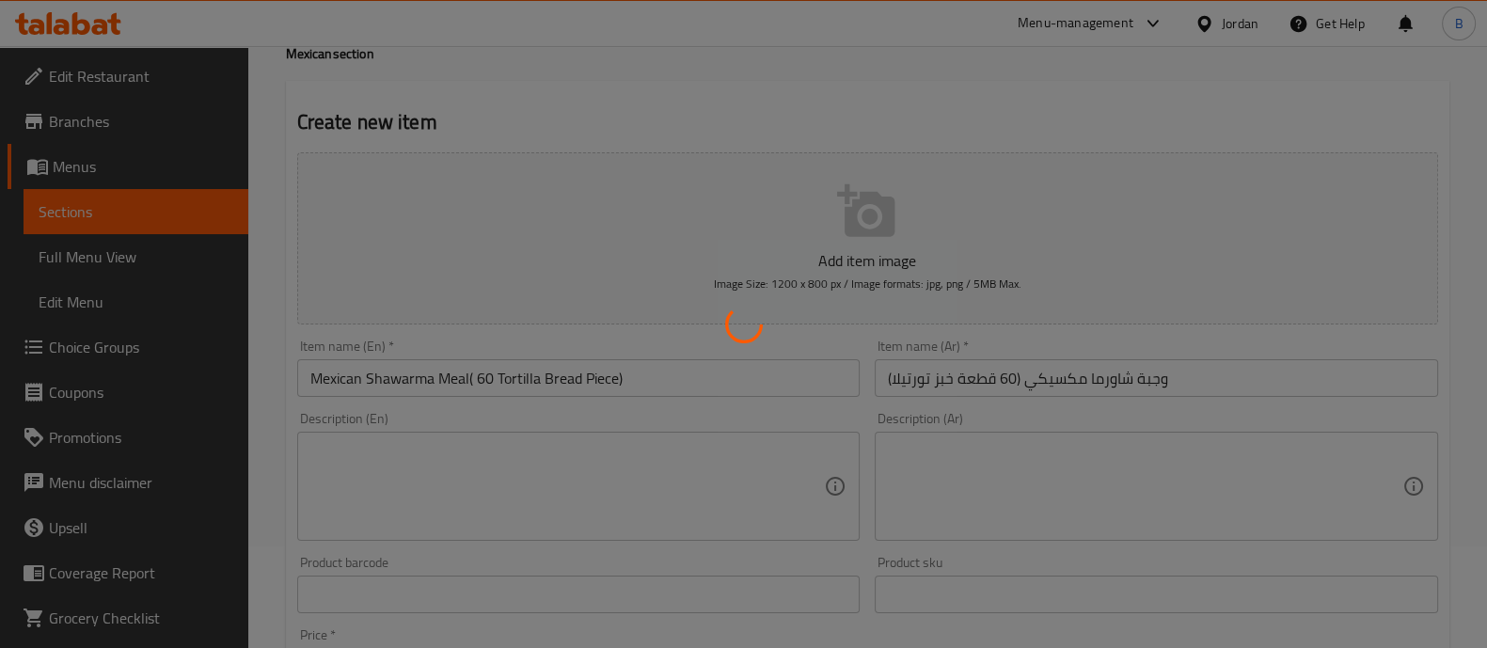
scroll to position [179, 0]
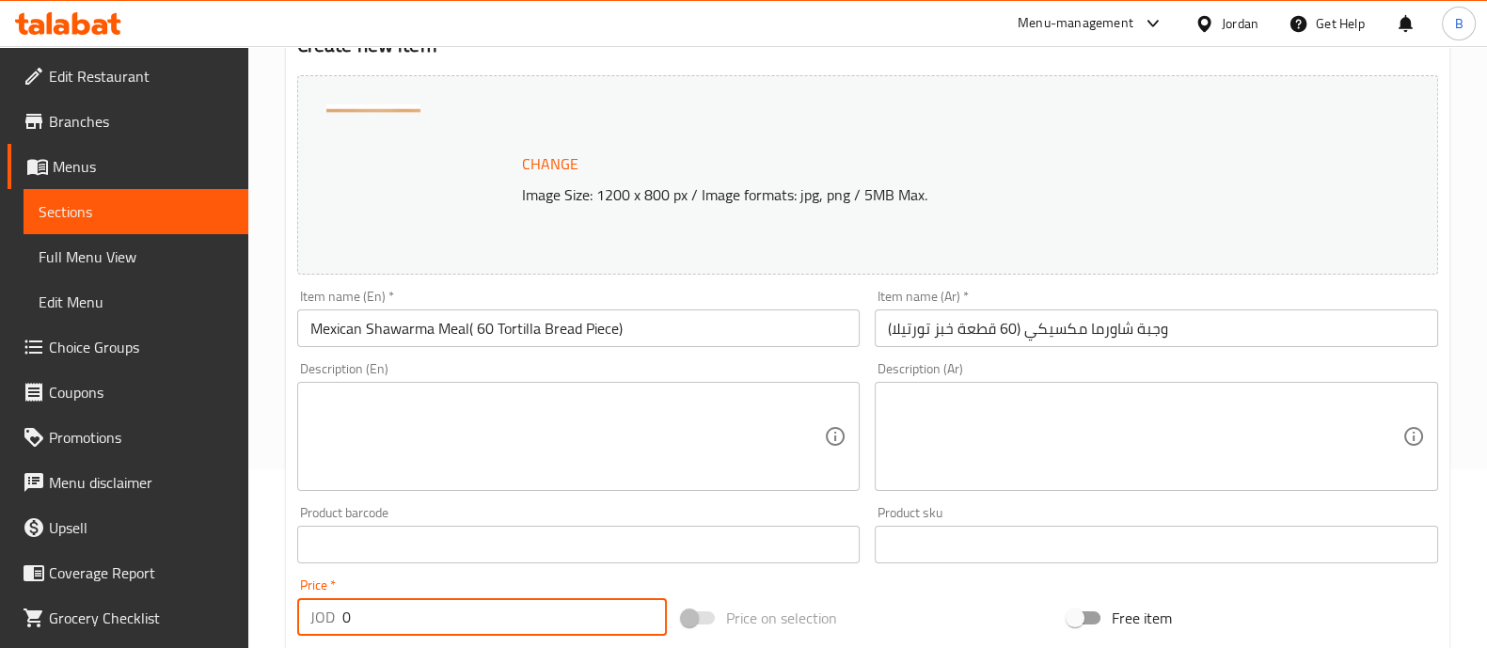
click at [442, 625] on input "0" at bounding box center [504, 617] width 325 height 38
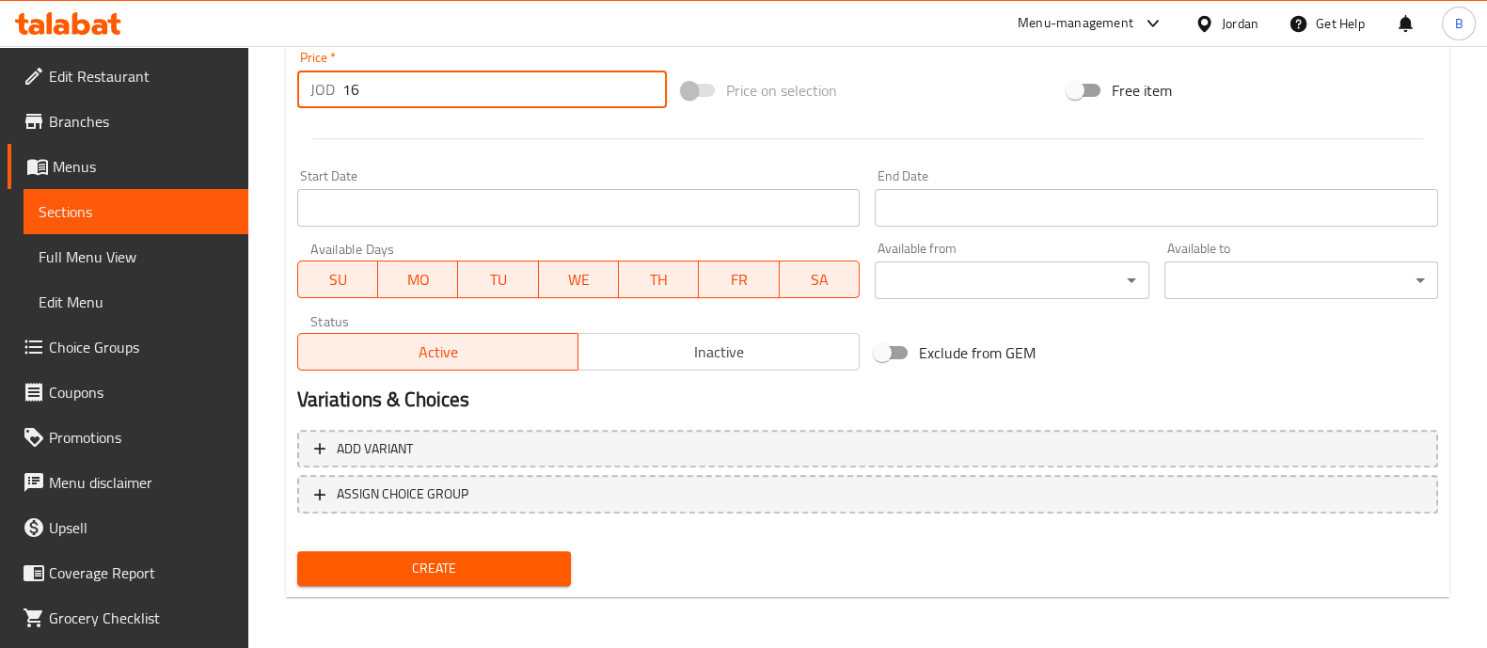
type input "16"
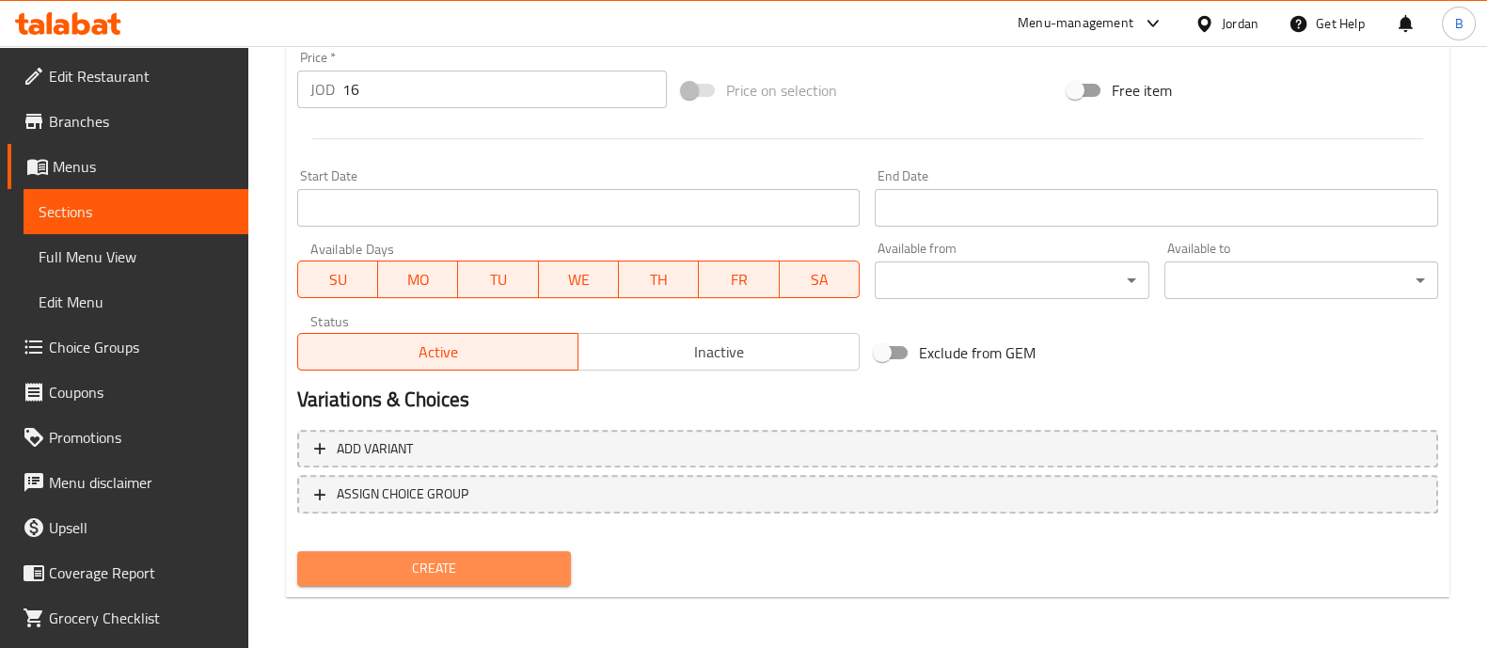
click at [536, 557] on span "Create" at bounding box center [434, 569] width 244 height 24
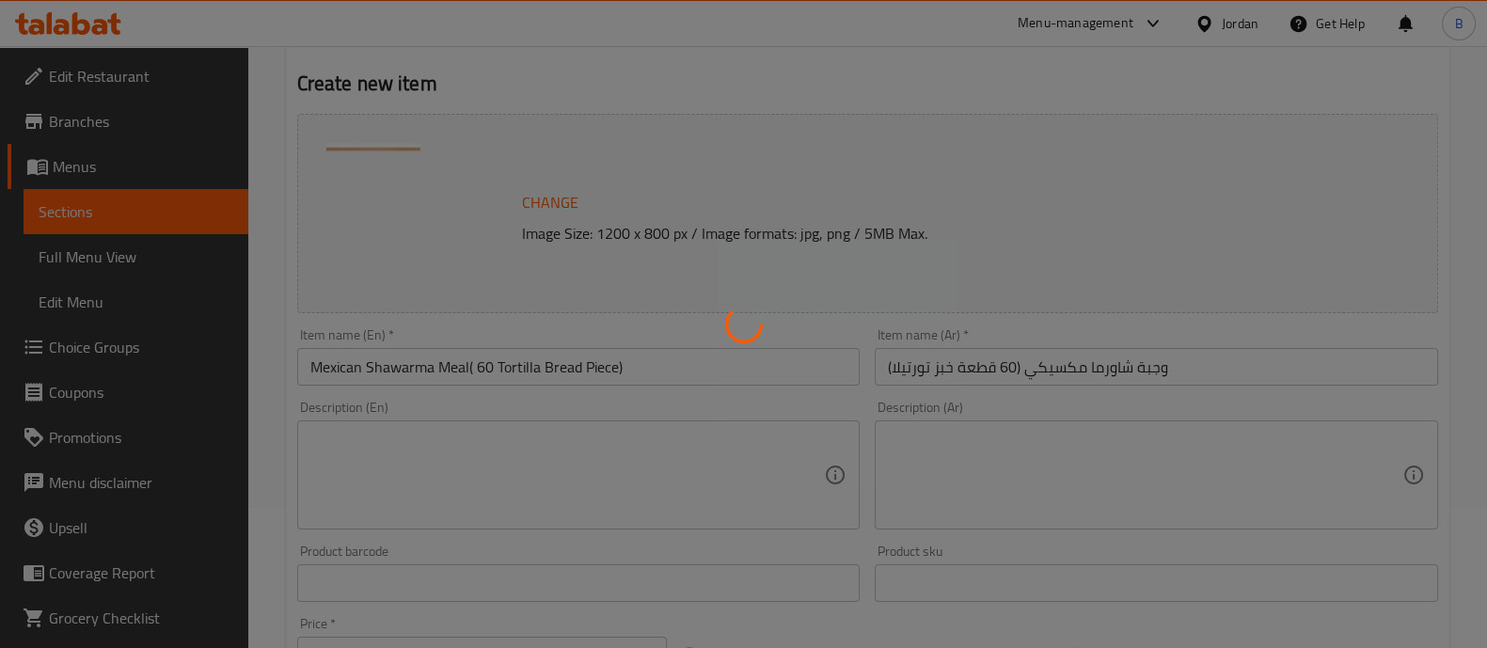
type input "0"
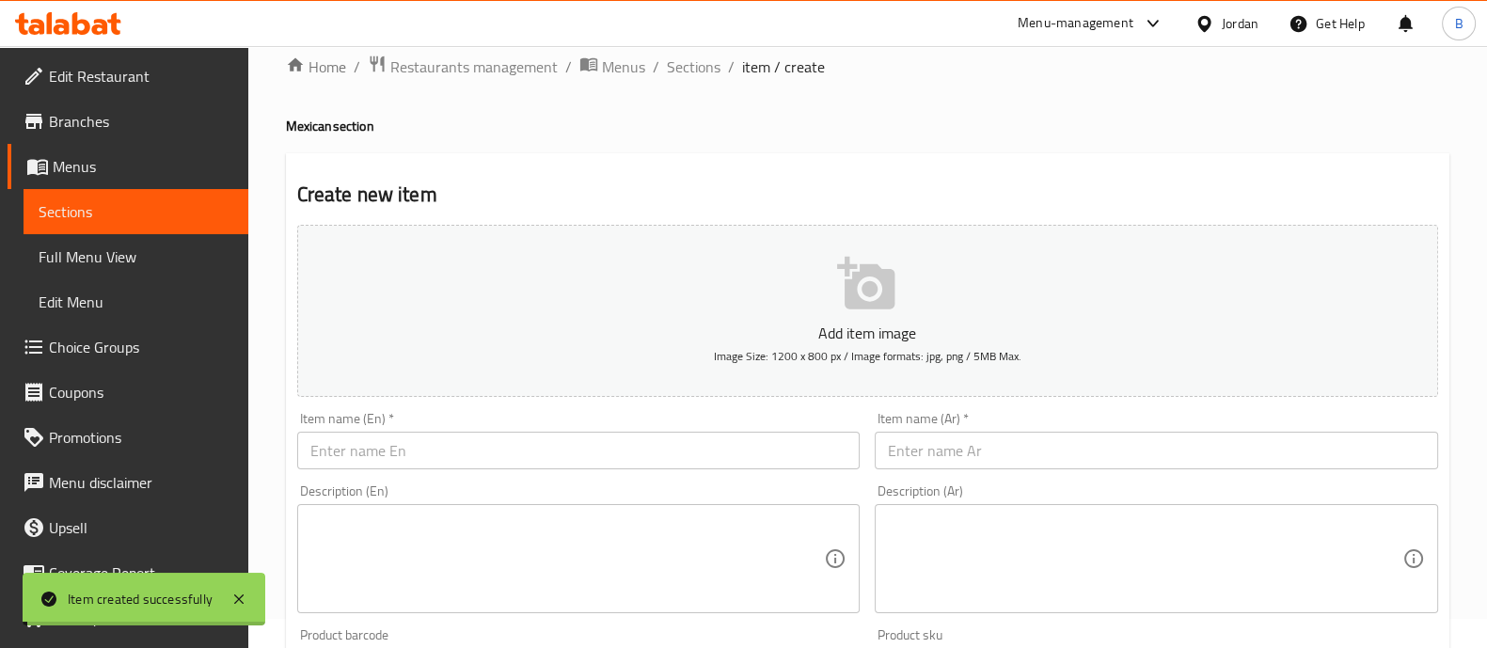
scroll to position [0, 0]
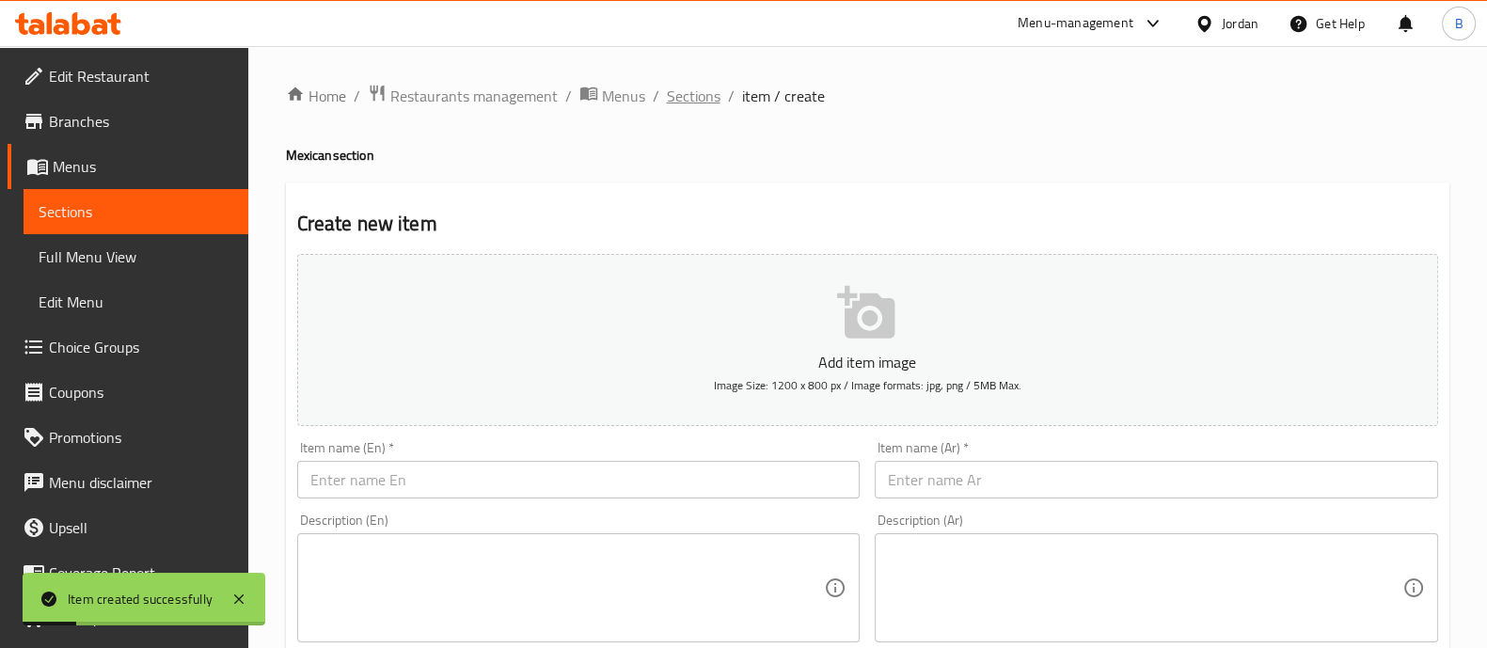
click at [705, 90] on span "Sections" at bounding box center [694, 96] width 54 height 23
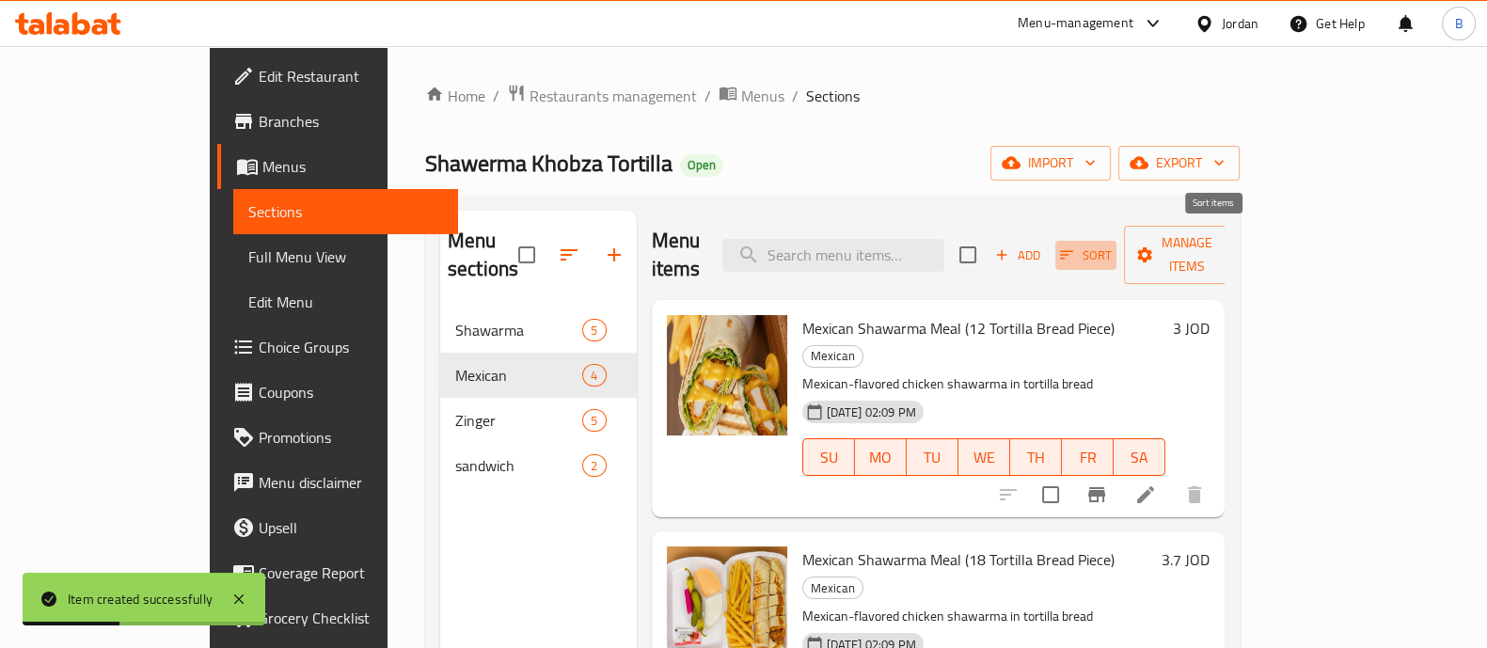
click at [1112, 245] on span "Sort" at bounding box center [1086, 256] width 52 height 22
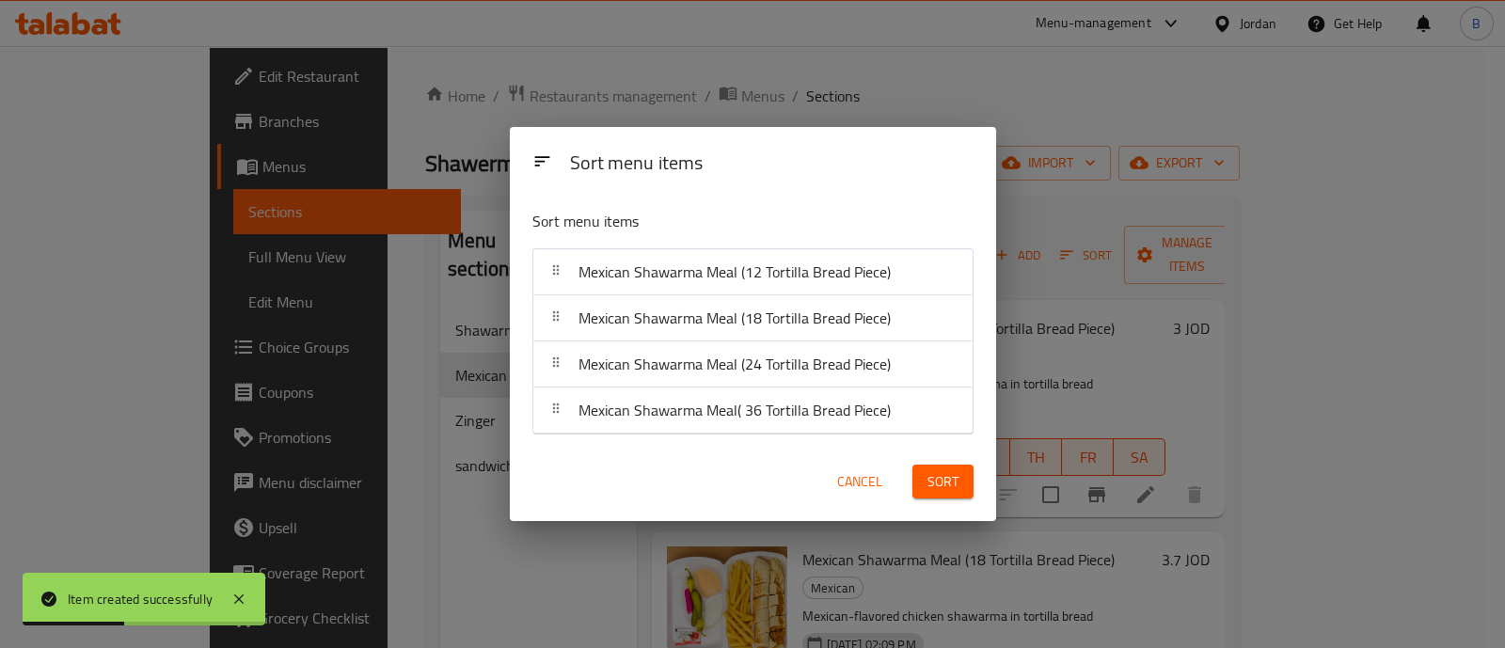
click at [1218, 237] on div "Sort menu items Sort menu items Mexican Shawarma Meal (12 Tortilla Bread Piece)…" at bounding box center [752, 324] width 1505 height 648
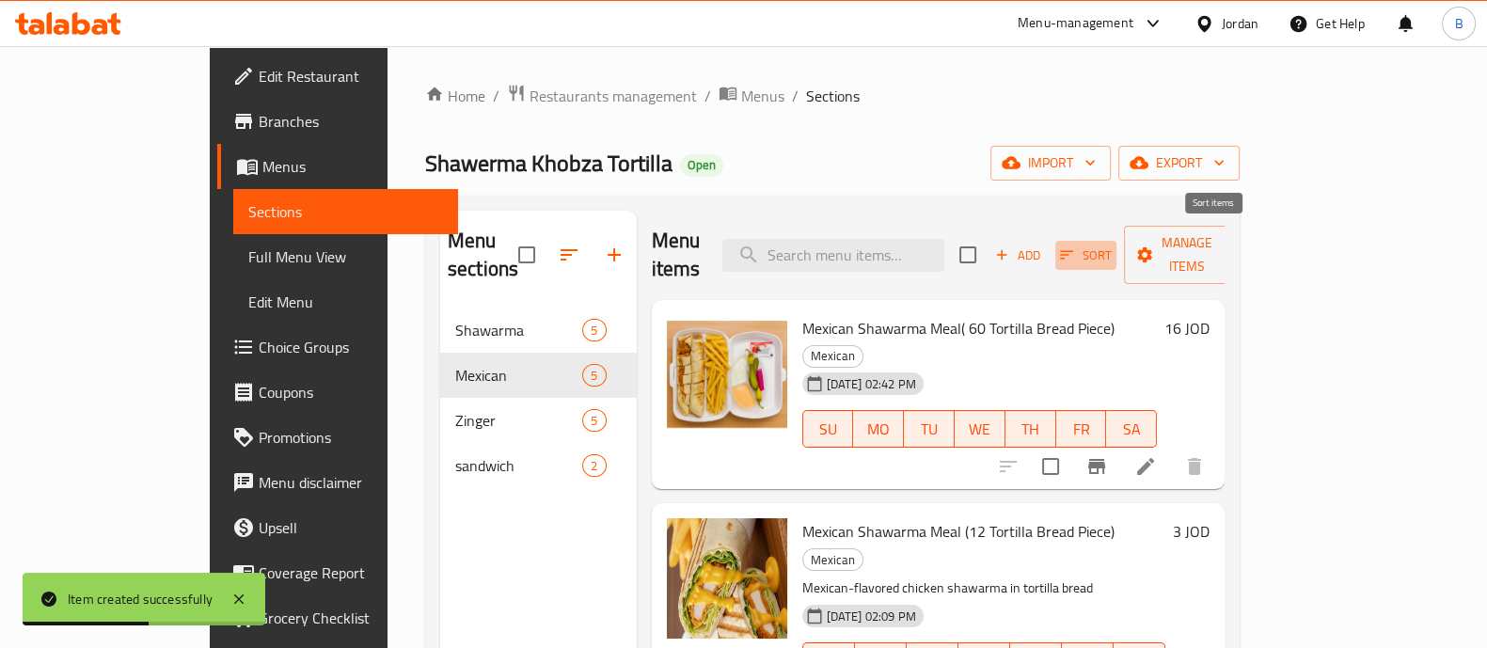
click at [1112, 245] on span "Sort" at bounding box center [1086, 256] width 52 height 22
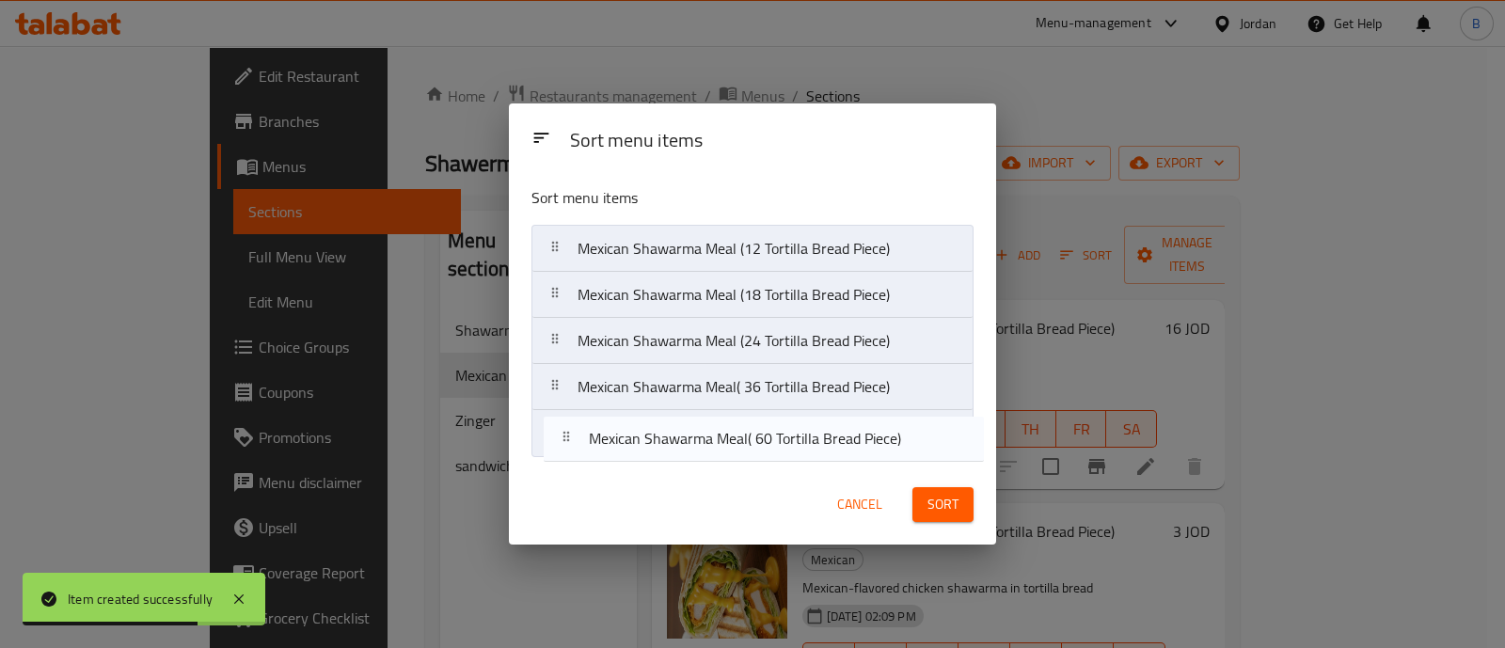
drag, startPoint x: 688, startPoint y: 266, endPoint x: 700, endPoint y: 477, distance: 211.0
click at [700, 477] on div "Sort menu items Sort menu items Mexican Shawarma Meal( 60 Tortilla Bread Piece)…" at bounding box center [752, 323] width 486 height 441
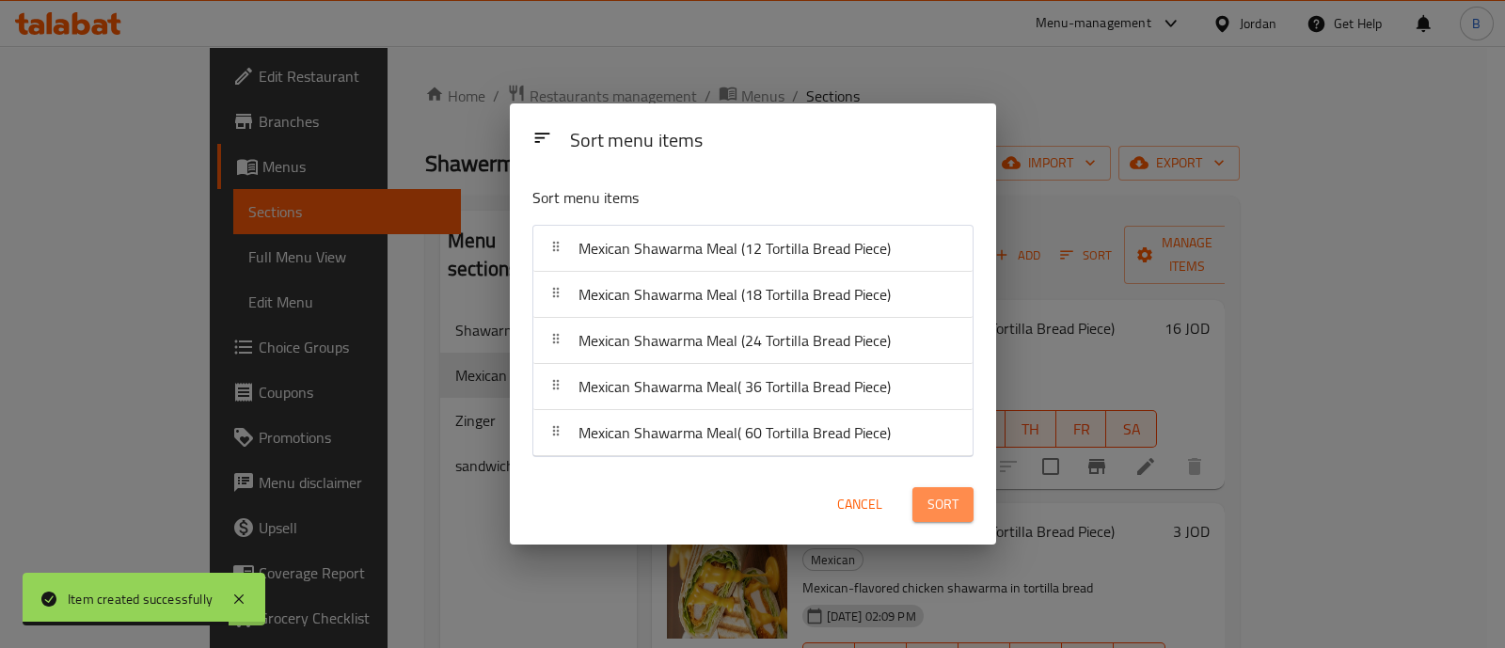
click at [941, 511] on span "Sort" at bounding box center [942, 505] width 31 height 24
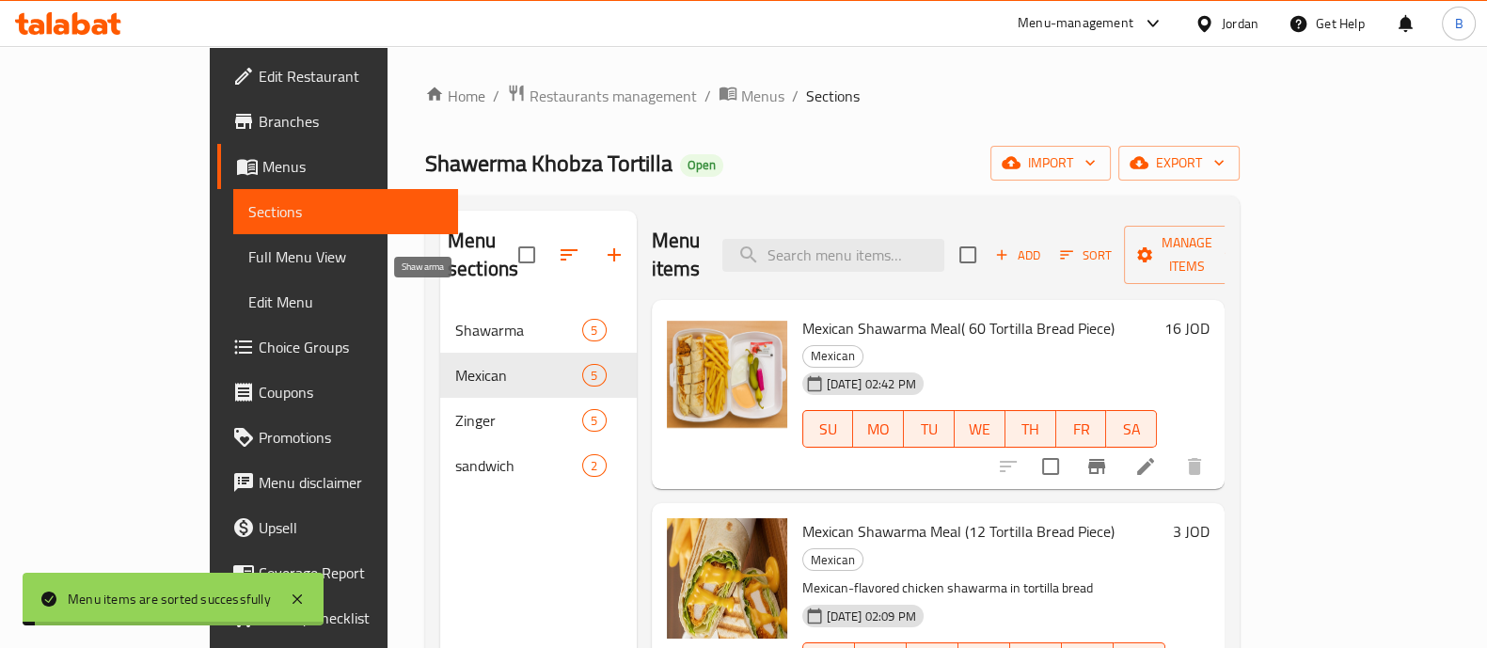
click at [455, 319] on span "Shawarma" at bounding box center [518, 330] width 127 height 23
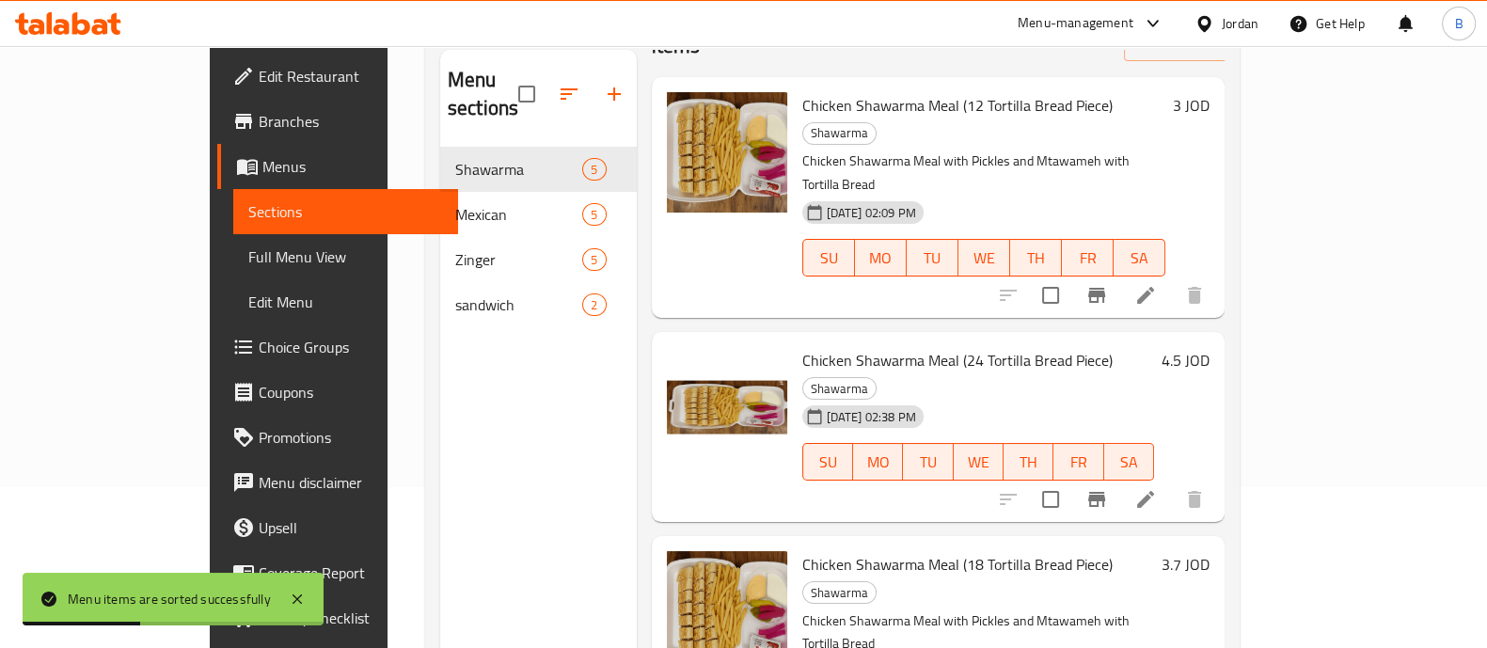
scroll to position [71, 0]
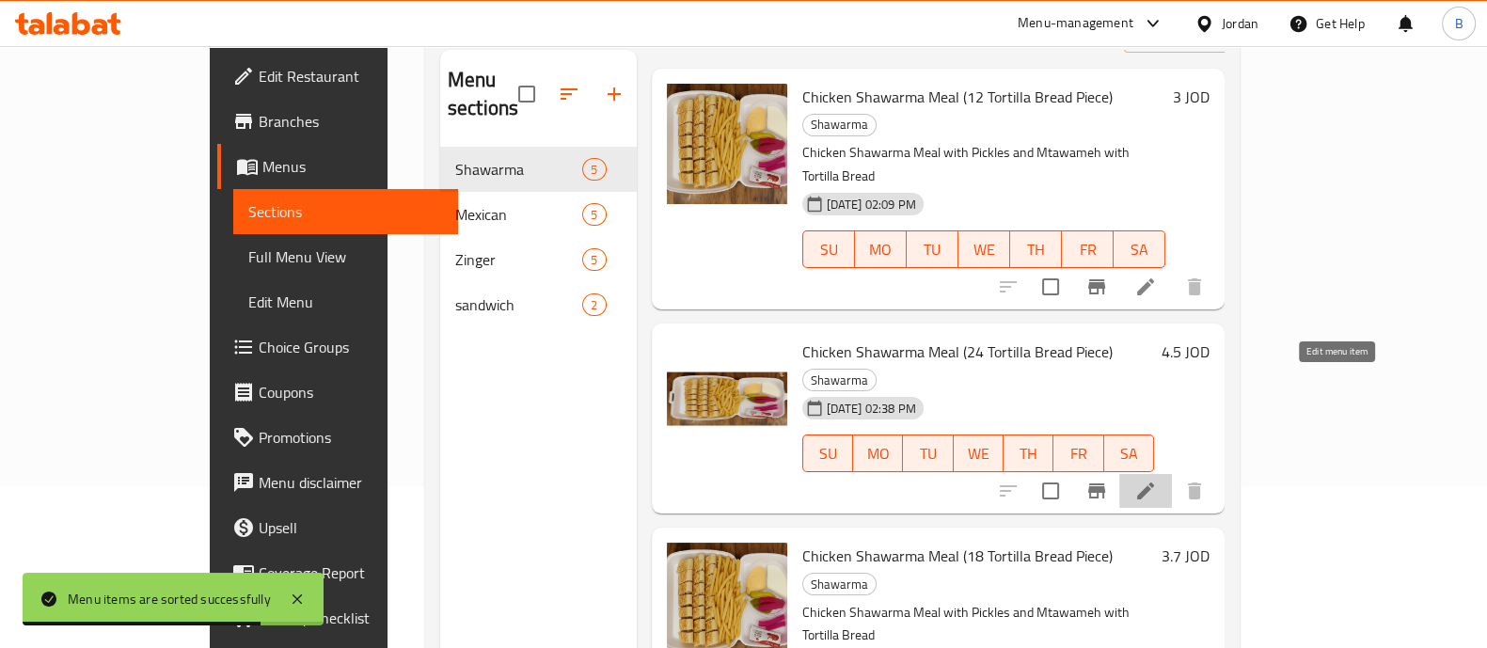
click at [1157, 480] on icon at bounding box center [1145, 491] width 23 height 23
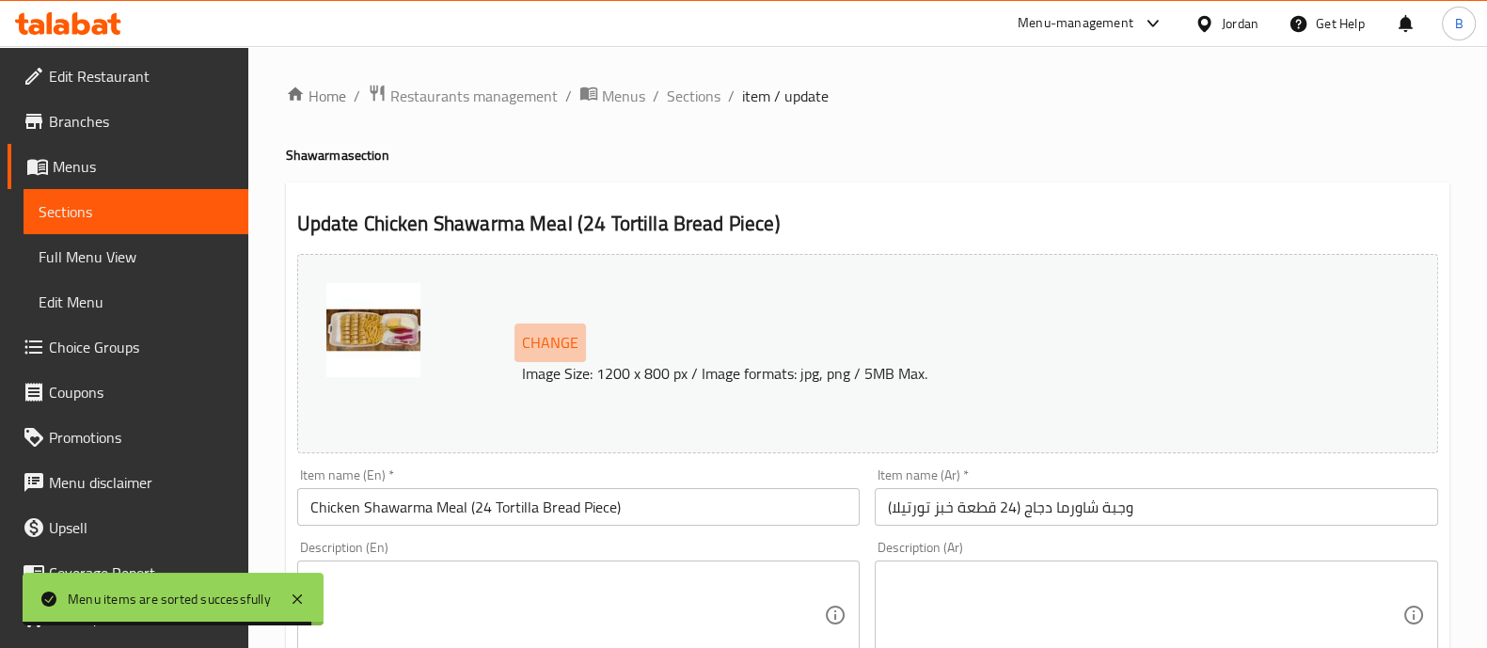
click at [545, 333] on span "Change" at bounding box center [550, 342] width 56 height 27
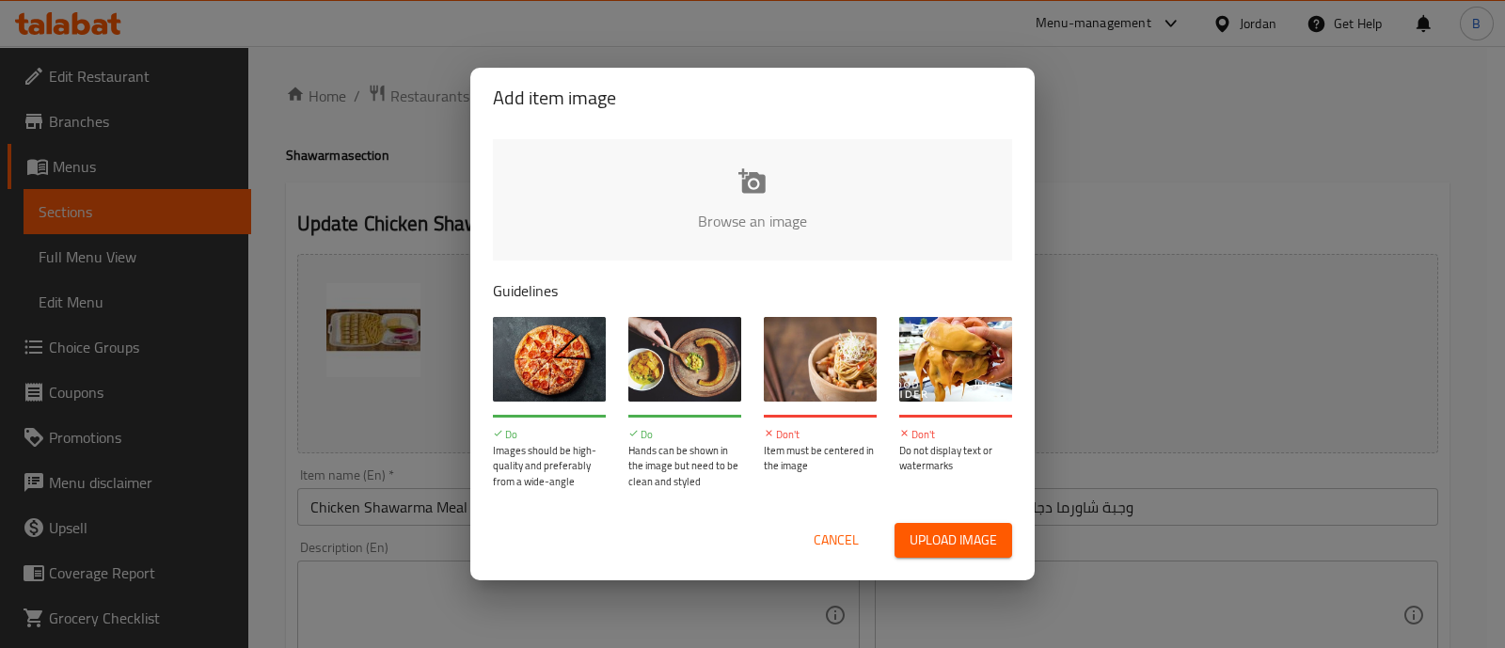
click at [751, 171] on input "file" at bounding box center [1388, 227] width 1791 height 176
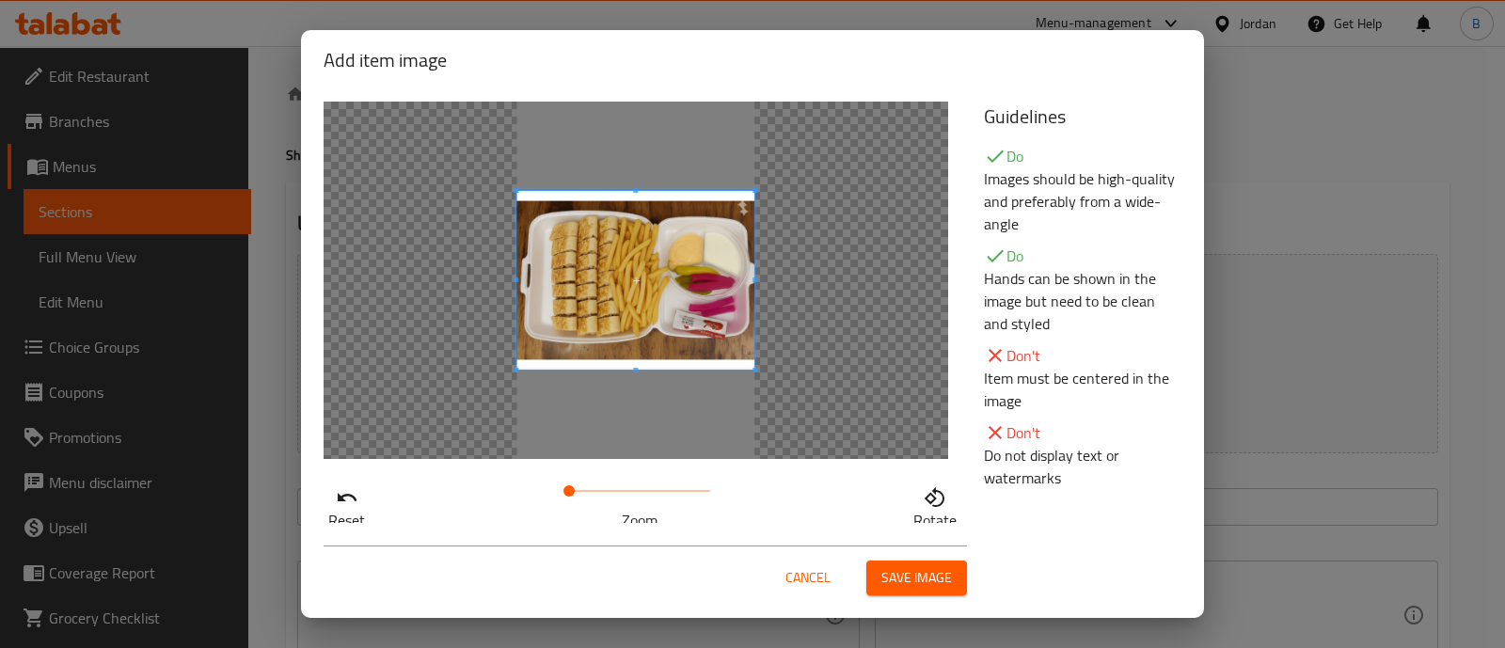
click at [727, 231] on span at bounding box center [635, 280] width 238 height 179
click at [930, 581] on span "Save image" at bounding box center [916, 578] width 71 height 24
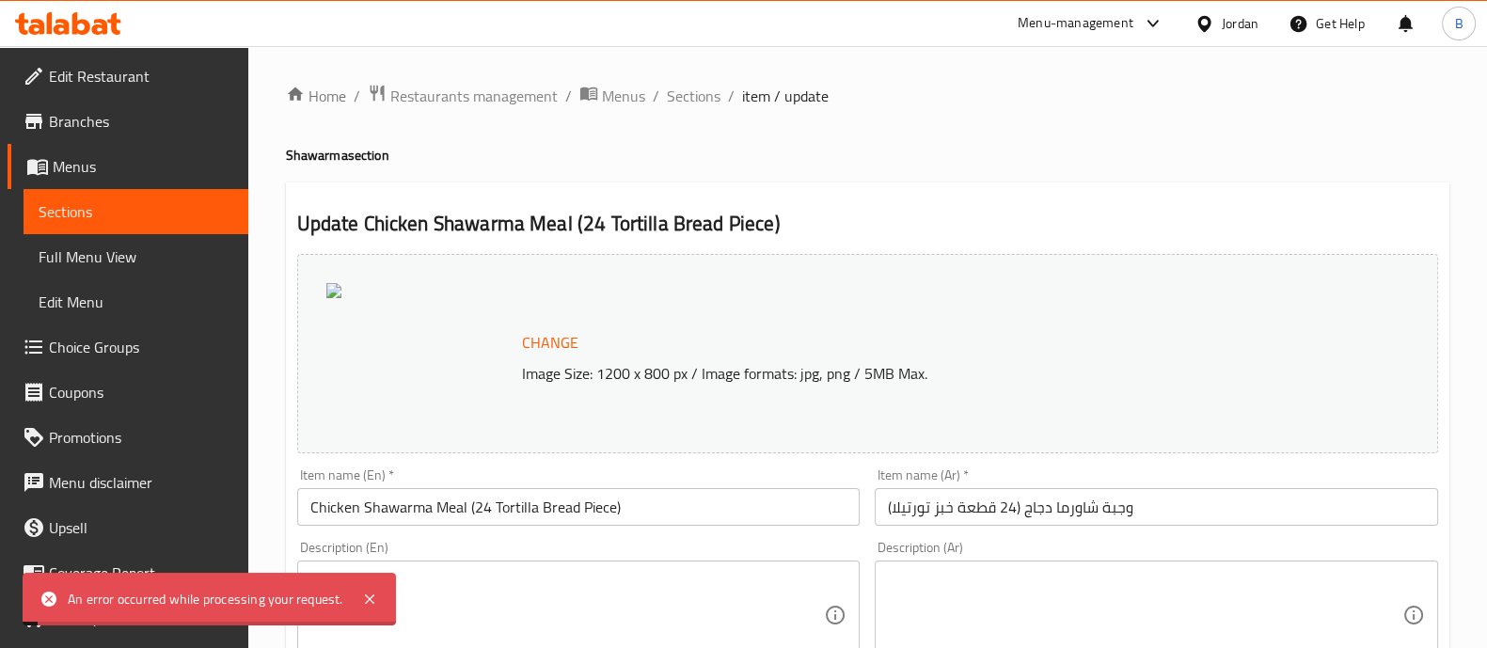
scroll to position [129, 0]
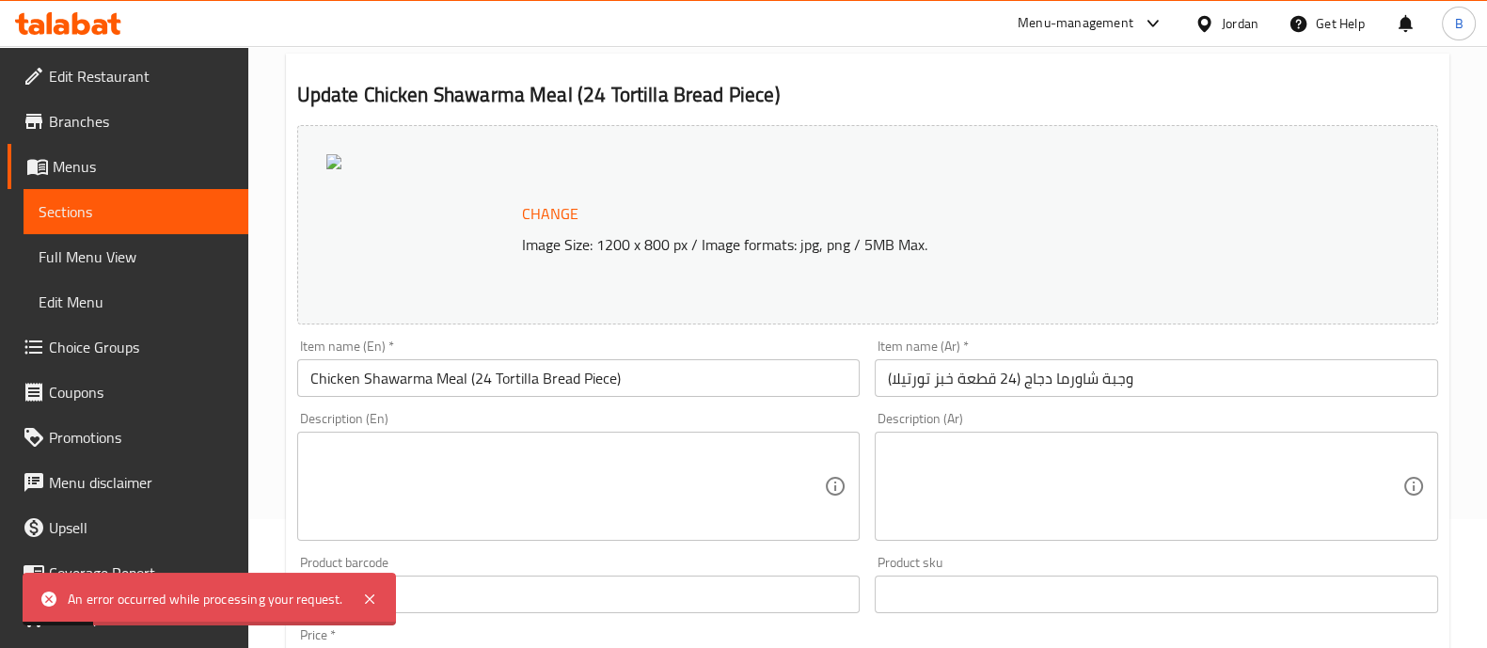
click at [923, 154] on div "Change Image Size: 1200 x 800 px / Image formats: jpg, png / 5MB Max." at bounding box center [867, 224] width 1141 height 199
click at [705, 204] on div "Change Image Size: 1200 x 800 px / Image formats: jpg, png / 5MB Max." at bounding box center [920, 225] width 813 height 61
click at [545, 218] on span "Change" at bounding box center [550, 213] width 56 height 27
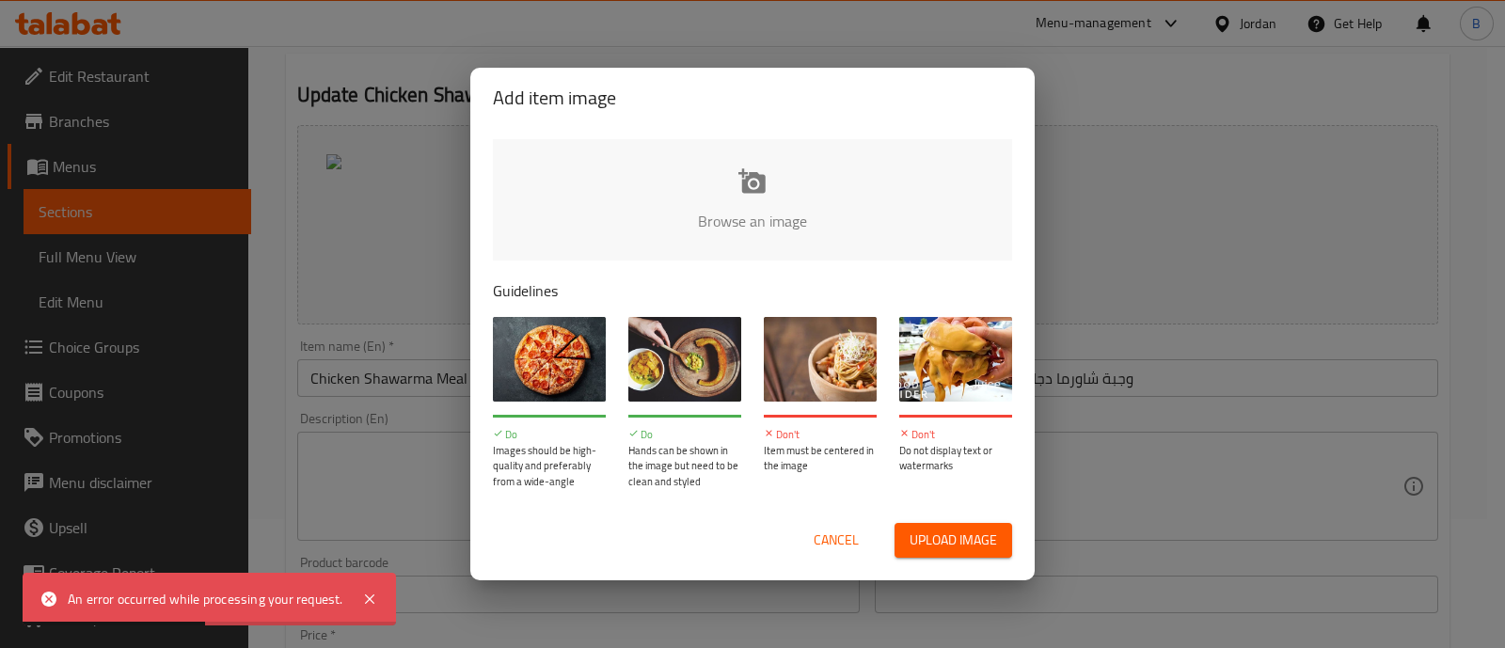
click at [798, 167] on input "file" at bounding box center [1388, 227] width 1791 height 176
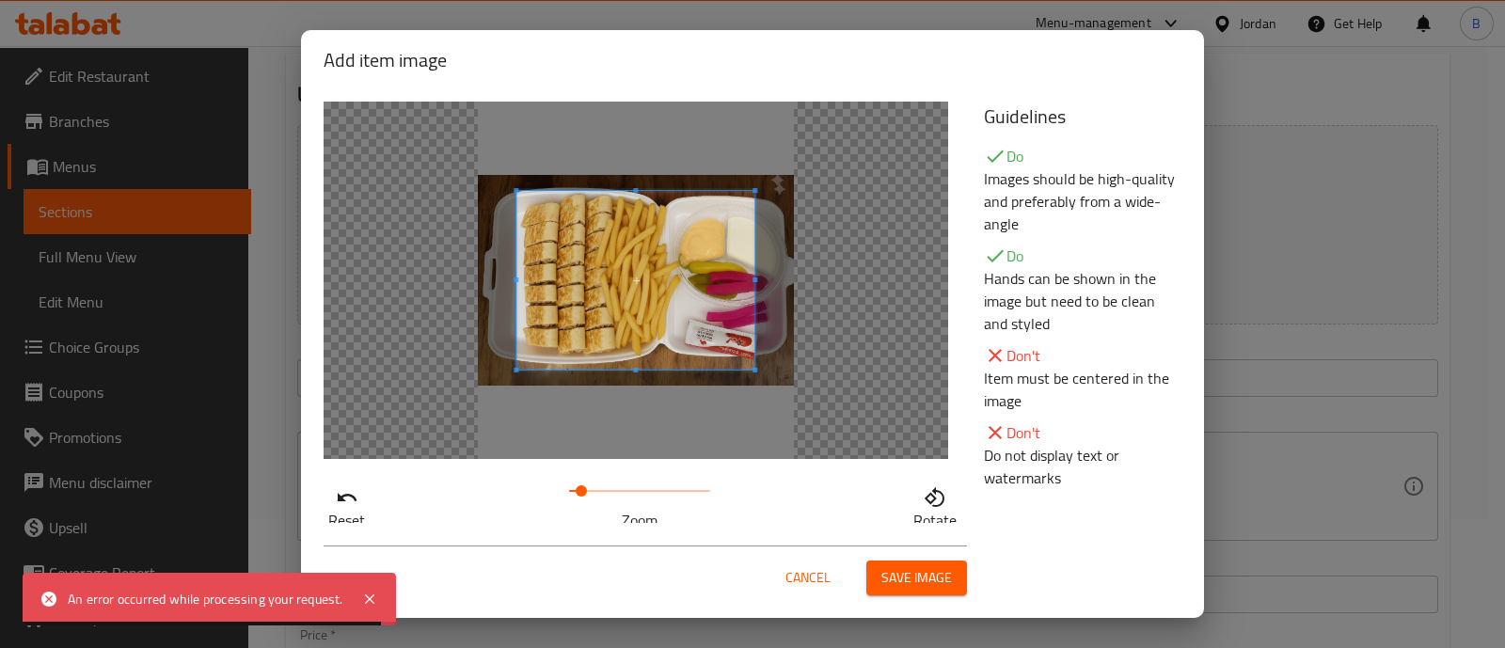
click at [576, 497] on span at bounding box center [581, 490] width 11 height 11
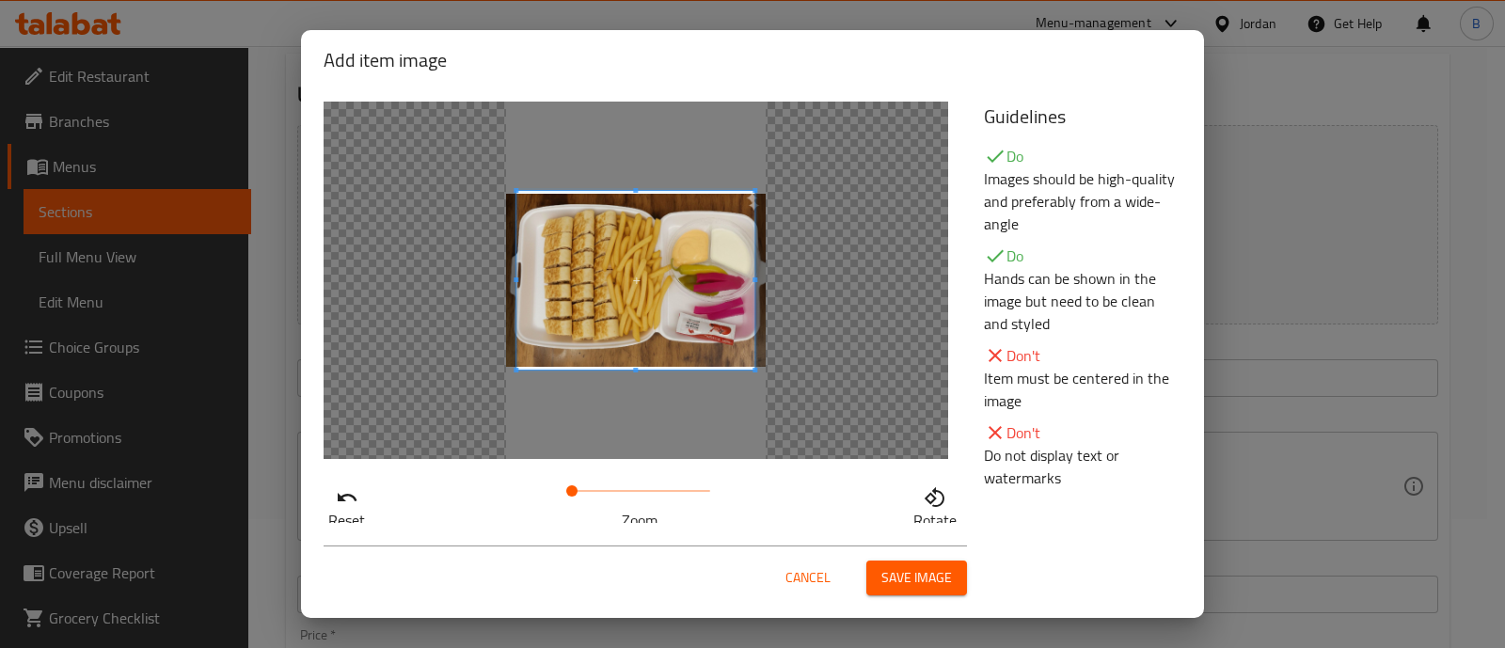
click at [566, 497] on span at bounding box center [571, 490] width 11 height 11
click at [902, 561] on button "Save image" at bounding box center [916, 577] width 101 height 35
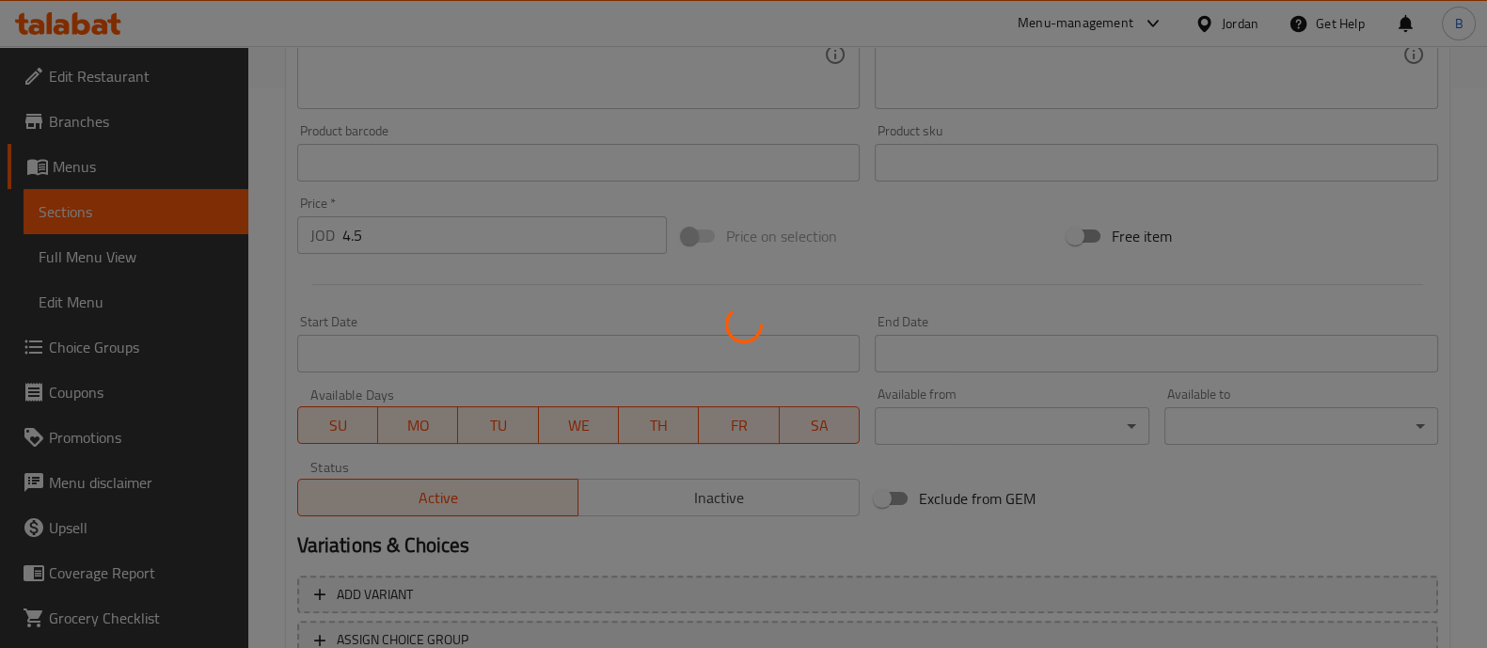
scroll to position [706, 0]
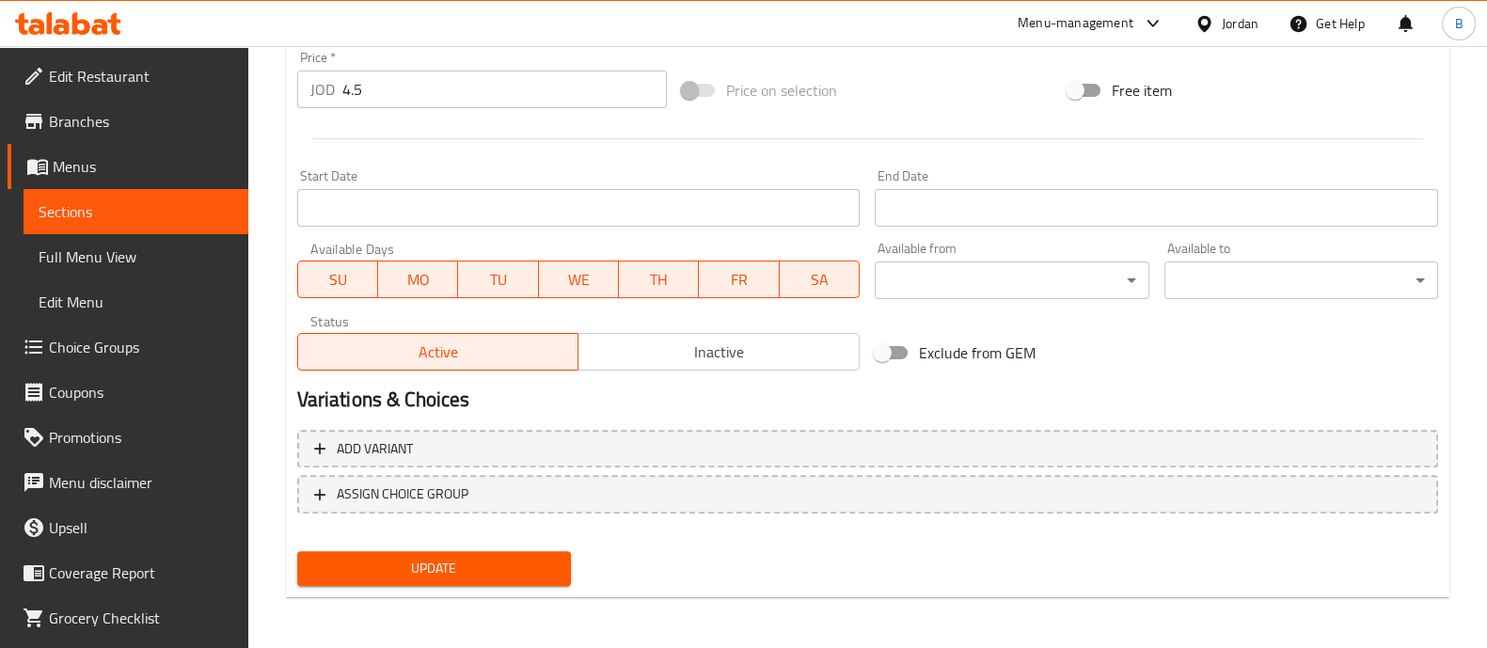
click at [470, 572] on span "Update" at bounding box center [434, 569] width 244 height 24
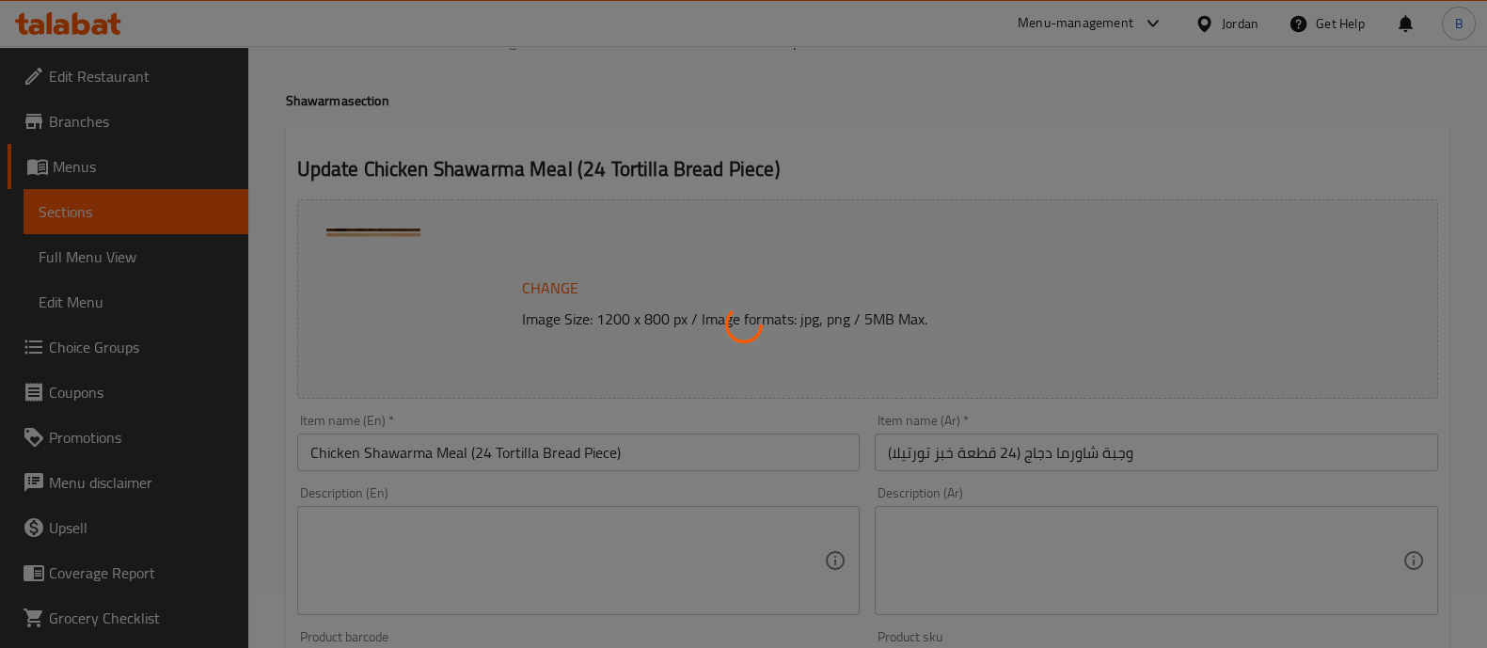
scroll to position [0, 0]
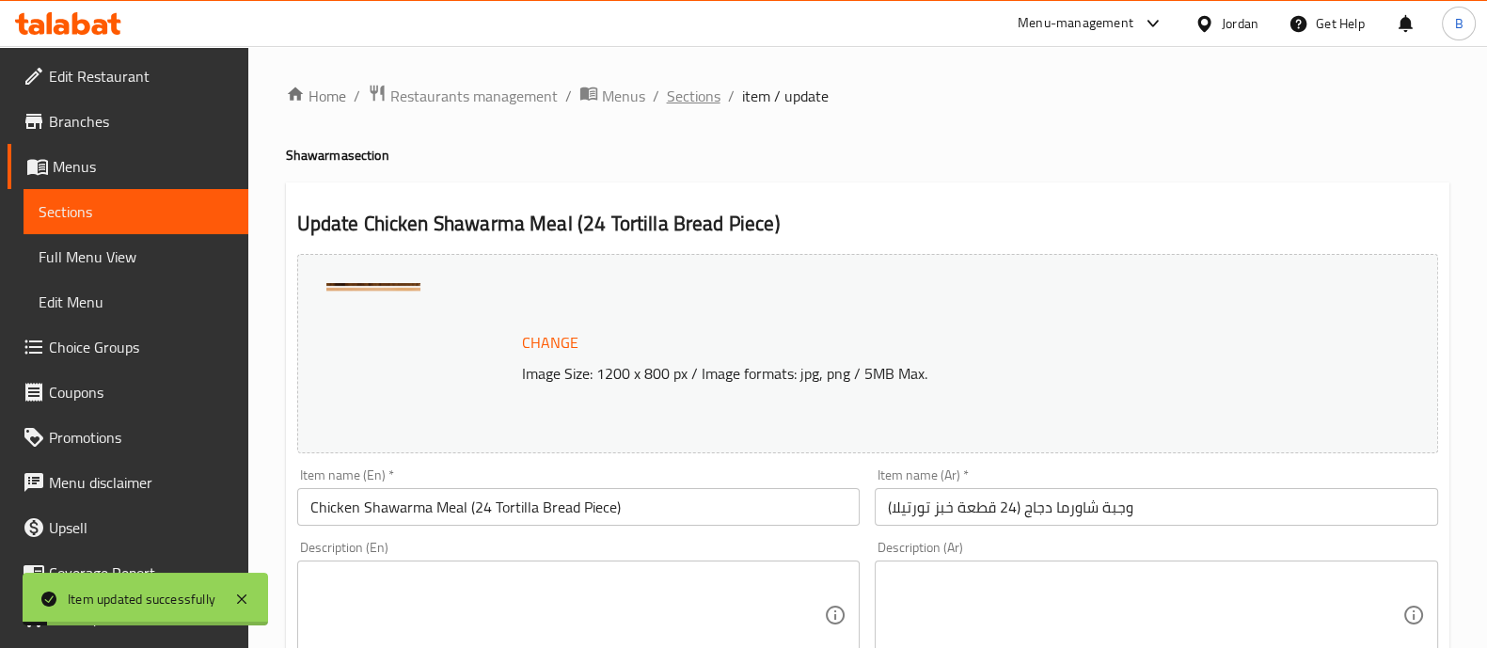
click at [687, 102] on span "Sections" at bounding box center [694, 96] width 54 height 23
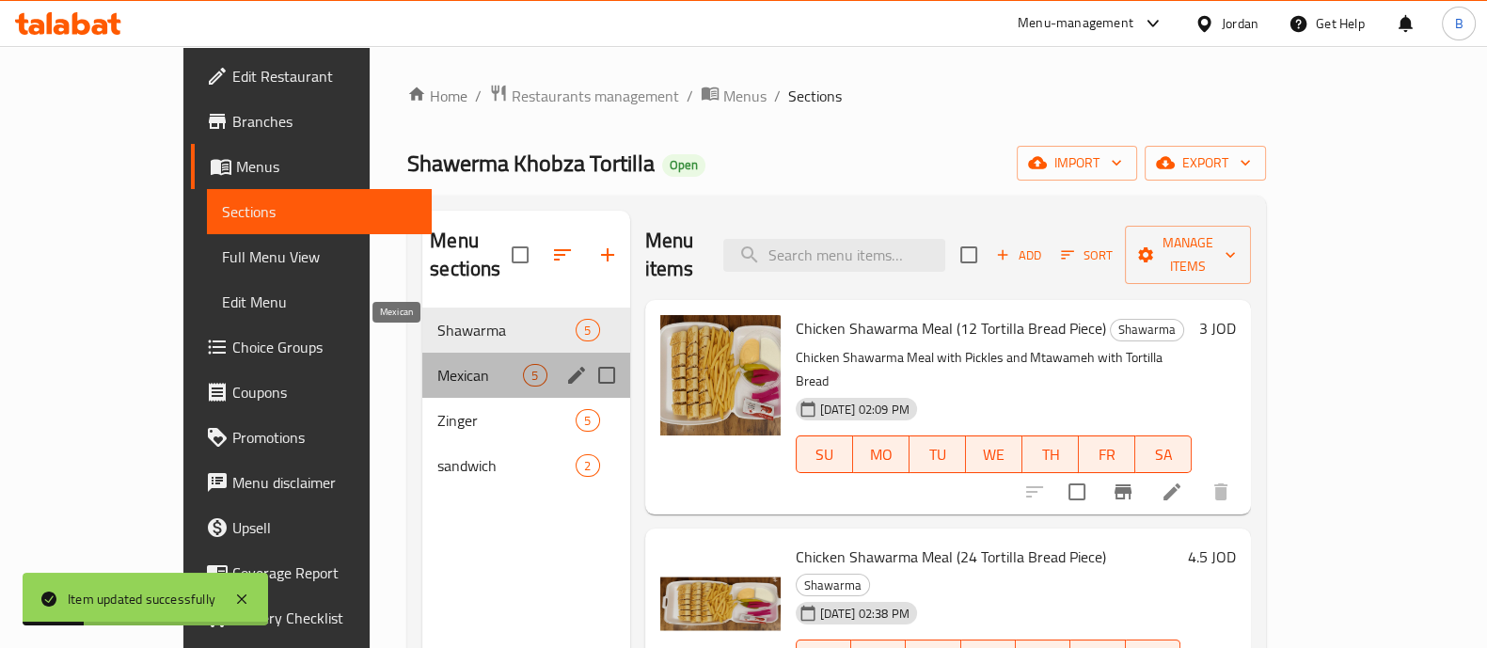
click at [437, 364] on span "Mexican" at bounding box center [480, 375] width 86 height 23
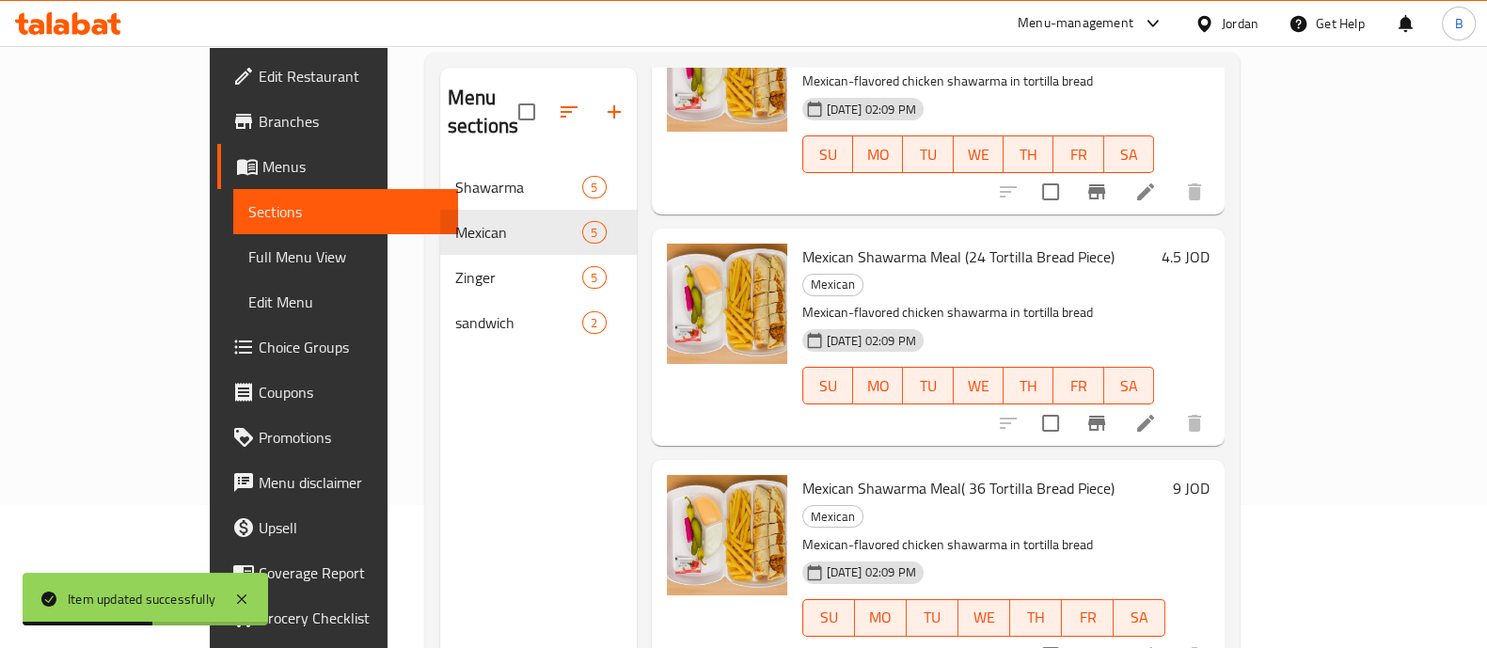
scroll to position [397, 0]
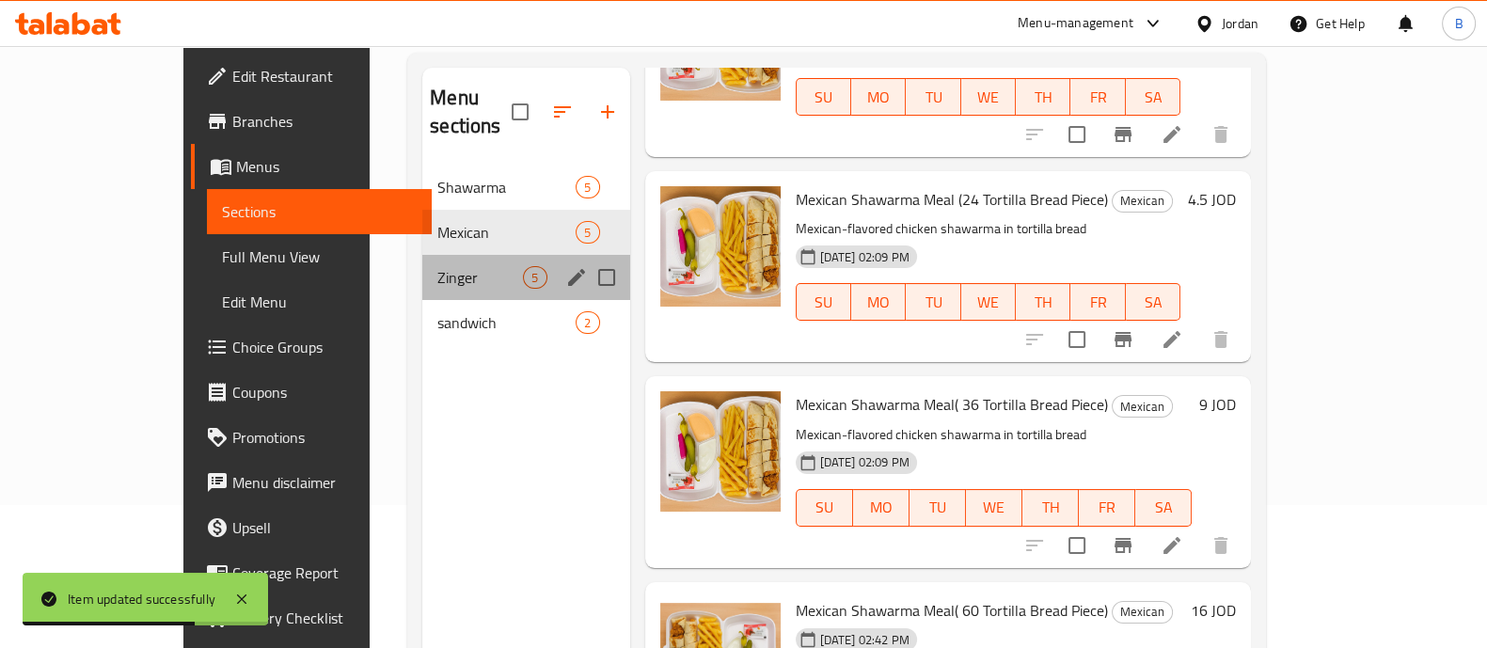
click at [429, 260] on div "Zinger 5" at bounding box center [525, 277] width 207 height 45
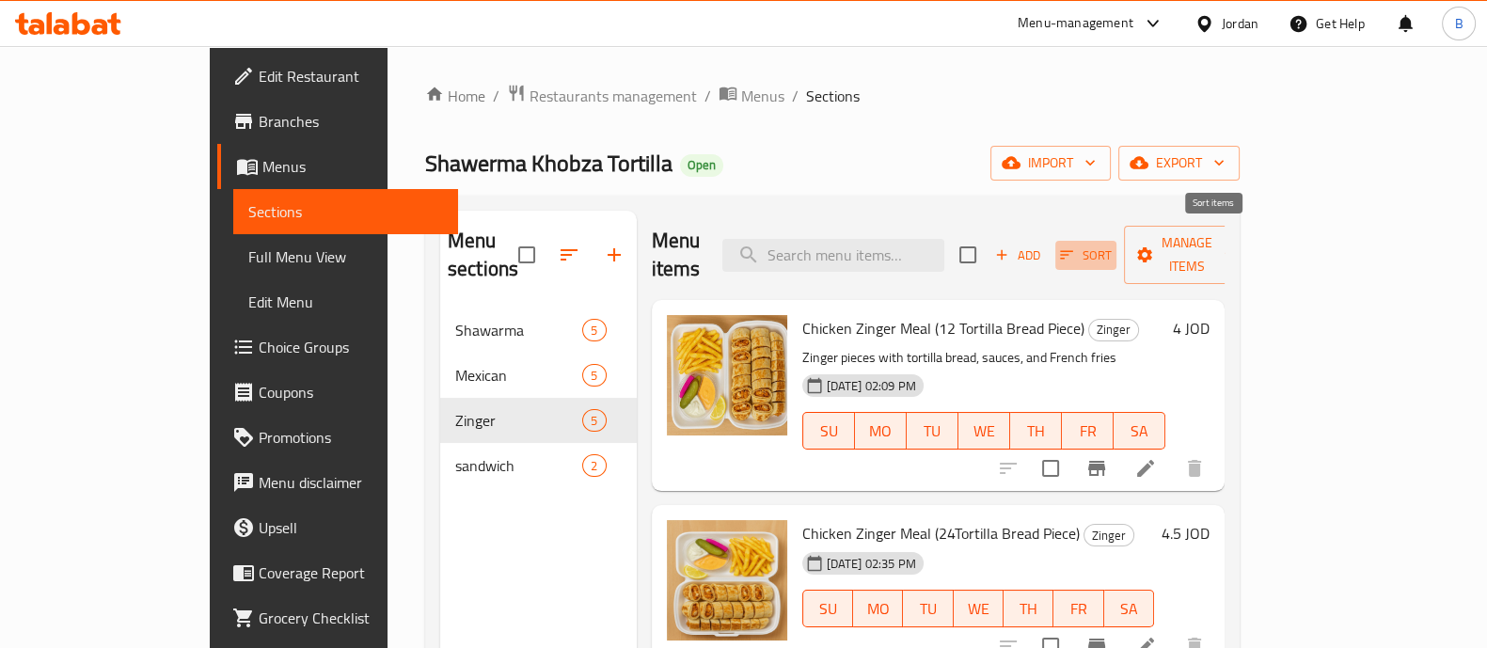
click at [1112, 245] on span "Sort" at bounding box center [1086, 256] width 52 height 22
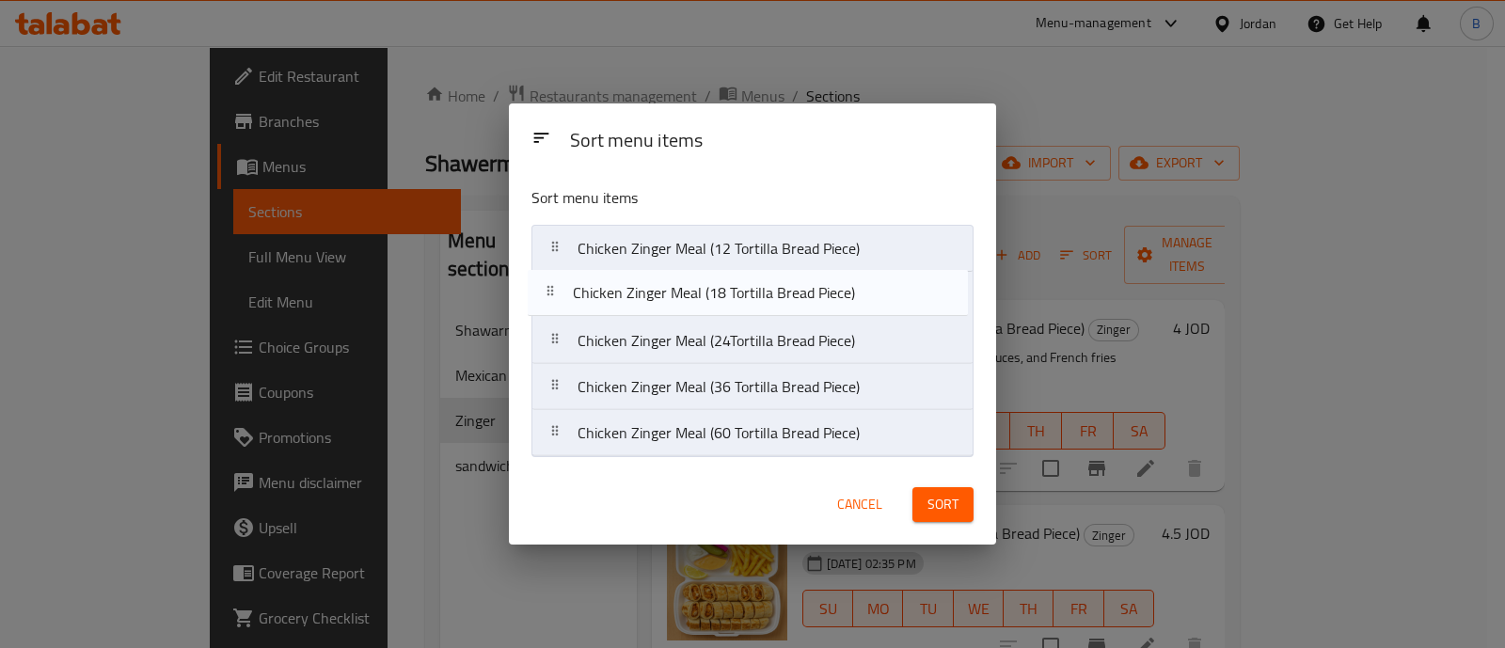
drag, startPoint x: 813, startPoint y: 322, endPoint x: 808, endPoint y: 282, distance: 39.9
click at [808, 282] on nav "Chicken Zinger Meal (12 Tortilla Bread Piece) Chicken Zinger Meal (24Tortilla B…" at bounding box center [751, 341] width 441 height 232
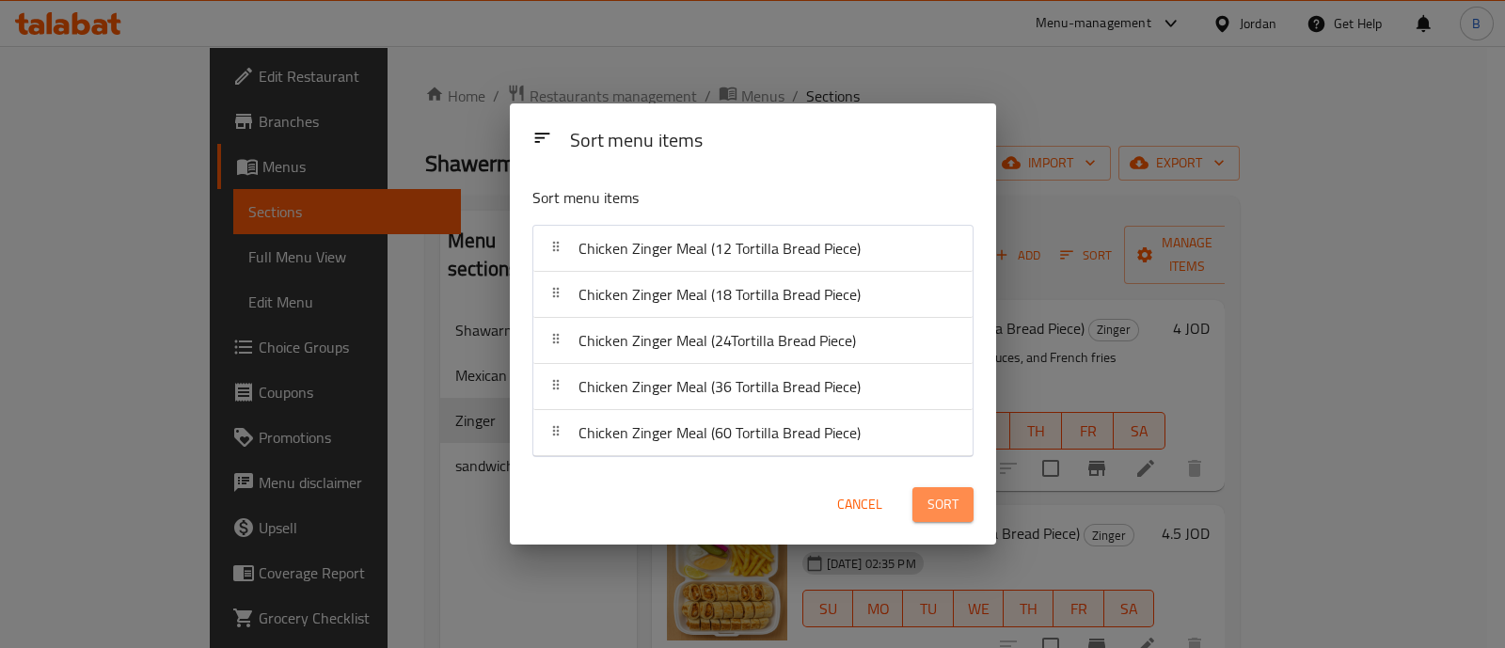
click at [923, 506] on button "Sort" at bounding box center [942, 504] width 61 height 35
